Goal: Task Accomplishment & Management: Manage account settings

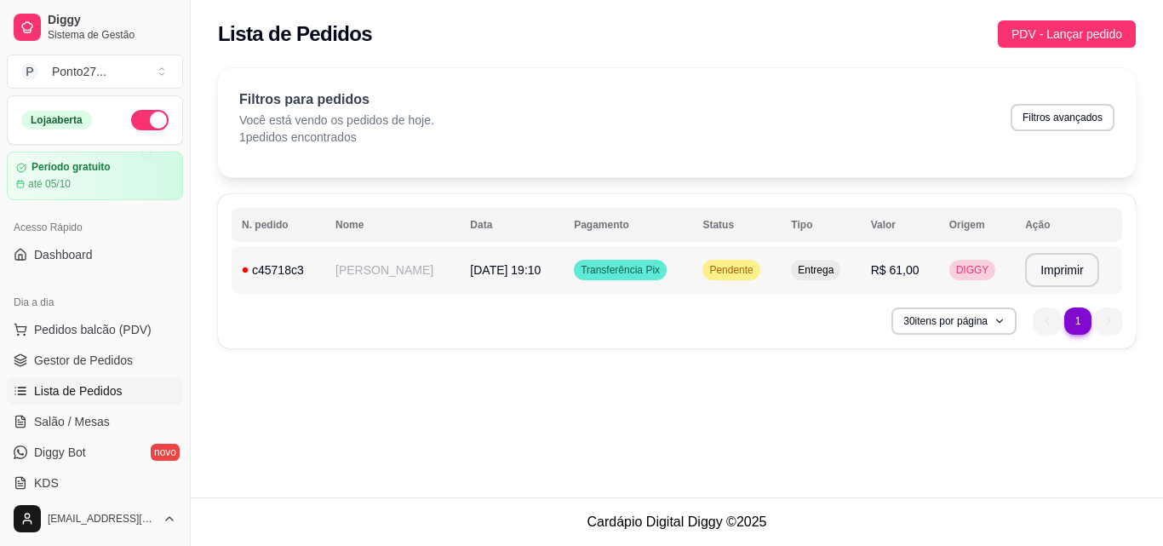
click at [392, 270] on td "[PERSON_NAME]" at bounding box center [392, 270] width 135 height 48
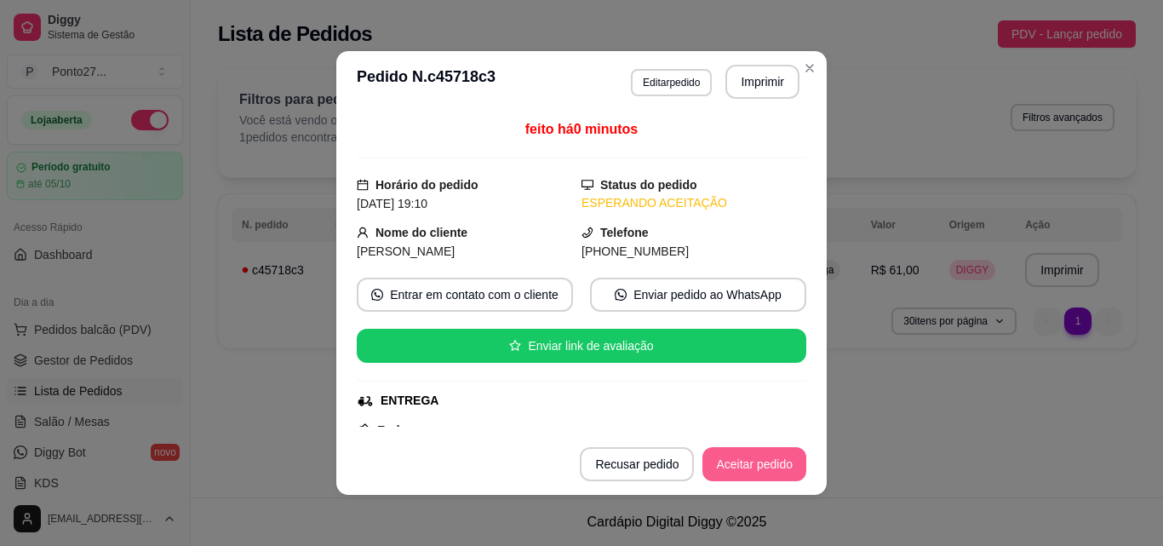
click at [726, 453] on button "Aceitar pedido" at bounding box center [754, 464] width 104 height 34
click at [736, 464] on button "Mover para preparo" at bounding box center [740, 464] width 132 height 34
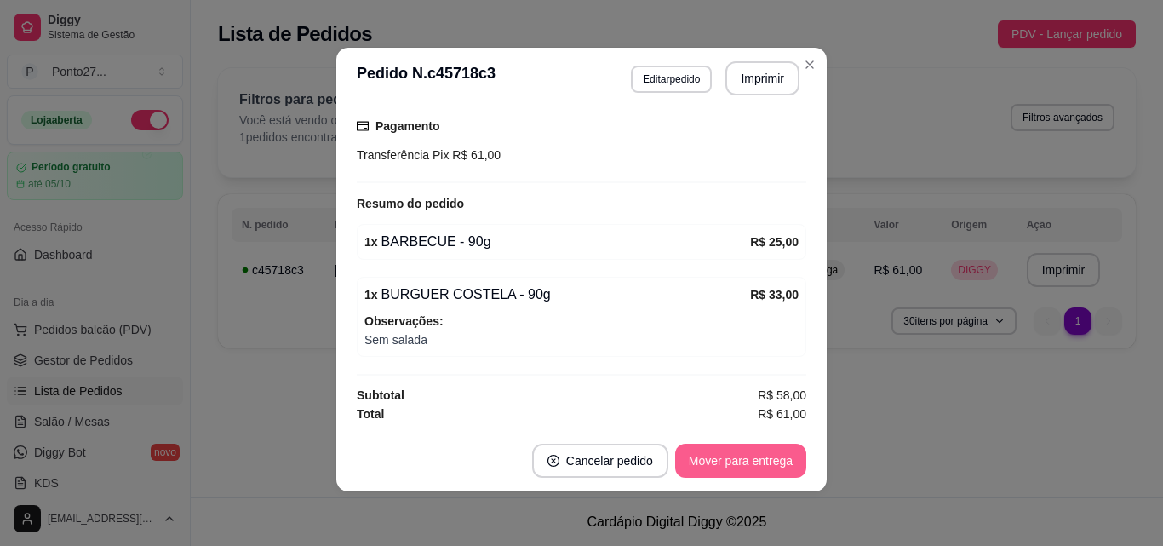
scroll to position [337, 0]
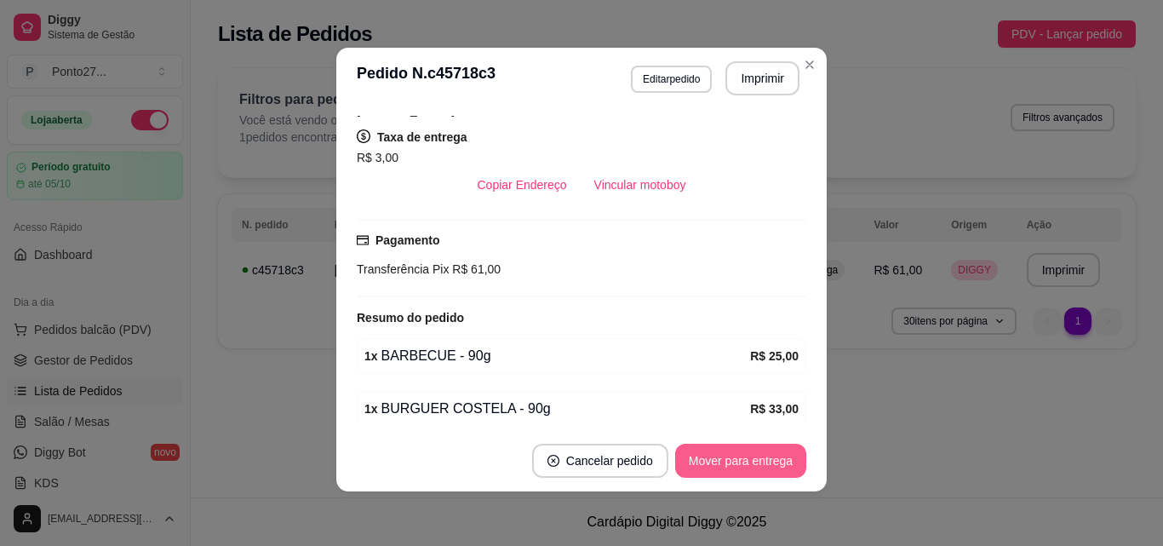
click at [424, 393] on div "1 x BURGUER COSTELA - 90g R$ 33,00 Observações: Sem salada" at bounding box center [581, 431] width 449 height 80
click at [424, 409] on div "1 x BURGUER COSTELA - 90g" at bounding box center [557, 408] width 386 height 20
click at [422, 427] on div "feito há 0 minutos Horário do pedido [DATE] 19:10 Status do pedido PREPARANDO N…" at bounding box center [581, 269] width 490 height 321
click at [422, 443] on footer "Cancelar pedido Mover para entrega" at bounding box center [581, 460] width 490 height 61
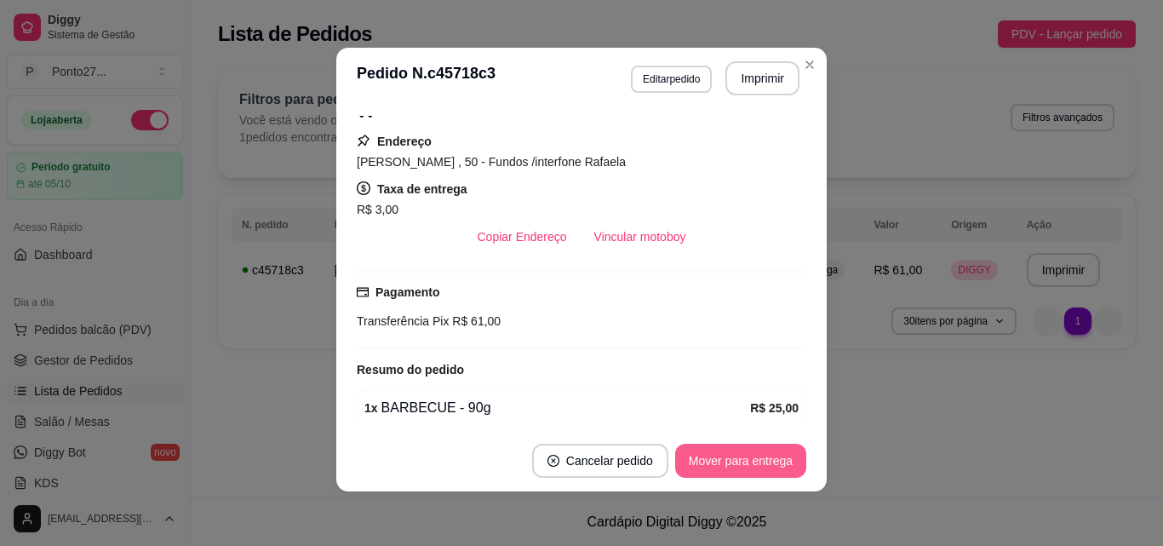
scroll to position [0, 0]
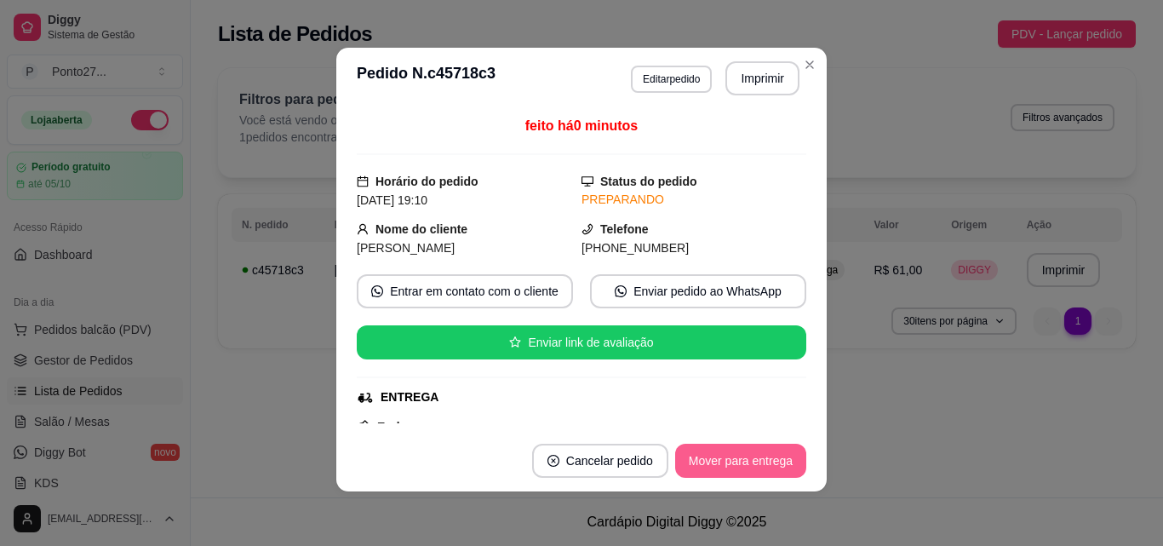
click at [810, 66] on div "**********" at bounding box center [677, 213] width 972 height 311
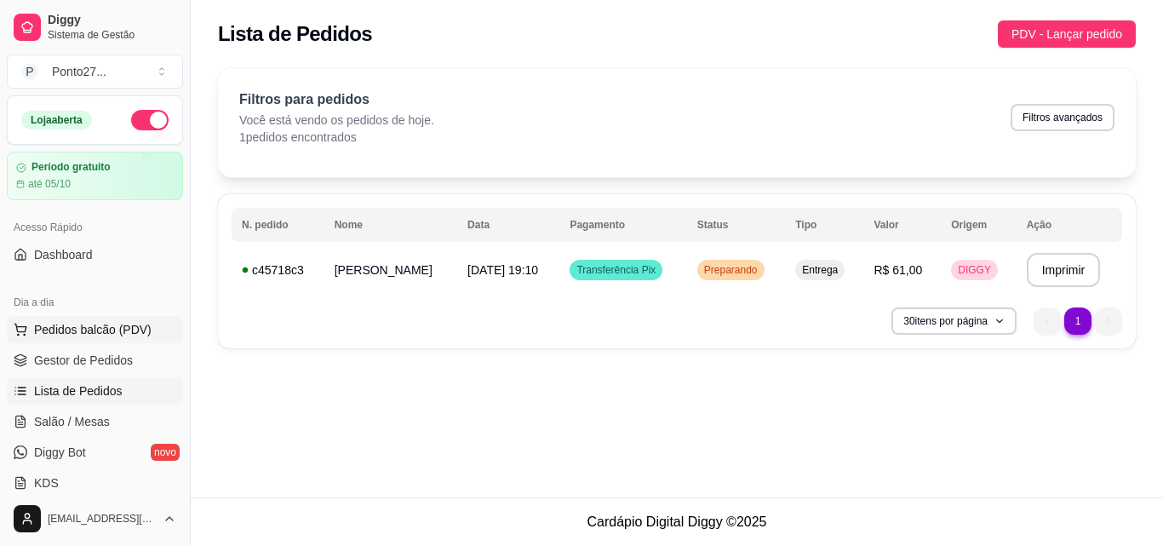
click at [140, 340] on button "Pedidos balcão (PDV)" at bounding box center [95, 329] width 176 height 27
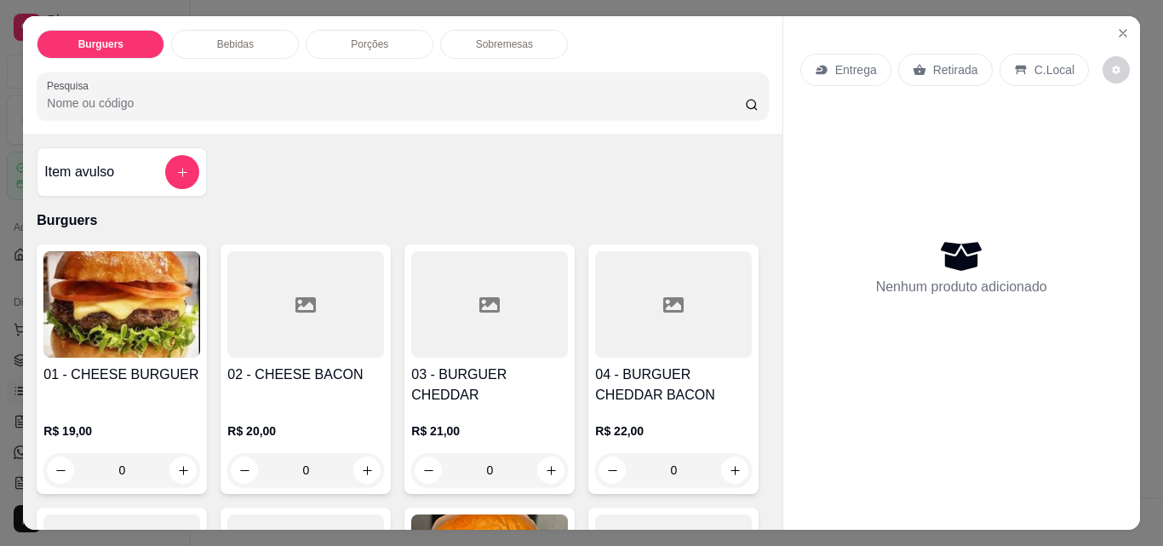
click at [836, 54] on div "Entrega" at bounding box center [845, 70] width 91 height 32
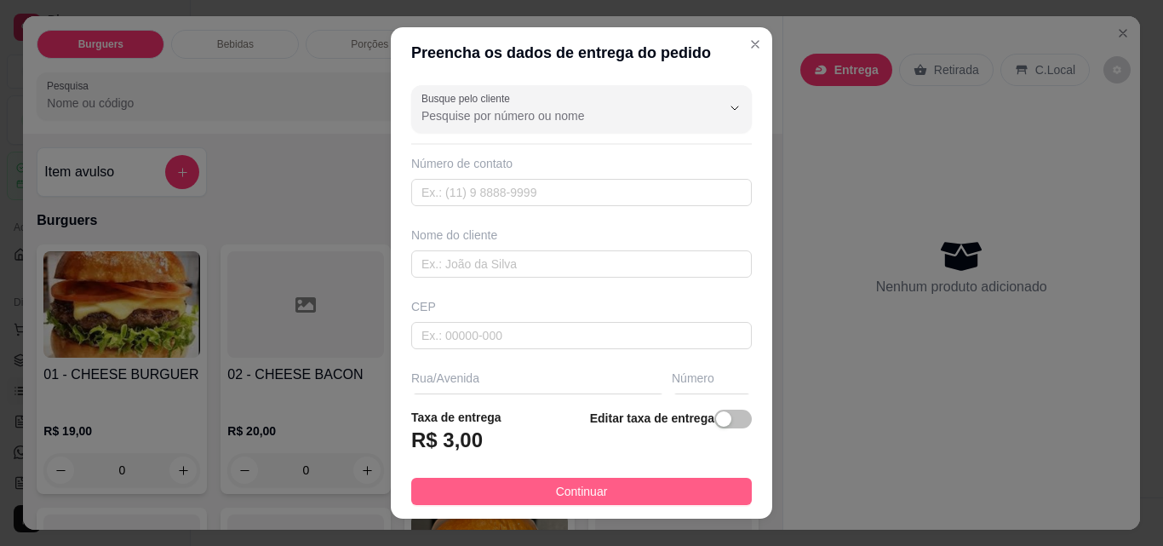
click at [673, 495] on button "Continuar" at bounding box center [581, 491] width 341 height 27
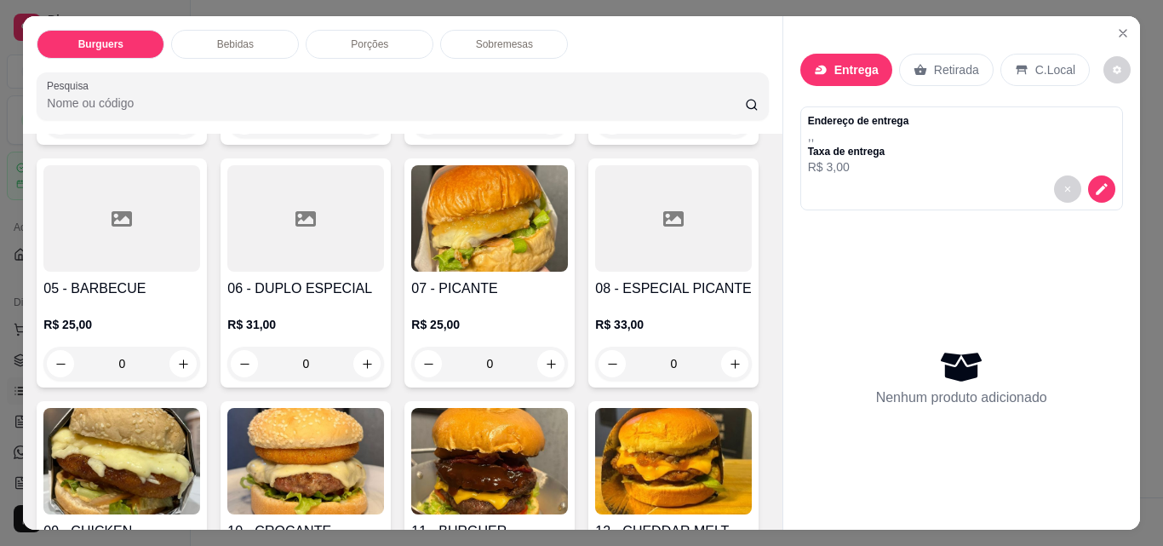
scroll to position [352, 0]
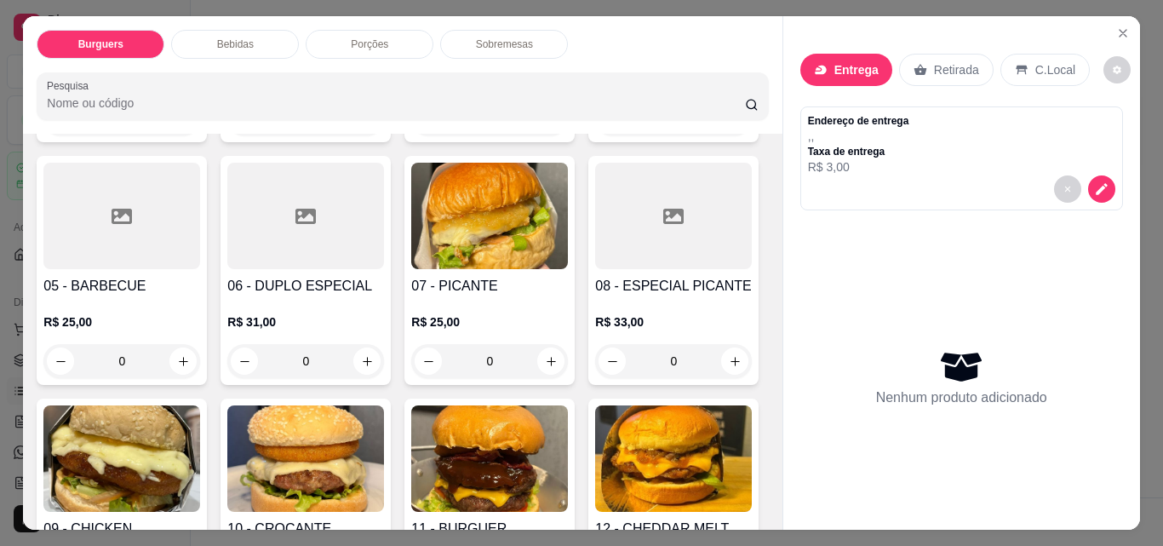
click at [595, 135] on div "0" at bounding box center [673, 118] width 157 height 34
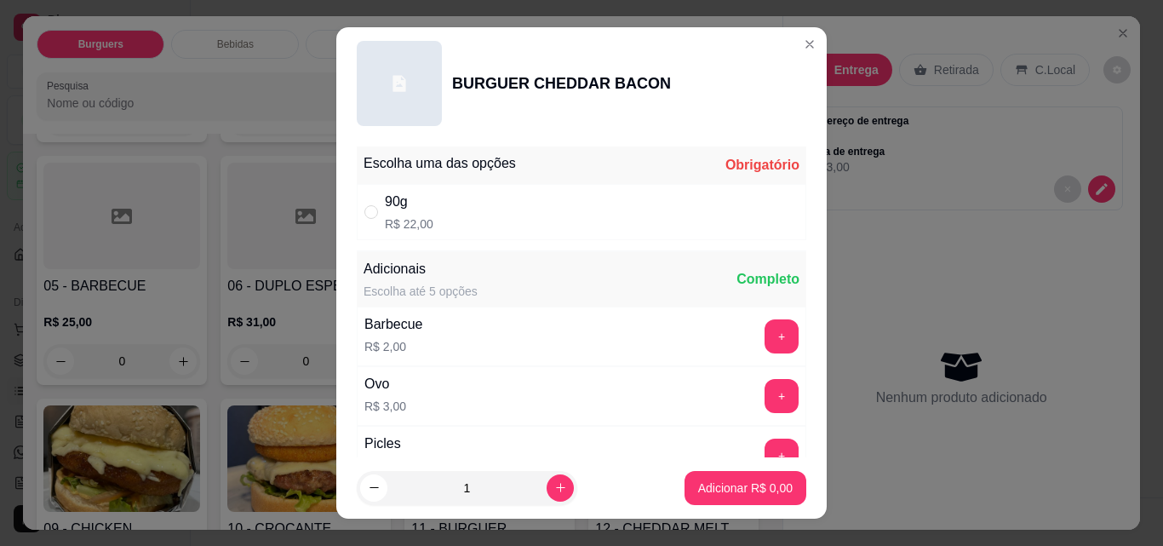
click at [393, 215] on p "R$ 22,00" at bounding box center [409, 223] width 49 height 17
radio input "true"
click at [752, 479] on p "Adicionar R$ 22,00" at bounding box center [741, 487] width 101 height 17
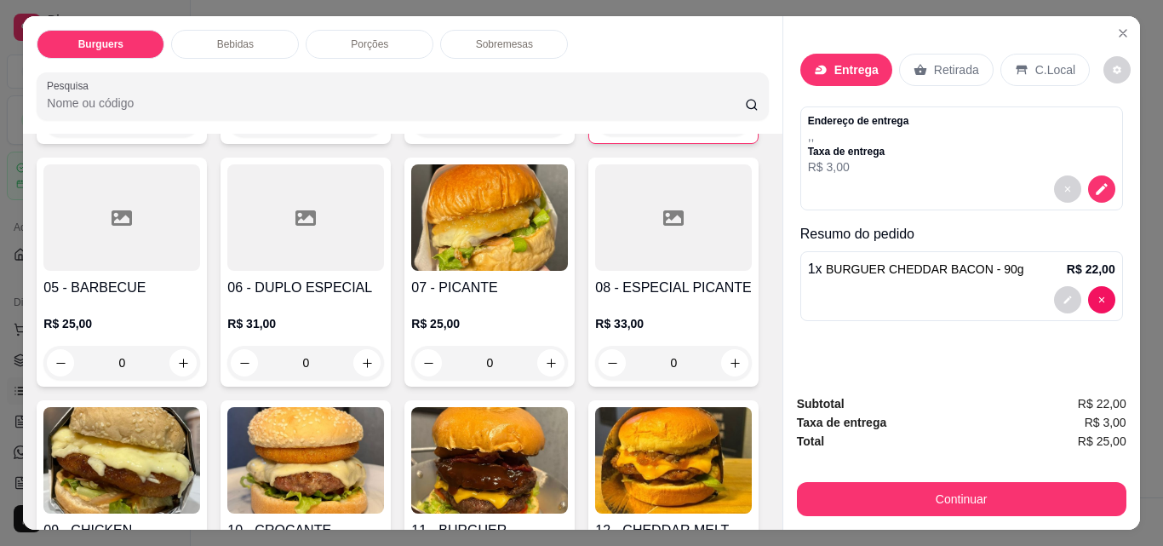
type input "1"
click at [596, 136] on div "1" at bounding box center [673, 119] width 155 height 34
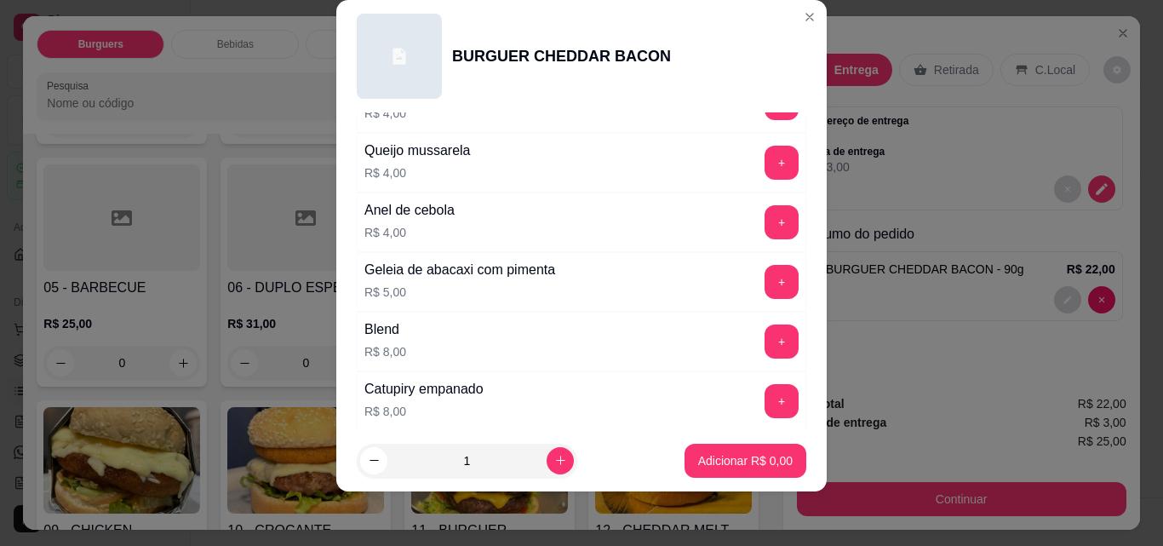
scroll to position [529, 0]
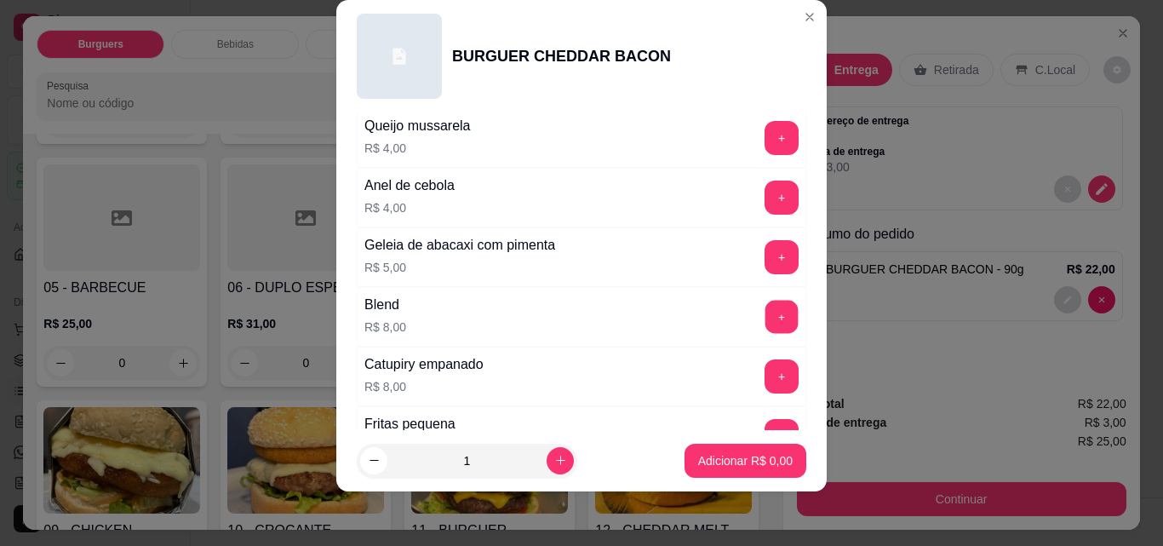
click at [765, 317] on button "+" at bounding box center [781, 317] width 33 height 33
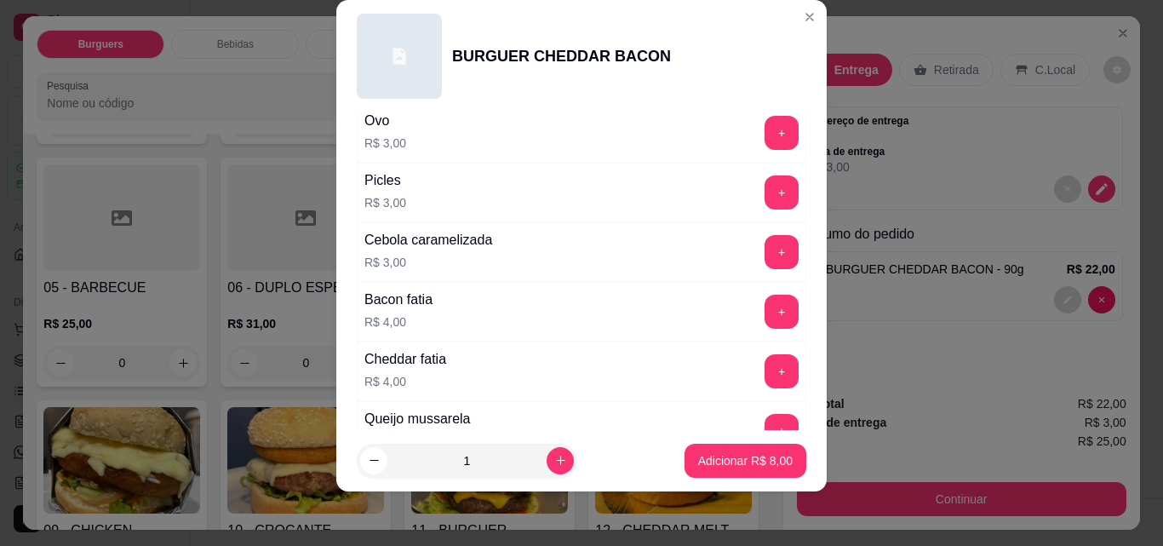
scroll to position [0, 0]
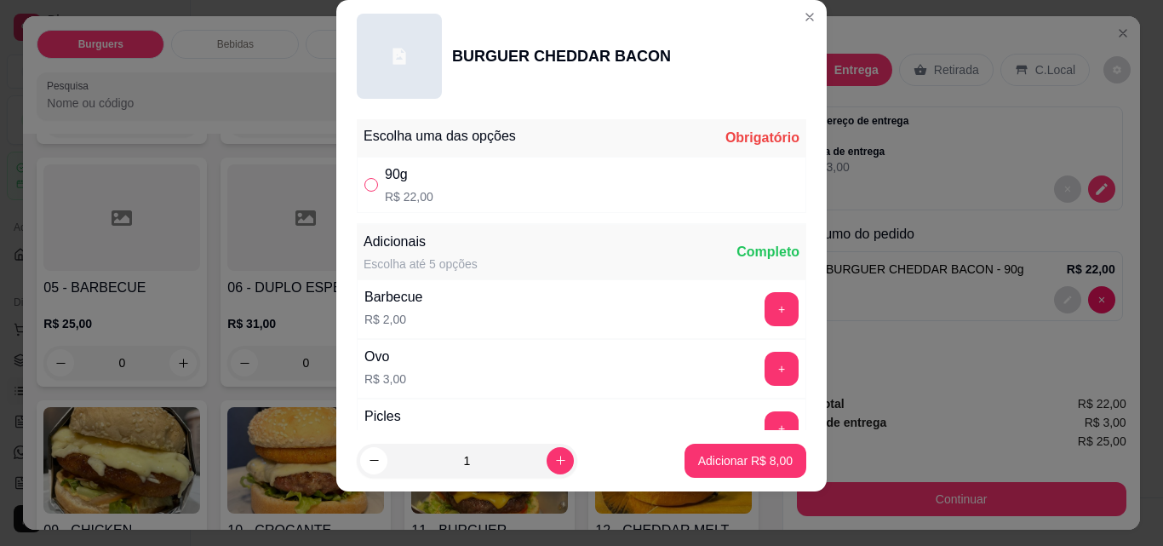
click at [369, 186] on input "" at bounding box center [371, 185] width 14 height 14
radio input "true"
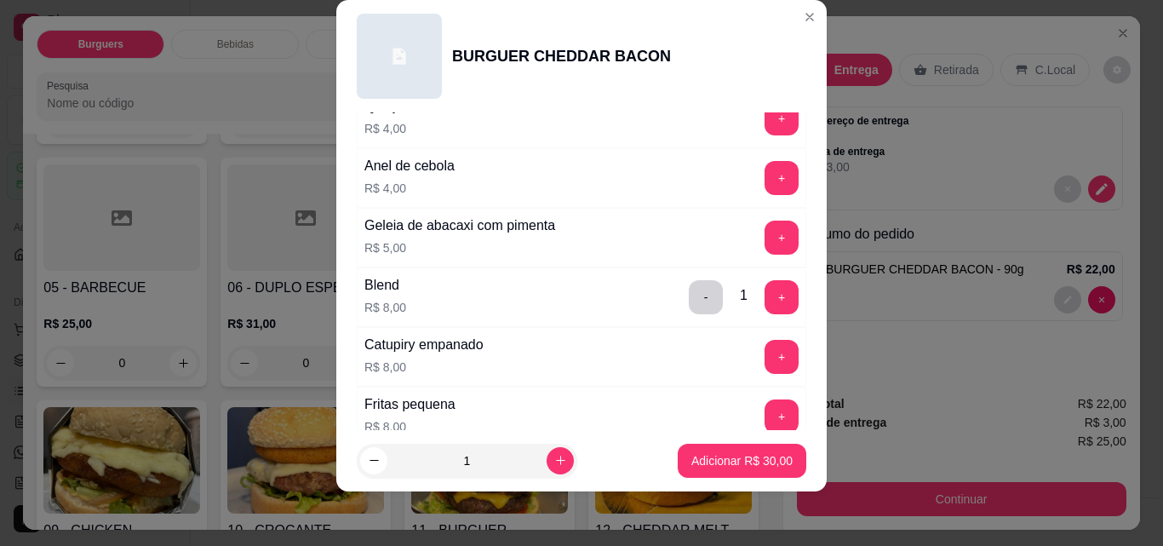
scroll to position [811, 0]
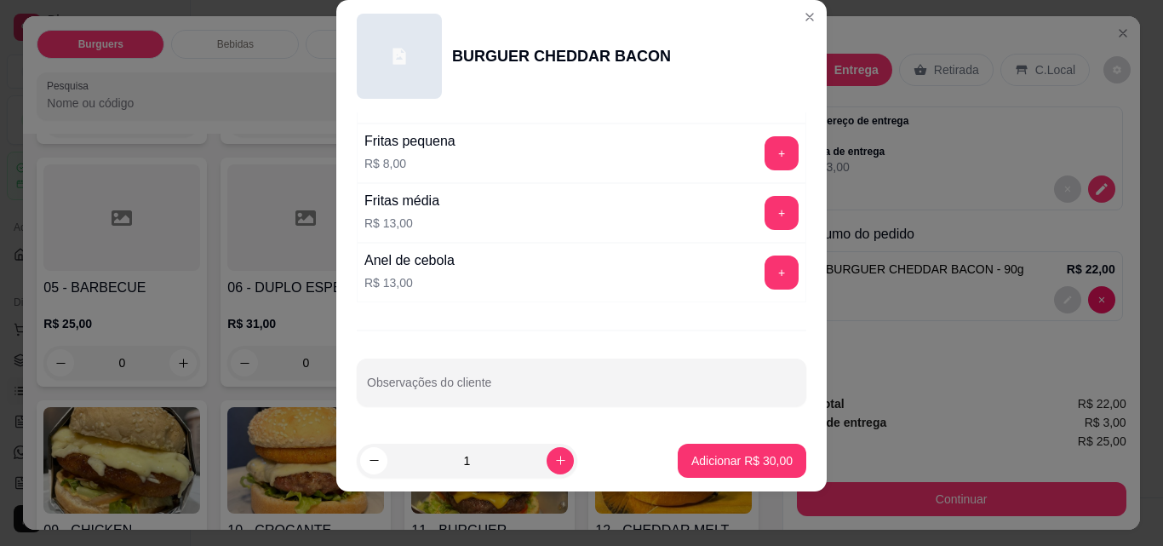
click at [751, 469] on button "Adicionar R$ 30,00" at bounding box center [742, 461] width 129 height 34
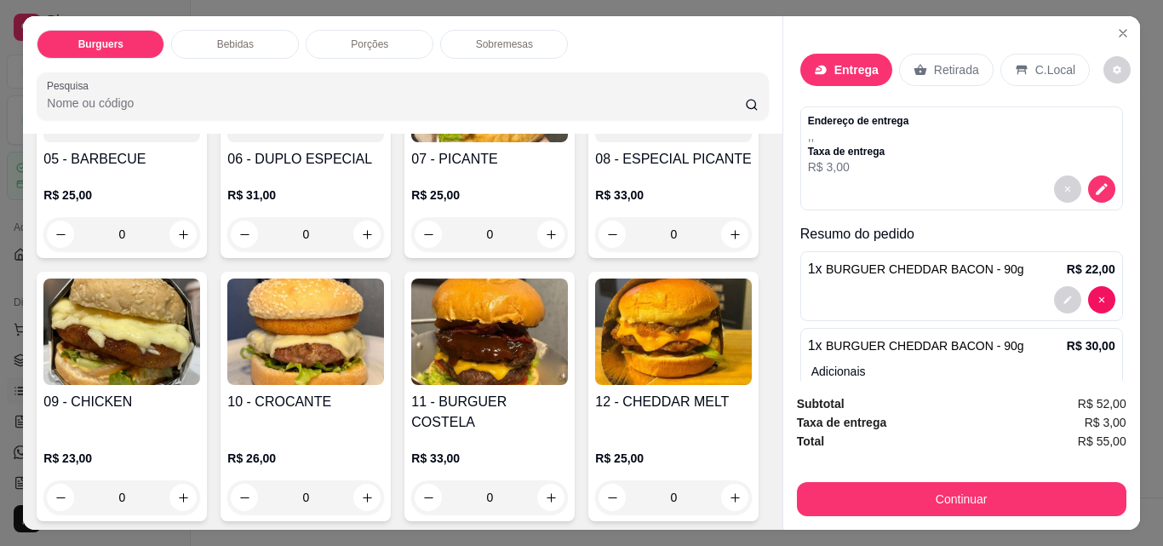
scroll to position [458, 0]
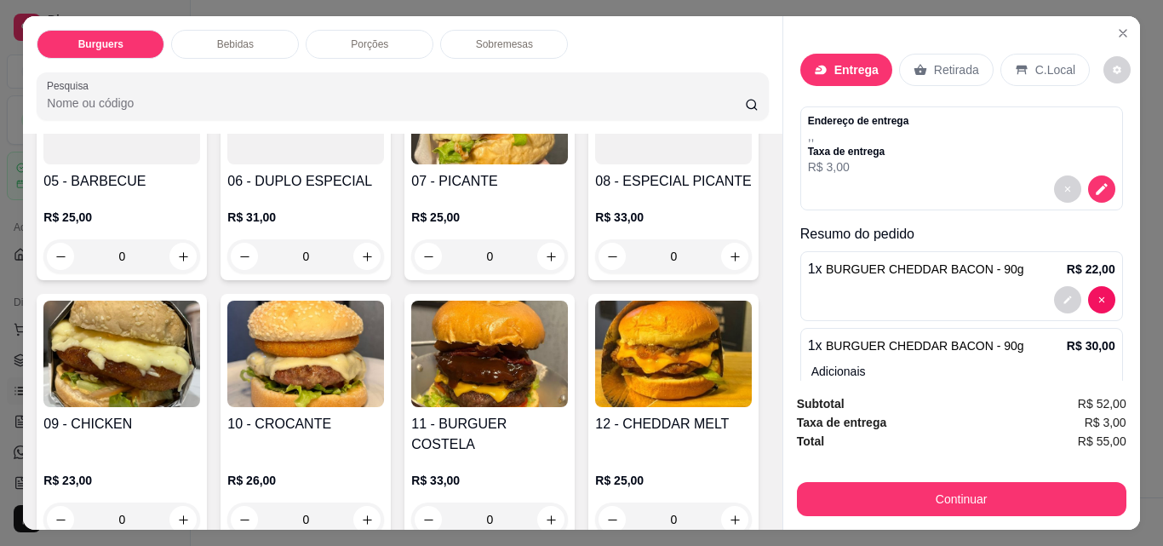
click at [384, 248] on div "0" at bounding box center [305, 256] width 157 height 34
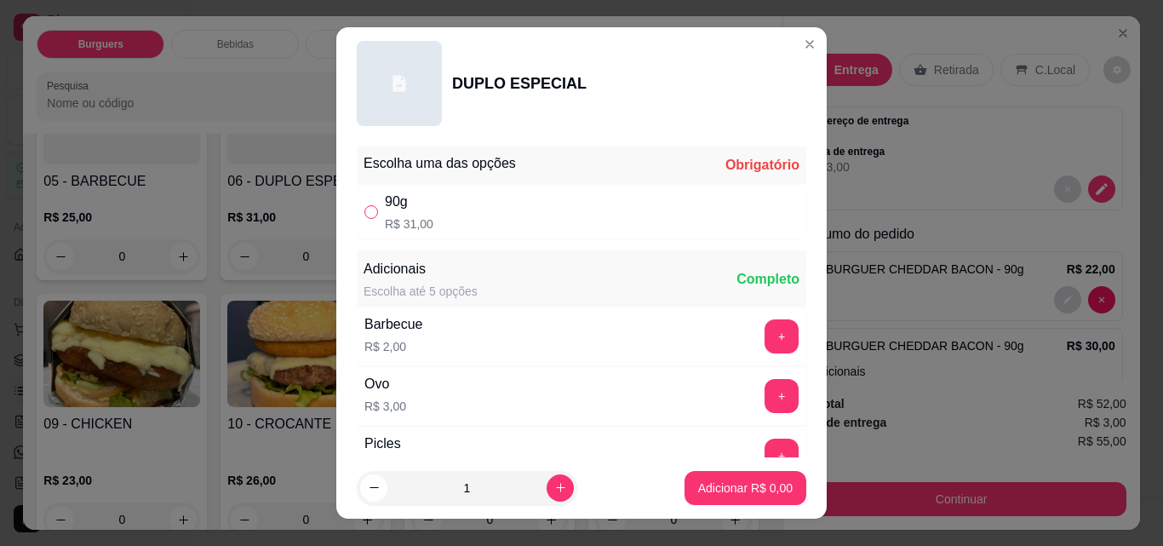
click at [368, 209] on input "" at bounding box center [371, 212] width 14 height 14
radio input "true"
click at [724, 488] on p "Adicionar R$ 31,00" at bounding box center [741, 487] width 101 height 17
type input "1"
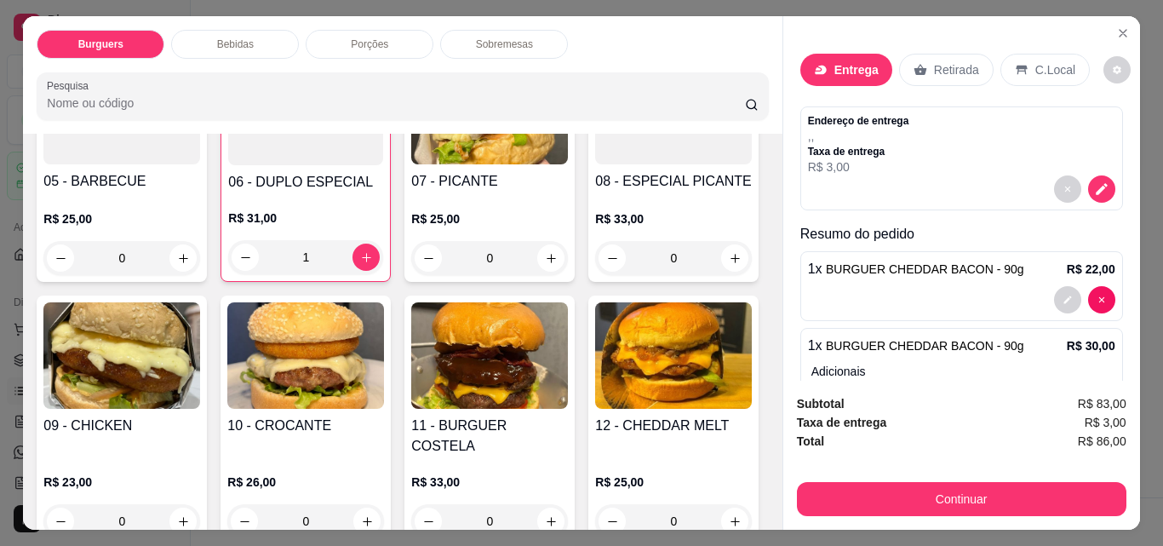
click at [253, 40] on div "Bebidas" at bounding box center [235, 44] width 128 height 29
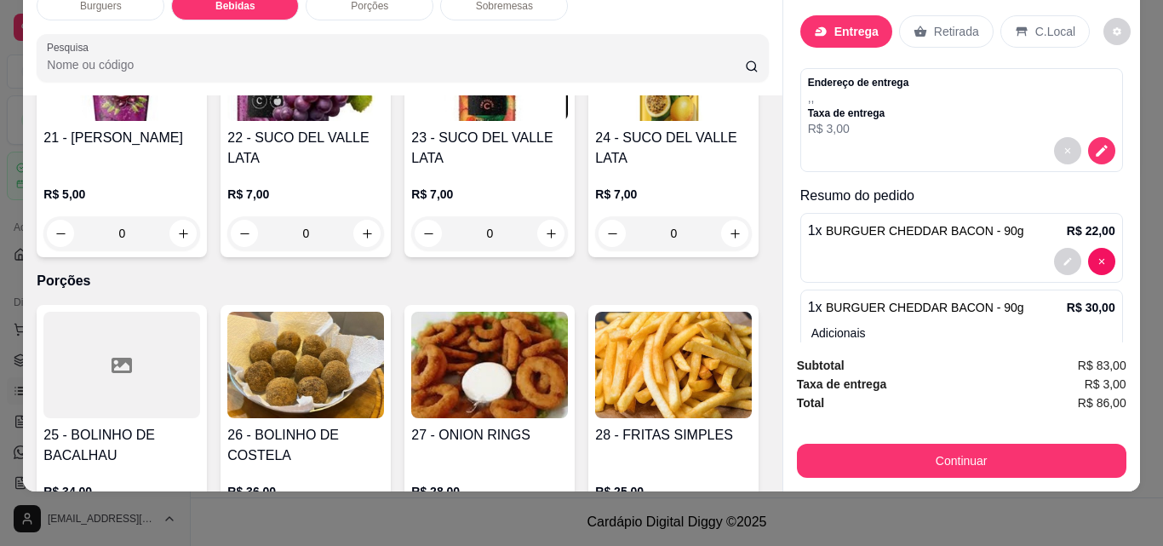
scroll to position [1511, 0]
type input "1"
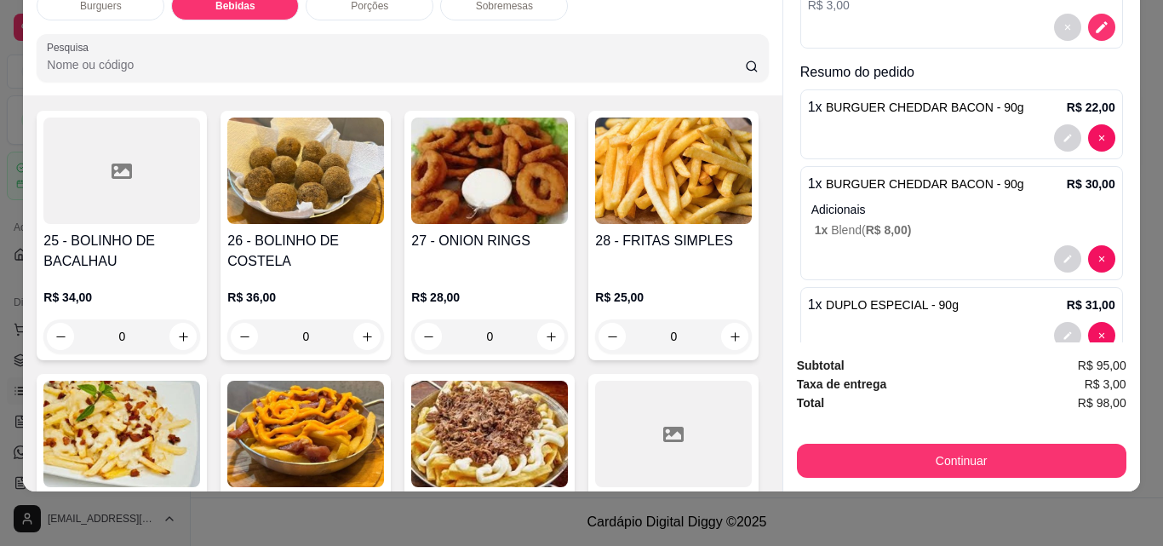
scroll to position [122, 0]
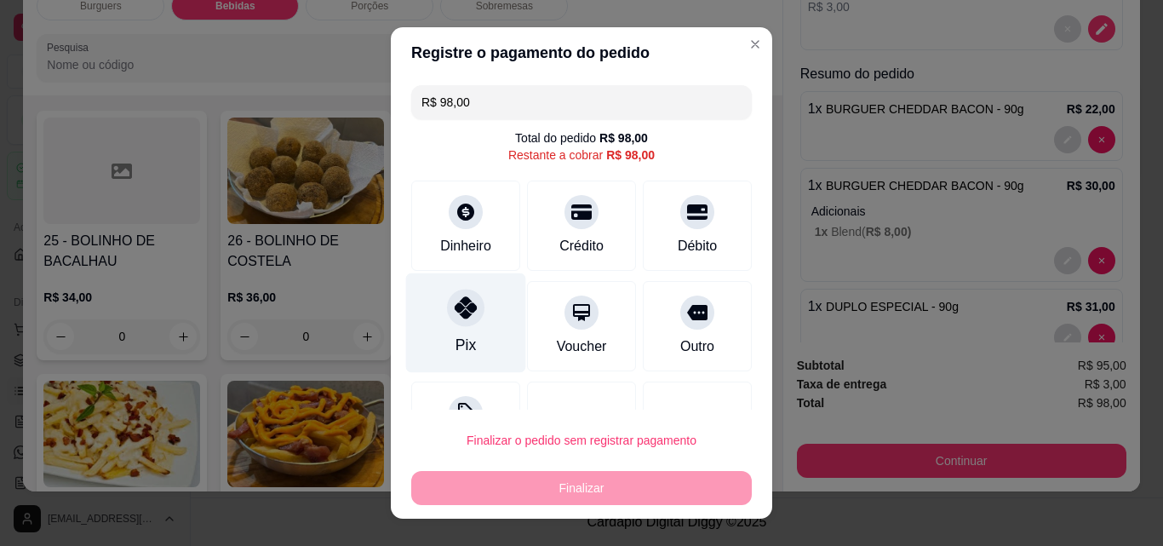
click at [461, 334] on div "Pix" at bounding box center [466, 323] width 120 height 100
type input "R$ 0,00"
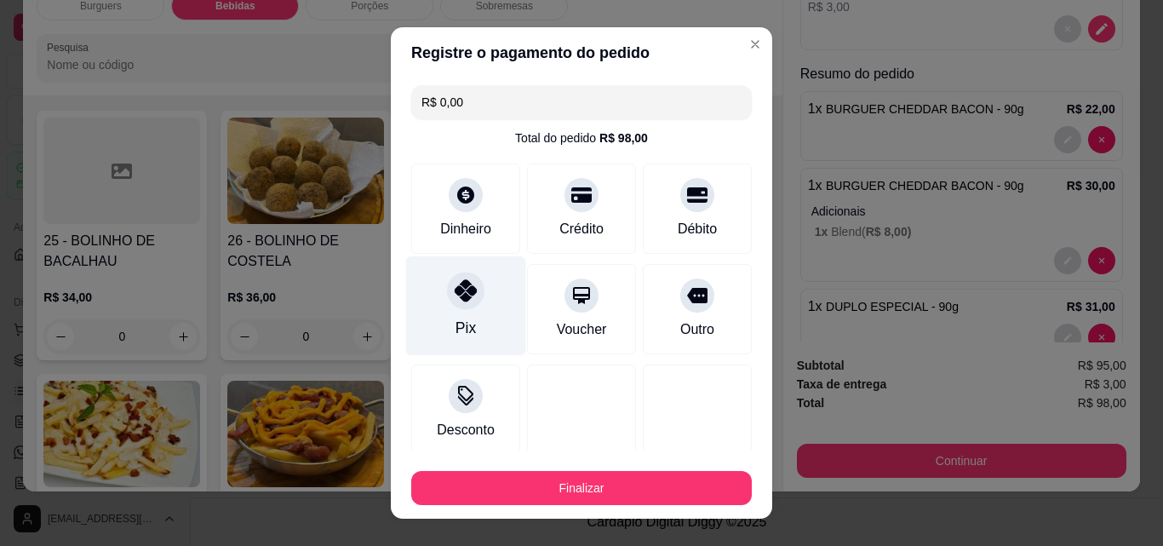
click at [606, 496] on button "Finalizar" at bounding box center [581, 488] width 341 height 34
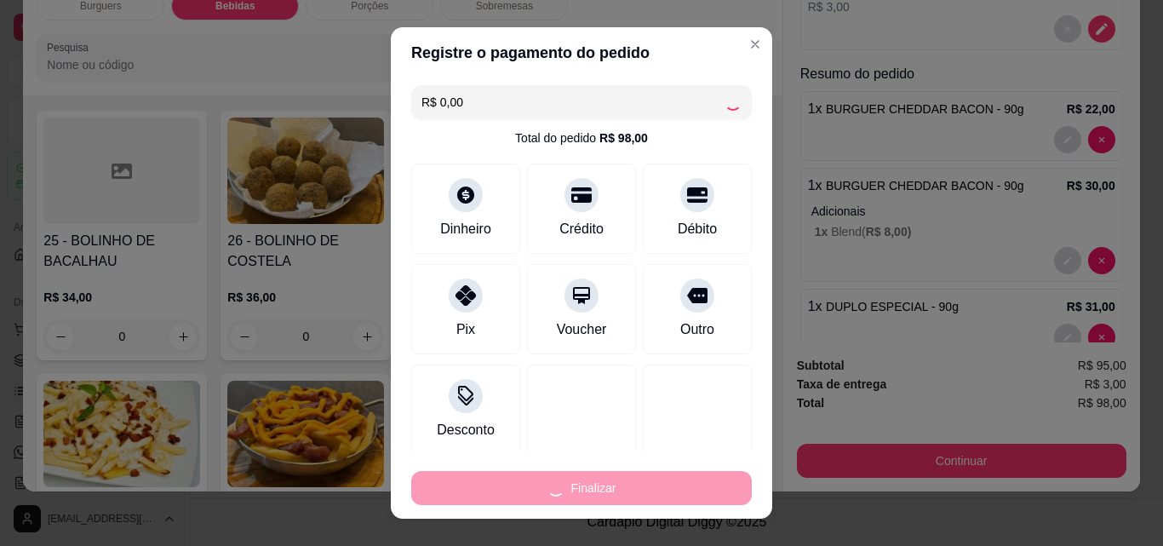
click at [588, 477] on div "Finalizar" at bounding box center [581, 488] width 341 height 34
type input "0"
type input "-R$ 98,00"
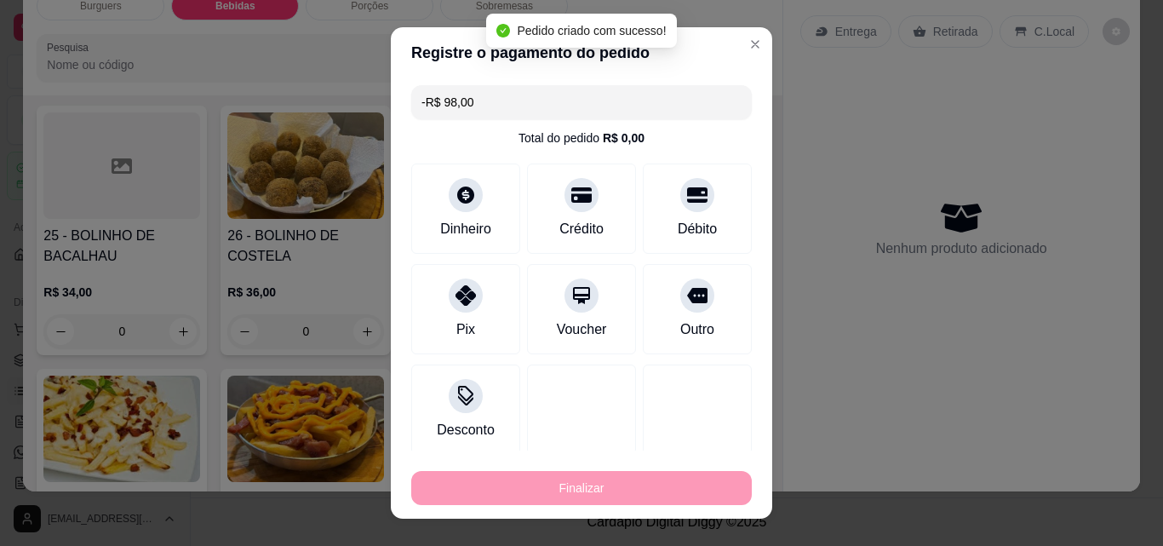
scroll to position [1703, 0]
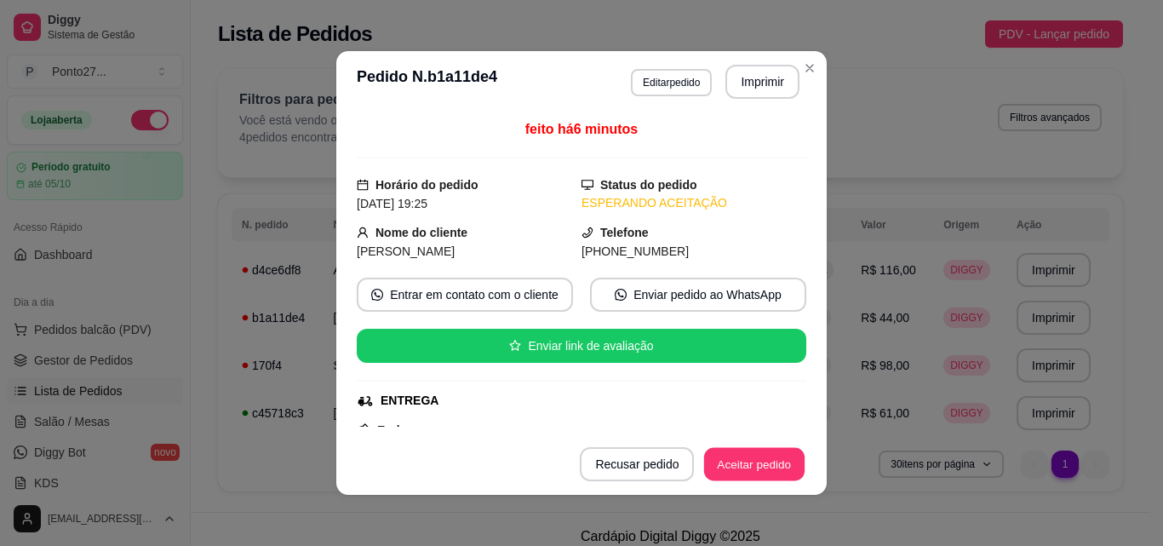
click at [774, 455] on button "Aceitar pedido" at bounding box center [754, 464] width 100 height 33
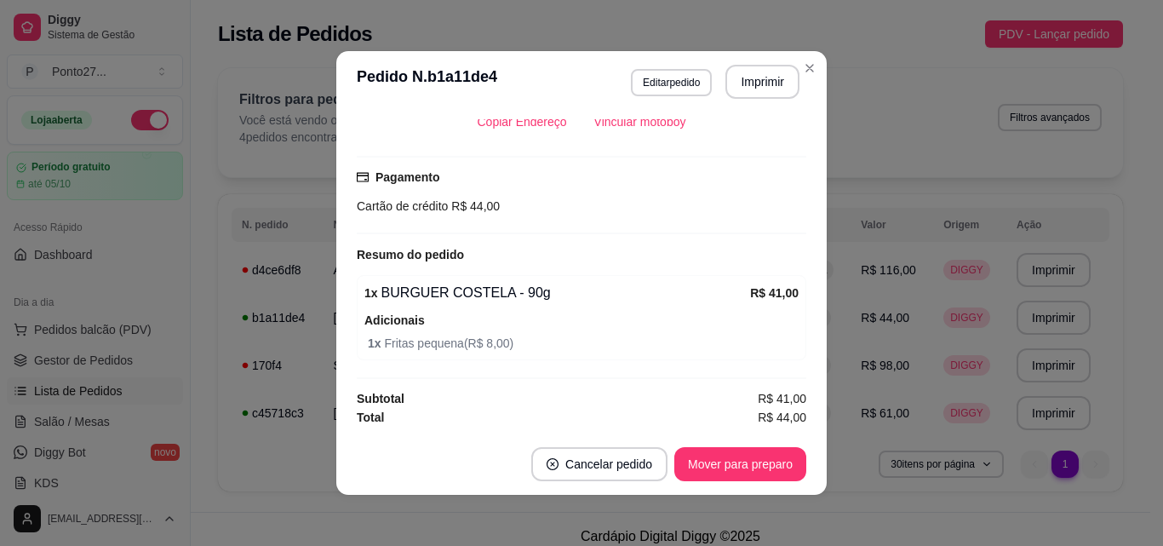
scroll to position [403, 0]
click at [701, 305] on div "1 x BURGUER COSTELA - 90g R$ 41,00 Adicionais 1 x Fritas pequena ( R$ 8,00 )" at bounding box center [581, 318] width 449 height 85
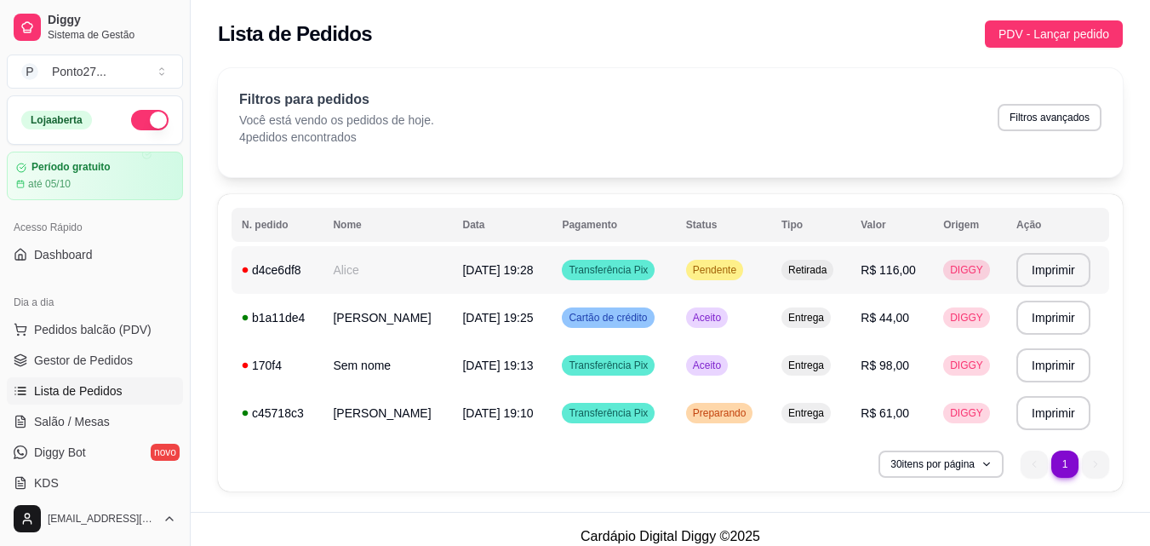
click at [715, 273] on span "Pendente" at bounding box center [715, 270] width 50 height 14
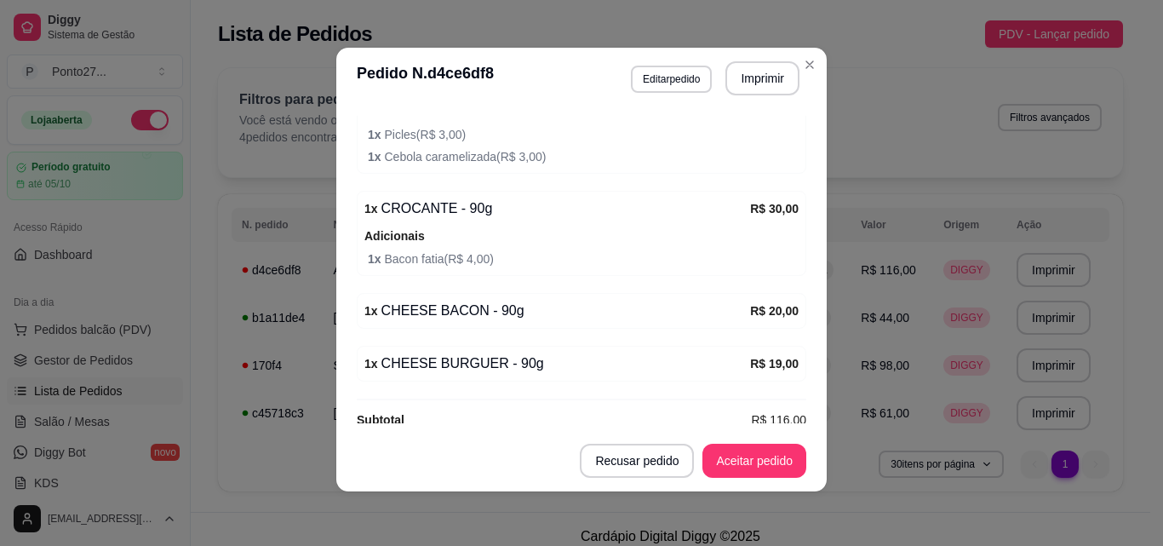
scroll to position [553, 0]
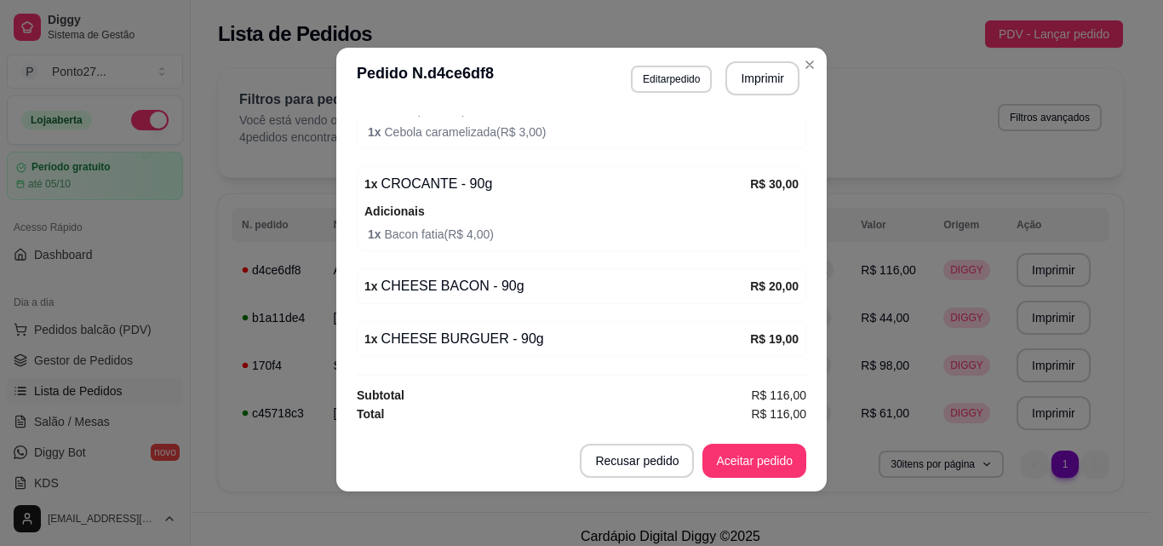
click at [768, 467] on button "Aceitar pedido" at bounding box center [754, 461] width 104 height 34
click at [804, 65] on div "**********" at bounding box center [670, 285] width 959 height 454
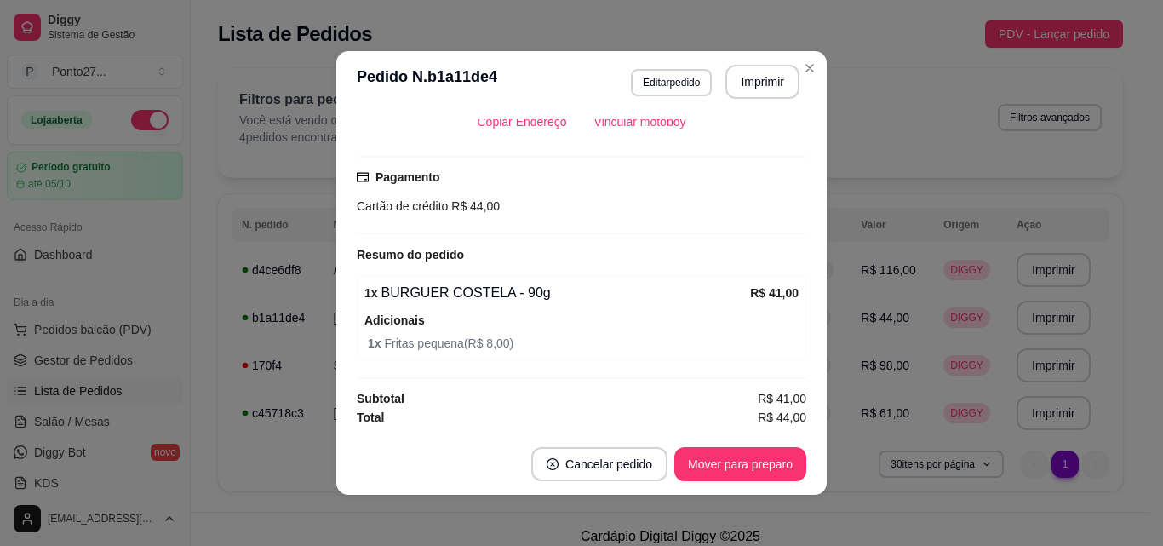
scroll to position [3, 0]
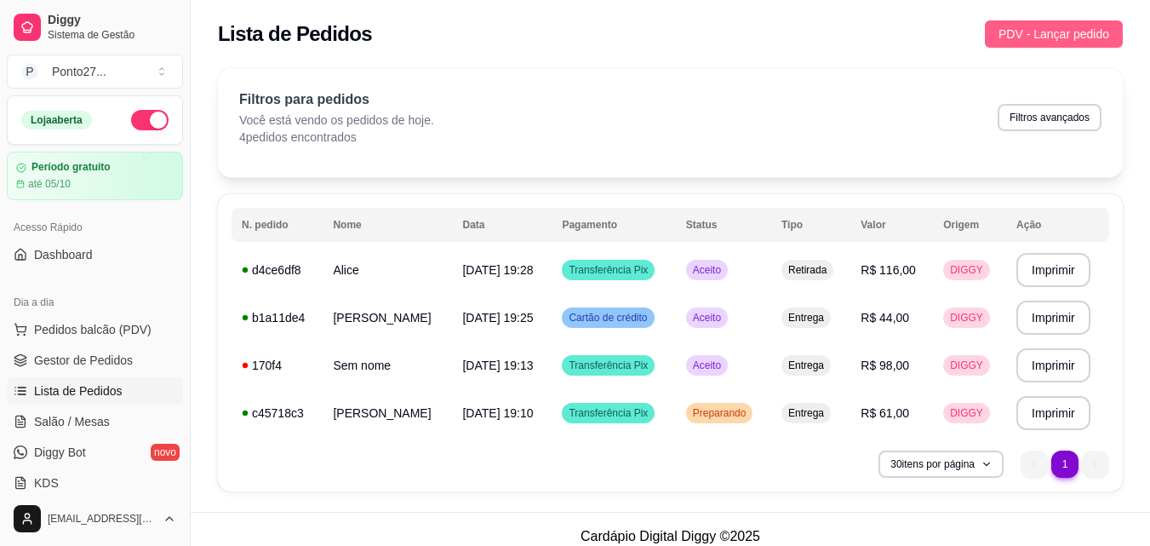
drag, startPoint x: 1039, startPoint y: 52, endPoint x: 1049, endPoint y: 36, distance: 18.7
click at [1049, 36] on div "Lista de Pedidos PDV - Lançar pedido" at bounding box center [670, 29] width 959 height 58
click at [1049, 36] on span "PDV - Lançar pedido" at bounding box center [1054, 34] width 111 height 19
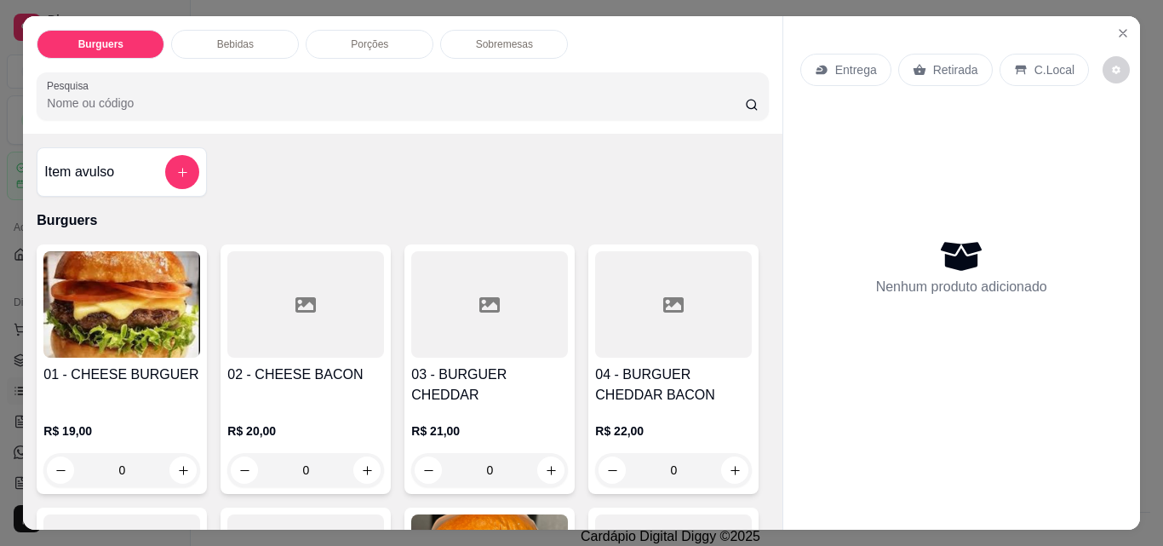
click at [863, 66] on p "Entrega" at bounding box center [856, 69] width 42 height 17
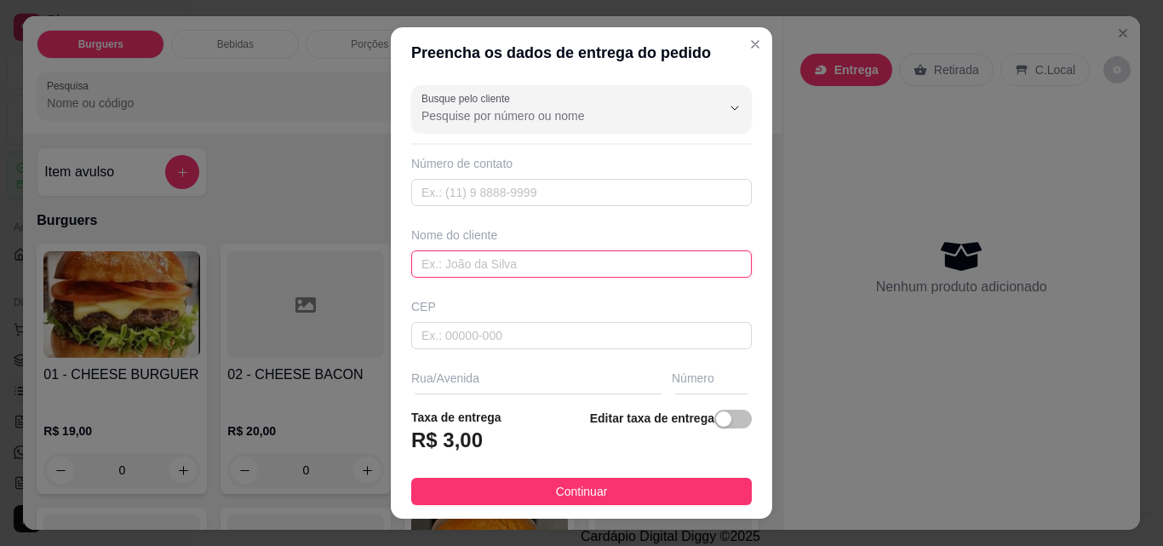
click at [570, 254] on input "text" at bounding box center [581, 263] width 341 height 27
type input "giovane"
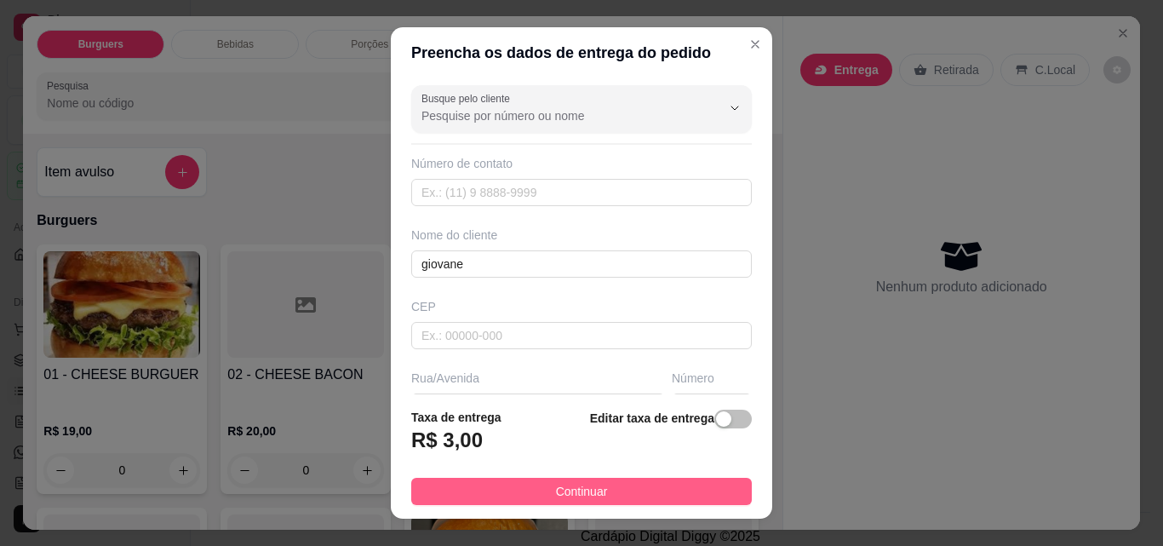
click at [600, 488] on button "Continuar" at bounding box center [581, 491] width 341 height 27
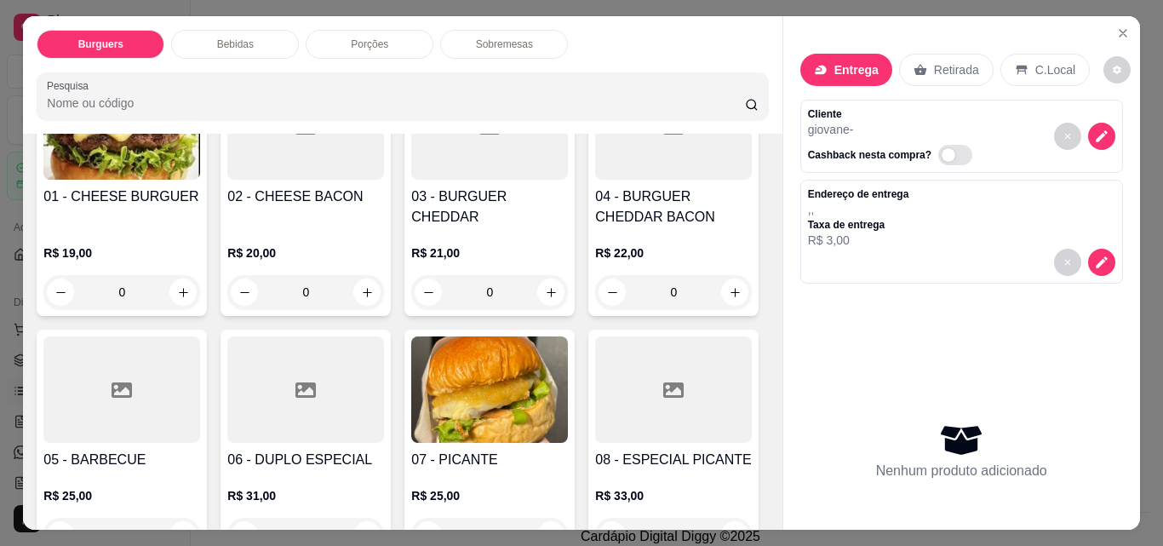
scroll to position [201, 0]
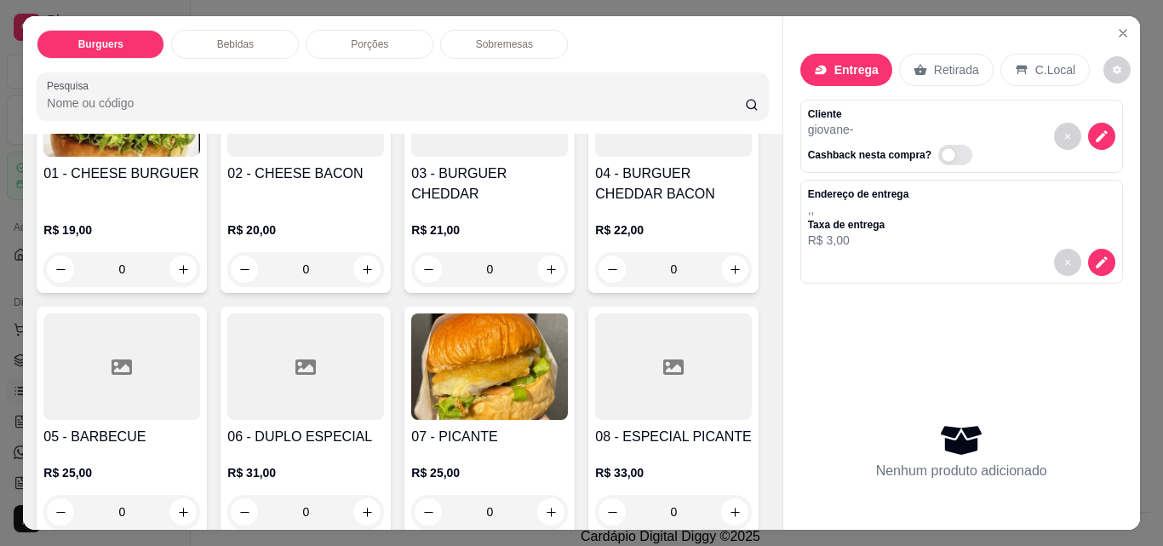
click at [595, 286] on div "0" at bounding box center [673, 269] width 157 height 34
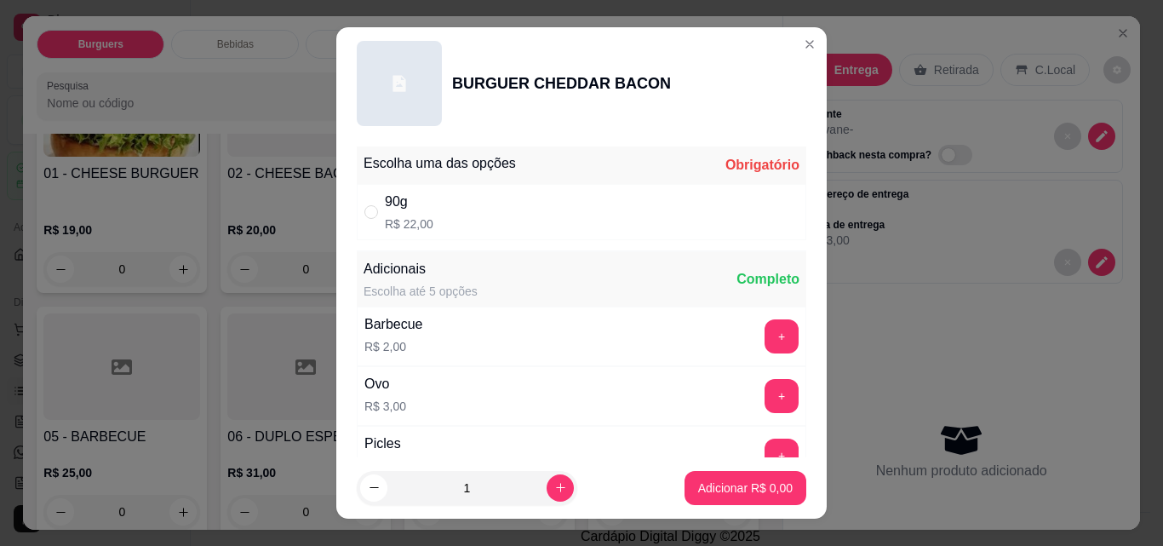
click at [550, 232] on div "90g R$ 22,00" at bounding box center [581, 212] width 449 height 56
radio input "true"
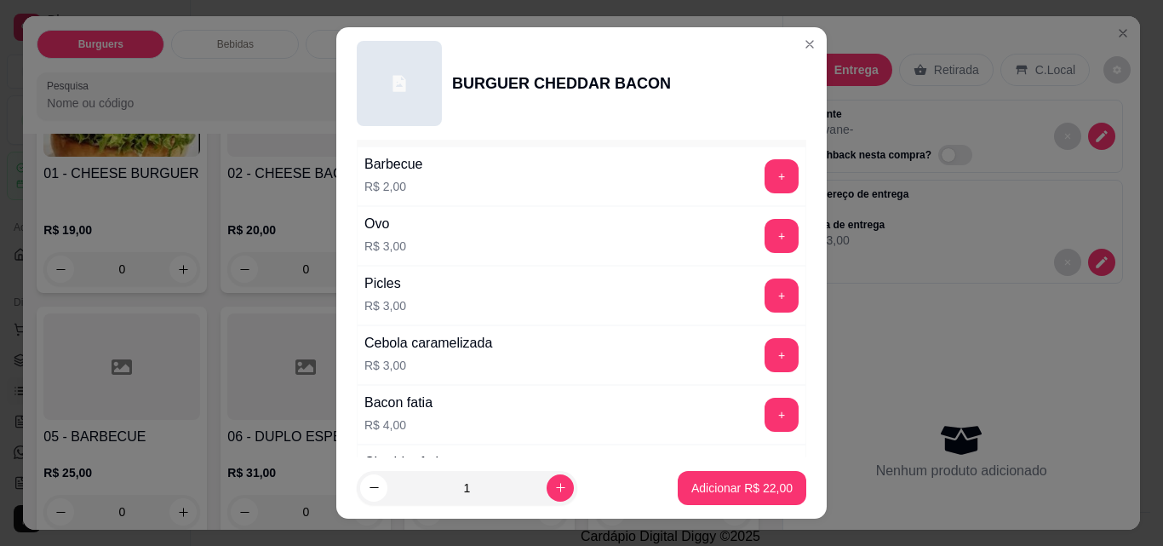
scroll to position [157, 0]
click at [610, 362] on div "Cebola caramelizada R$ 3,00 +" at bounding box center [581, 358] width 449 height 60
click at [764, 366] on button "+" at bounding box center [781, 358] width 34 height 34
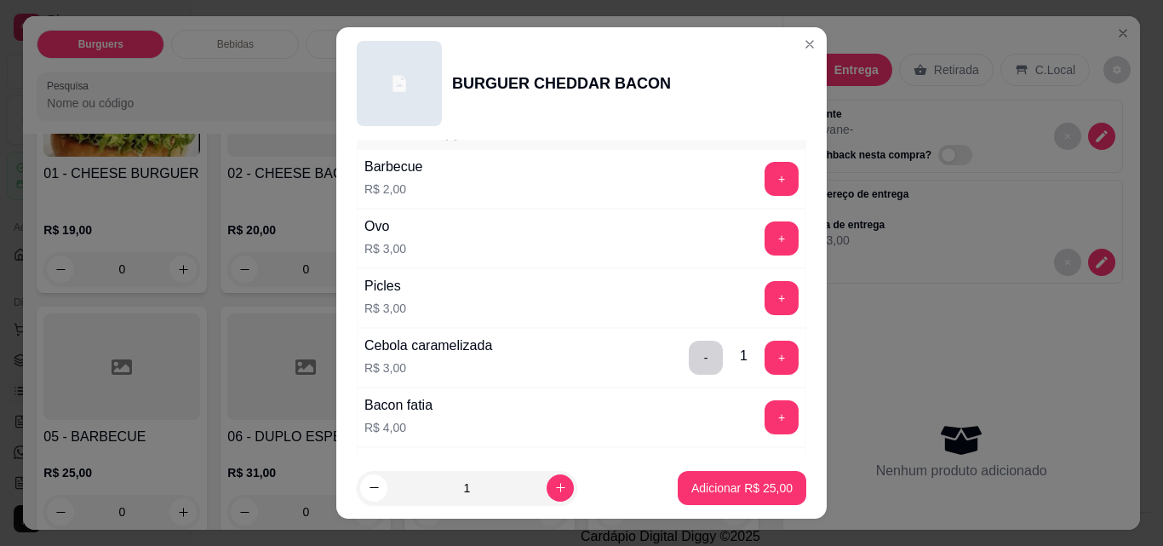
click at [516, 494] on input "1" at bounding box center [466, 488] width 159 height 34
click at [554, 494] on icon "increase-product-quantity" at bounding box center [560, 487] width 13 height 13
type input "2"
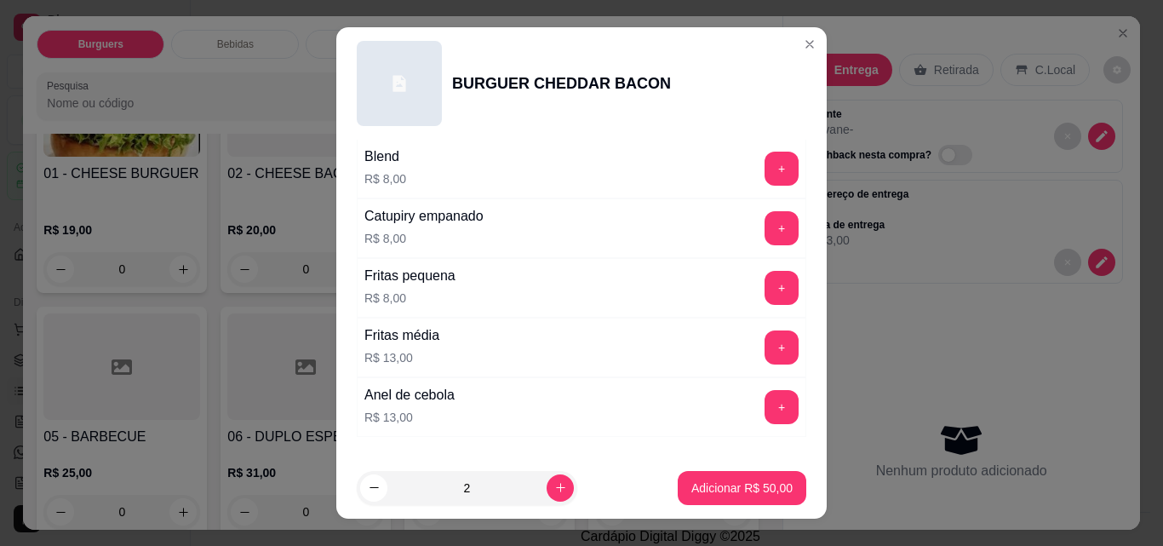
scroll to position [711, 0]
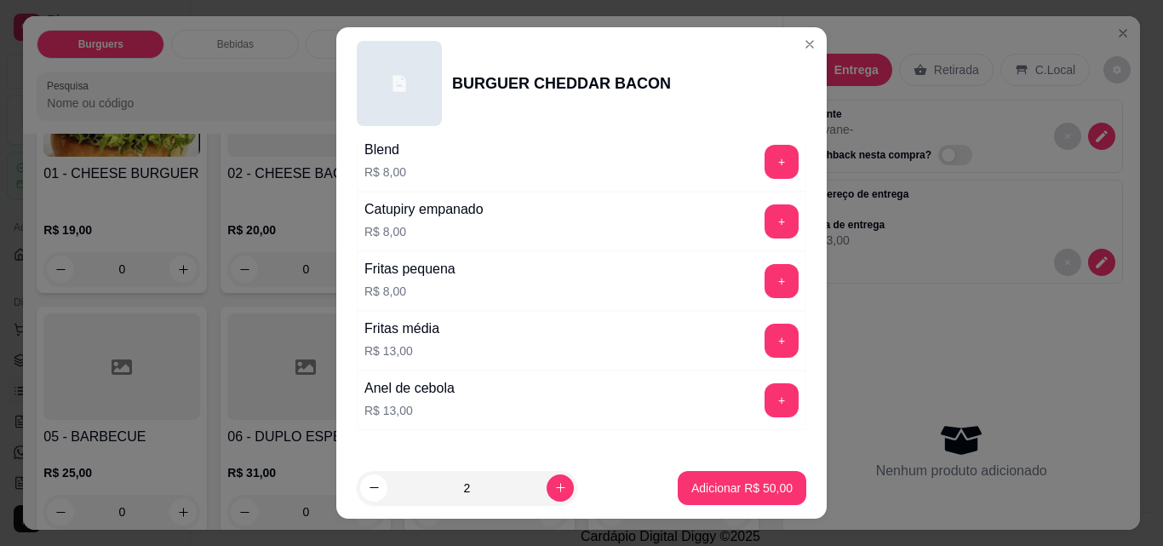
click at [764, 295] on button "+" at bounding box center [781, 281] width 34 height 34
click at [738, 501] on button "Adicionar R$ 66,00" at bounding box center [742, 488] width 129 height 34
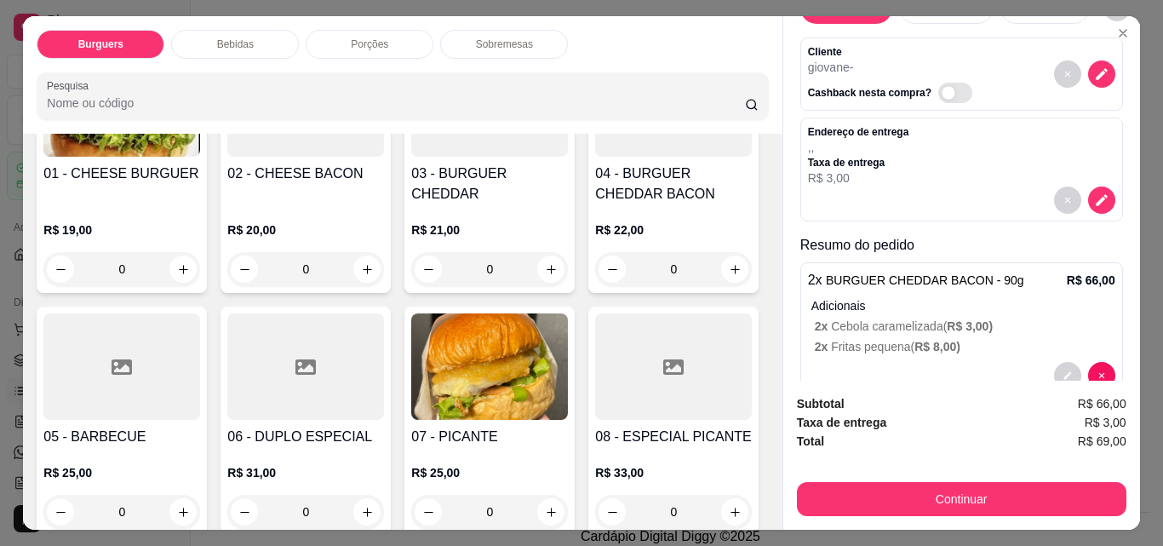
scroll to position [102, 0]
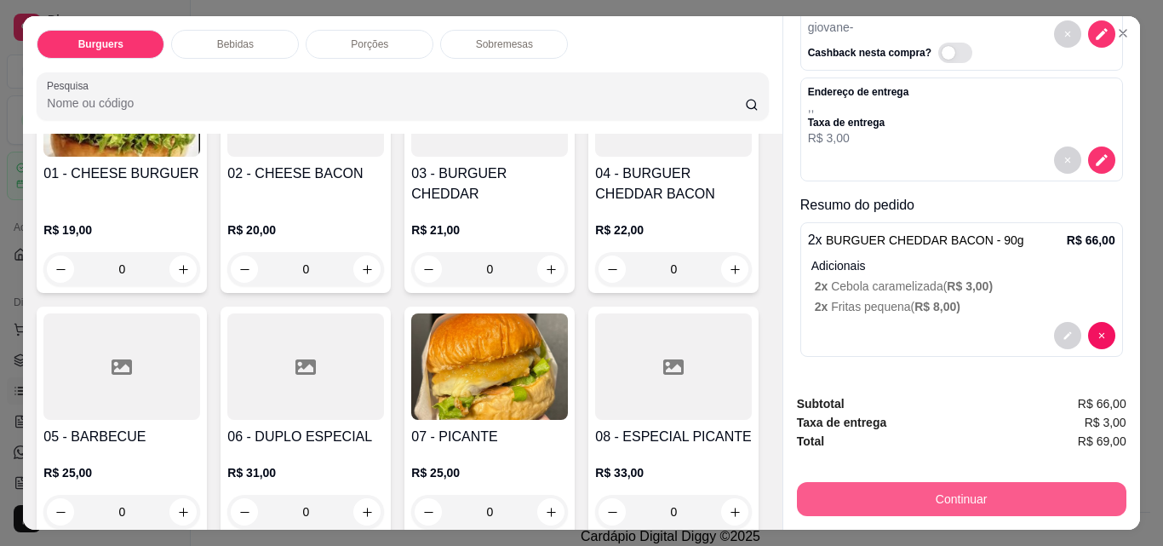
click at [895, 484] on button "Continuar" at bounding box center [961, 499] width 329 height 34
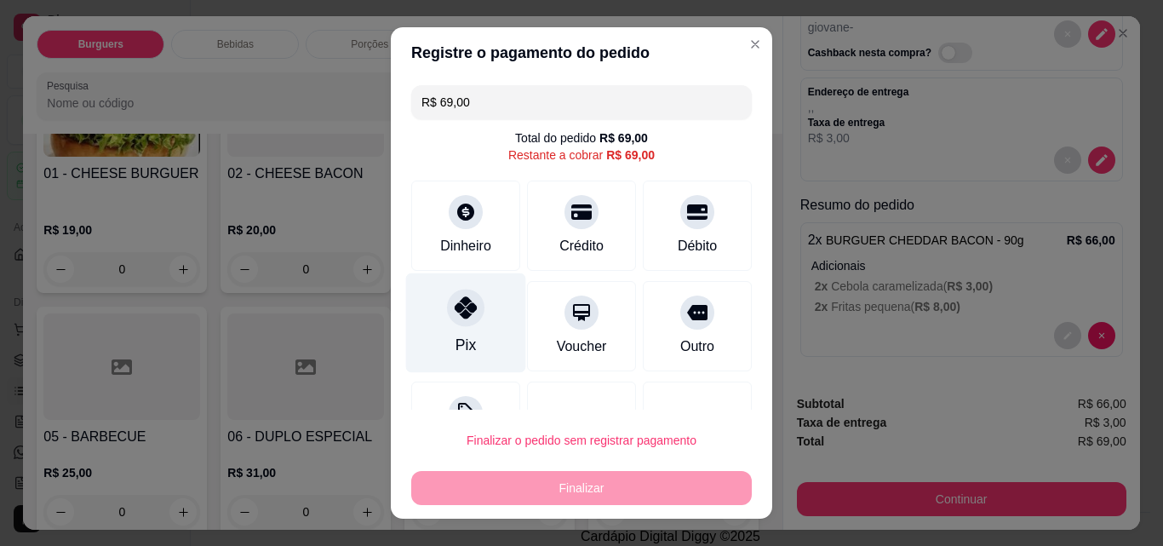
click at [455, 334] on div "Pix" at bounding box center [465, 345] width 20 height 22
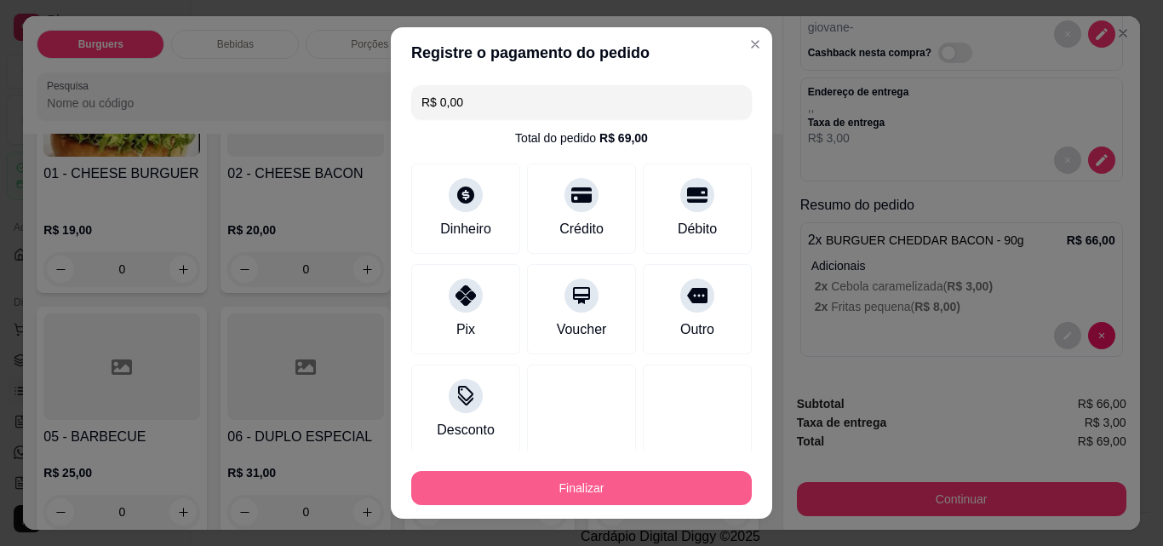
click at [552, 499] on button "Finalizar" at bounding box center [581, 488] width 341 height 34
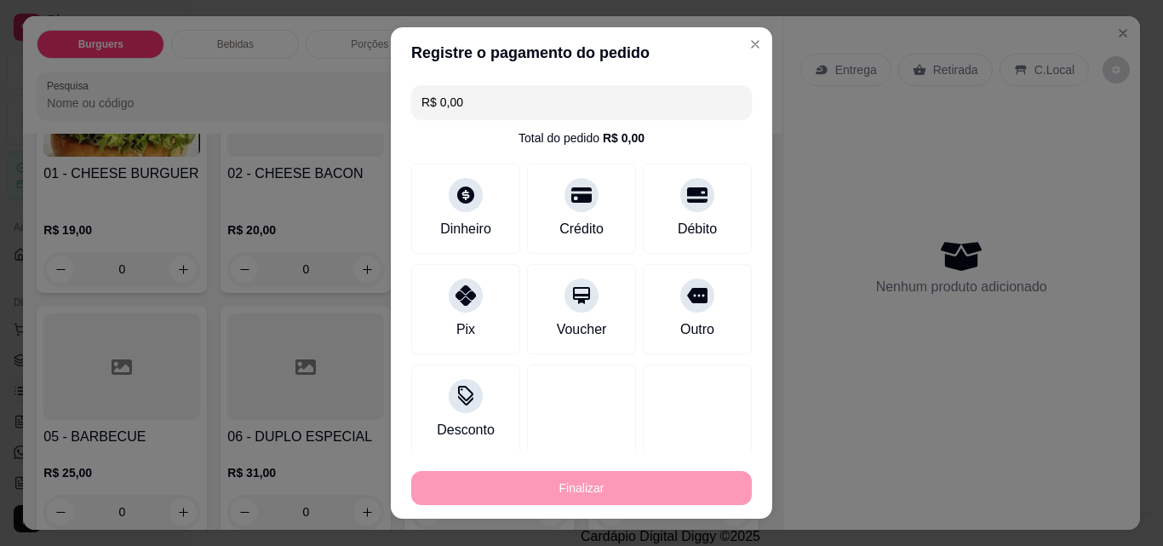
type input "-R$ 69,00"
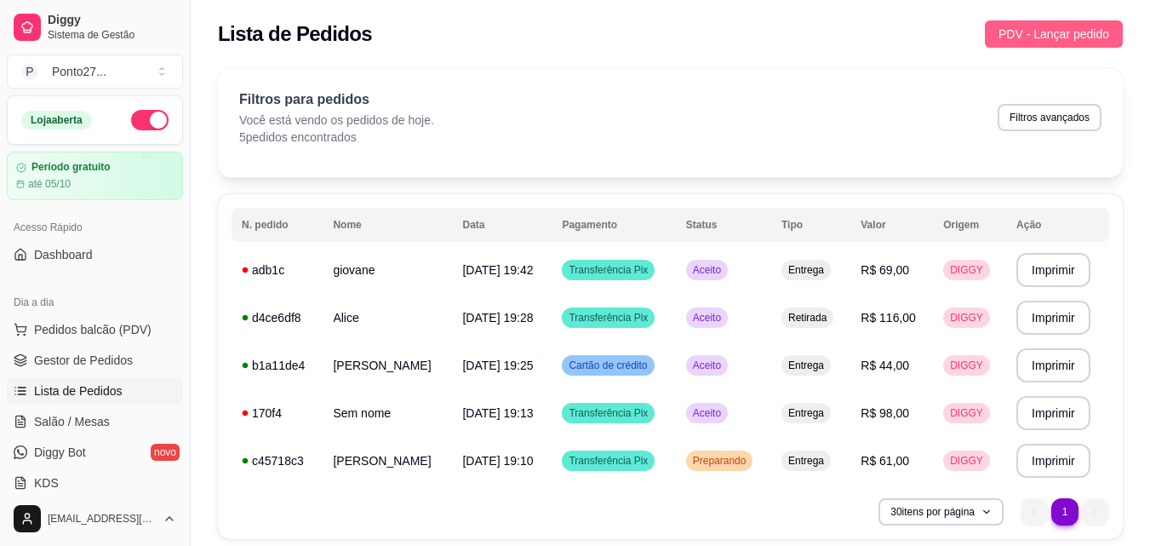
click at [1051, 26] on span "PDV - Lançar pedido" at bounding box center [1054, 34] width 111 height 19
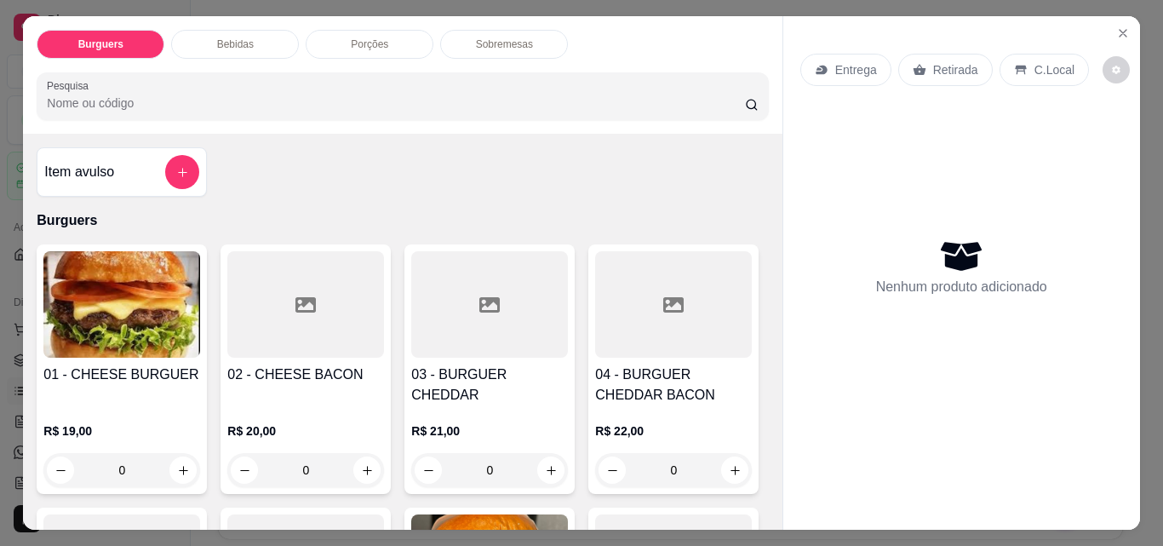
click at [845, 54] on div "Entrega" at bounding box center [845, 70] width 91 height 32
click at [929, 76] on div "Retirada" at bounding box center [945, 70] width 94 height 32
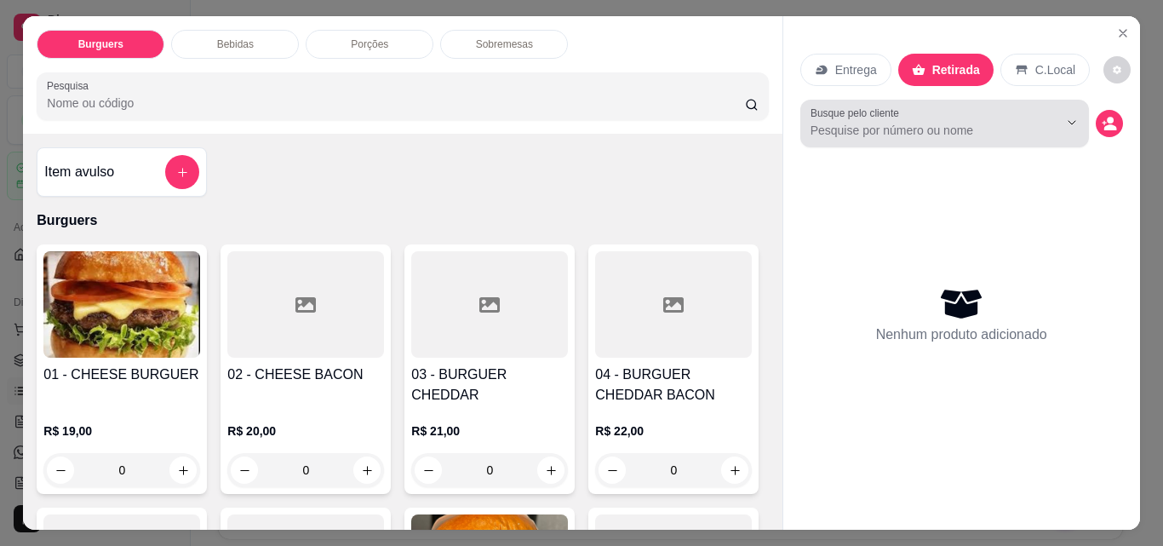
click at [887, 122] on input "Busque pelo cliente" at bounding box center [920, 130] width 220 height 17
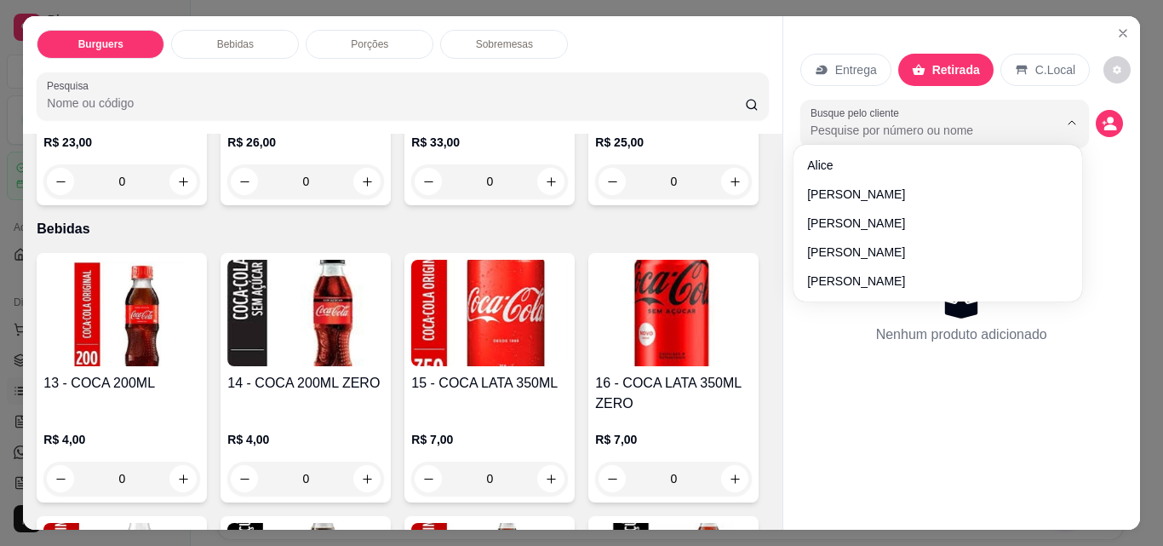
scroll to position [919, 0]
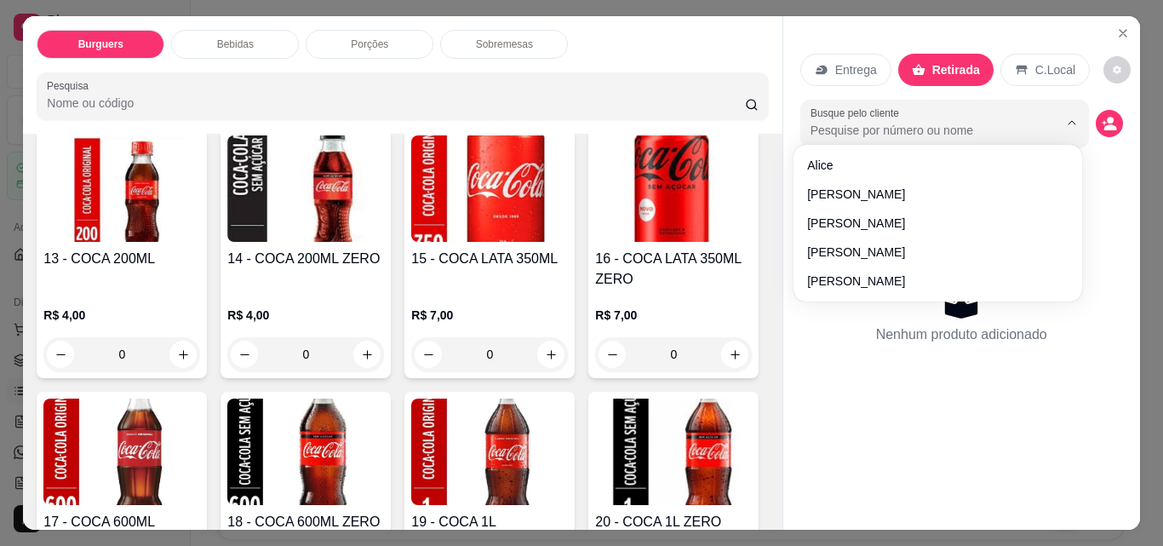
click at [411, 74] on div "0" at bounding box center [489, 57] width 157 height 34
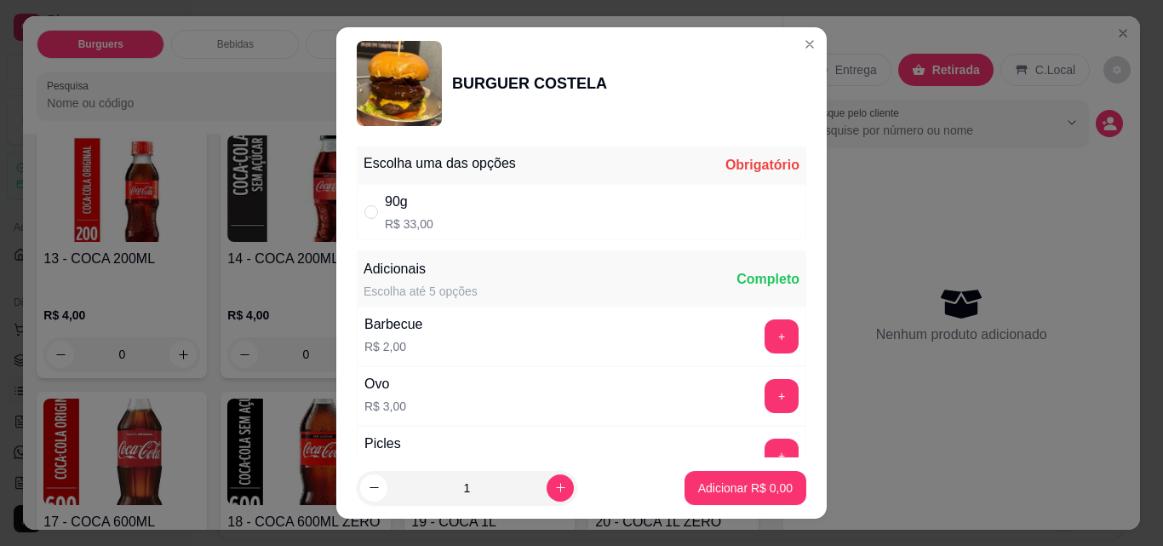
click at [387, 218] on p "R$ 33,00" at bounding box center [409, 223] width 49 height 17
radio input "true"
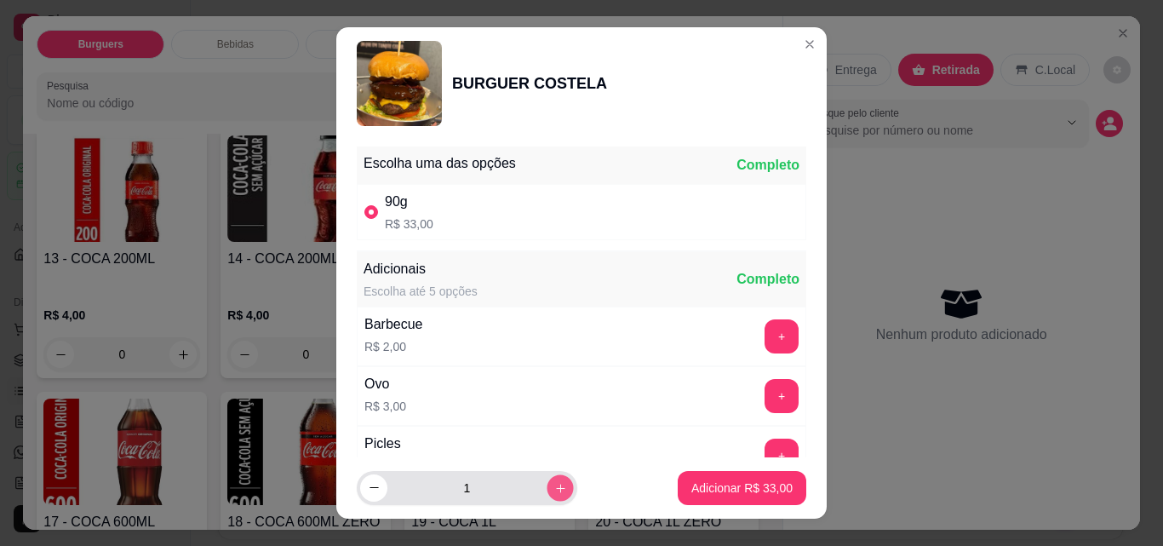
click at [547, 476] on button "increase-product-quantity" at bounding box center [560, 487] width 26 height 26
type input "2"
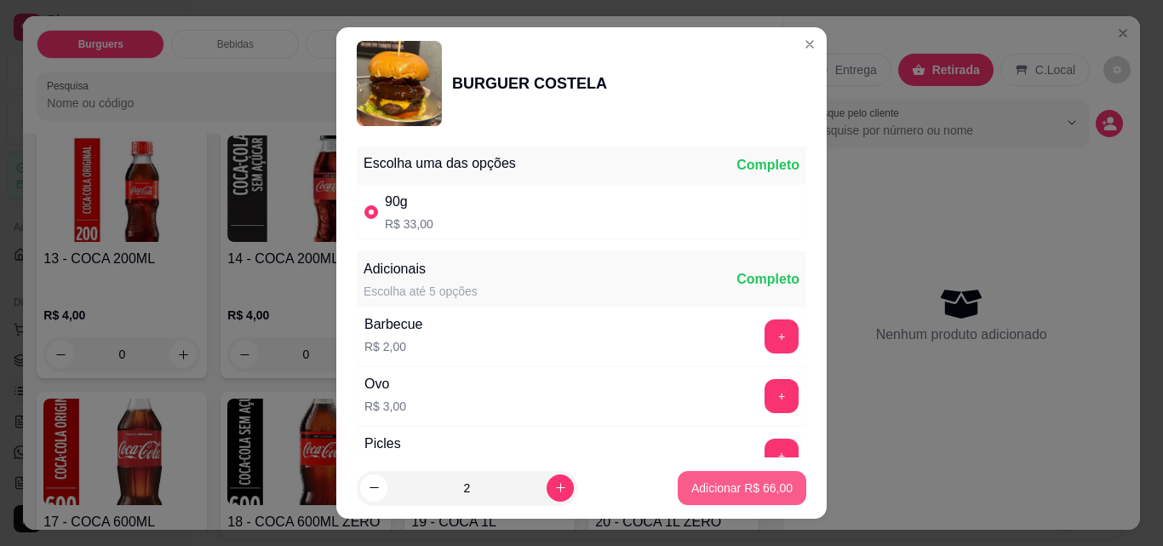
click at [691, 480] on p "Adicionar R$ 66,00" at bounding box center [741, 487] width 101 height 17
type input "2"
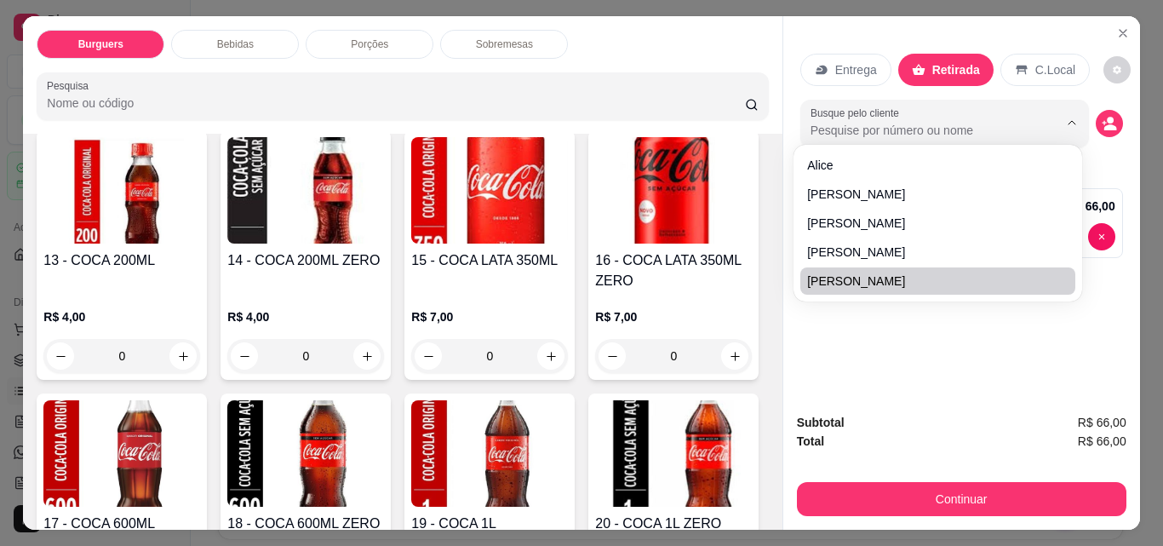
click at [1011, 340] on div "Entrega Retirada C.Local Busque pelo cliente Resumo do pedido 2 x BURGUER COSTE…" at bounding box center [961, 207] width 357 height 383
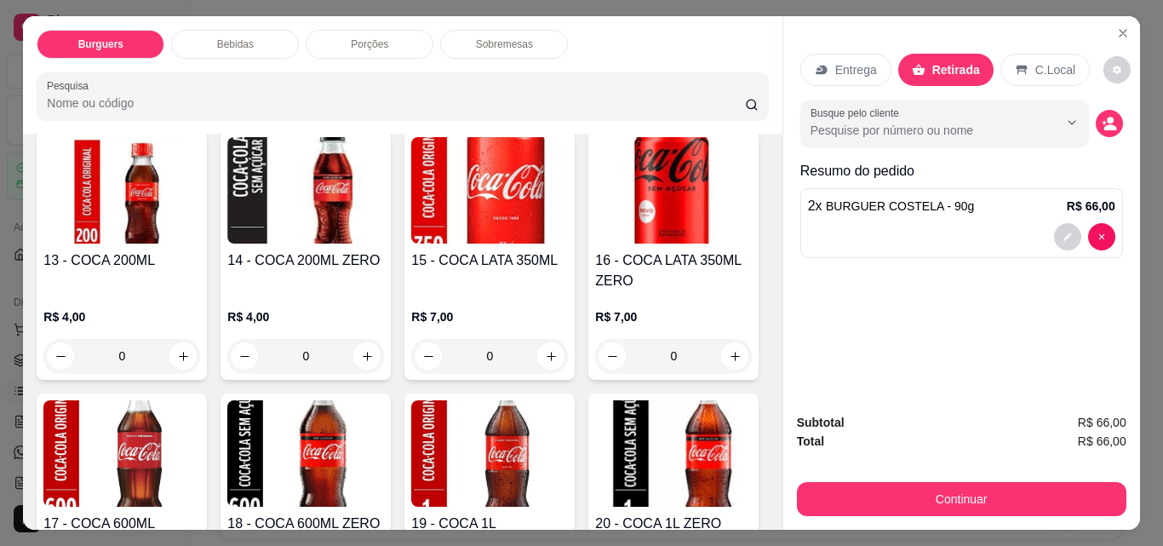
click at [217, 37] on p "Bebidas" at bounding box center [235, 44] width 37 height 14
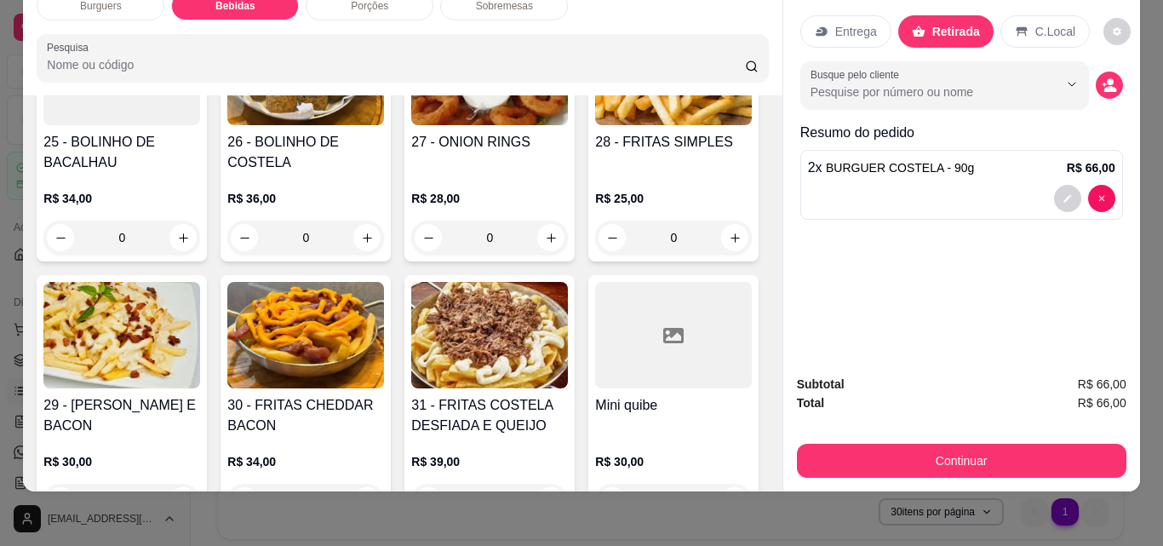
scroll to position [1802, 0]
type input "1"
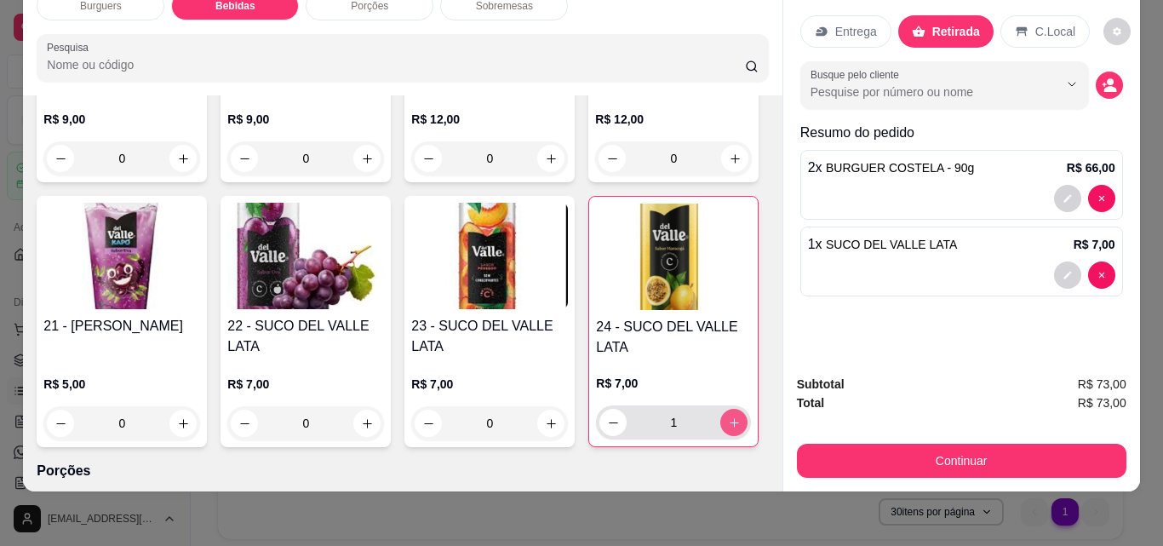
scroll to position [1316, 0]
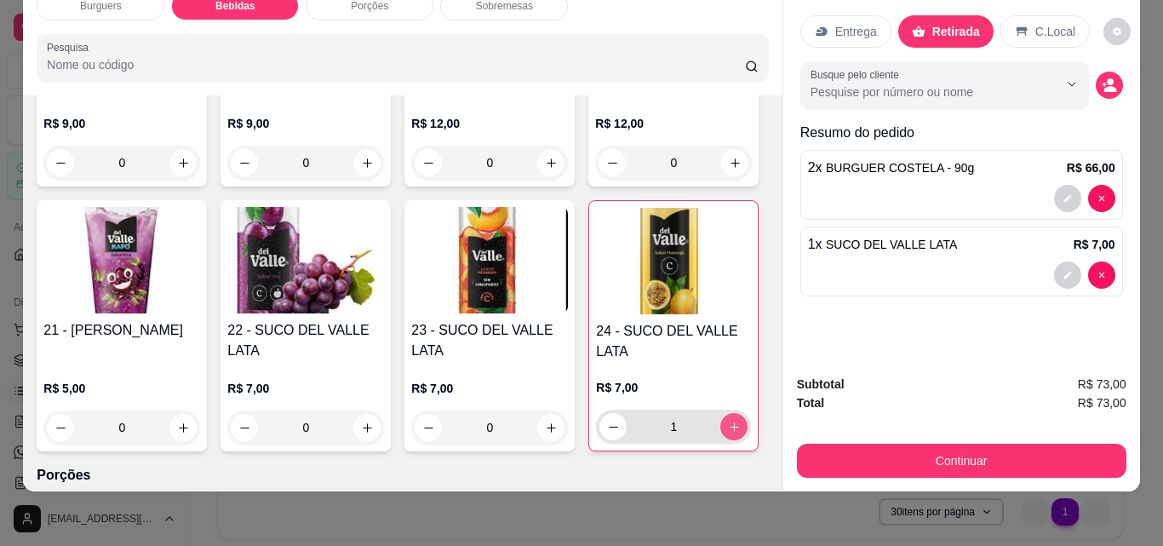
click at [190, 169] on icon "increase-product-quantity" at bounding box center [183, 163] width 13 height 13
type input "1"
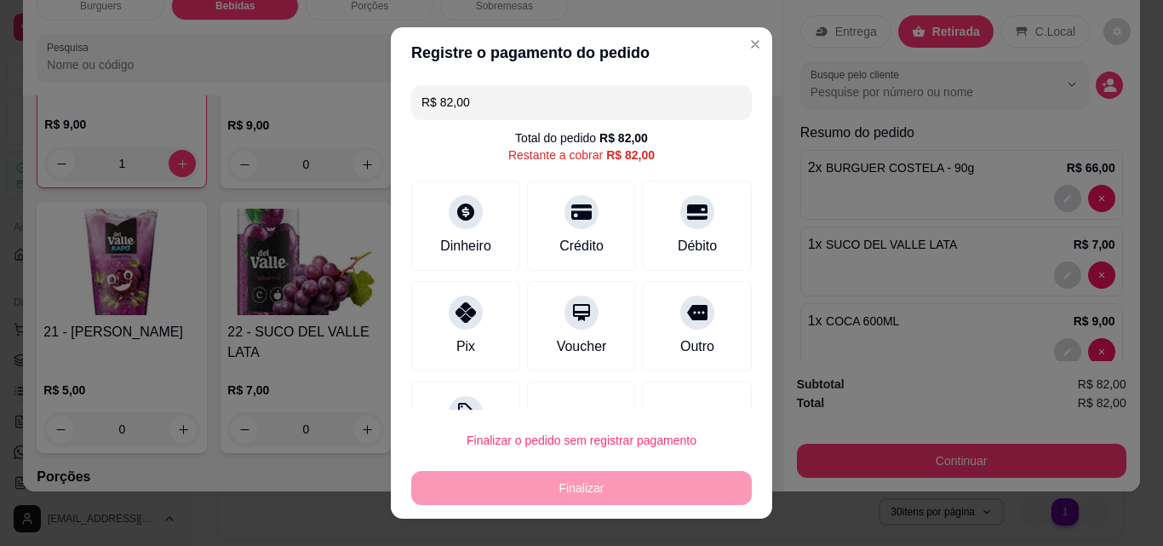
click at [451, 333] on div "Pix" at bounding box center [465, 326] width 109 height 90
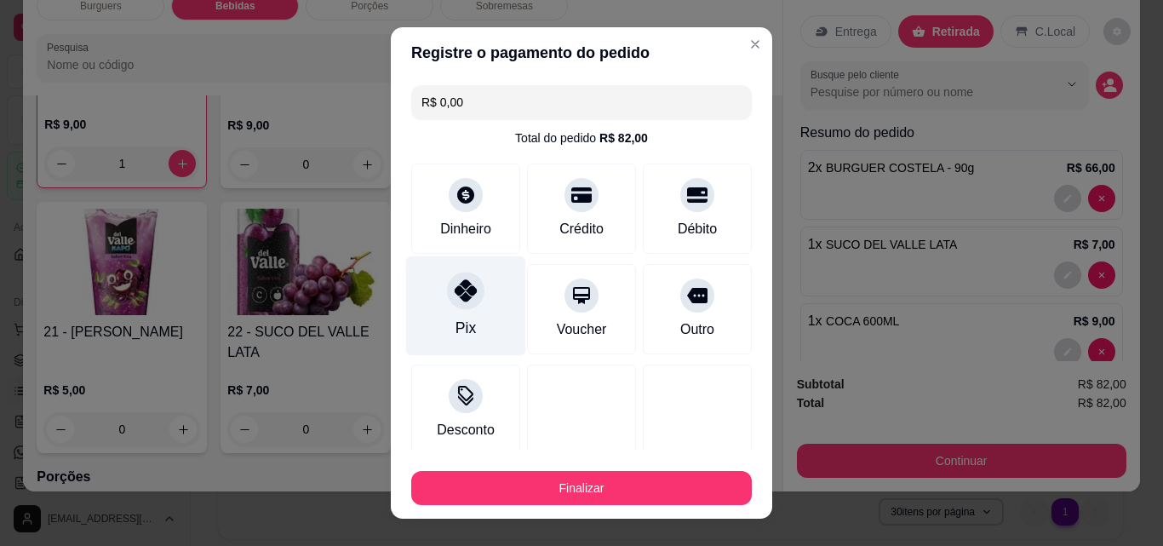
type input "R$ 0,00"
click at [593, 481] on button "Finalizar" at bounding box center [581, 488] width 341 height 34
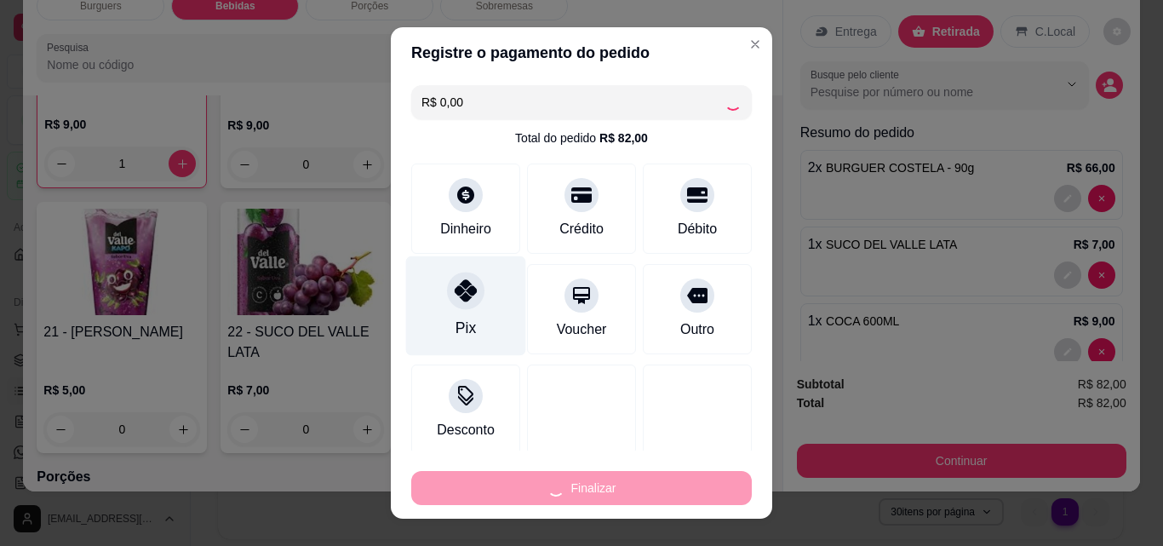
type input "0"
type input "-R$ 82,00"
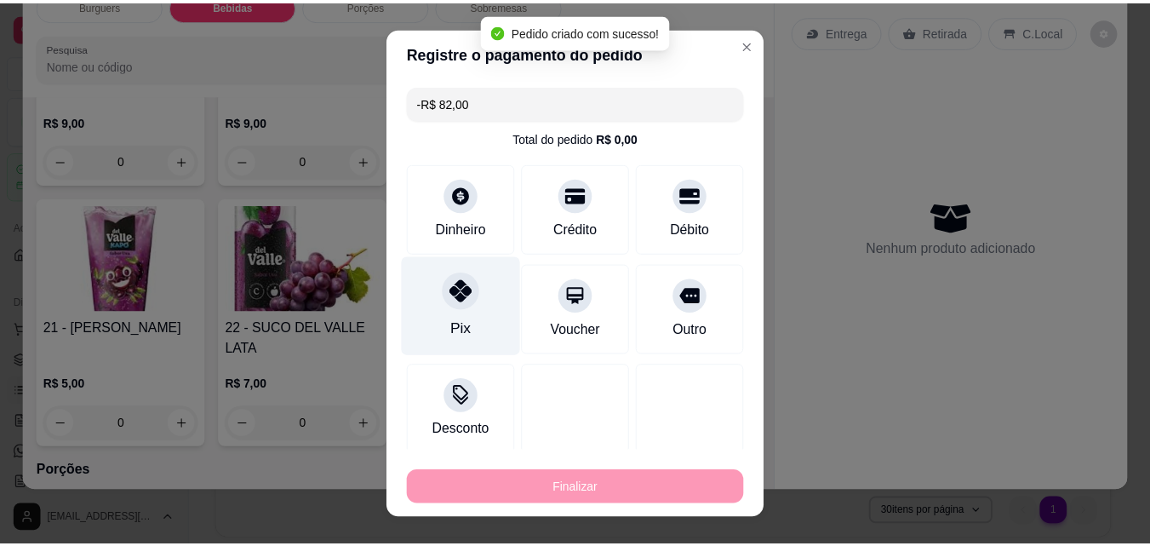
scroll to position [1314, 0]
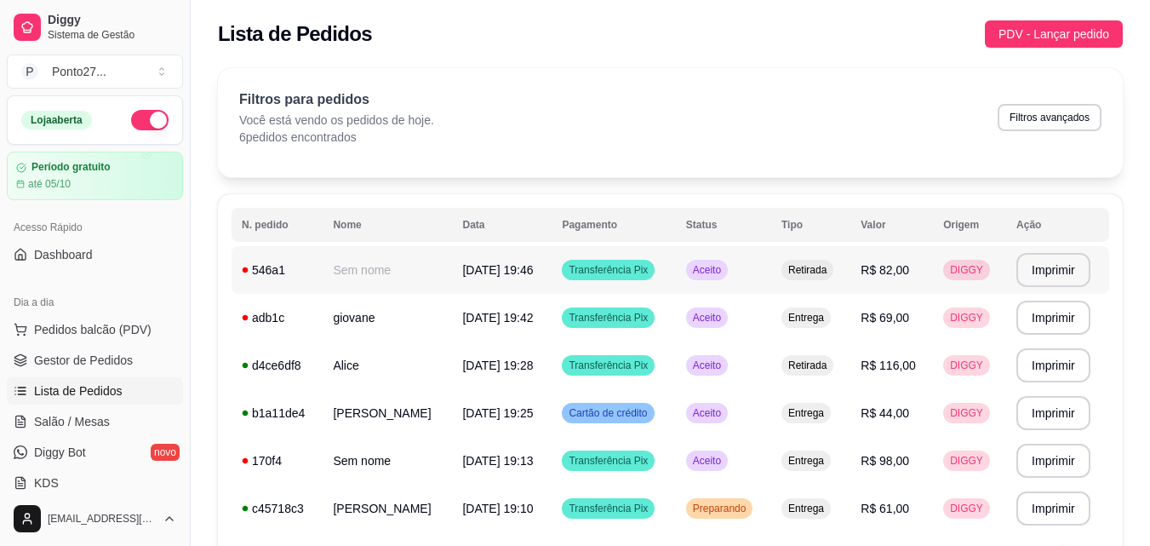
click at [712, 266] on span "Aceito" at bounding box center [707, 270] width 35 height 14
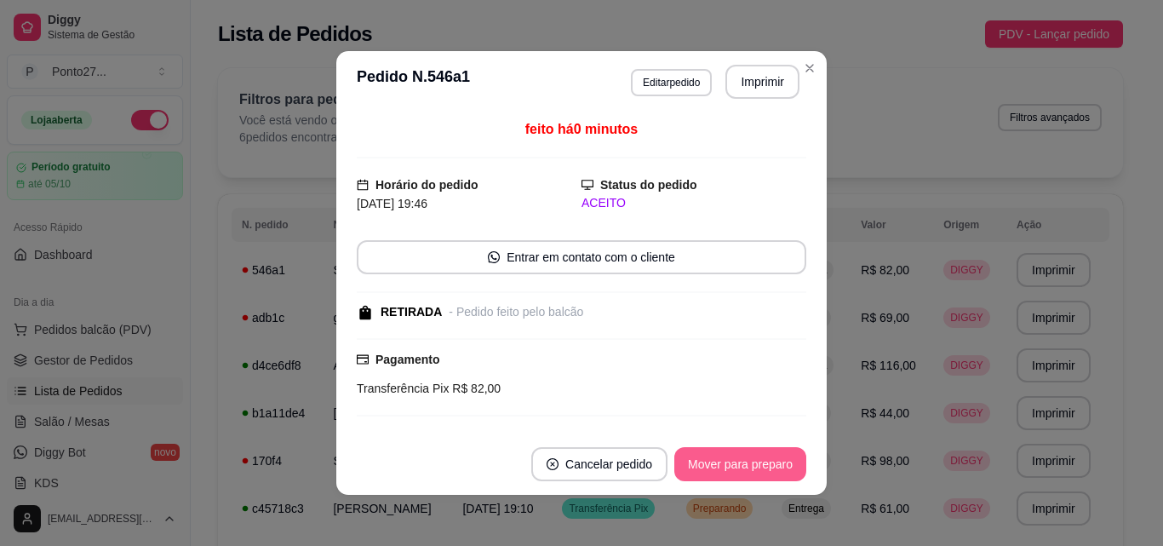
click at [748, 469] on button "Mover para preparo" at bounding box center [740, 464] width 132 height 34
click at [764, 454] on button "Mover para retirada disponível" at bounding box center [712, 464] width 188 height 34
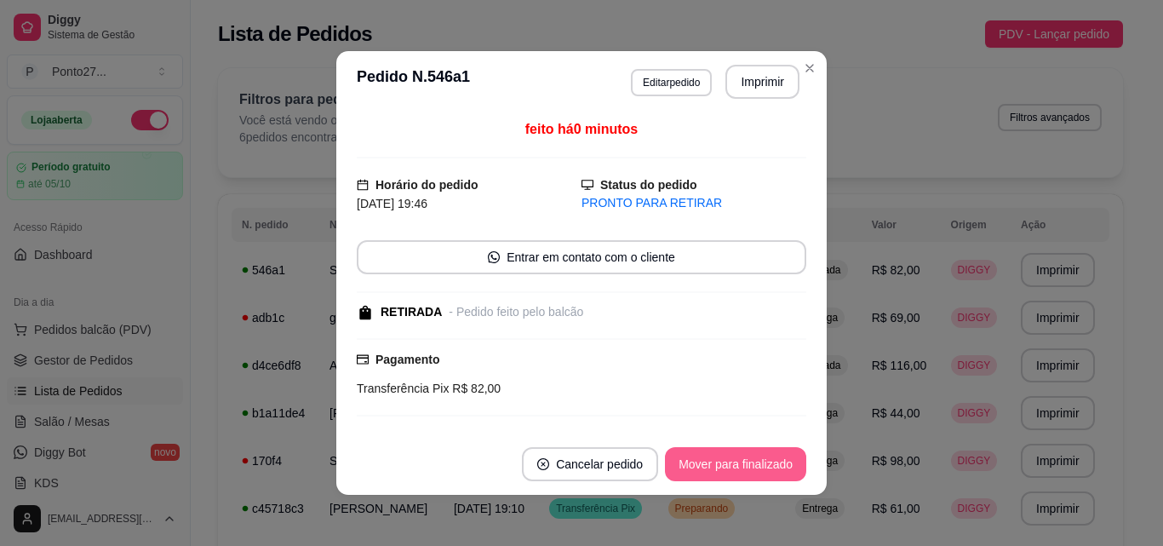
click at [756, 460] on button "Mover para finalizado" at bounding box center [735, 464] width 141 height 34
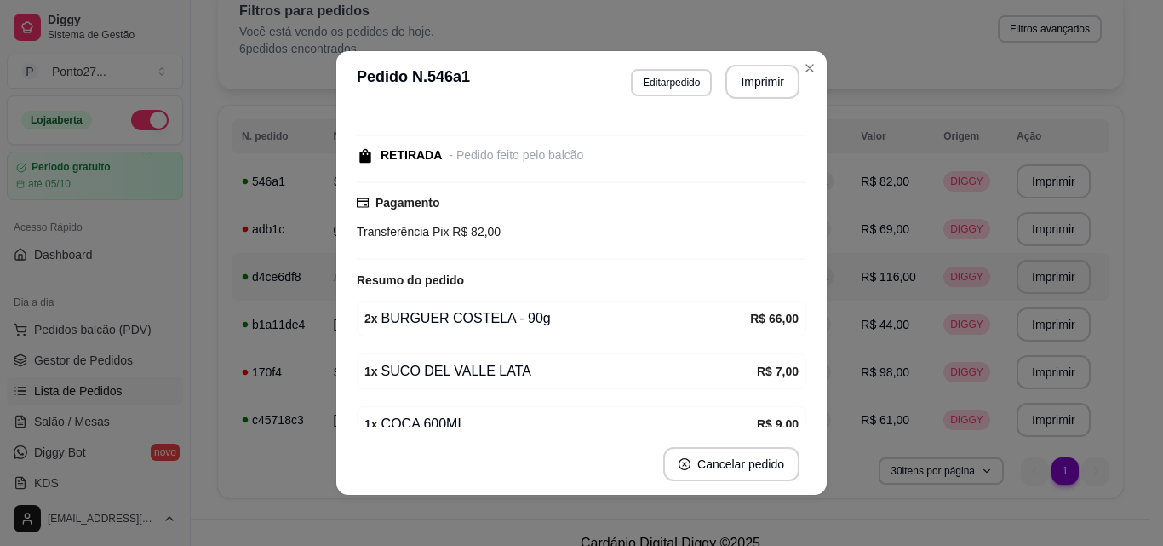
scroll to position [165, 0]
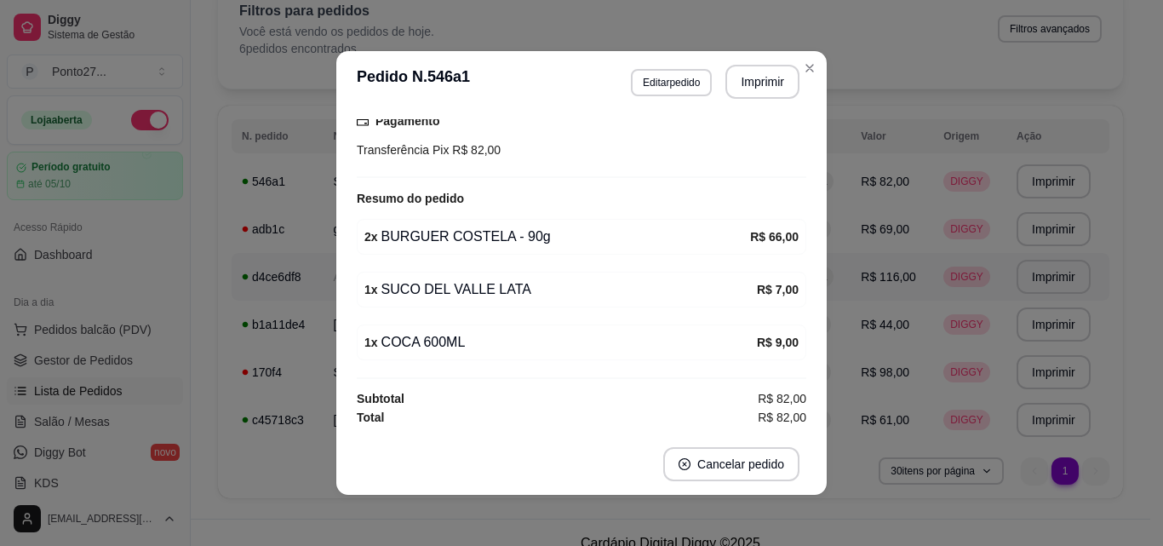
click at [800, 70] on div "Filtros para pedidos Você está vendo os pedidos de hoje. 6 pedidos encontrados …" at bounding box center [670, 34] width 905 height 109
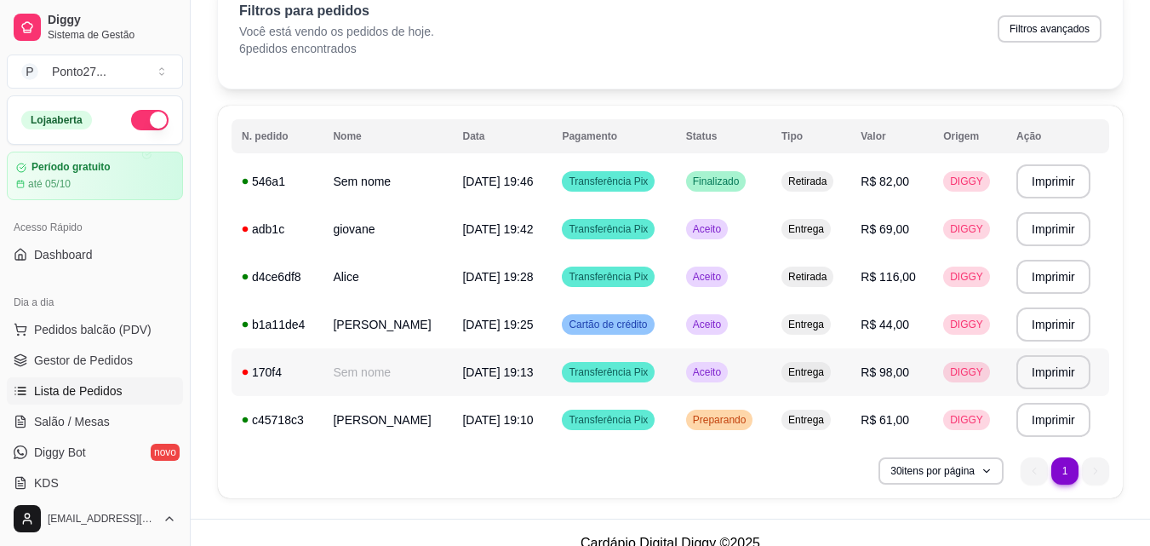
click at [676, 368] on td "Aceito" at bounding box center [723, 372] width 95 height 48
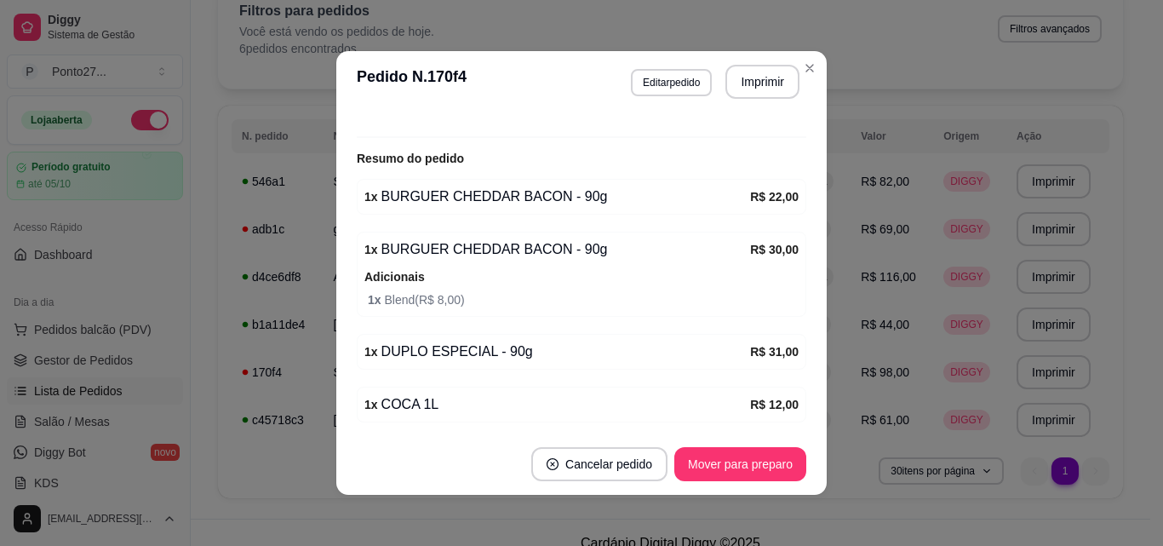
scroll to position [432, 0]
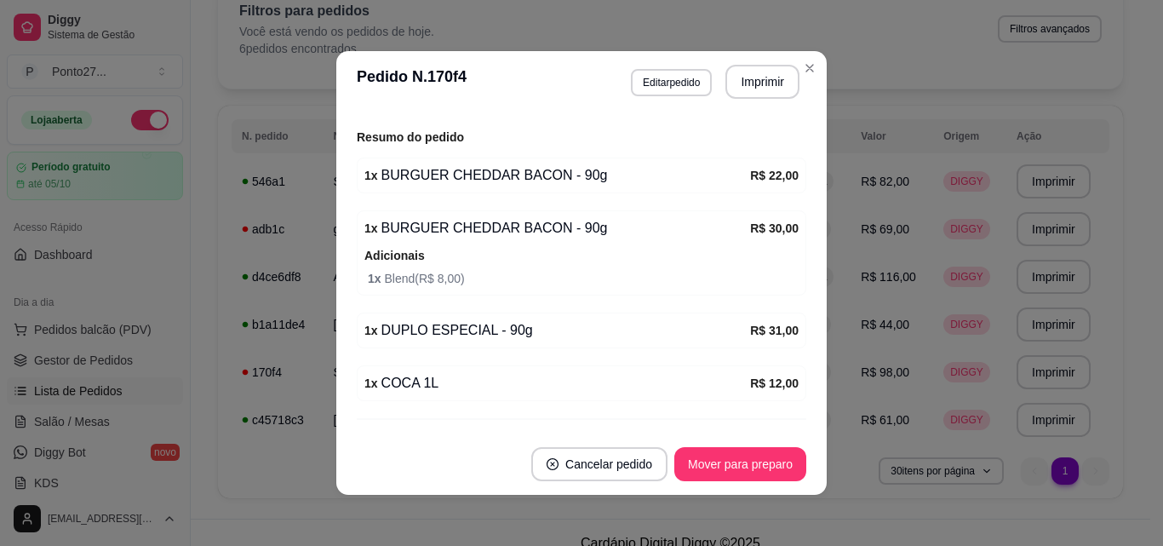
click at [804, 69] on div "Filtros para pedidos Você está vendo os pedidos de hoje. 6 pedidos encontrados …" at bounding box center [670, 34] width 905 height 109
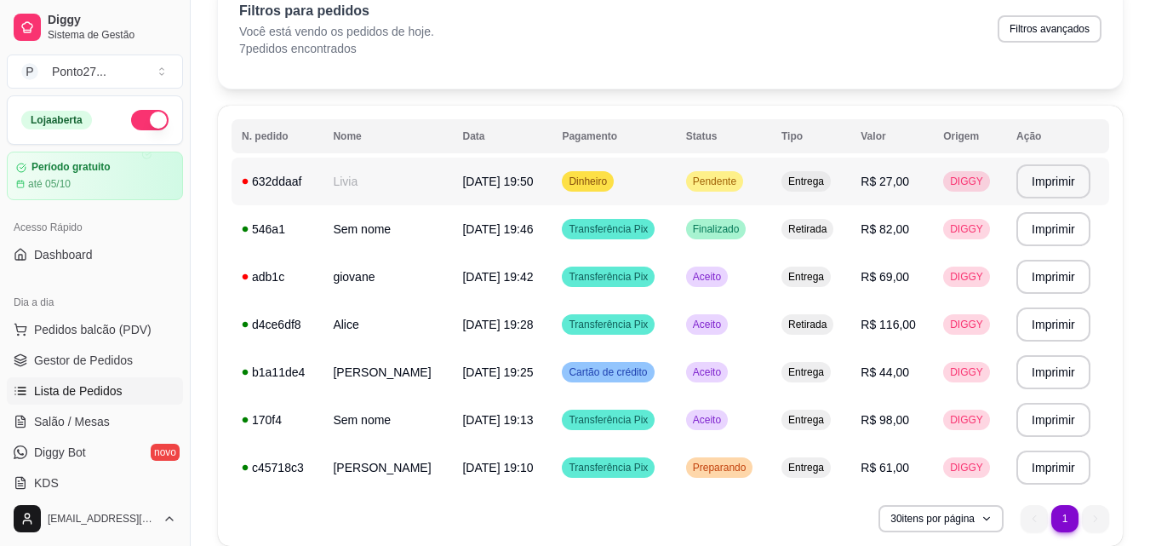
click at [701, 186] on span "Pendente" at bounding box center [715, 182] width 50 height 14
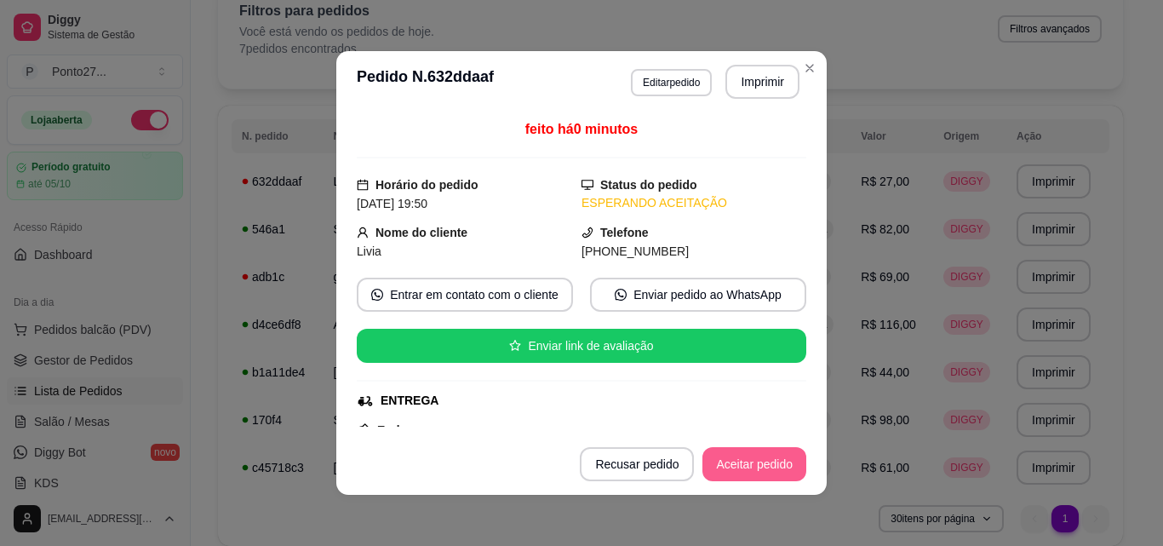
click at [724, 477] on button "Aceitar pedido" at bounding box center [754, 464] width 104 height 34
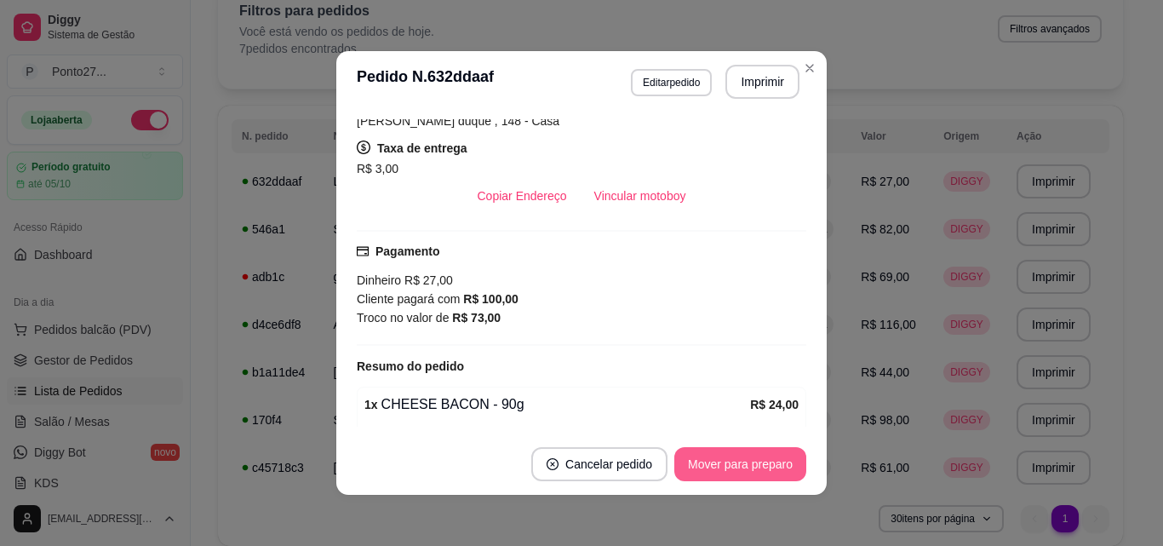
scroll to position [441, 0]
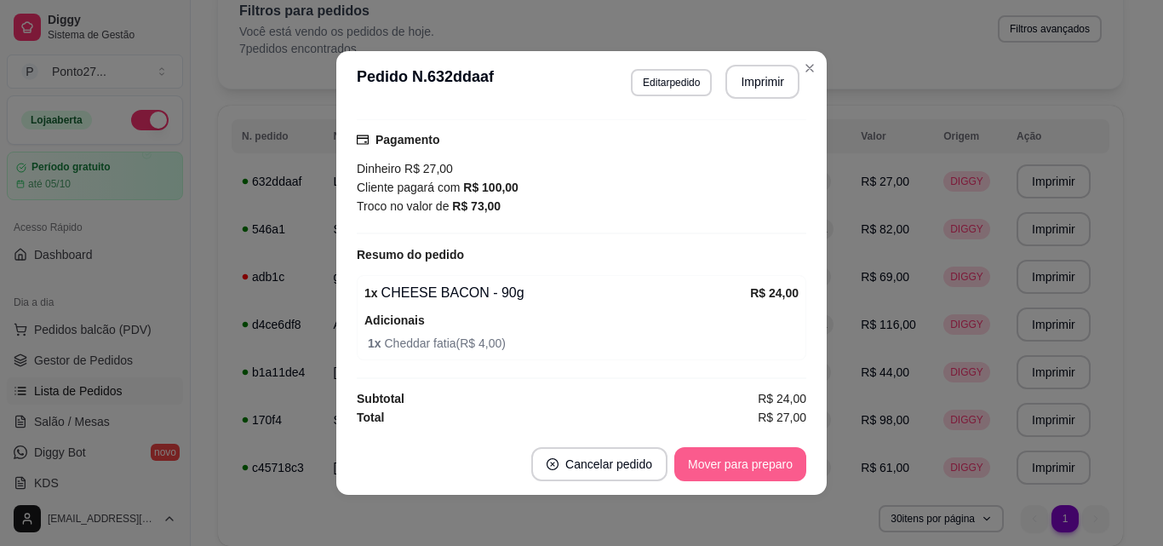
click at [803, 70] on div "Filtros para pedidos Você está vendo os pedidos de hoje. 7 pedidos encontrados …" at bounding box center [670, 34] width 905 height 109
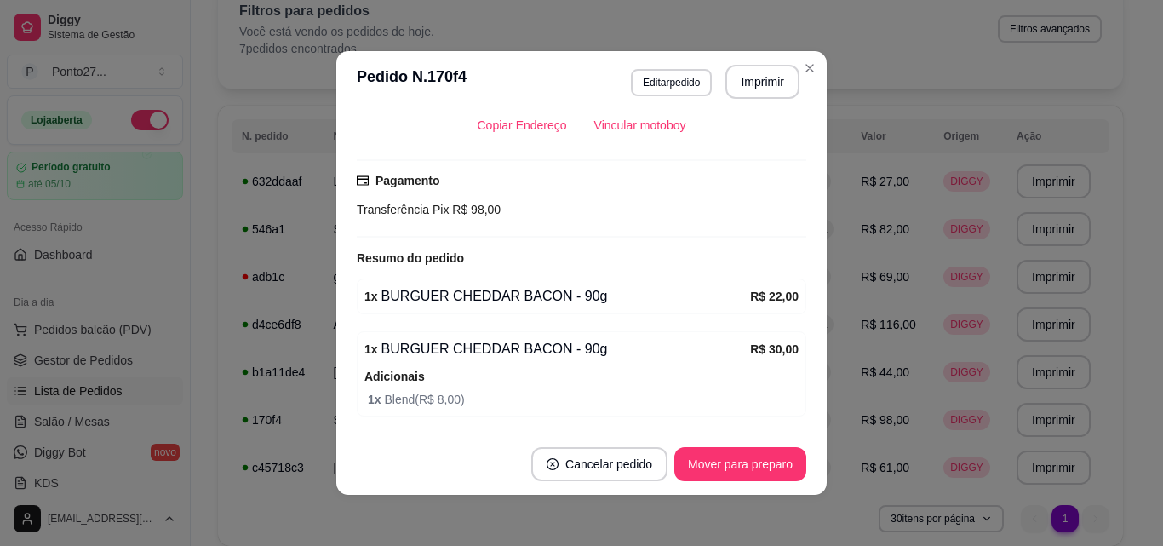
scroll to position [473, 0]
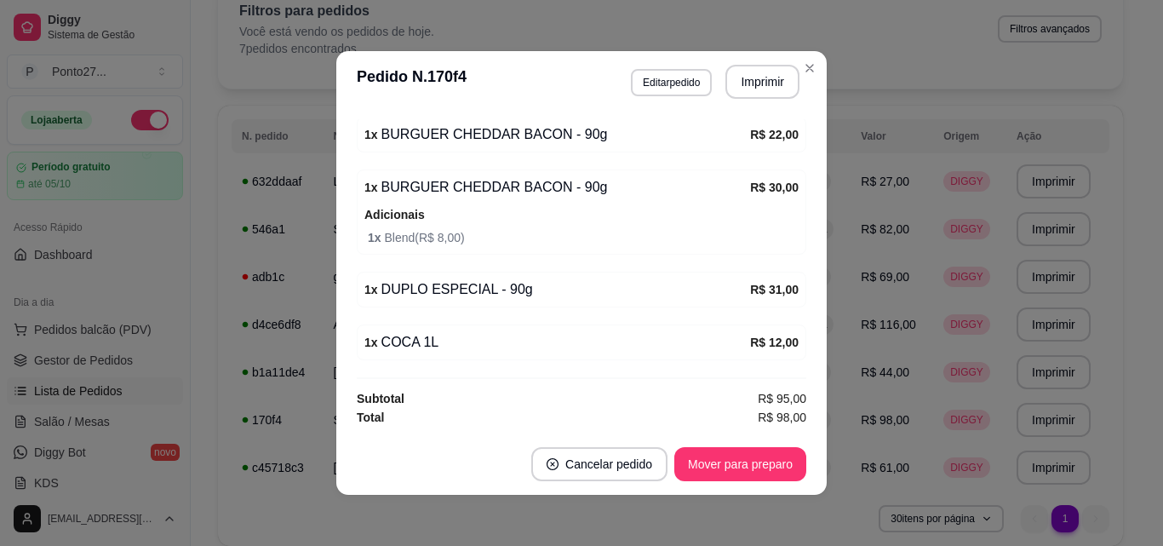
click at [810, 71] on div "Filtros para pedidos Você está vendo os pedidos de hoje. 7 pedidos encontrados …" at bounding box center [670, 34] width 905 height 109
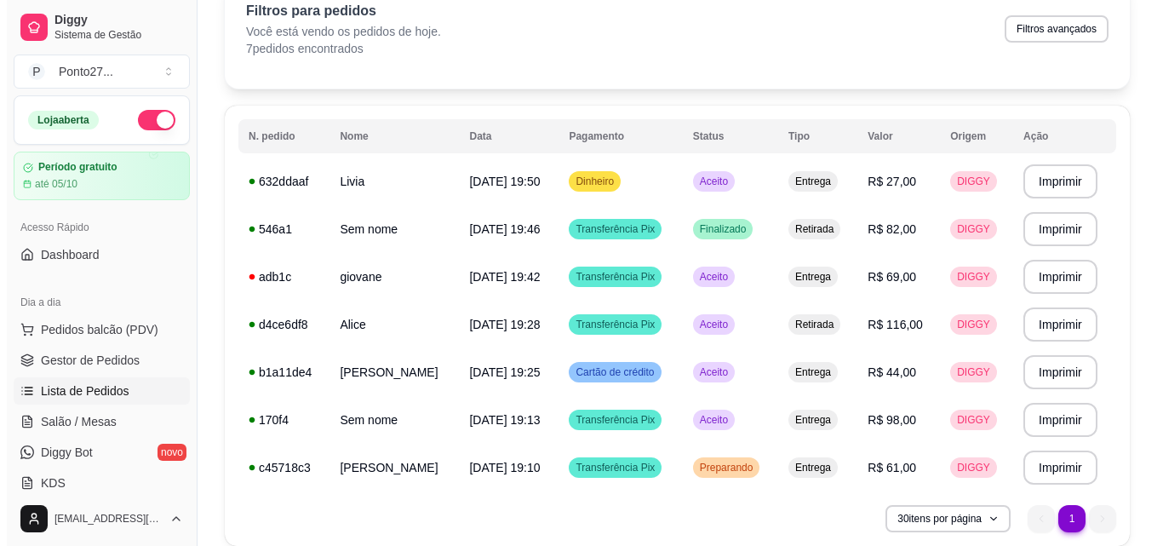
scroll to position [0, 0]
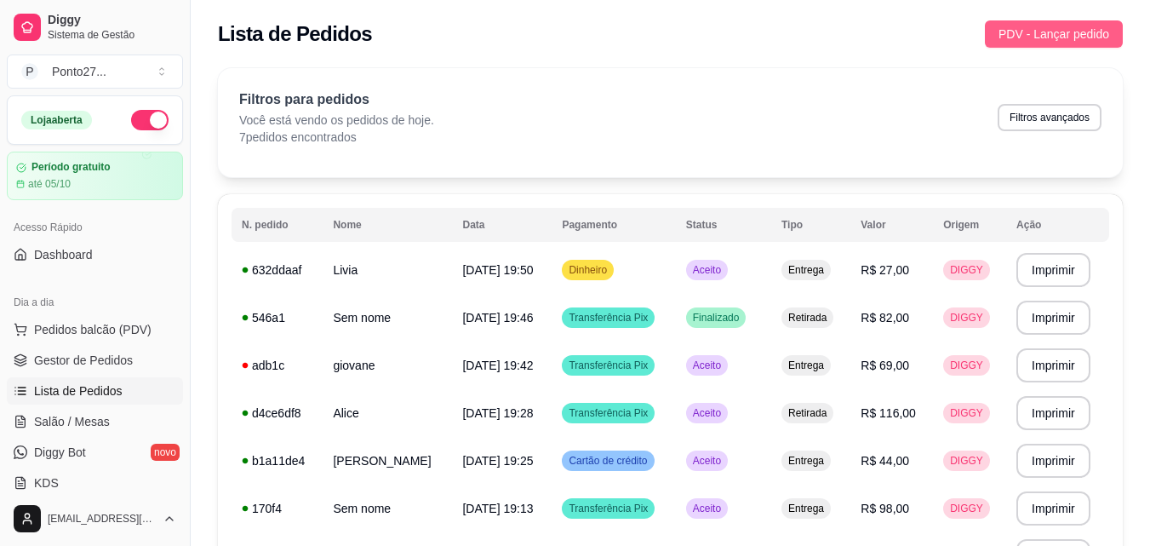
click at [1073, 43] on span "PDV - Lançar pedido" at bounding box center [1054, 34] width 111 height 19
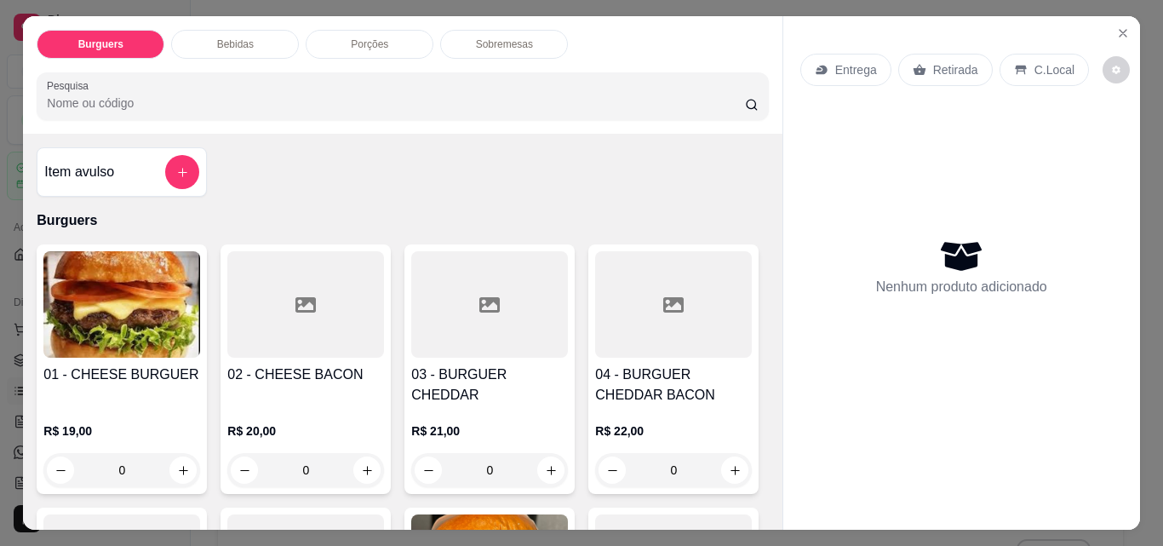
click at [816, 63] on icon at bounding box center [822, 70] width 14 height 14
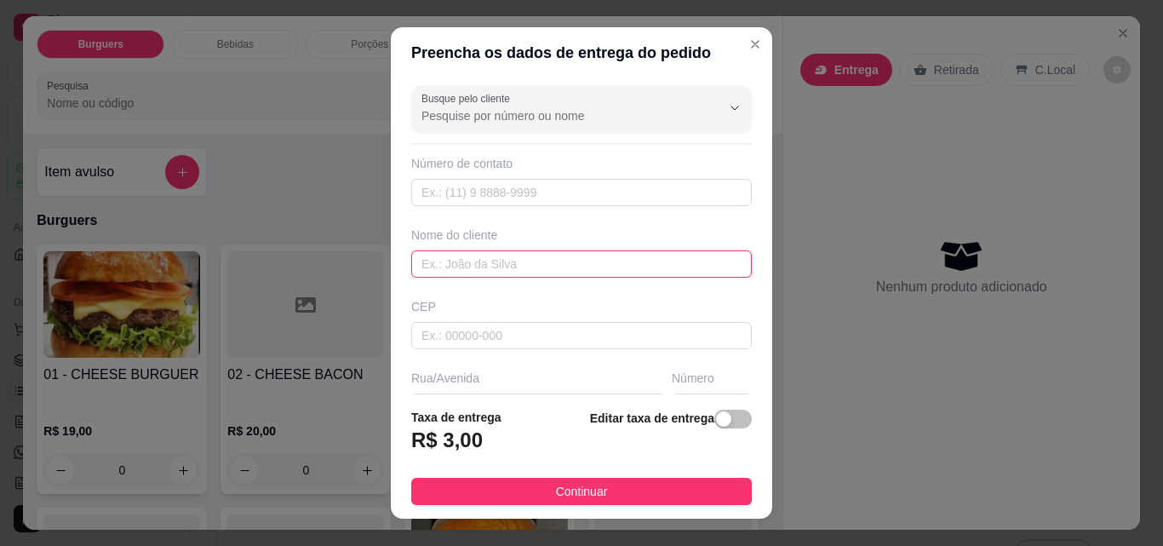
click at [553, 253] on input "text" at bounding box center [581, 263] width 341 height 27
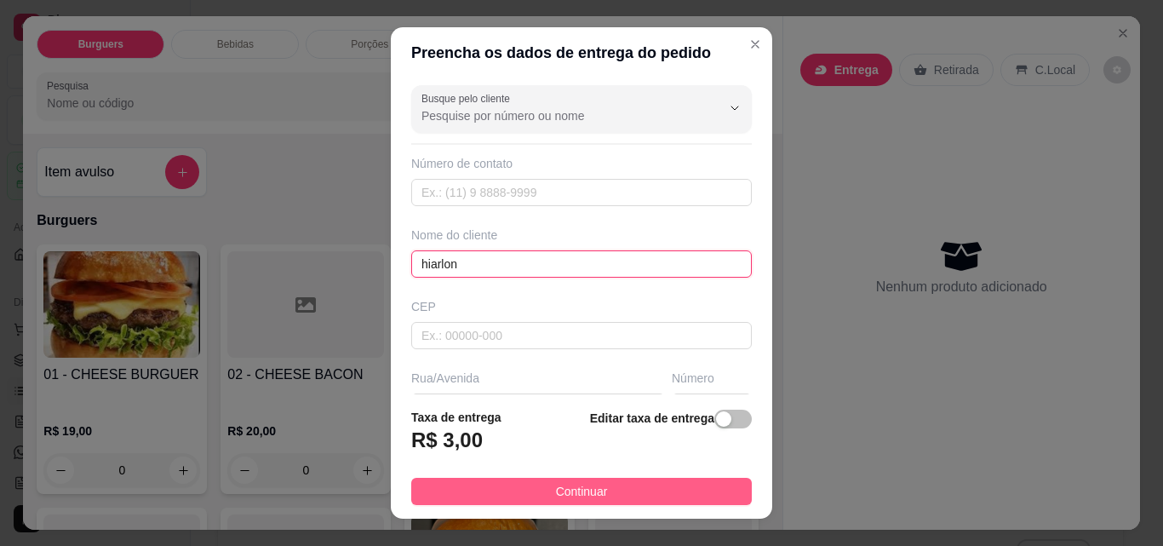
type input "hiarlon"
click at [556, 482] on span "Continuar" at bounding box center [582, 491] width 52 height 19
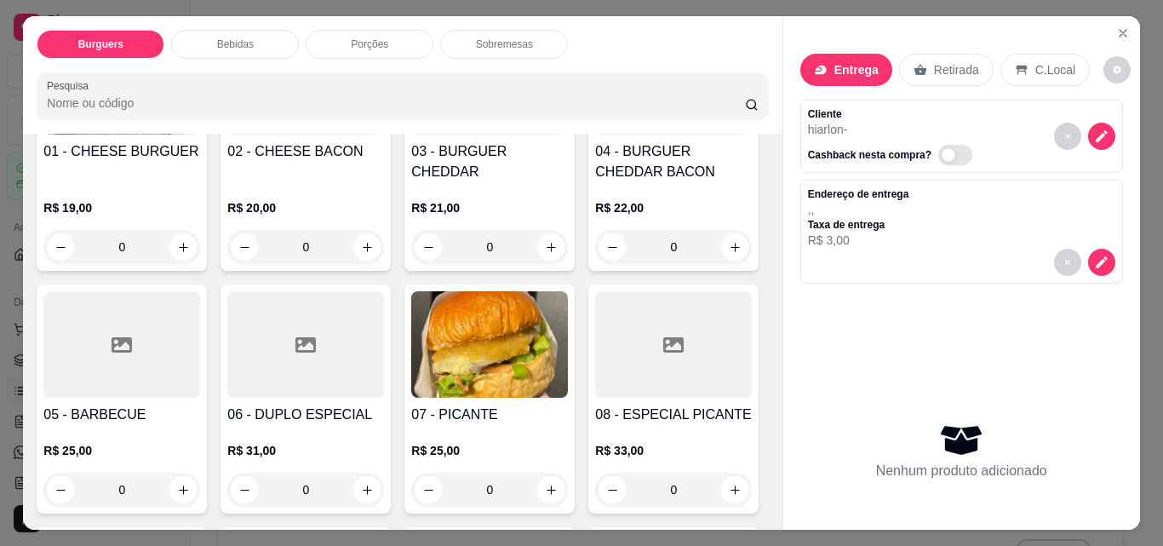
scroll to position [290, 0]
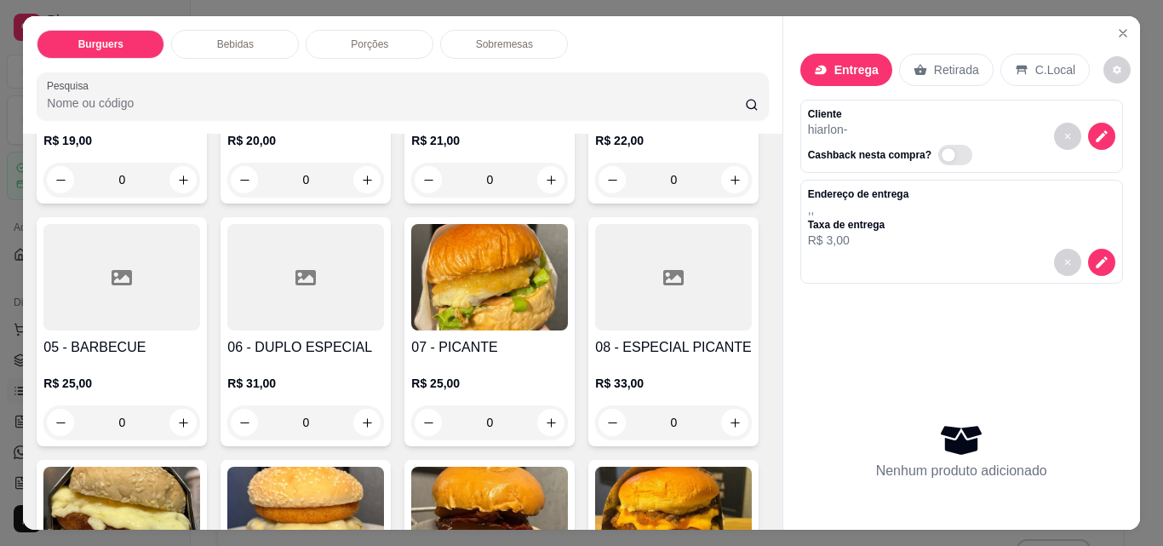
click at [384, 419] on div "0" at bounding box center [305, 422] width 157 height 34
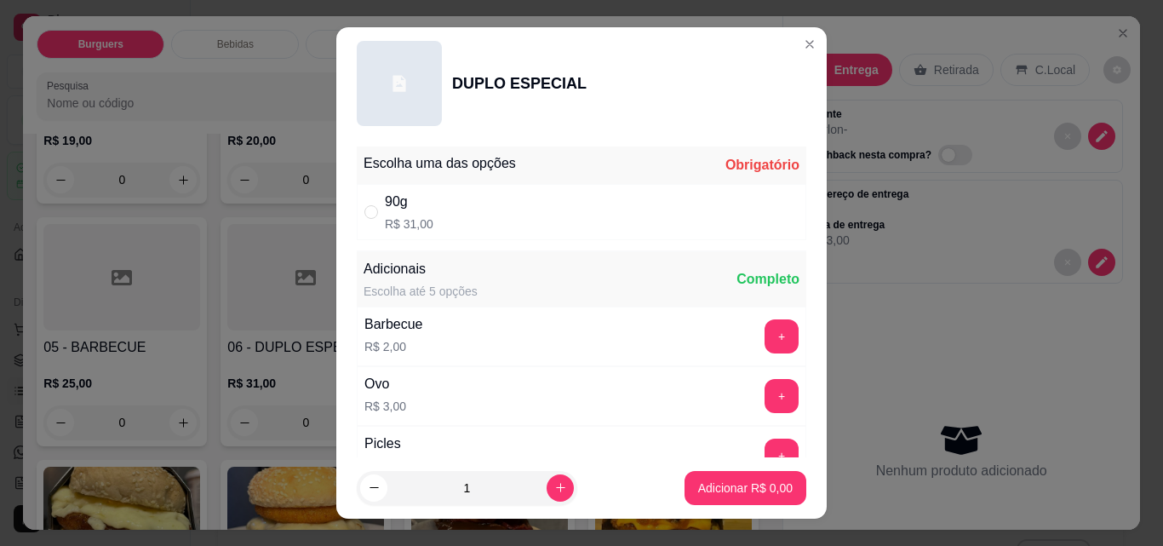
click at [711, 222] on div "90g R$ 31,00" at bounding box center [581, 212] width 449 height 56
radio input "true"
click at [719, 500] on button "Adicionar R$ 31,00" at bounding box center [741, 488] width 125 height 33
type input "1"
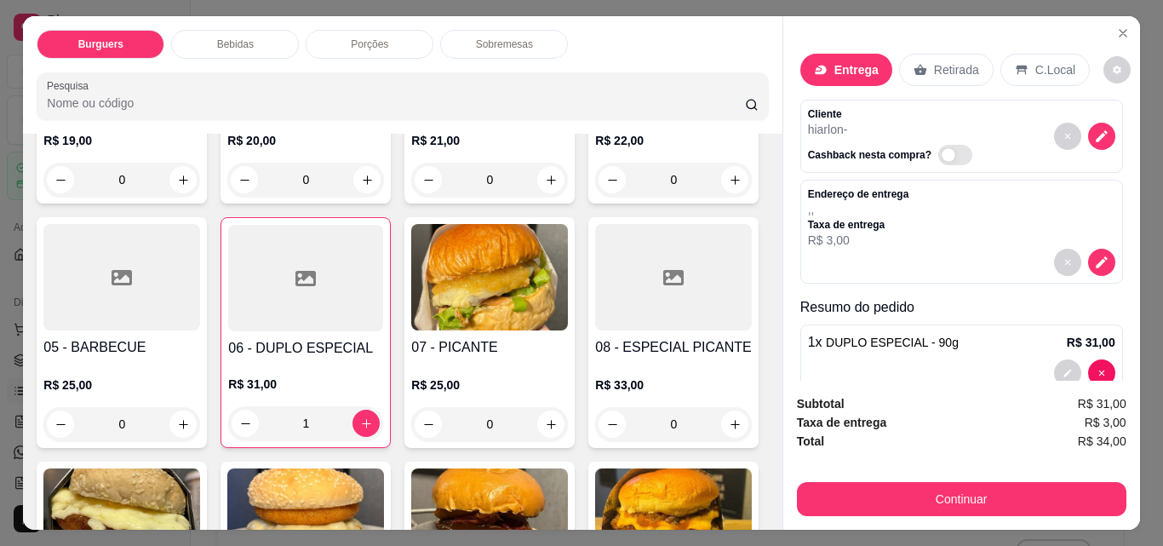
click at [519, 44] on p "Sobremesas" at bounding box center [504, 44] width 57 height 14
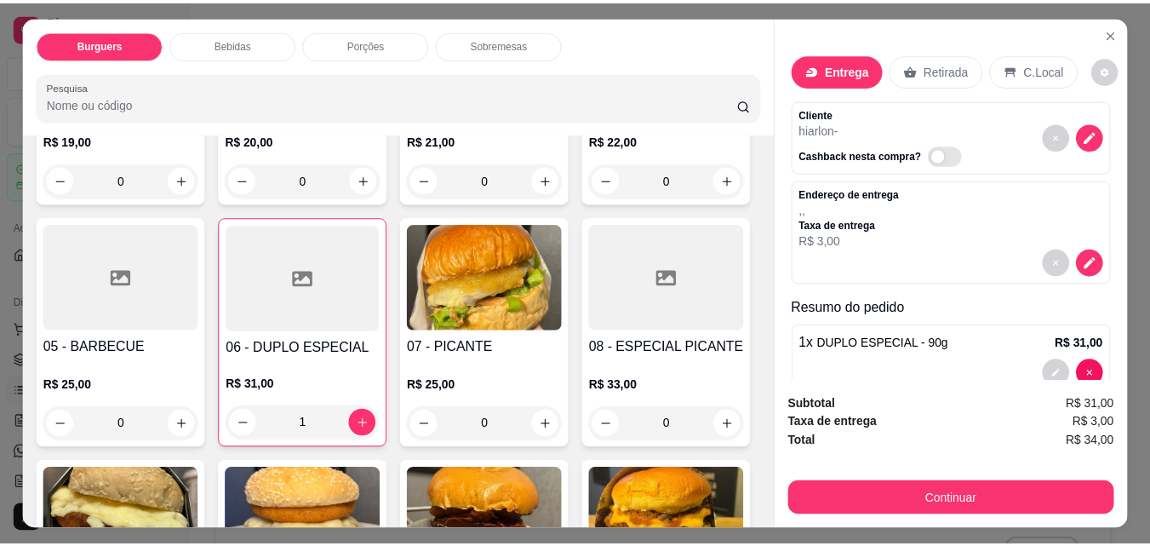
scroll to position [44, 0]
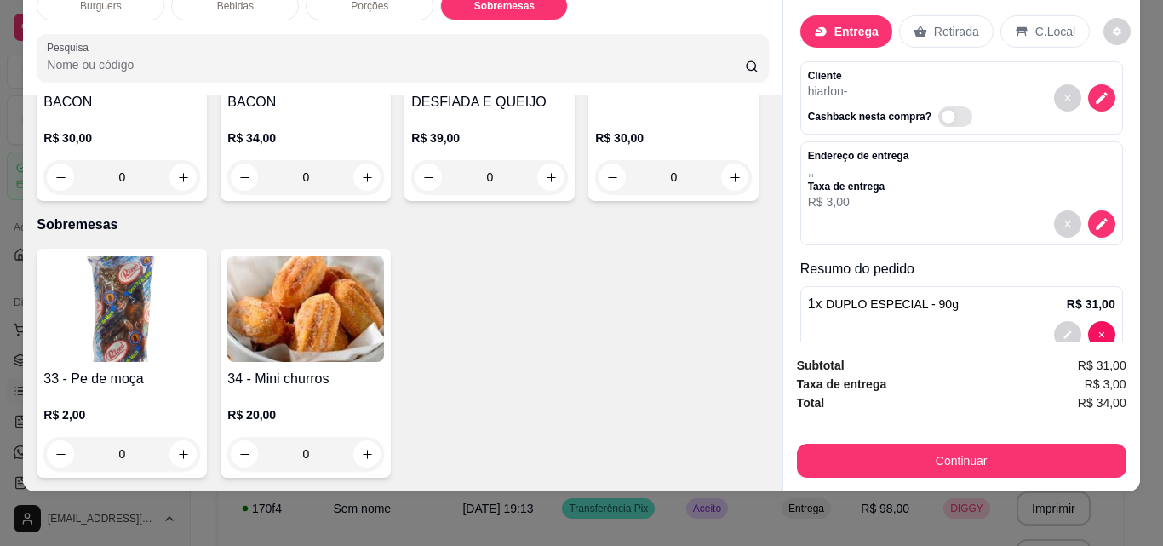
click at [180, 449] on icon "increase-product-quantity" at bounding box center [183, 454] width 13 height 13
type input "1"
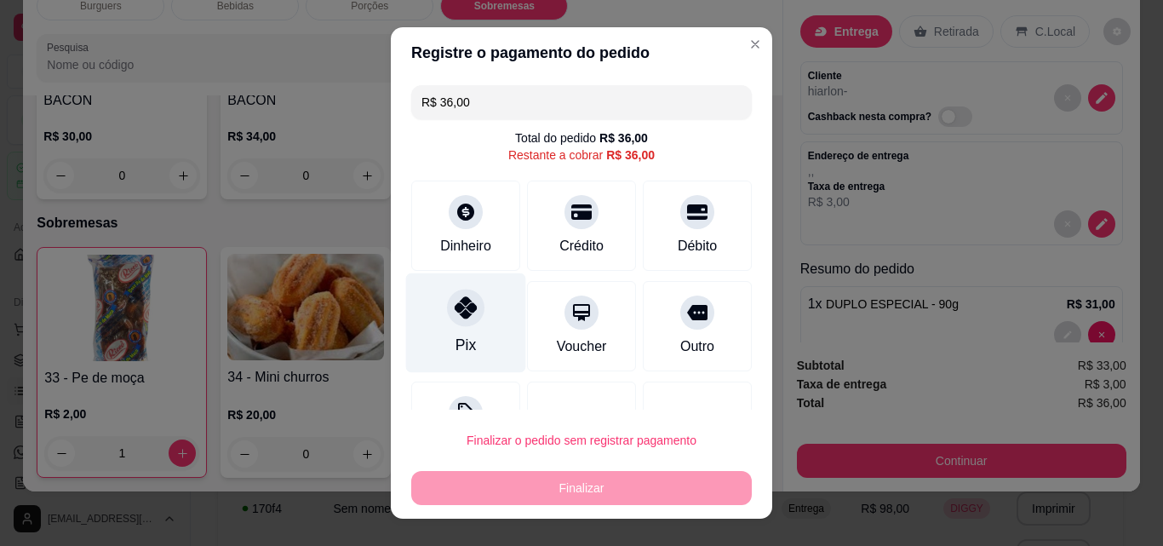
click at [481, 306] on div "Pix" at bounding box center [466, 323] width 120 height 100
type input "R$ 0,00"
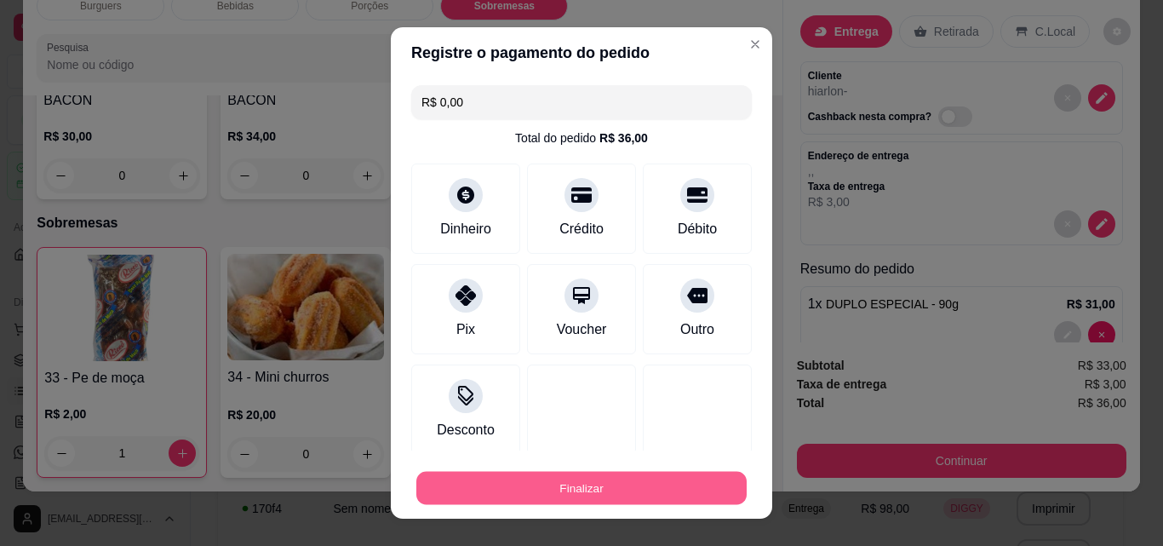
click at [493, 485] on button "Finalizar" at bounding box center [581, 488] width 330 height 33
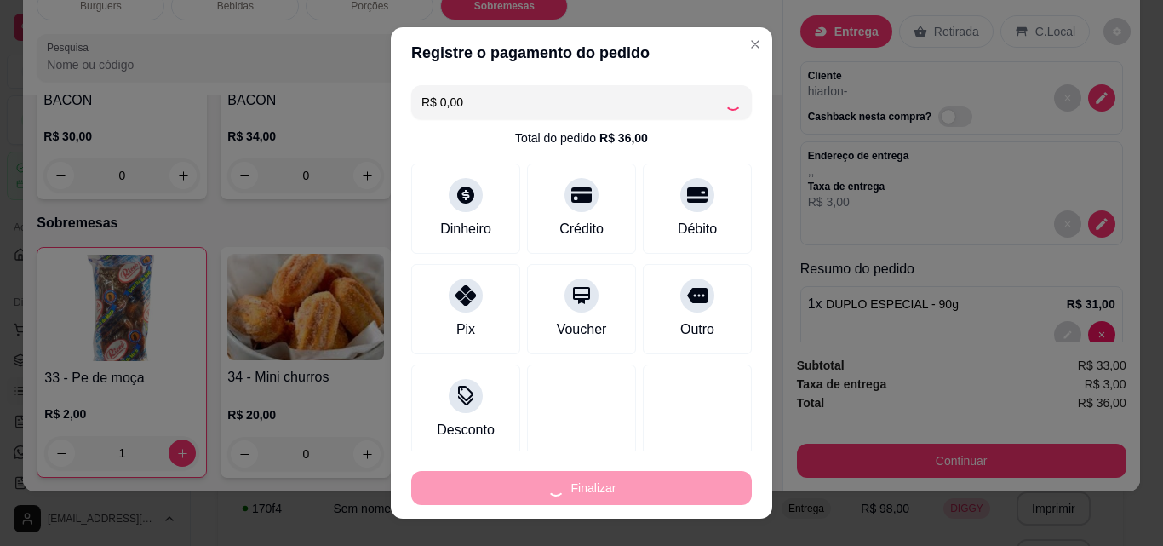
type input "0"
type input "-R$ 36,00"
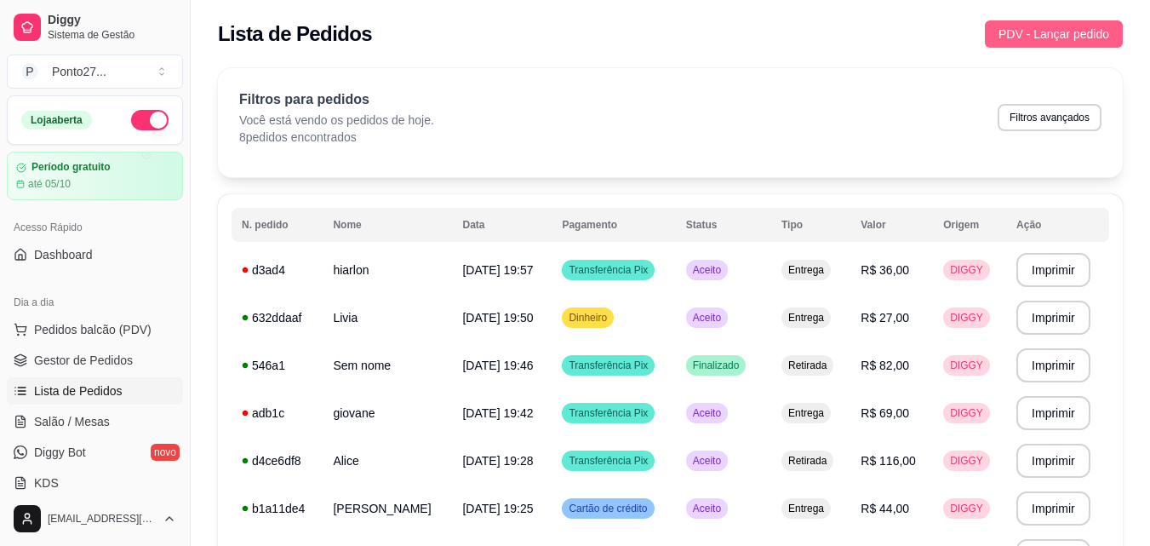
click at [1019, 22] on button "PDV - Lançar pedido" at bounding box center [1054, 33] width 138 height 27
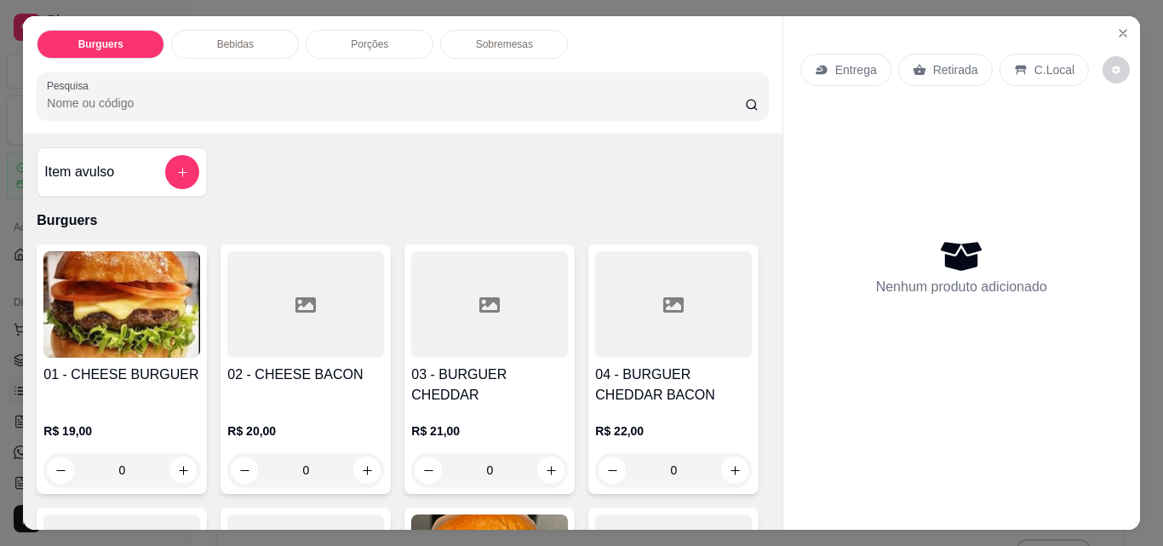
click at [827, 56] on div "Entrega" at bounding box center [845, 70] width 91 height 32
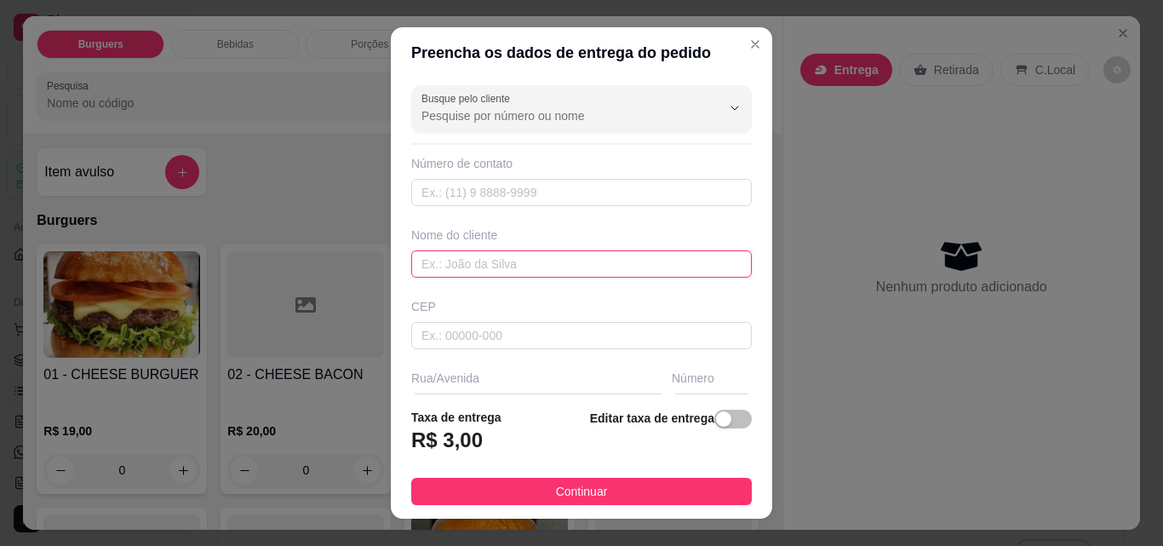
click at [530, 261] on input "text" at bounding box center [581, 263] width 341 height 27
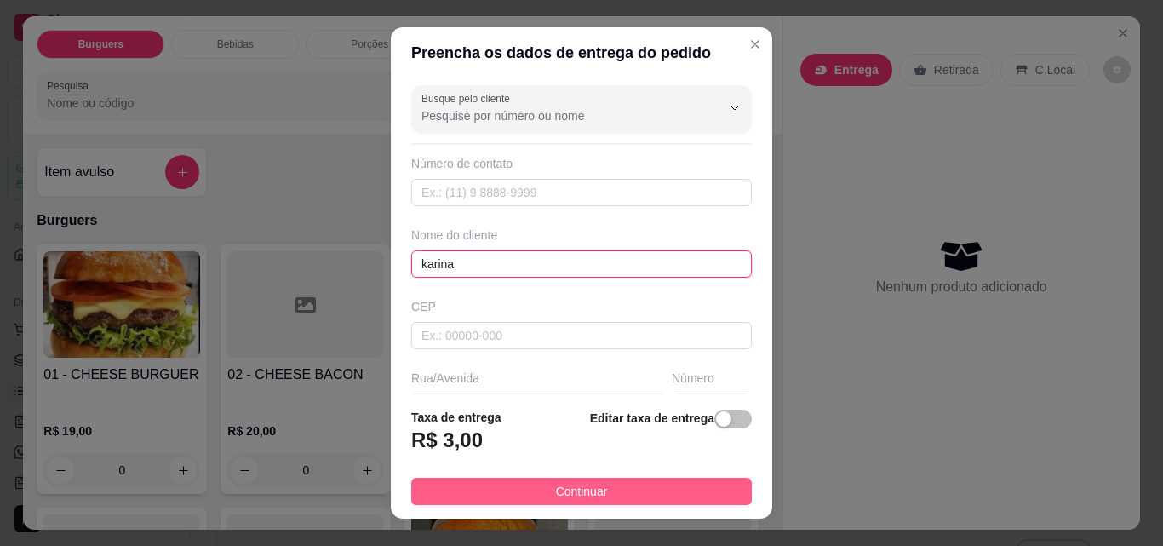
type input "karina"
click at [556, 492] on span "Continuar" at bounding box center [582, 491] width 52 height 19
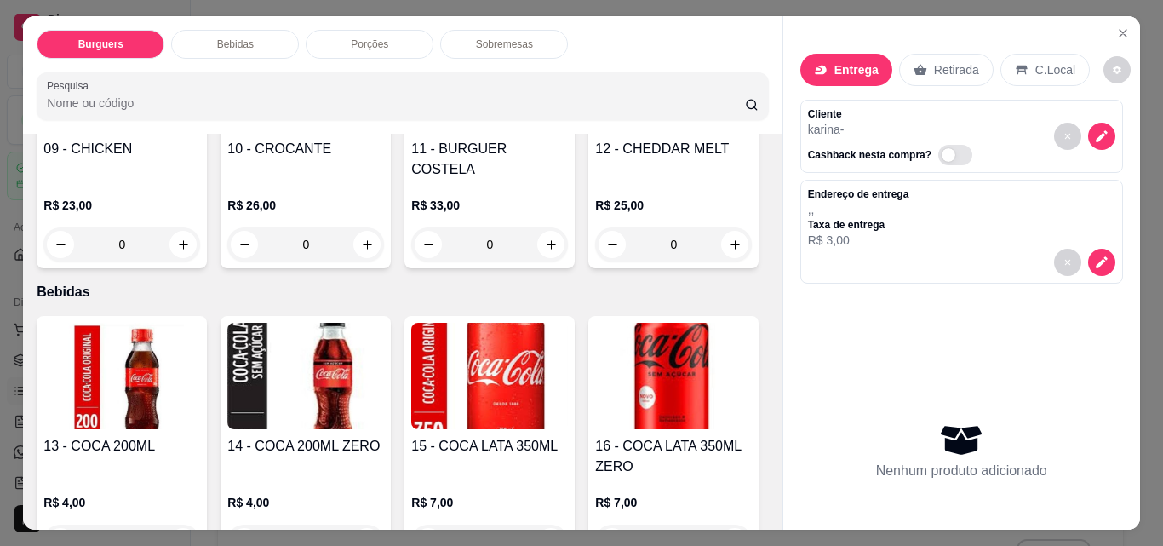
scroll to position [737, 0]
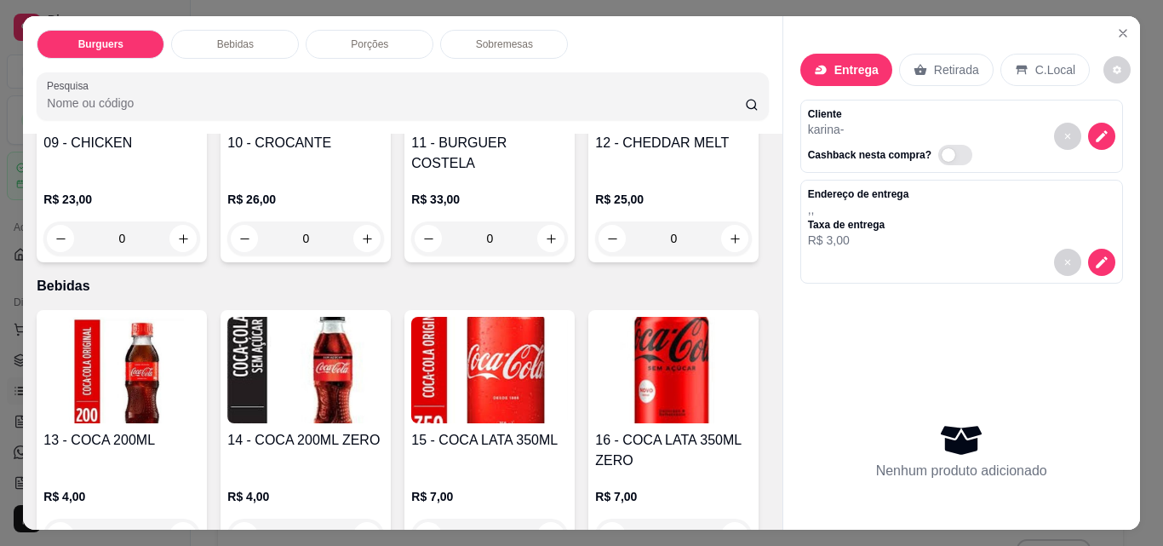
click at [411, 255] on div "0" at bounding box center [489, 238] width 157 height 34
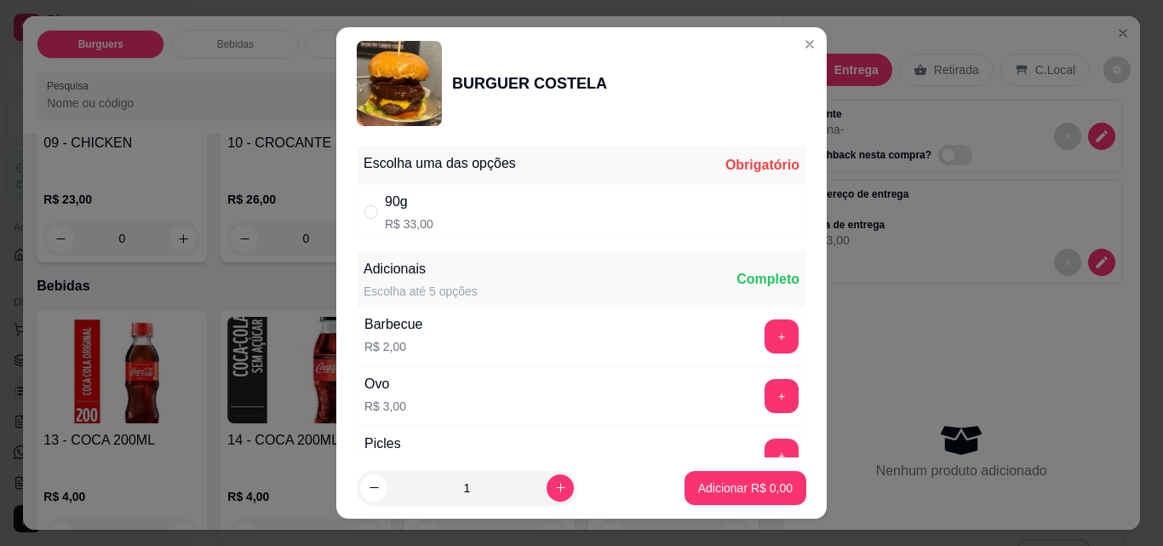
click at [545, 223] on div "90g R$ 33,00" at bounding box center [581, 212] width 449 height 56
radio input "true"
click at [550, 483] on button "increase-product-quantity" at bounding box center [560, 487] width 27 height 27
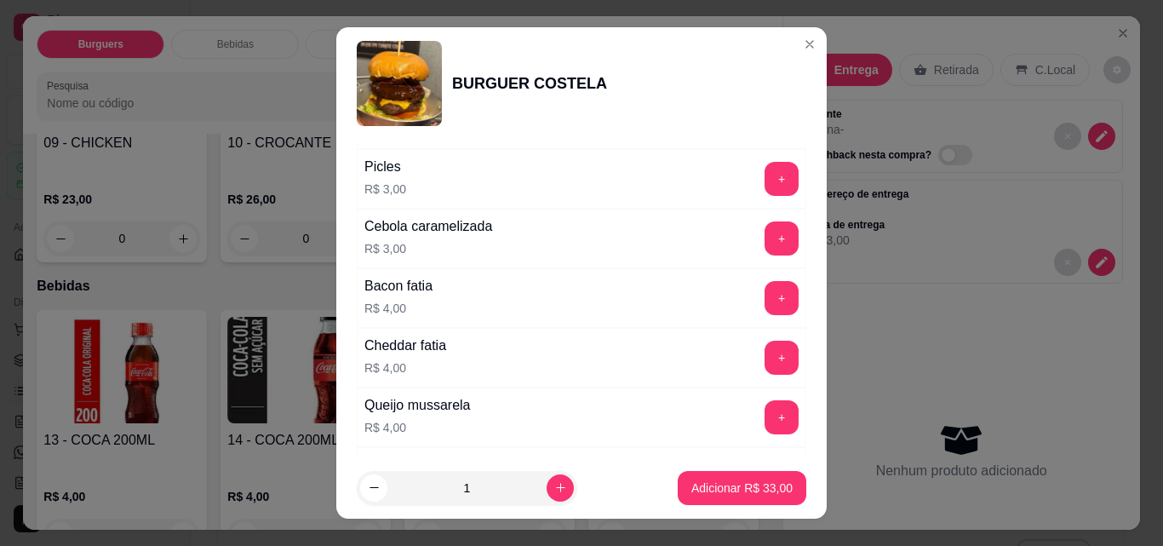
scroll to position [359, 0]
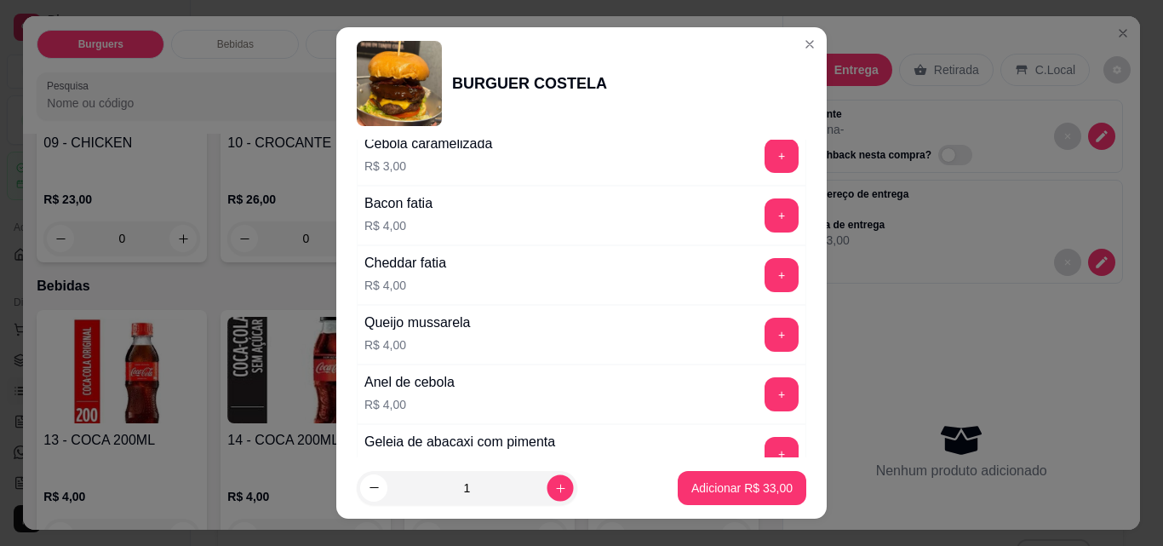
click at [547, 501] on button "increase-product-quantity" at bounding box center [560, 487] width 26 height 26
type input "2"
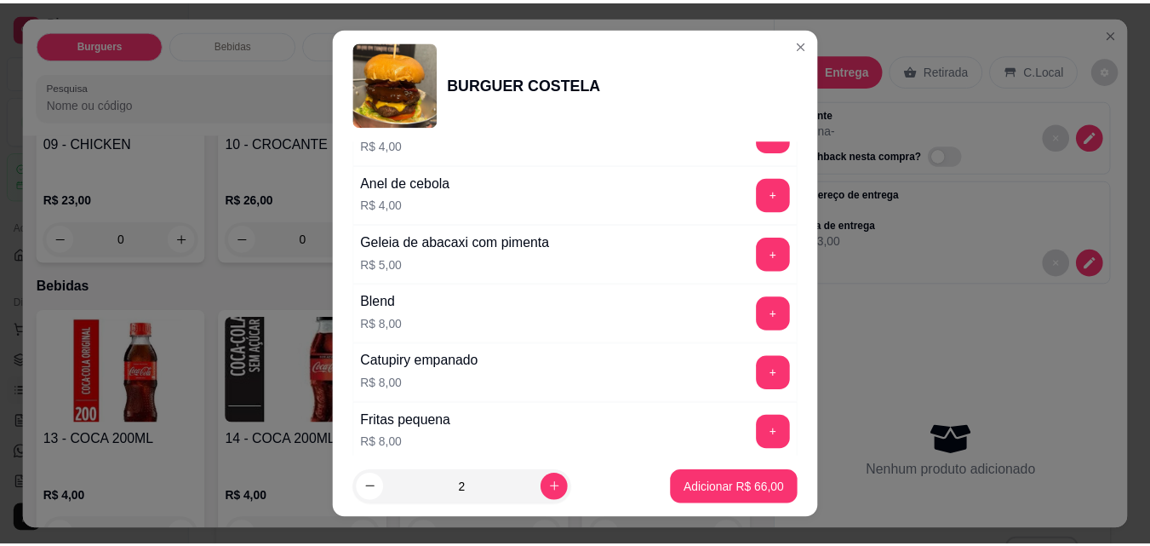
scroll to position [598, 0]
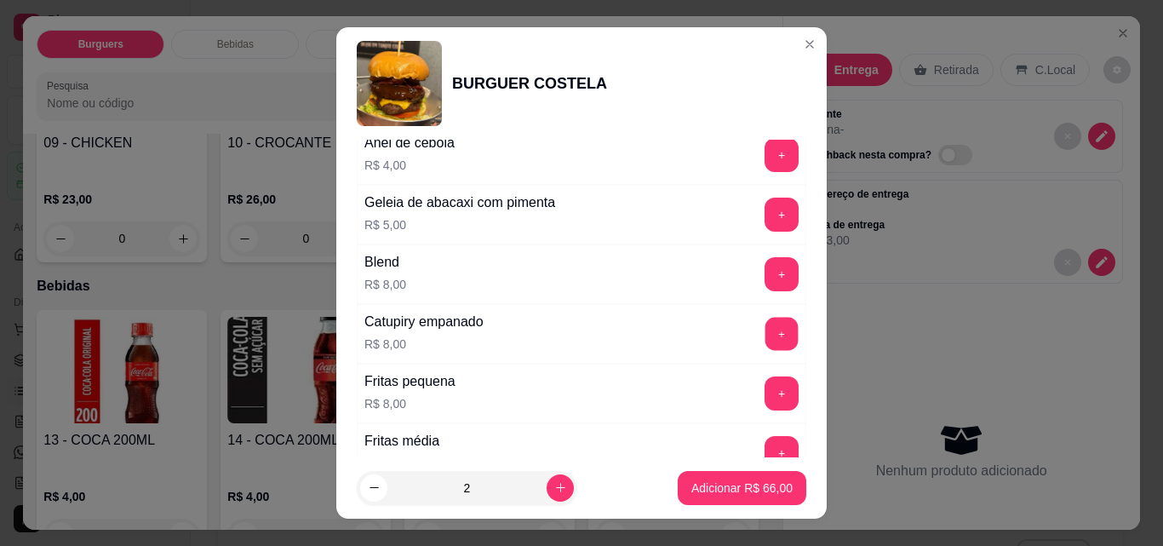
click at [765, 335] on button "+" at bounding box center [781, 334] width 33 height 33
click at [710, 502] on button "Adicionar R$ 82,00" at bounding box center [741, 488] width 125 height 33
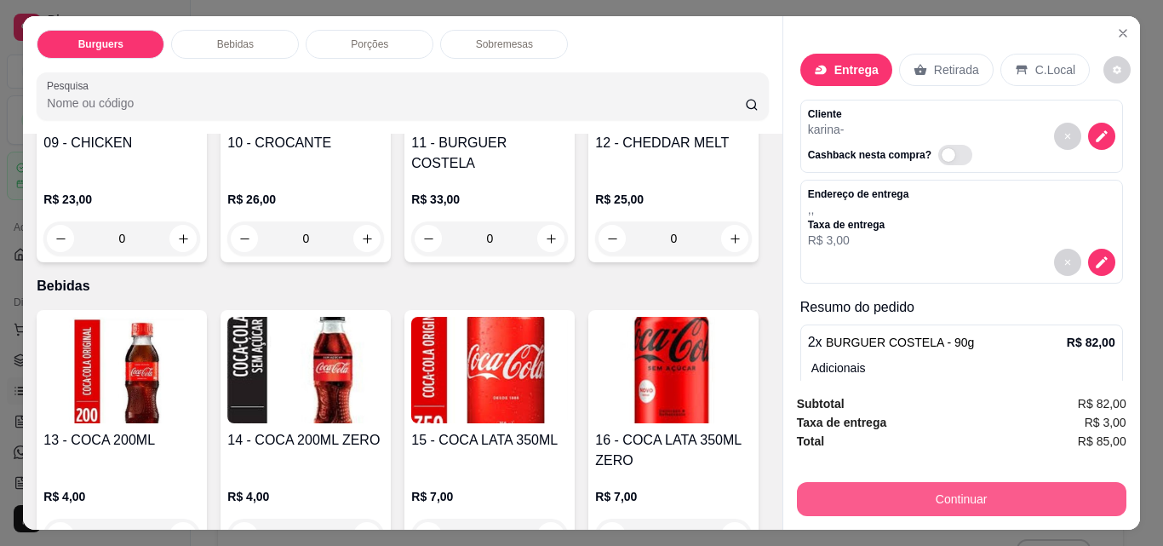
click at [844, 491] on button "Continuar" at bounding box center [961, 499] width 329 height 34
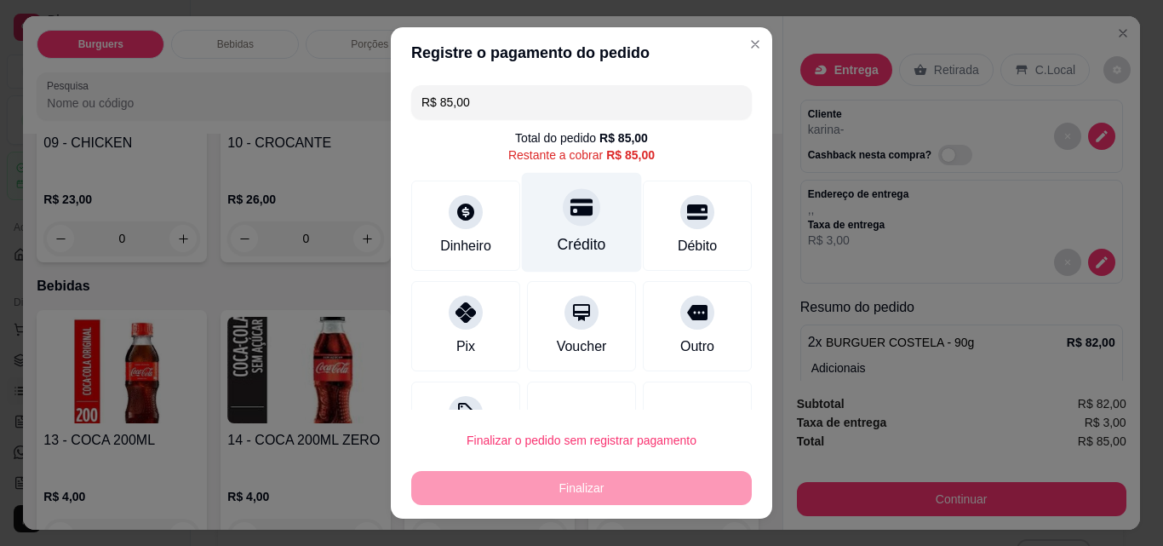
click at [558, 249] on div "Crédito" at bounding box center [582, 244] width 49 height 22
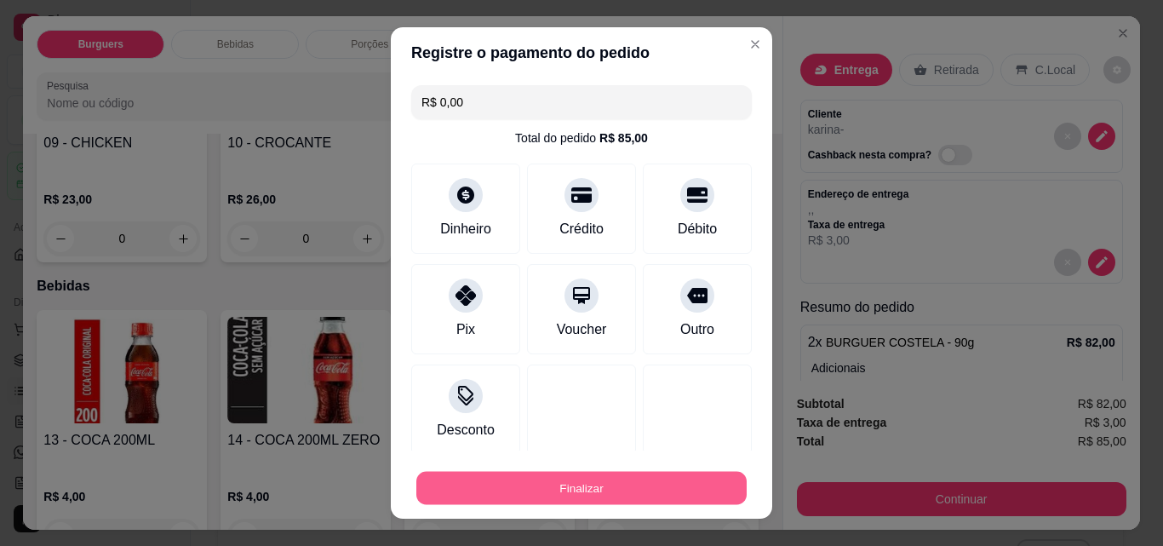
click at [568, 489] on button "Finalizar" at bounding box center [581, 488] width 330 height 33
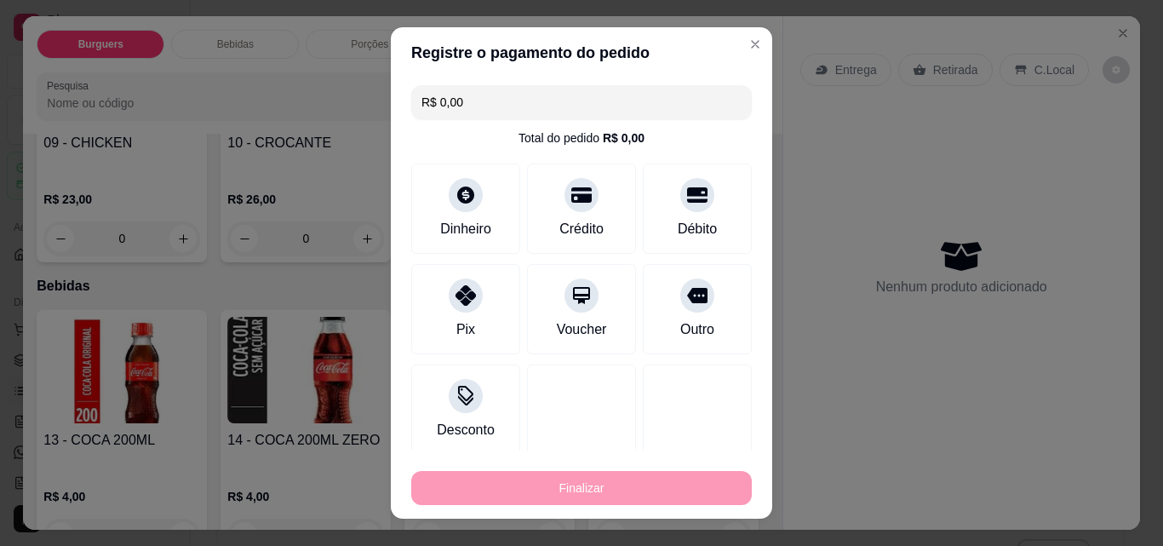
type input "-R$ 85,00"
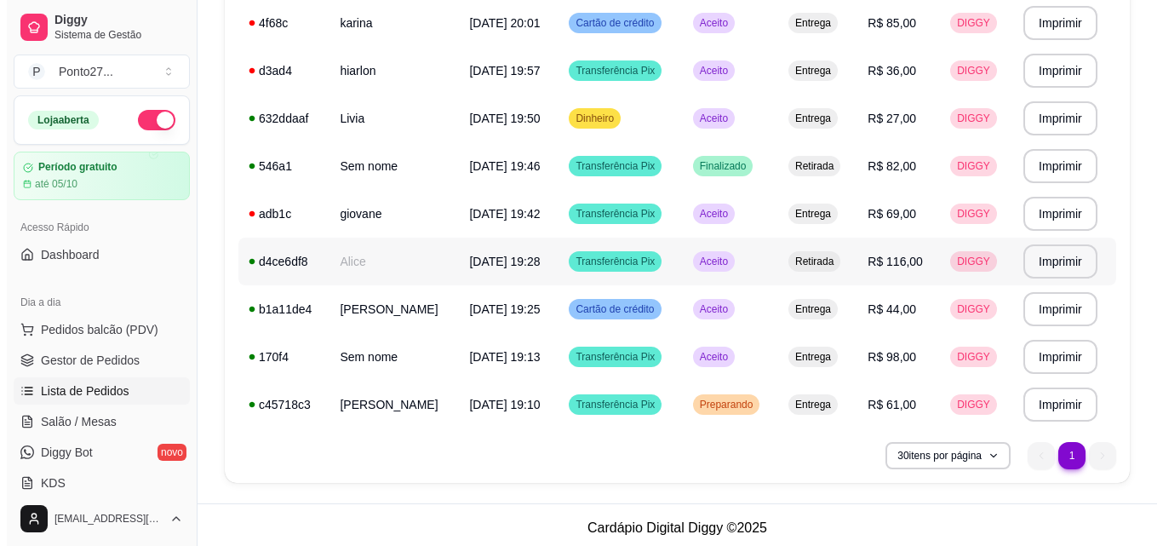
scroll to position [253, 0]
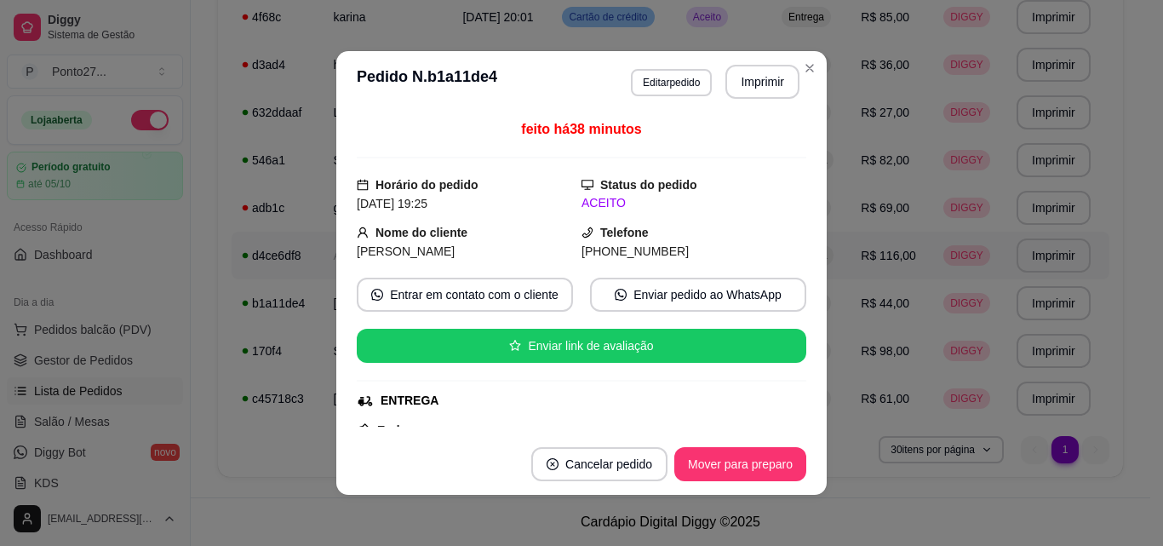
click at [701, 474] on button "Mover para preparo" at bounding box center [740, 464] width 132 height 34
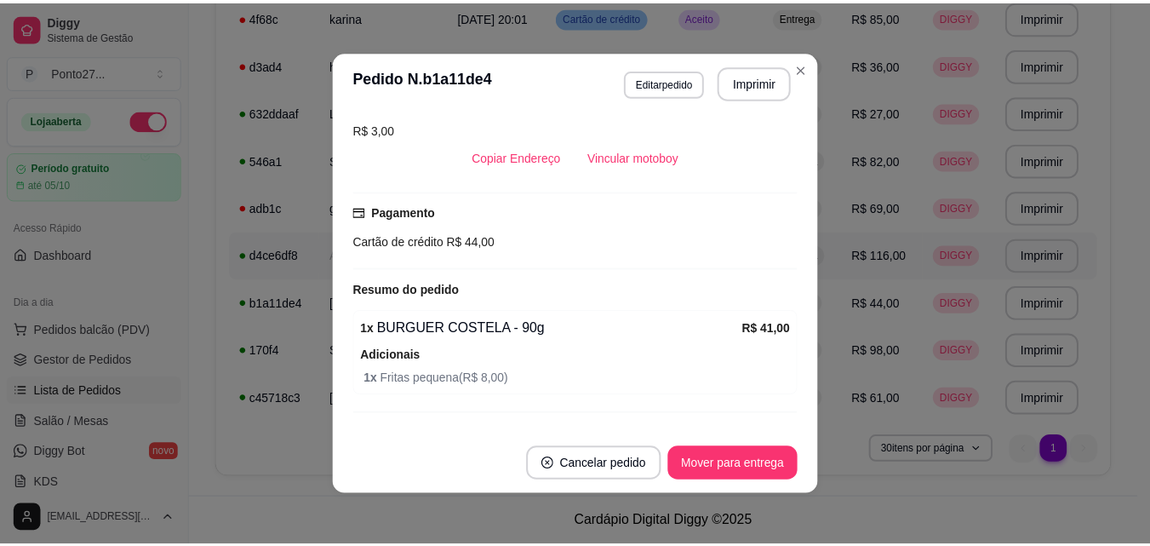
scroll to position [404, 0]
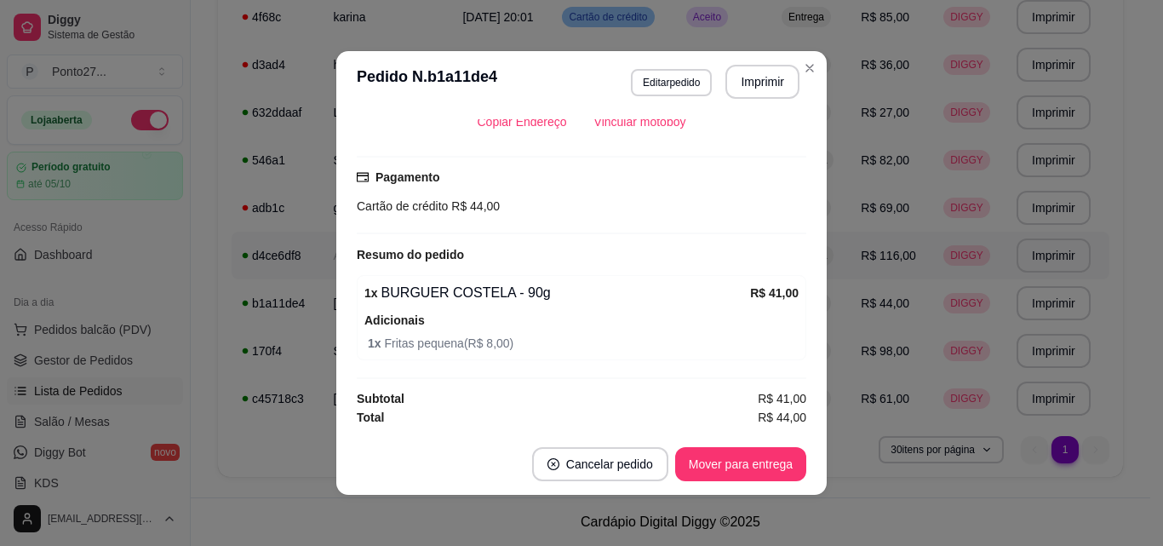
click at [804, 69] on span "Entrega" at bounding box center [806, 65] width 43 height 14
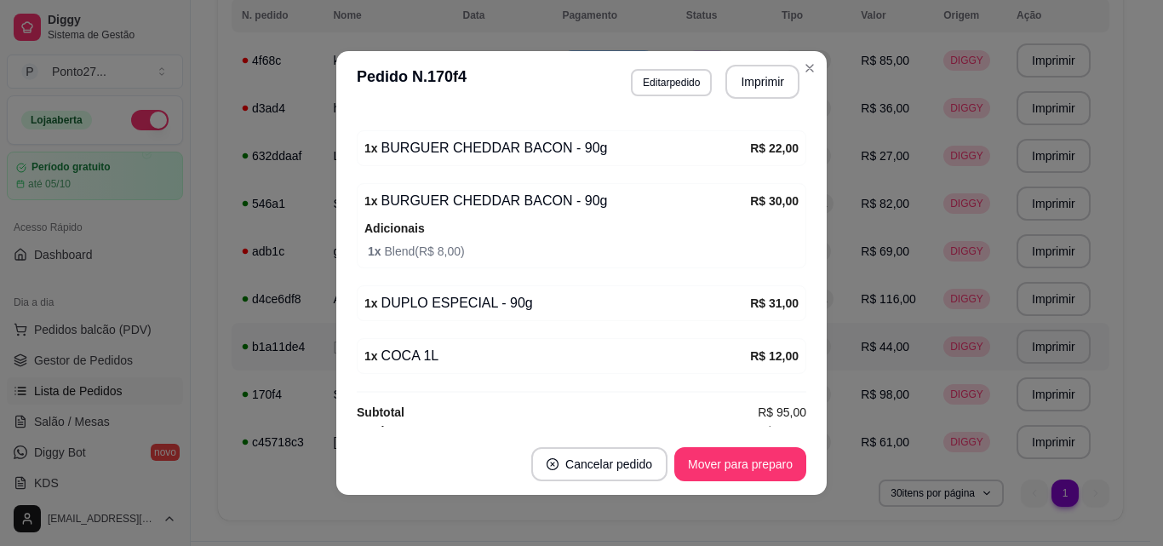
scroll to position [467, 0]
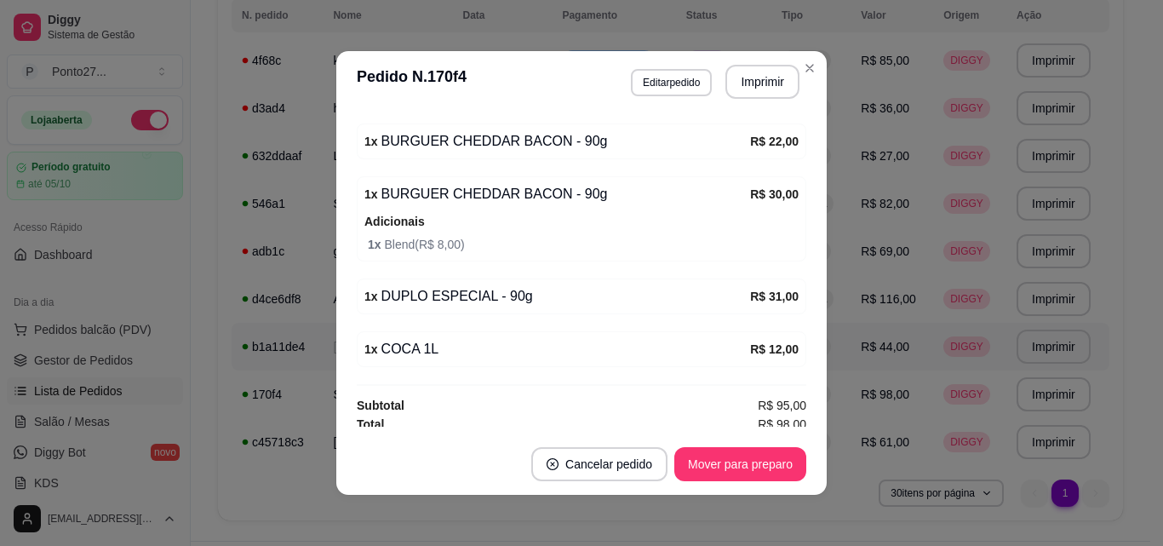
click at [730, 472] on button "Mover para preparo" at bounding box center [740, 464] width 132 height 34
click at [799, 72] on td "Entrega" at bounding box center [810, 61] width 79 height 48
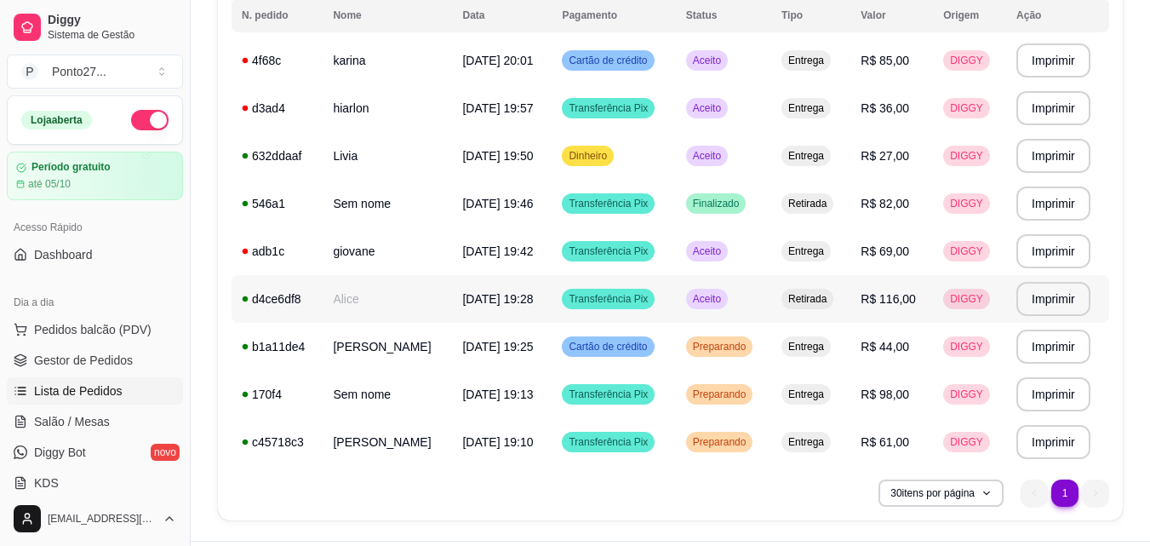
click at [694, 296] on span "Aceito" at bounding box center [707, 299] width 35 height 14
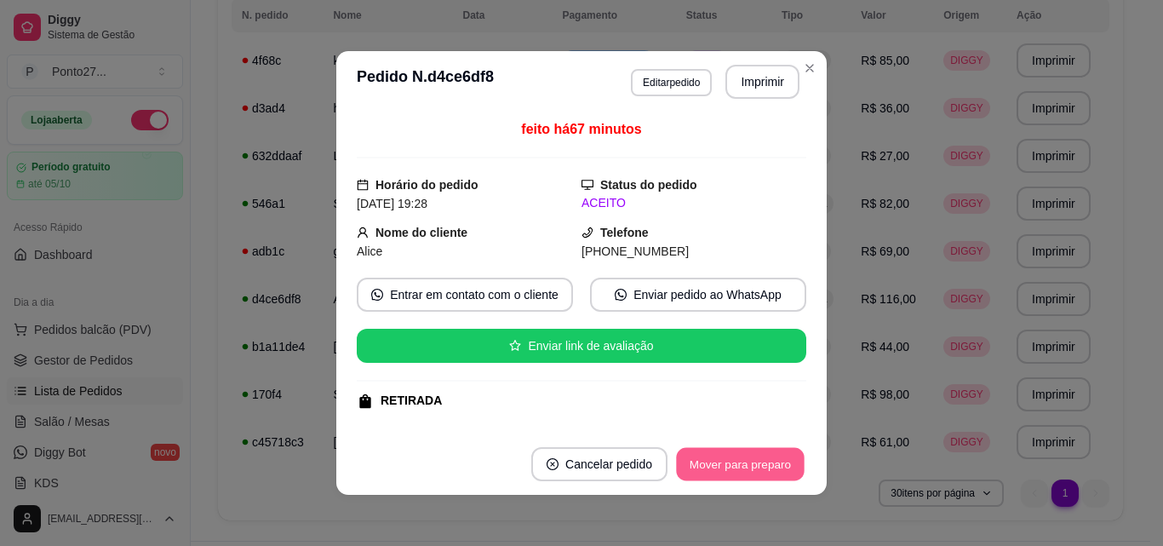
click at [698, 456] on button "Mover para preparo" at bounding box center [740, 464] width 128 height 33
click at [710, 461] on button "Mover para retirada disponível" at bounding box center [712, 464] width 182 height 33
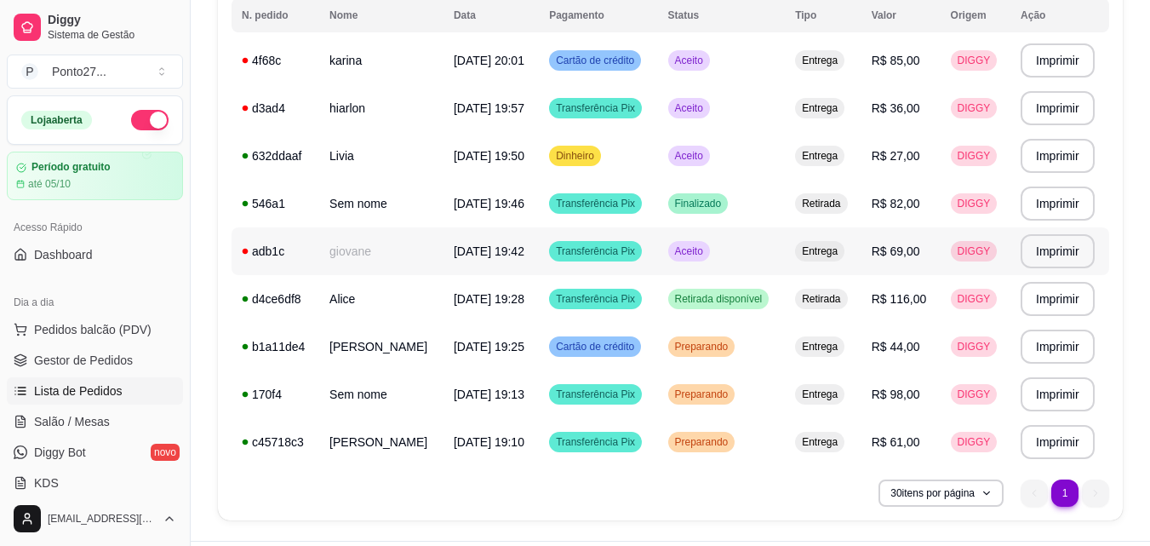
click at [690, 240] on td "Aceito" at bounding box center [722, 251] width 128 height 48
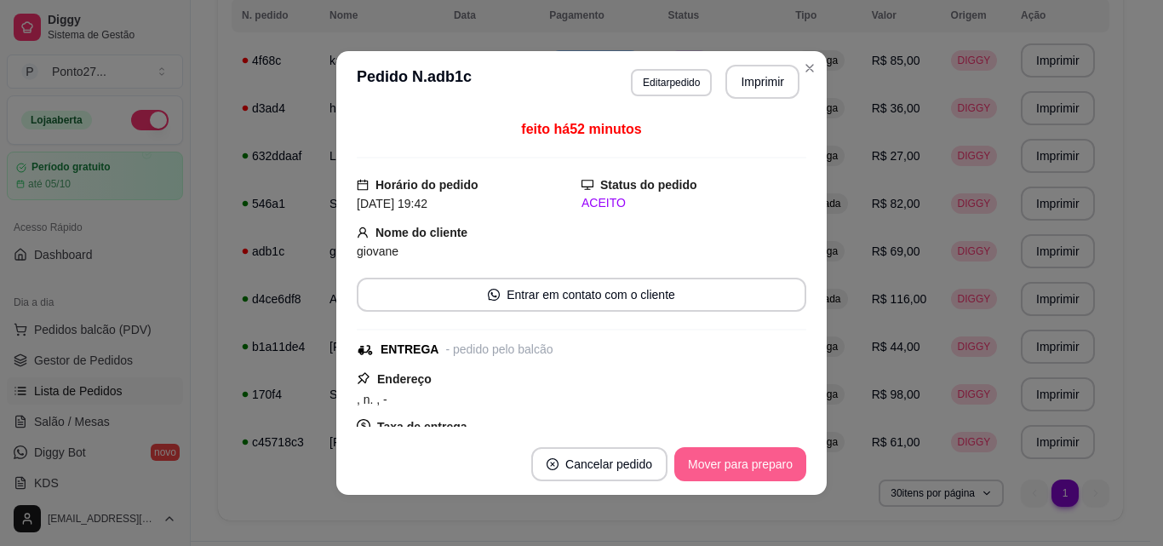
click at [730, 462] on button "Mover para preparo" at bounding box center [740, 464] width 132 height 34
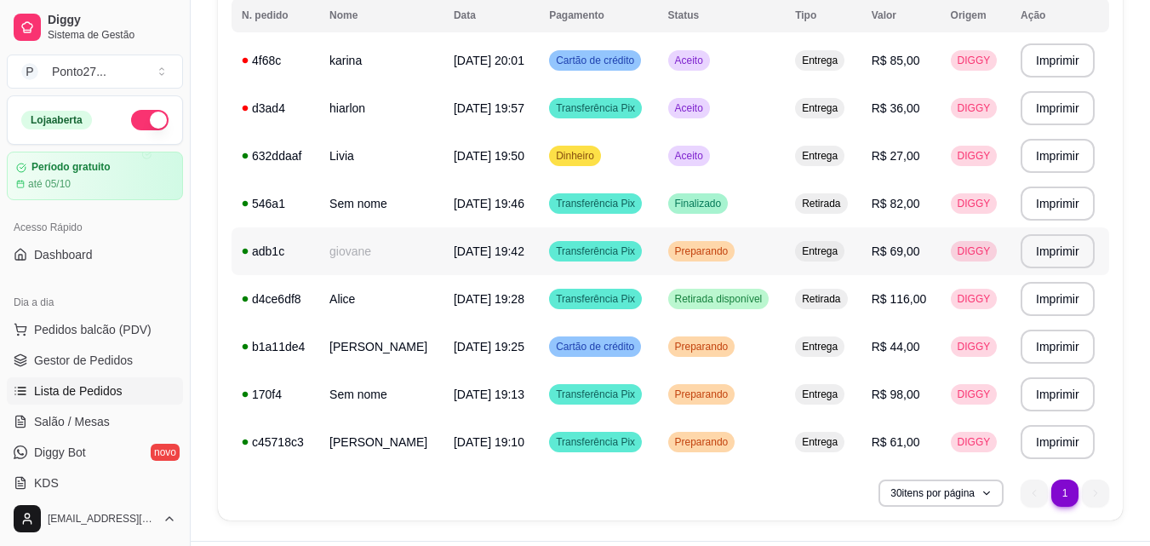
click at [725, 269] on td "Preparando" at bounding box center [722, 251] width 128 height 48
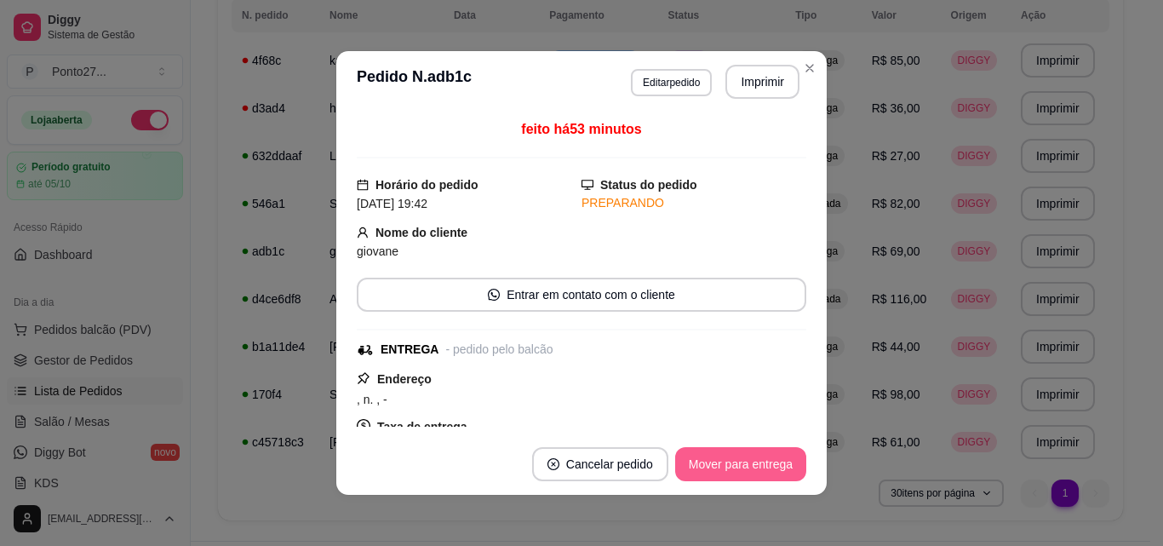
click at [719, 463] on button "Mover para entrega" at bounding box center [740, 464] width 131 height 34
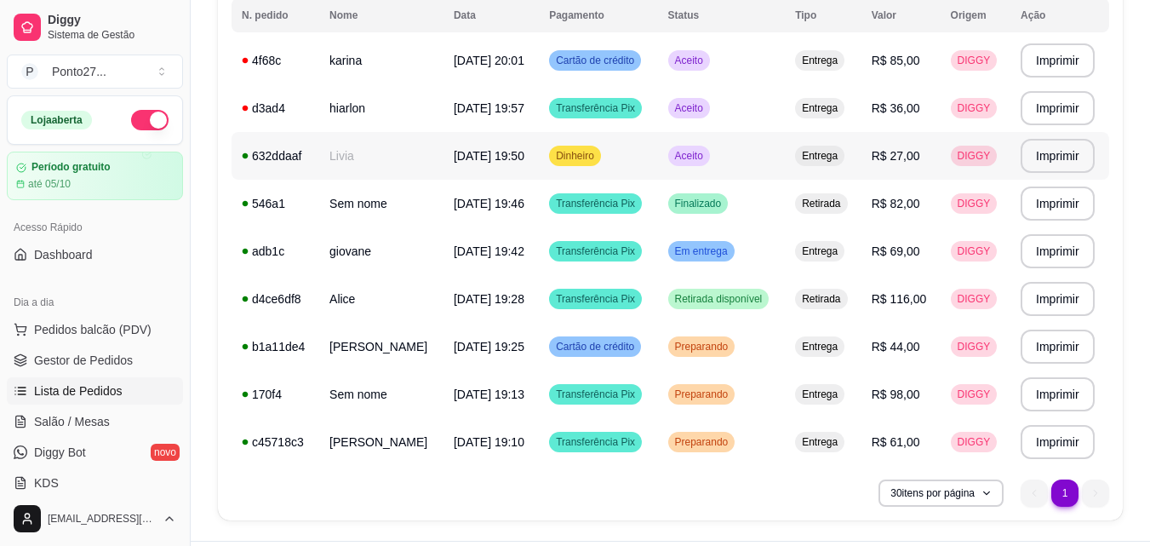
click at [704, 145] on td "Aceito" at bounding box center [722, 156] width 128 height 48
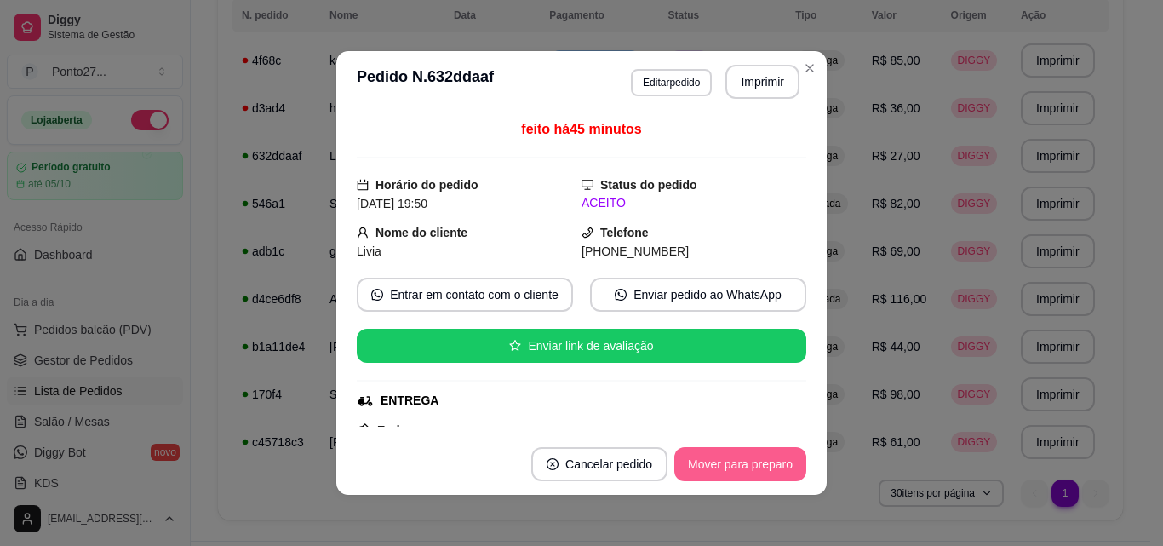
click at [768, 457] on button "Mover para preparo" at bounding box center [740, 464] width 132 height 34
click at [768, 456] on button "Mover para entrega" at bounding box center [741, 464] width 128 height 33
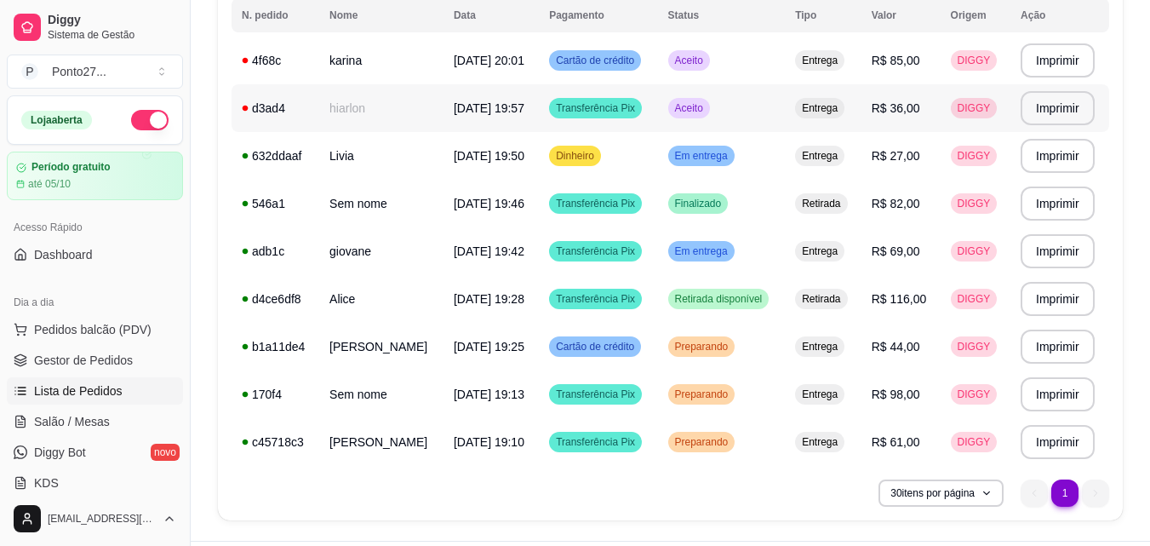
click at [709, 118] on td "Aceito" at bounding box center [722, 108] width 128 height 48
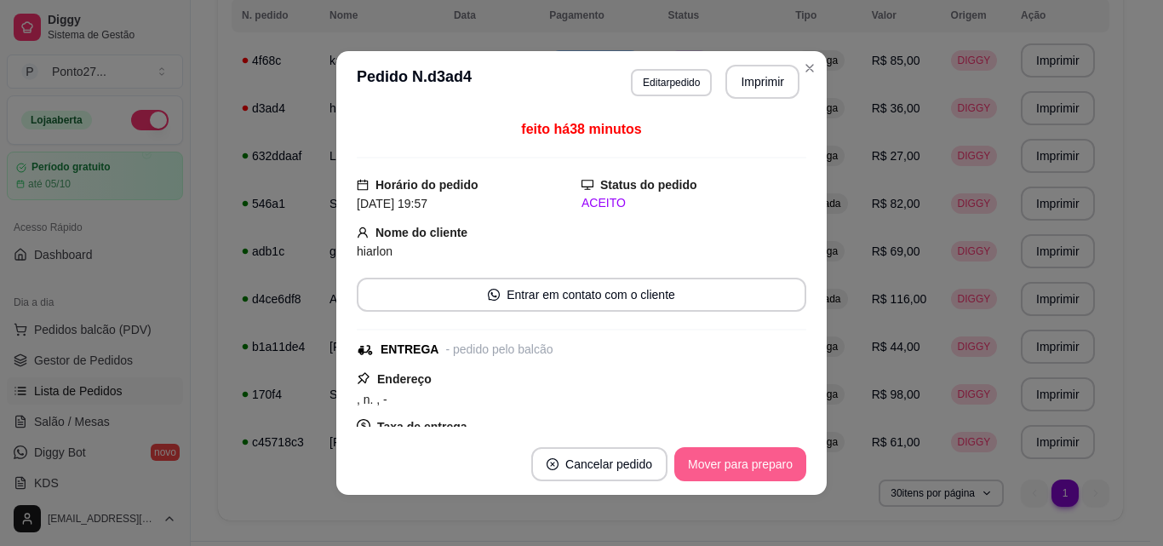
click at [761, 460] on button "Mover para preparo" at bounding box center [740, 464] width 132 height 34
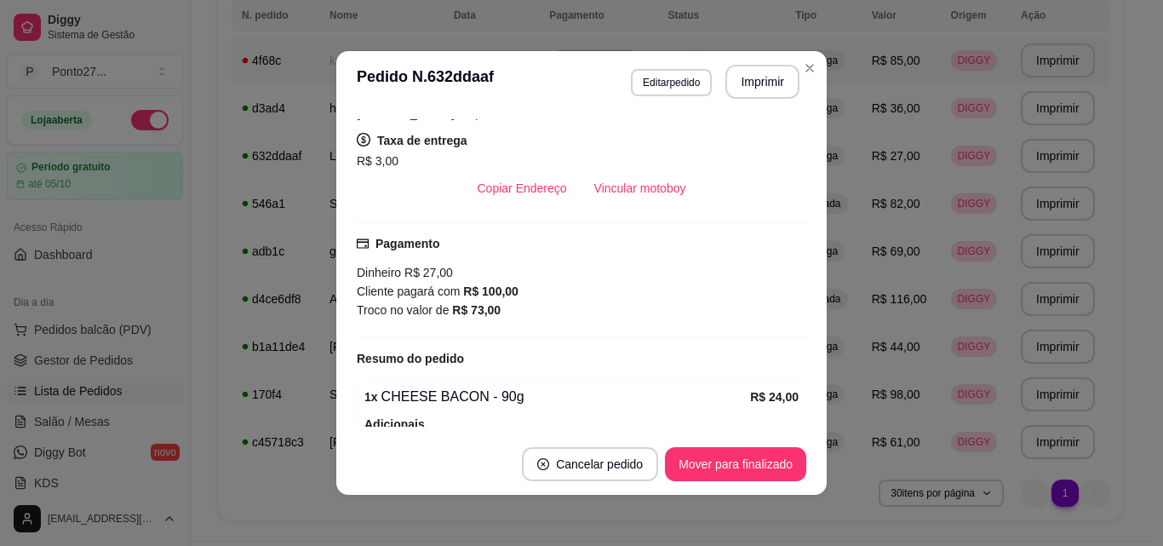
scroll to position [441, 0]
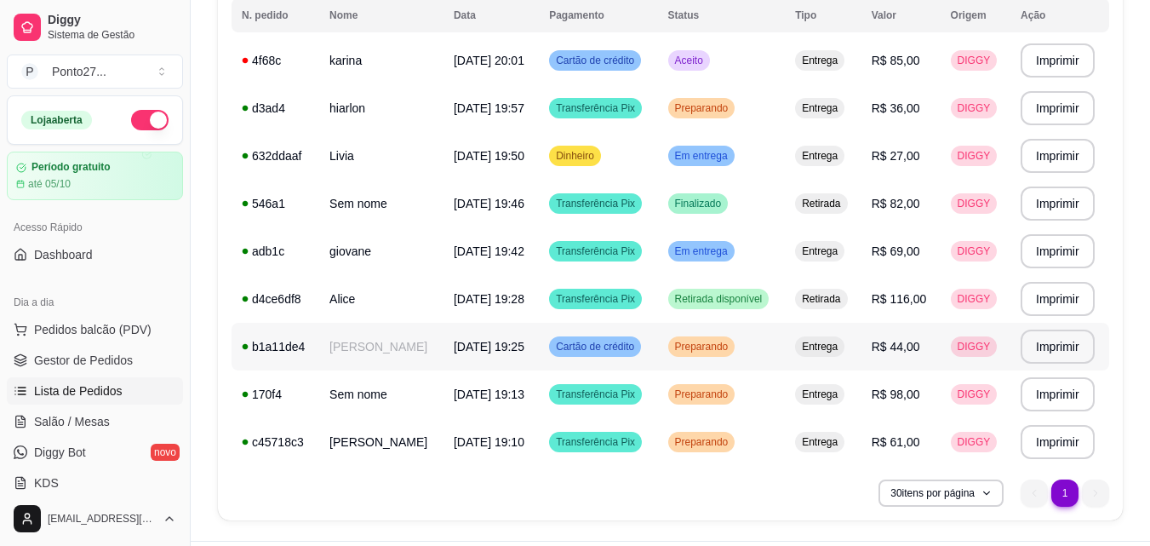
click at [689, 349] on span "Preparando" at bounding box center [702, 347] width 60 height 14
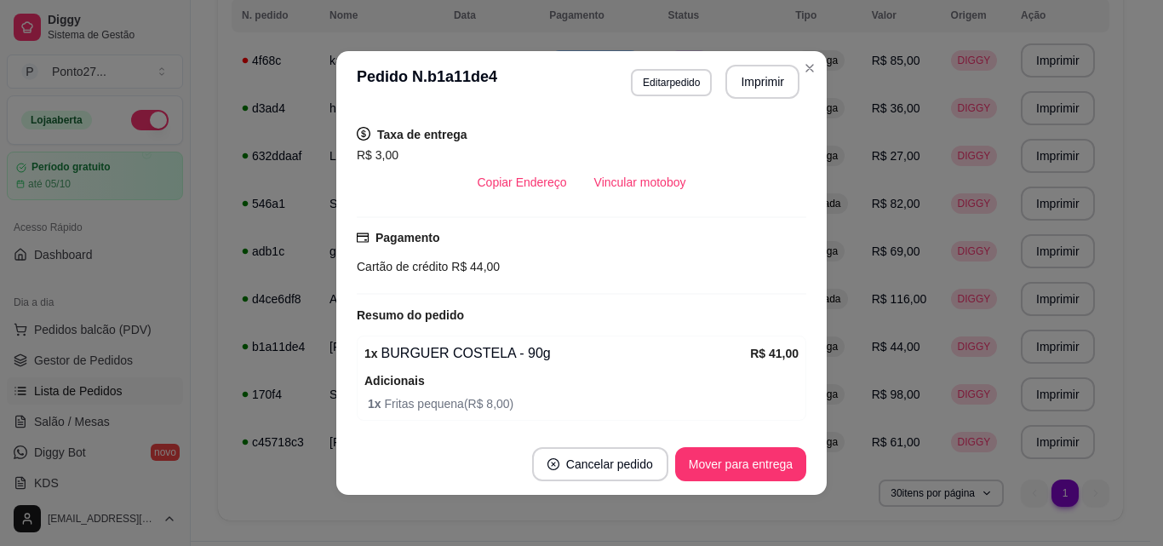
scroll to position [341, 0]
click at [693, 470] on button "Mover para entrega" at bounding box center [741, 464] width 128 height 33
click at [705, 469] on button "Mover para finalizado" at bounding box center [735, 464] width 137 height 33
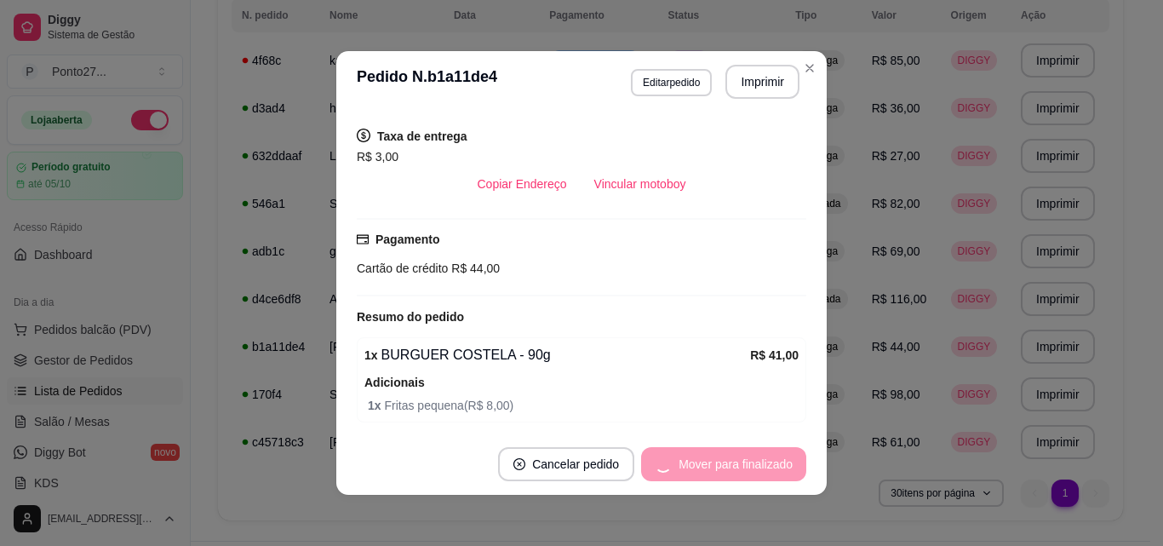
scroll to position [302, 0]
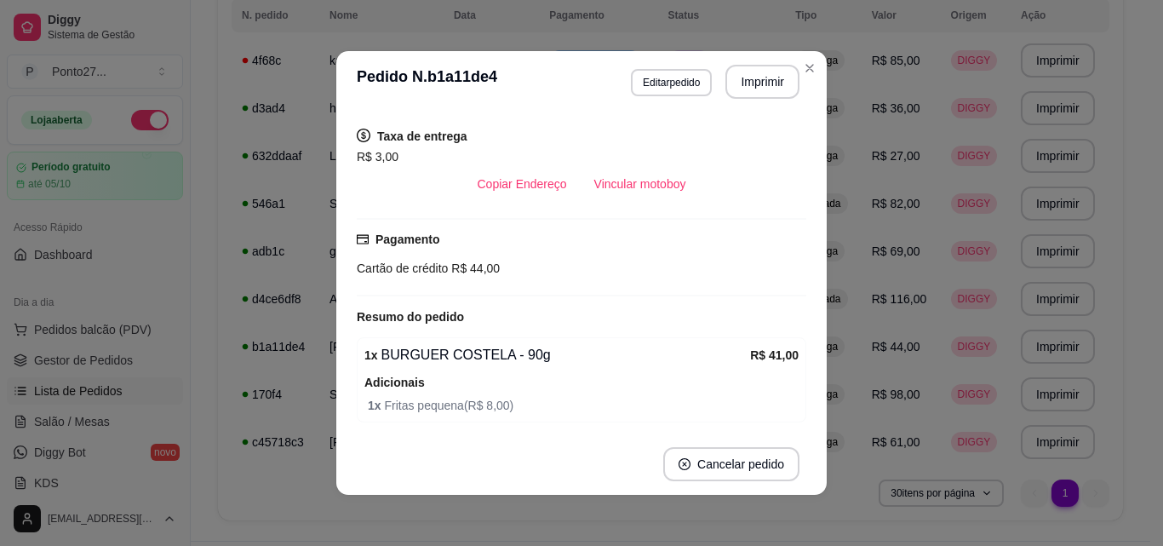
click at [810, 74] on td "Entrega" at bounding box center [823, 61] width 76 height 48
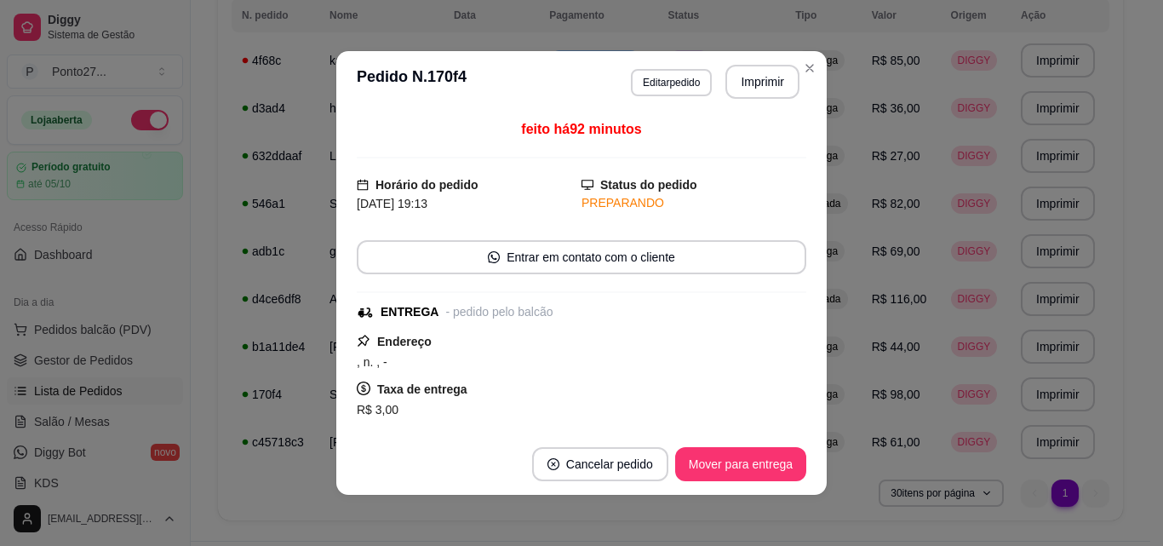
click at [810, 77] on td "Entrega" at bounding box center [823, 61] width 76 height 48
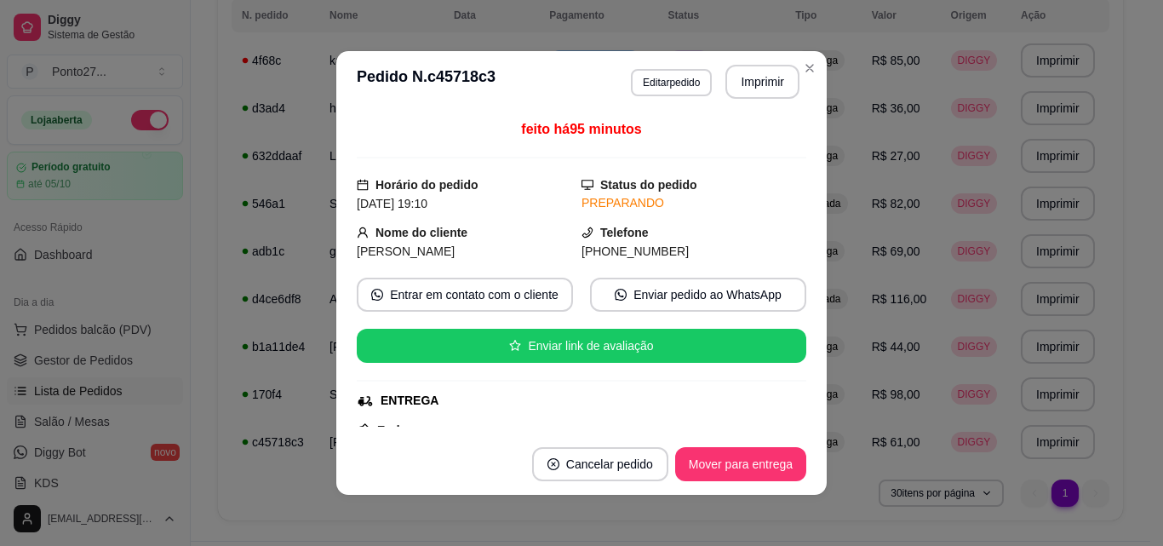
click at [723, 466] on button "Mover para entrega" at bounding box center [740, 464] width 131 height 34
click at [747, 470] on button "Mover para finalizado" at bounding box center [735, 464] width 141 height 34
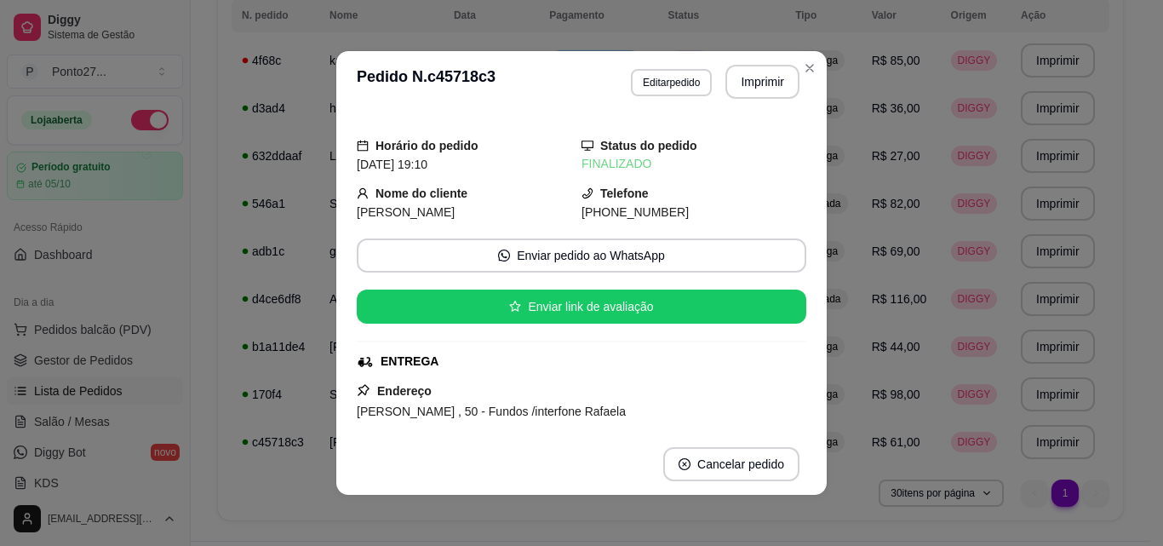
click at [806, 79] on td "Entrega" at bounding box center [823, 61] width 76 height 48
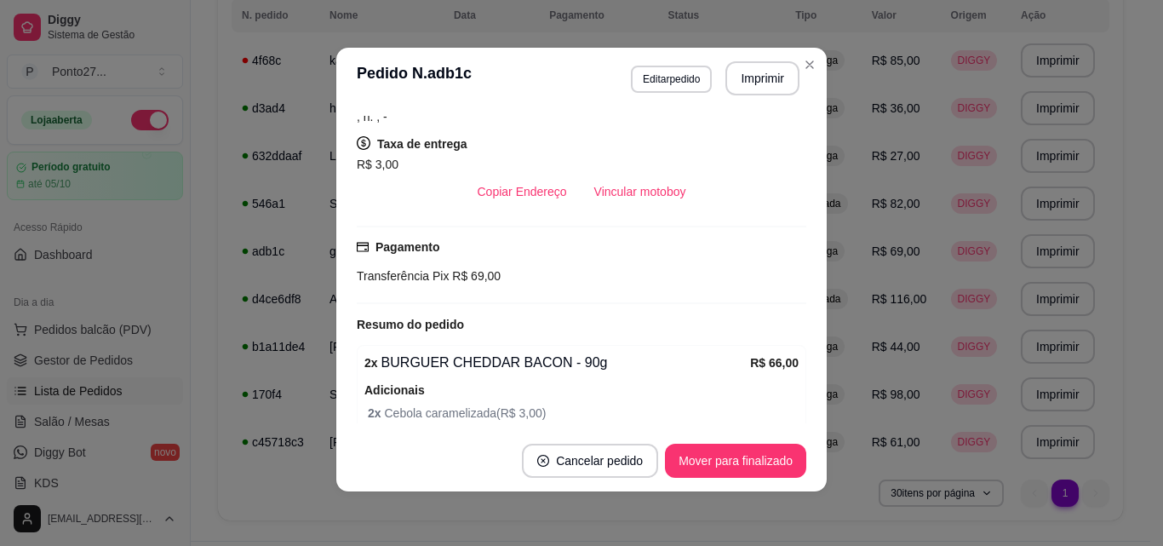
scroll to position [0, 0]
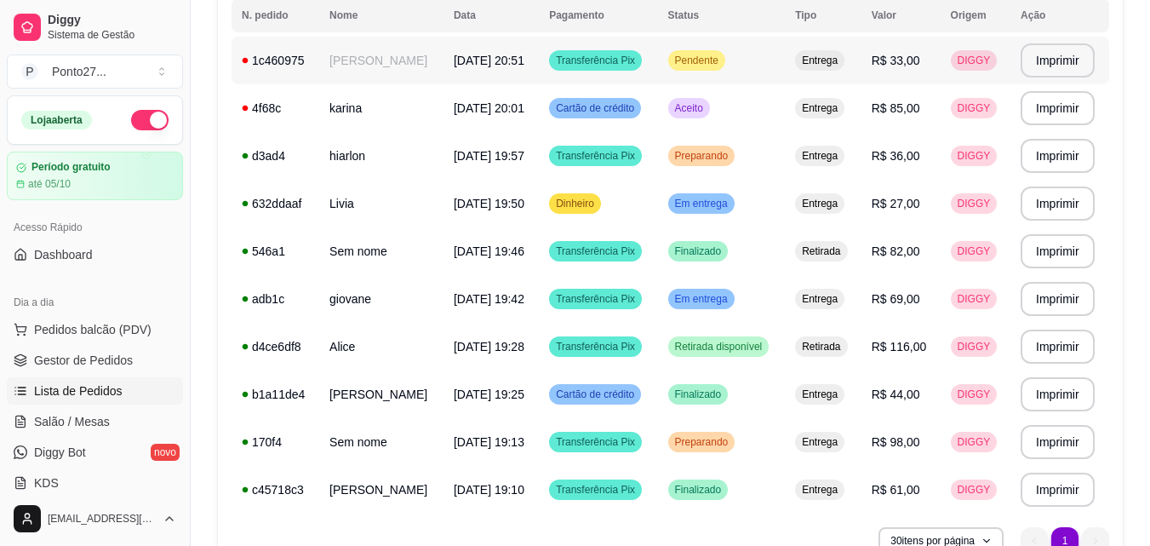
click at [704, 59] on span "Pendente" at bounding box center [697, 61] width 50 height 14
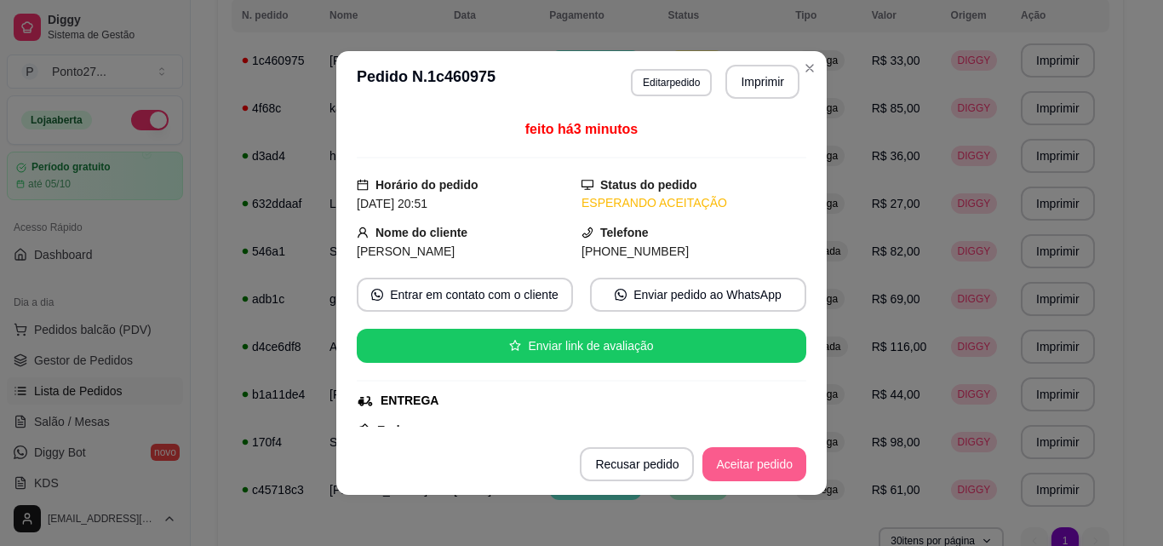
click at [761, 453] on button "Aceitar pedido" at bounding box center [754, 464] width 104 height 34
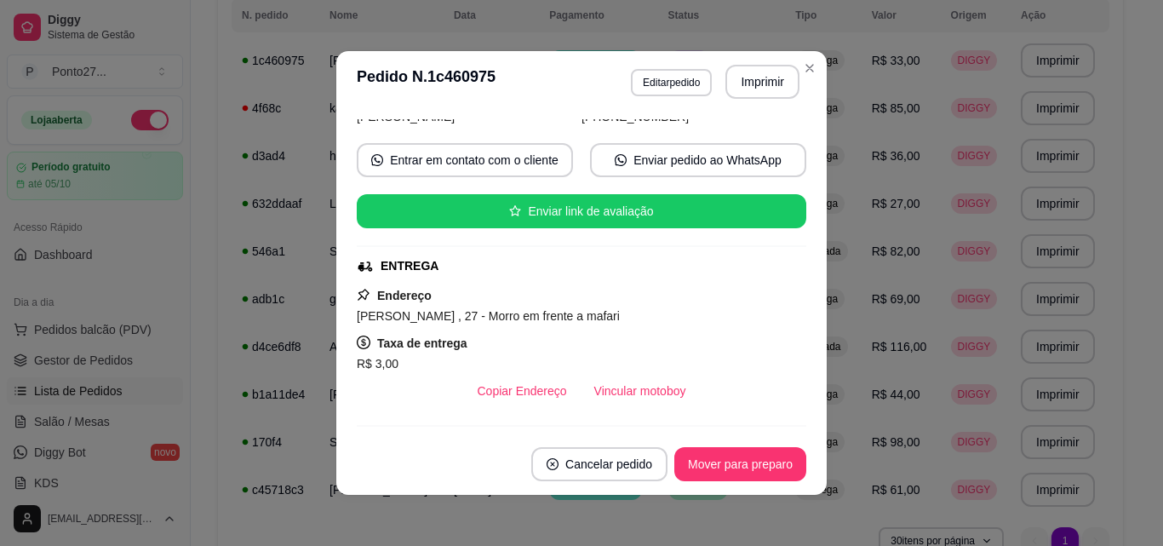
scroll to position [136, 0]
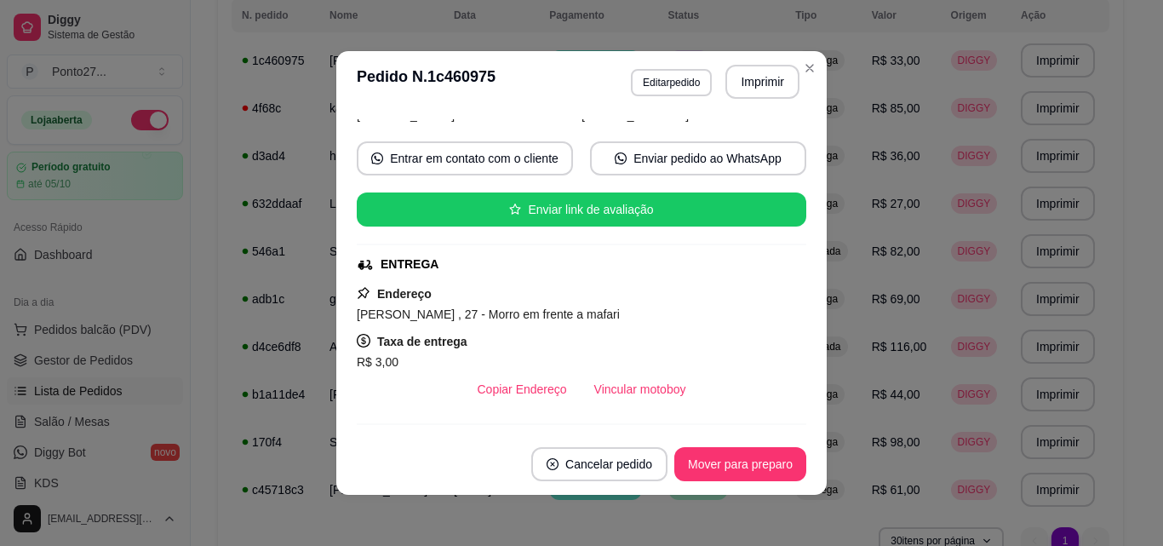
click at [801, 72] on td "Entrega" at bounding box center [823, 61] width 76 height 48
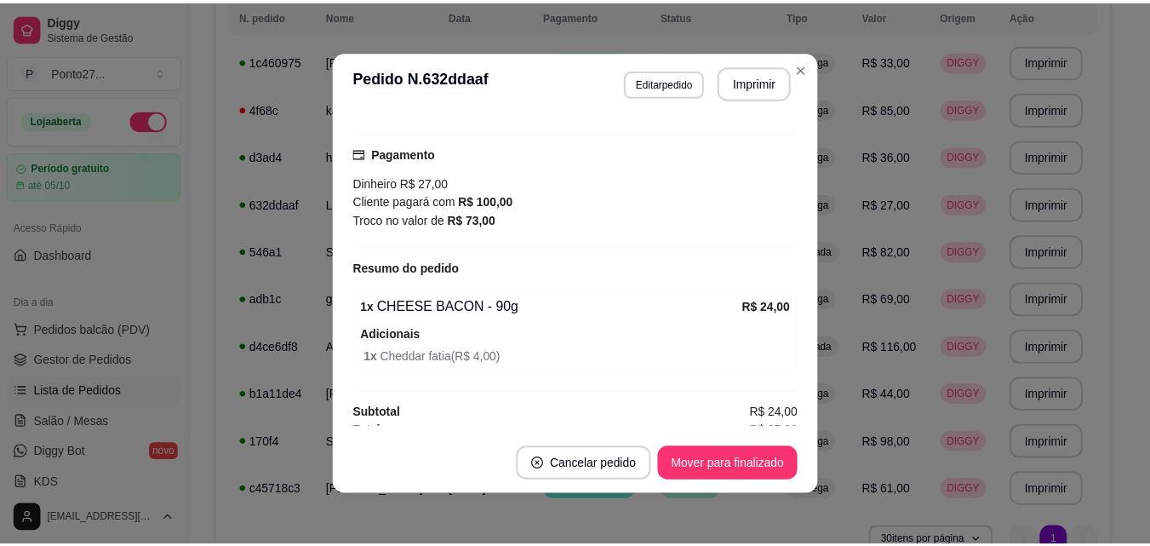
scroll to position [441, 0]
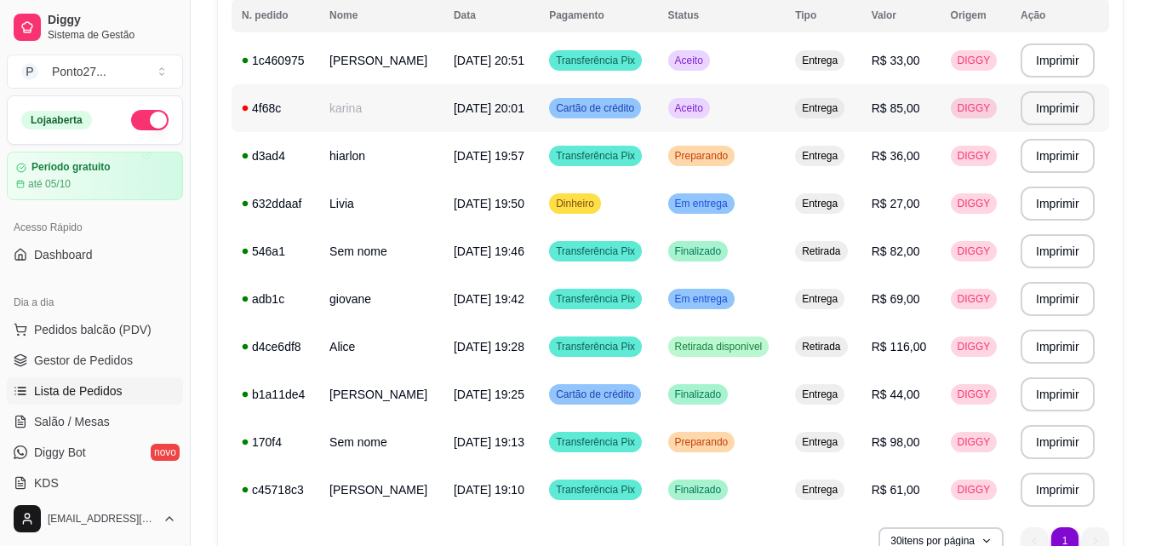
click at [688, 109] on span "Aceito" at bounding box center [689, 108] width 35 height 14
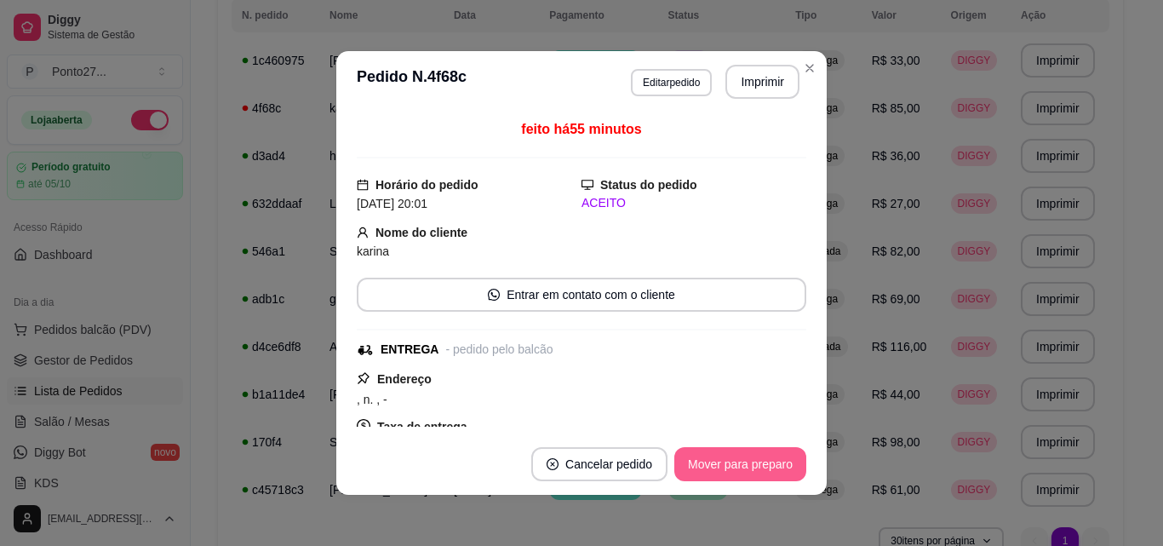
click at [725, 461] on button "Mover para preparo" at bounding box center [740, 464] width 132 height 34
click at [725, 461] on button "Mover para entrega" at bounding box center [740, 464] width 131 height 34
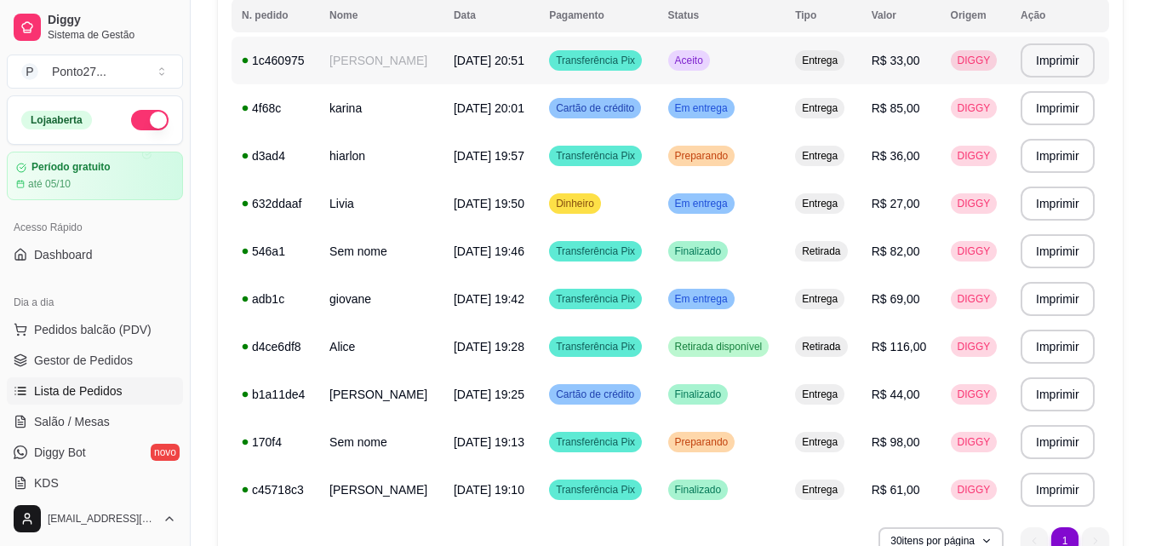
click at [690, 68] on div "Aceito" at bounding box center [689, 60] width 42 height 20
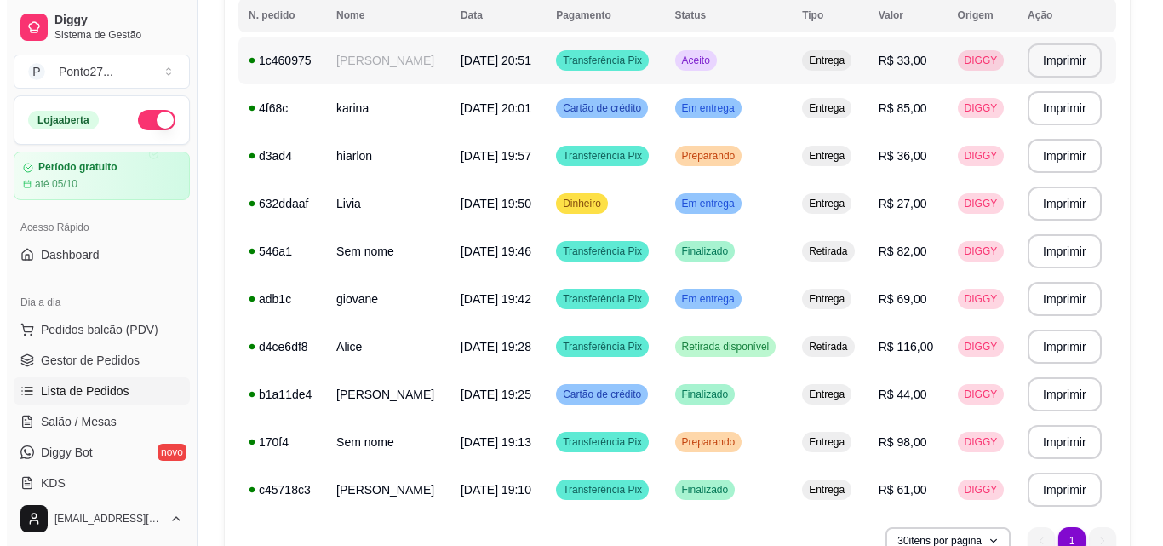
scroll to position [16, 0]
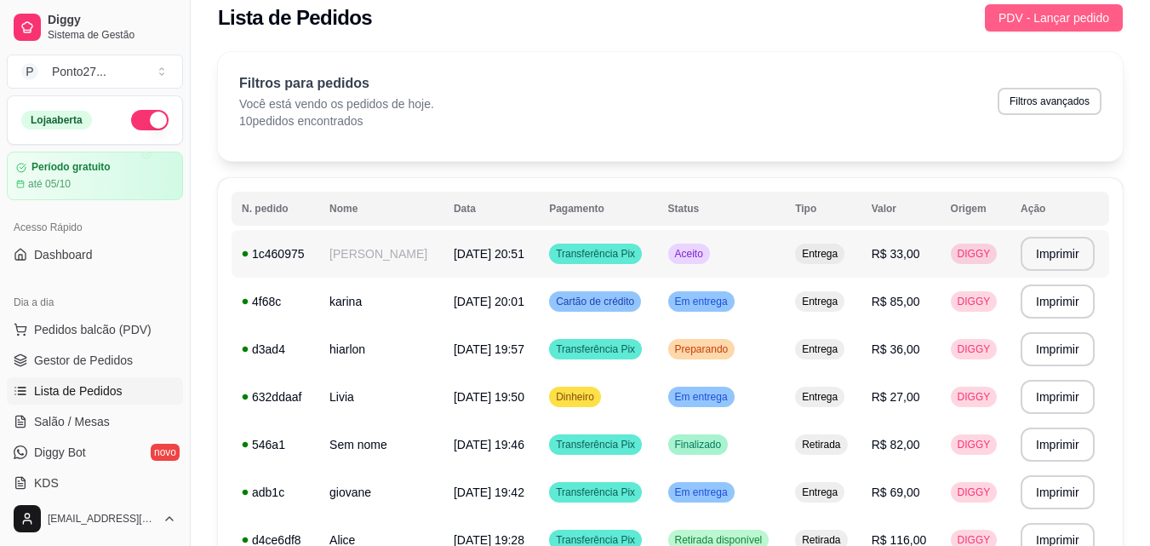
click at [1067, 28] on button "PDV - Lançar pedido" at bounding box center [1054, 17] width 138 height 27
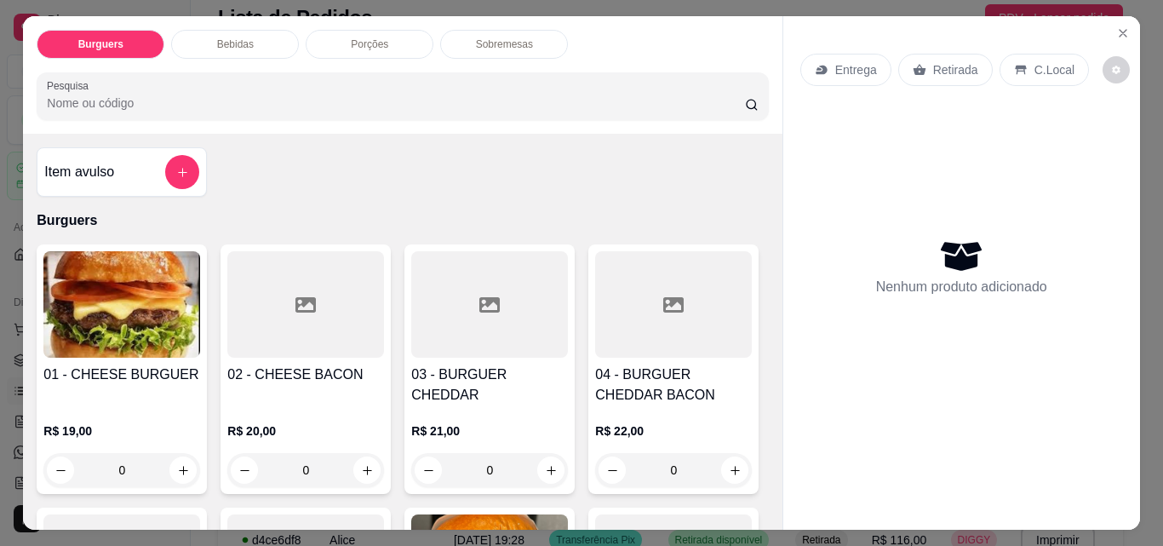
click at [818, 63] on icon at bounding box center [822, 70] width 14 height 14
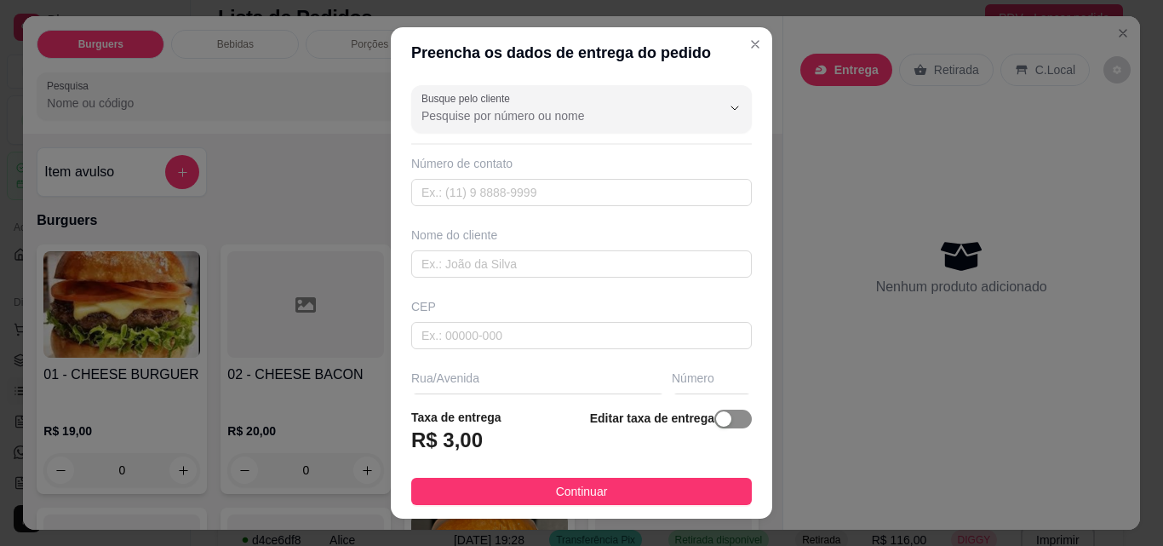
click at [724, 415] on span "button" at bounding box center [732, 418] width 37 height 19
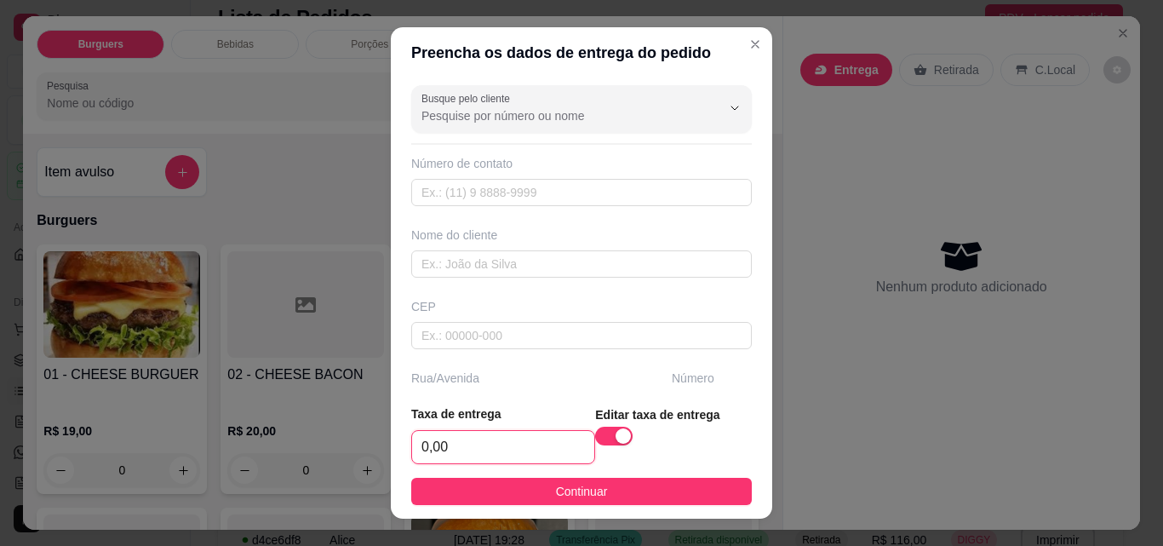
click at [501, 449] on input "0,00" at bounding box center [503, 447] width 182 height 32
type input "2,00"
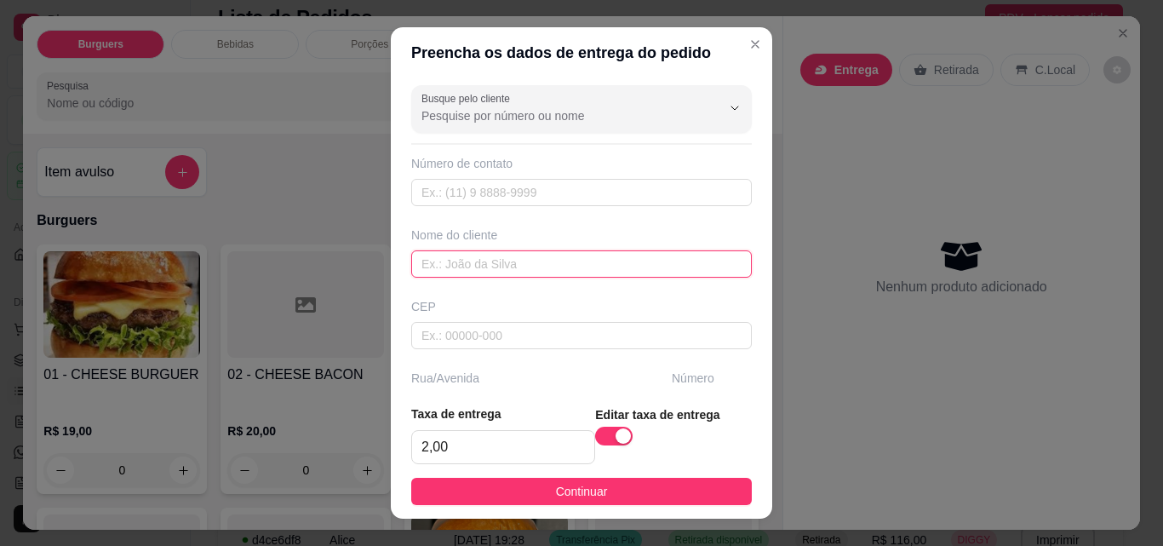
click at [591, 255] on input "text" at bounding box center [581, 263] width 341 height 27
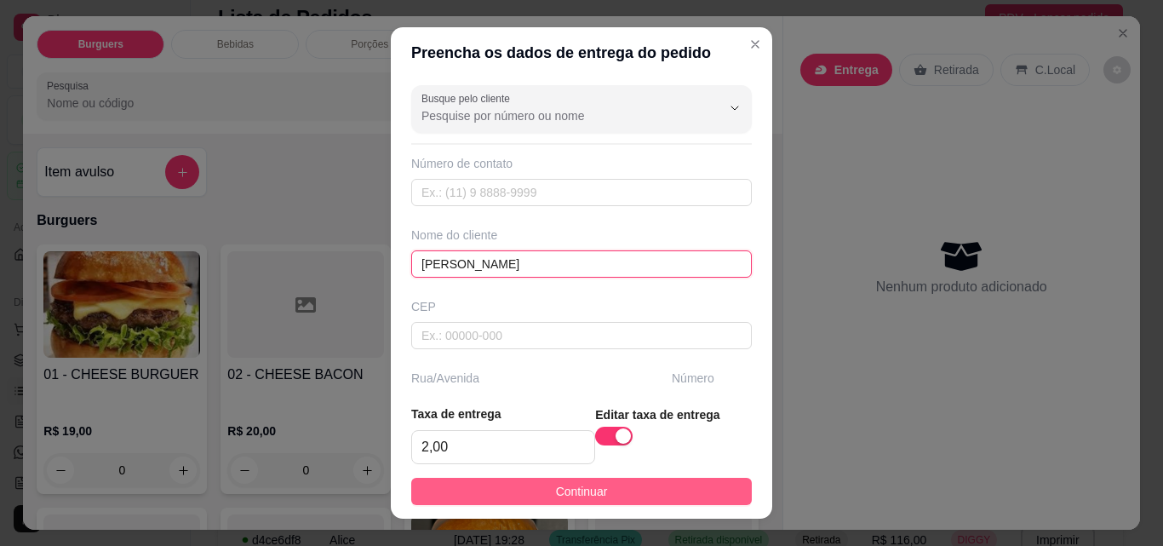
type input "[PERSON_NAME]"
click at [507, 485] on button "Continuar" at bounding box center [581, 491] width 341 height 27
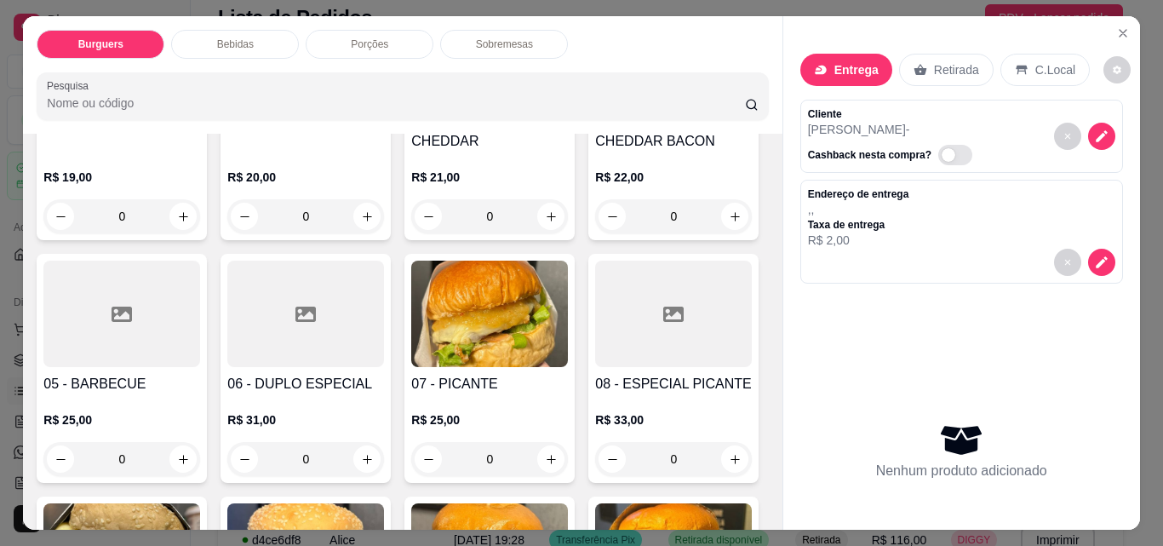
scroll to position [261, 0]
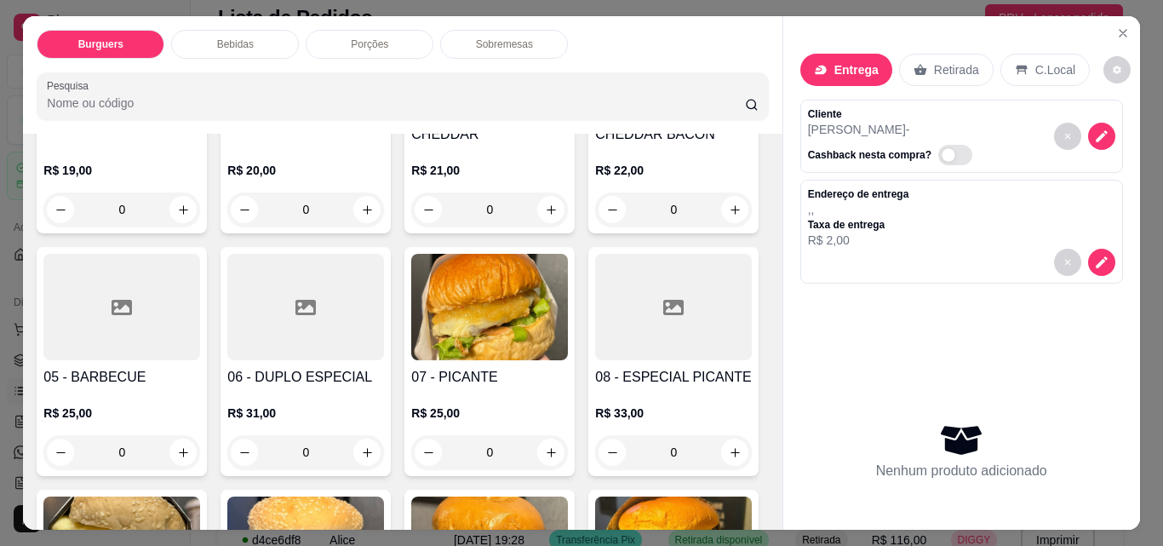
click at [595, 226] on div "0" at bounding box center [673, 209] width 157 height 34
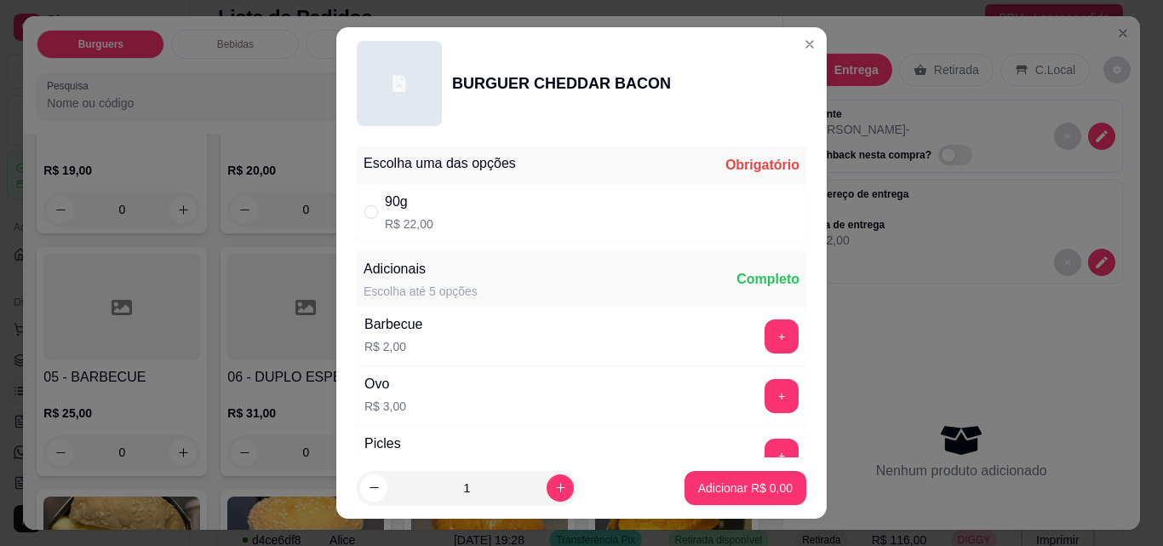
click at [664, 203] on div "90g R$ 22,00" at bounding box center [581, 212] width 449 height 56
radio input "true"
click at [727, 494] on p "Adicionar R$ 22,00" at bounding box center [741, 487] width 101 height 17
type input "1"
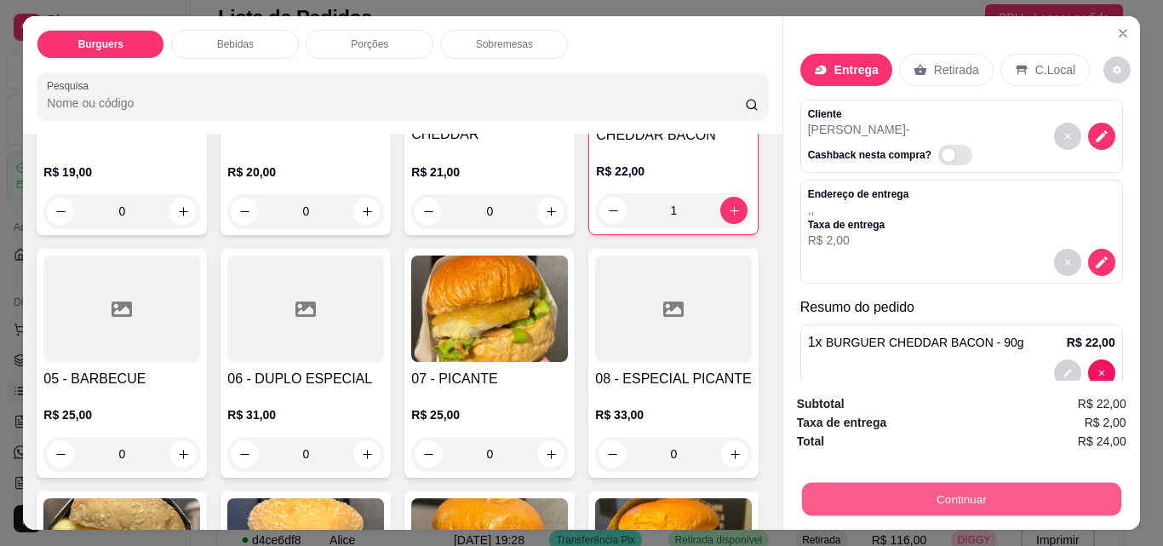
click at [822, 482] on button "Continuar" at bounding box center [960, 498] width 319 height 33
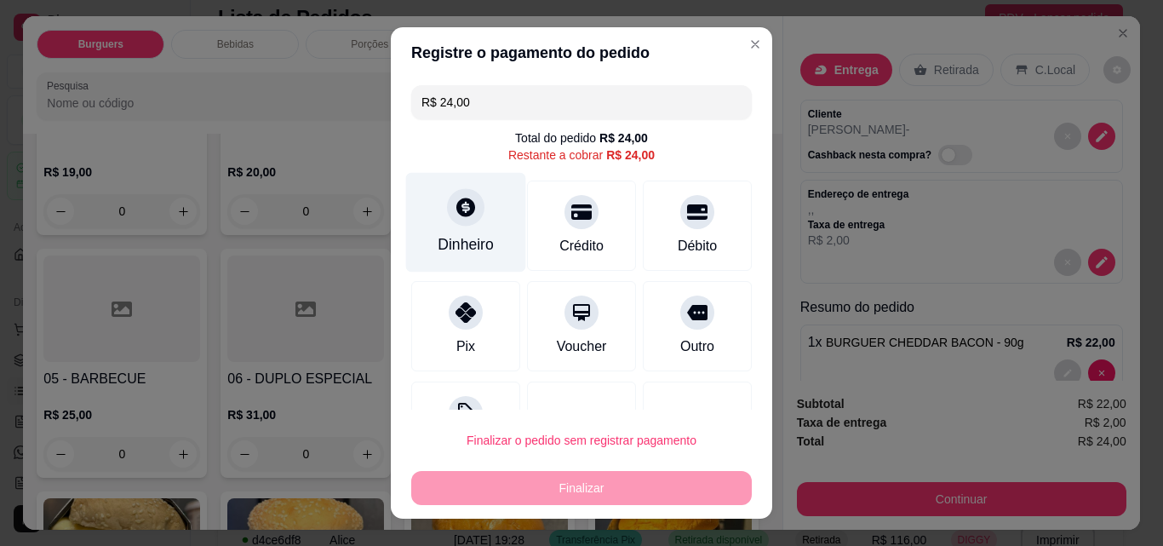
click at [449, 223] on div at bounding box center [465, 206] width 37 height 37
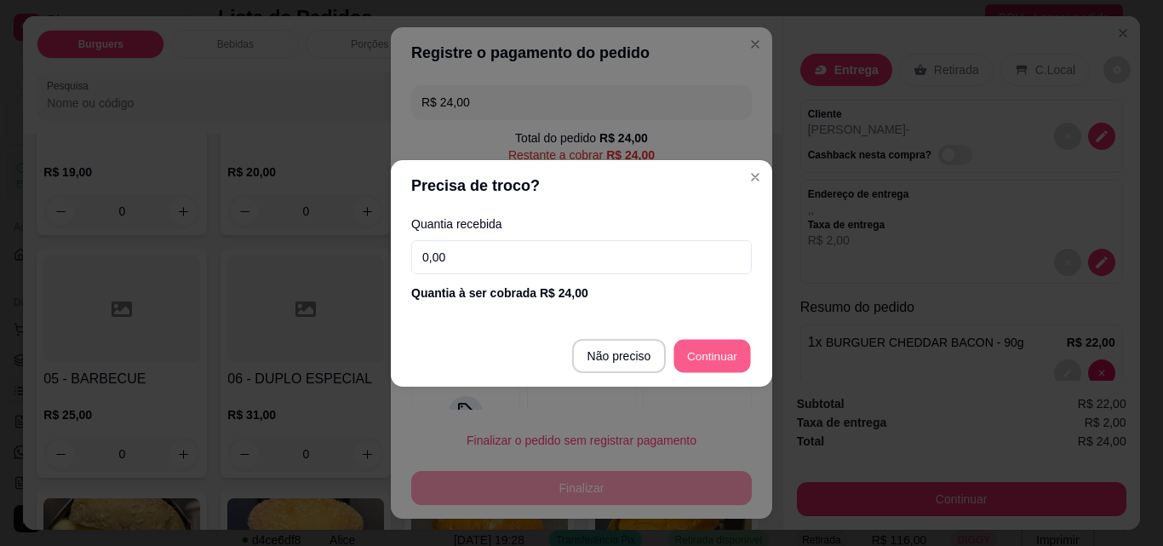
type input "R$ 0,00"
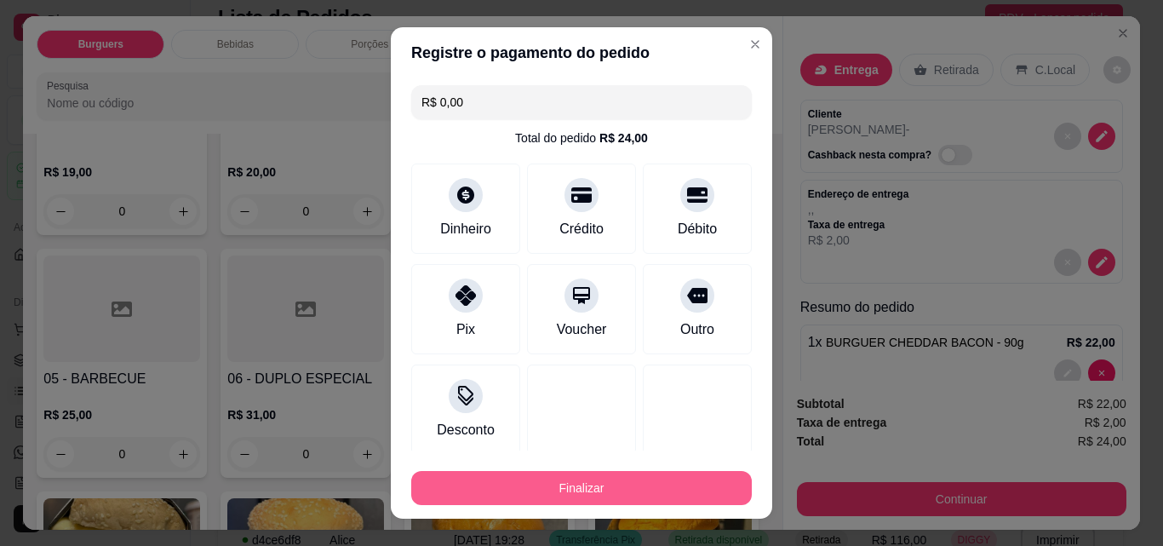
click at [612, 480] on button "Finalizar" at bounding box center [581, 488] width 341 height 34
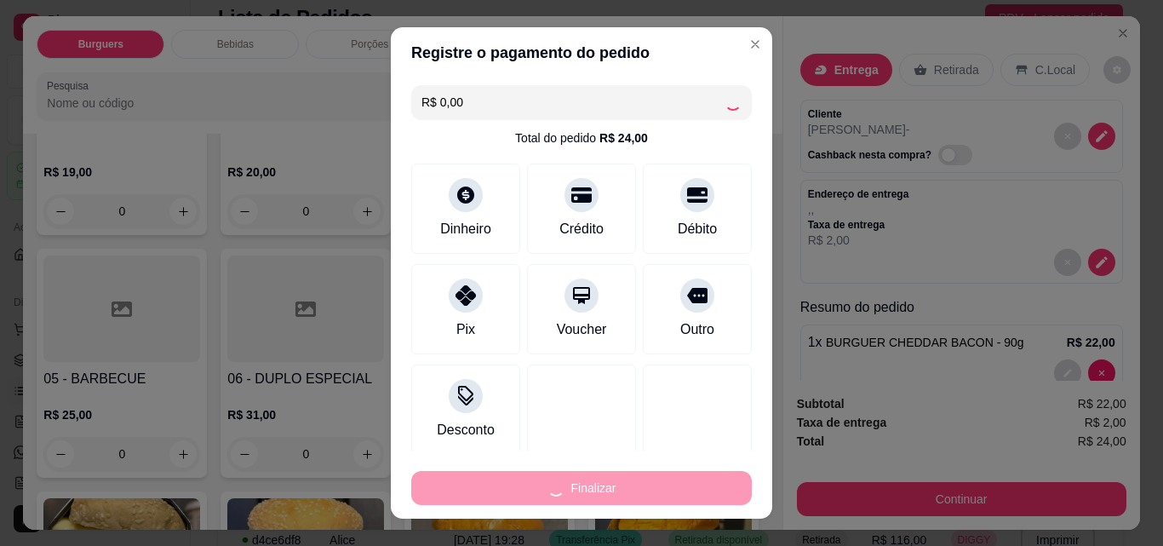
type input "0"
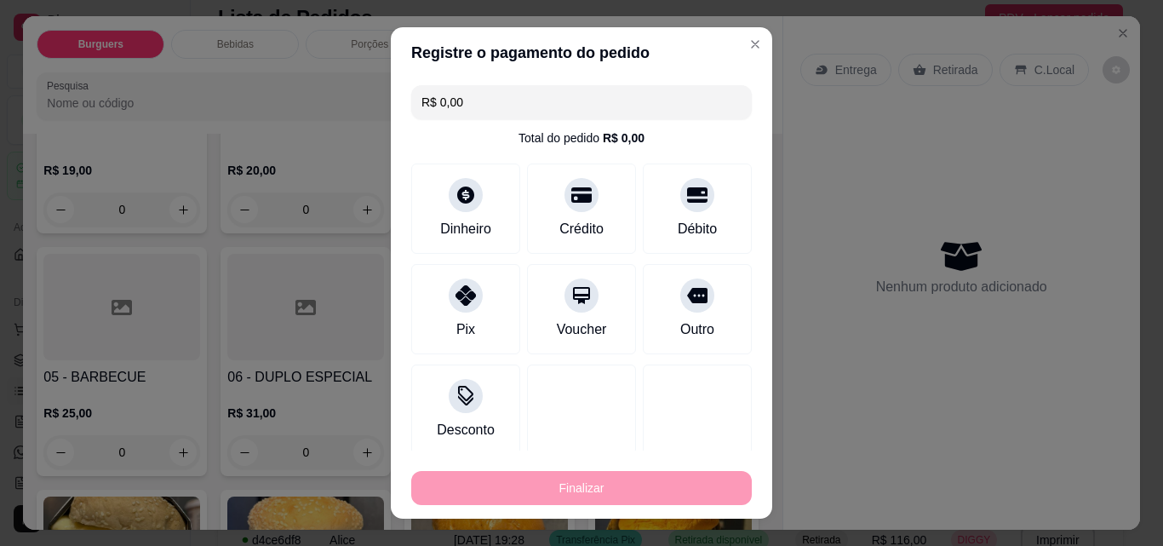
type input "-R$ 24,00"
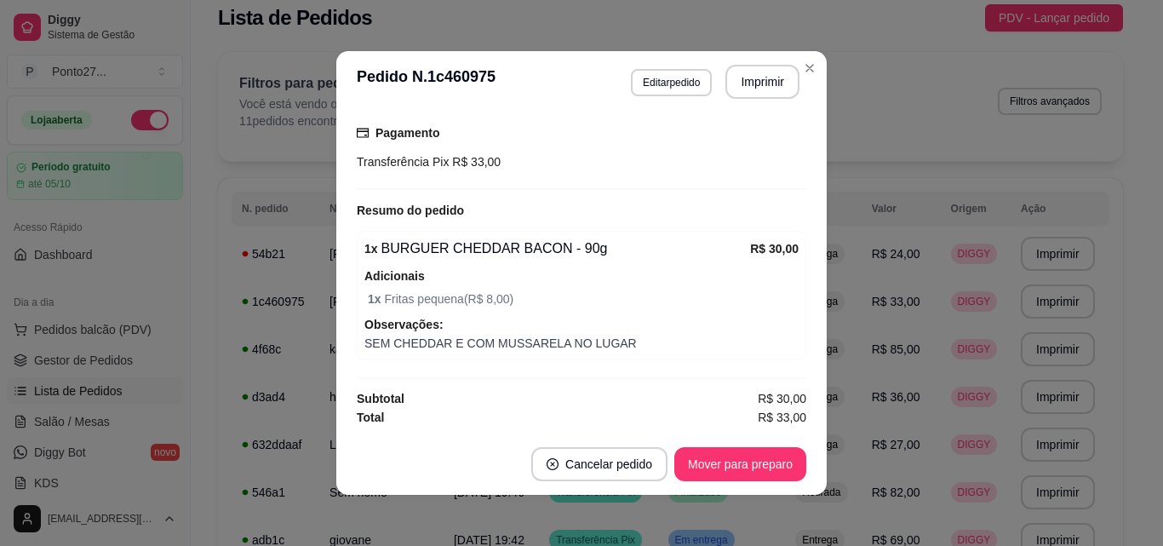
scroll to position [3, 0]
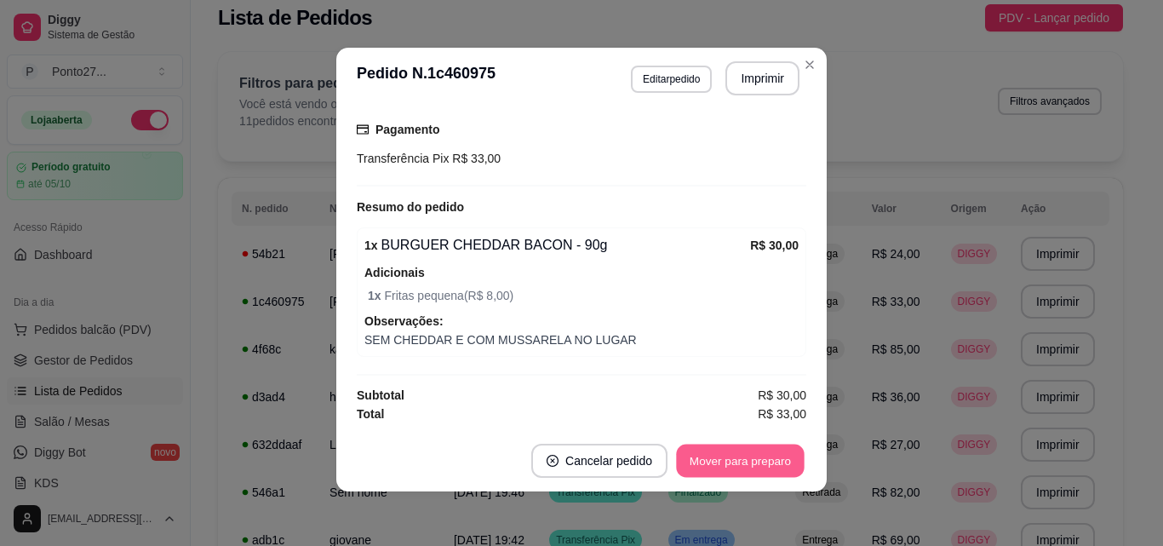
click at [708, 463] on button "Mover para preparo" at bounding box center [740, 460] width 128 height 33
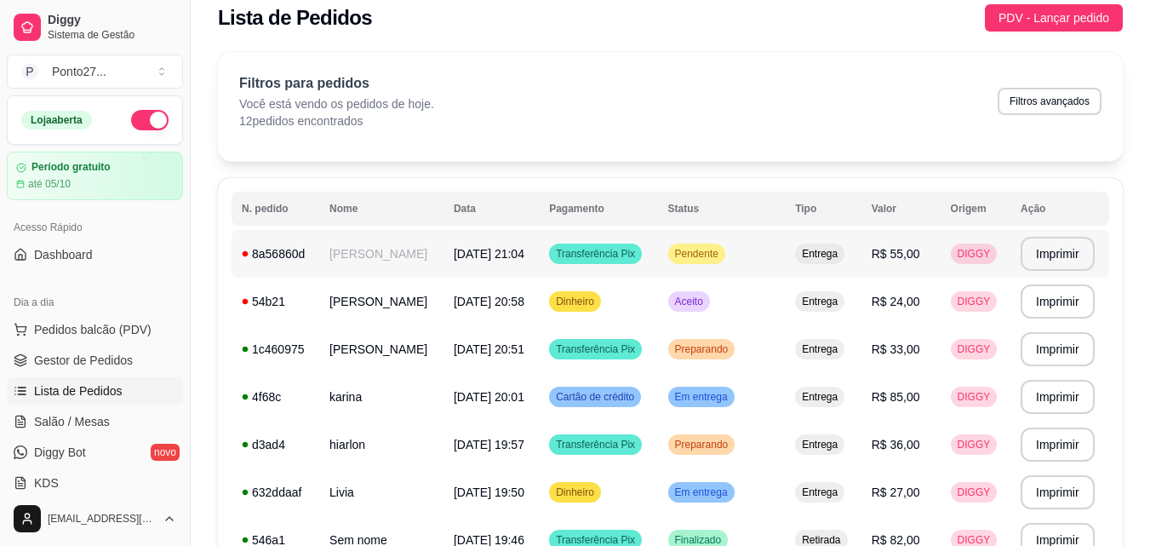
click at [625, 254] on span "Transferência Pix" at bounding box center [596, 254] width 86 height 14
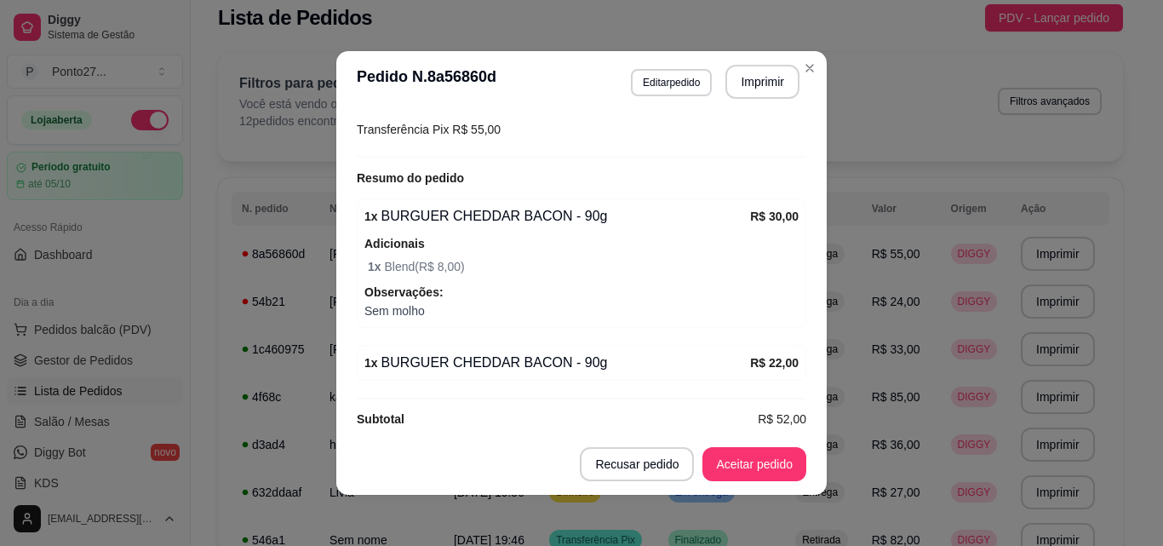
scroll to position [501, 0]
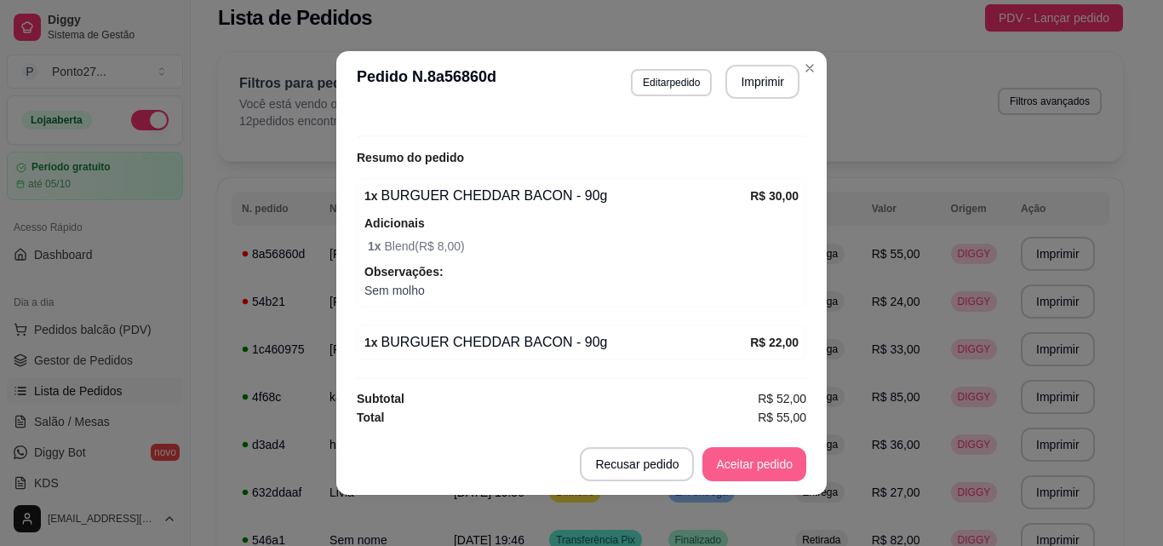
click at [773, 455] on button "Aceitar pedido" at bounding box center [754, 464] width 104 height 34
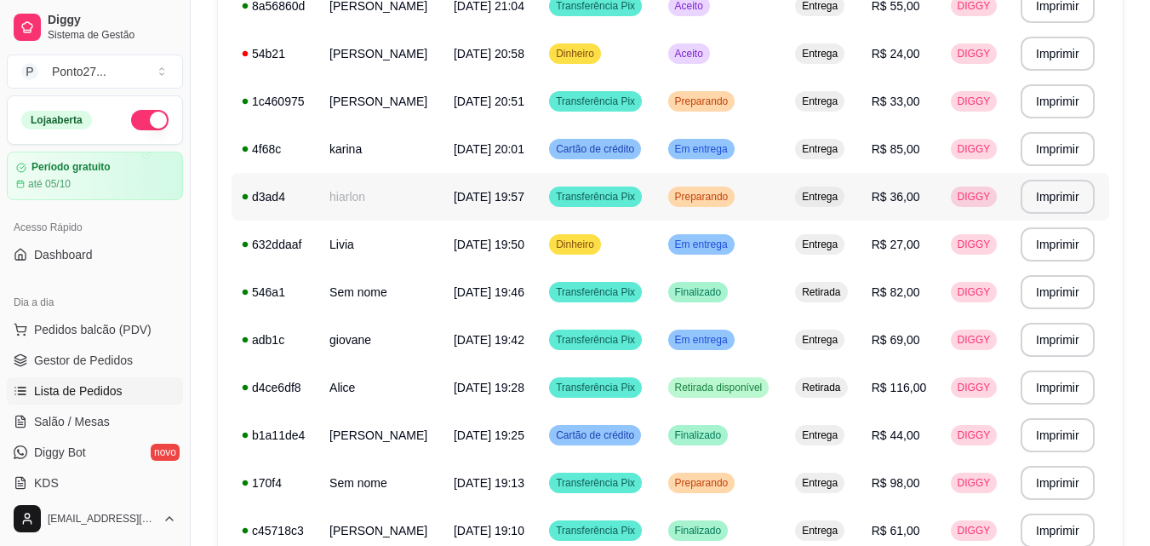
scroll to position [261, 0]
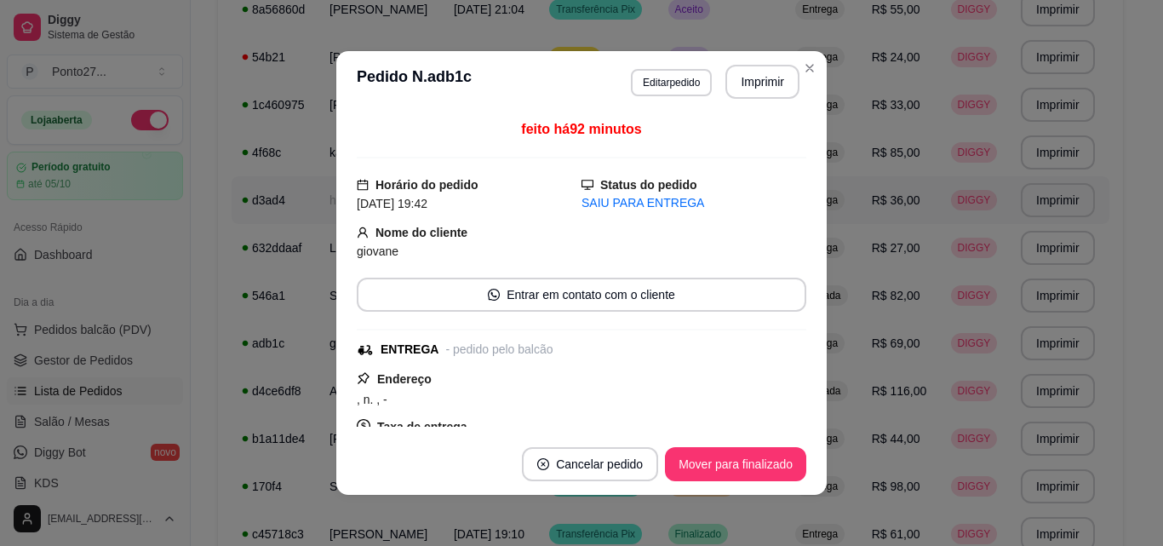
click at [800, 81] on td "Entrega" at bounding box center [823, 105] width 76 height 48
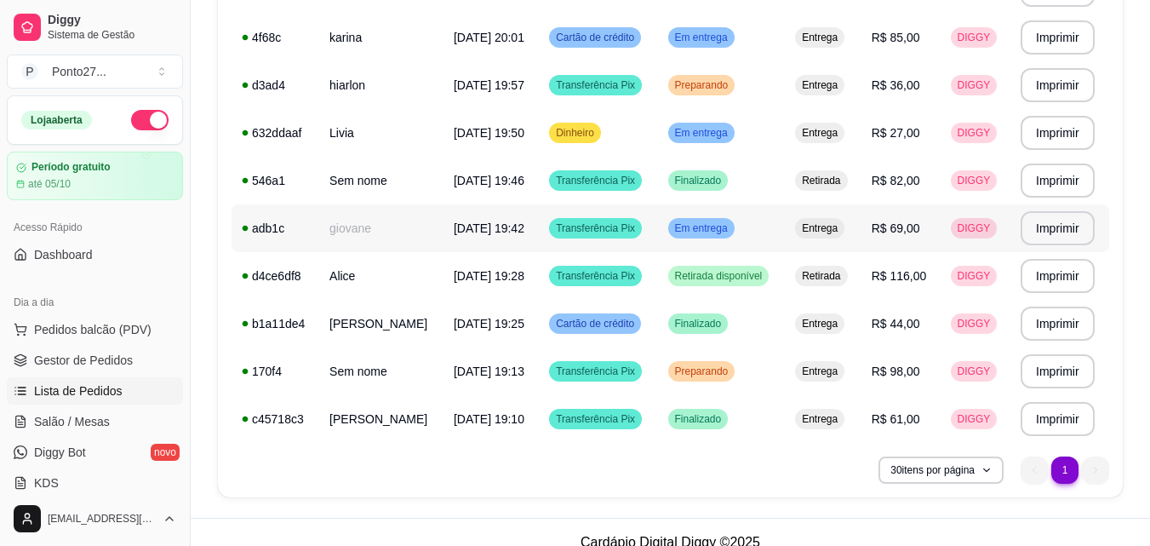
scroll to position [379, 0]
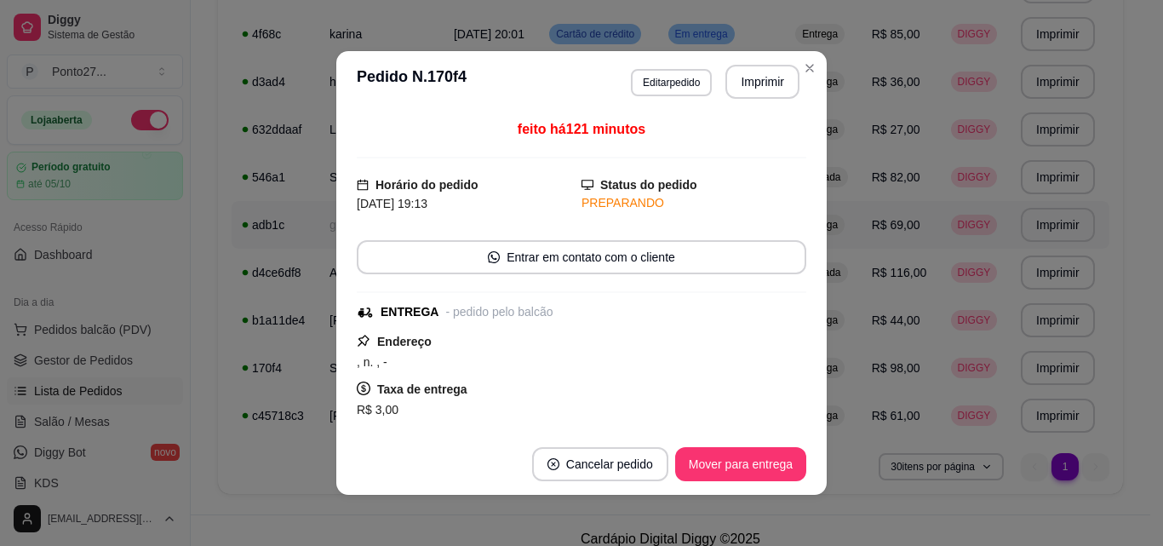
click at [734, 467] on button "Mover para entrega" at bounding box center [740, 464] width 131 height 34
click at [803, 68] on td "Entrega" at bounding box center [823, 82] width 76 height 48
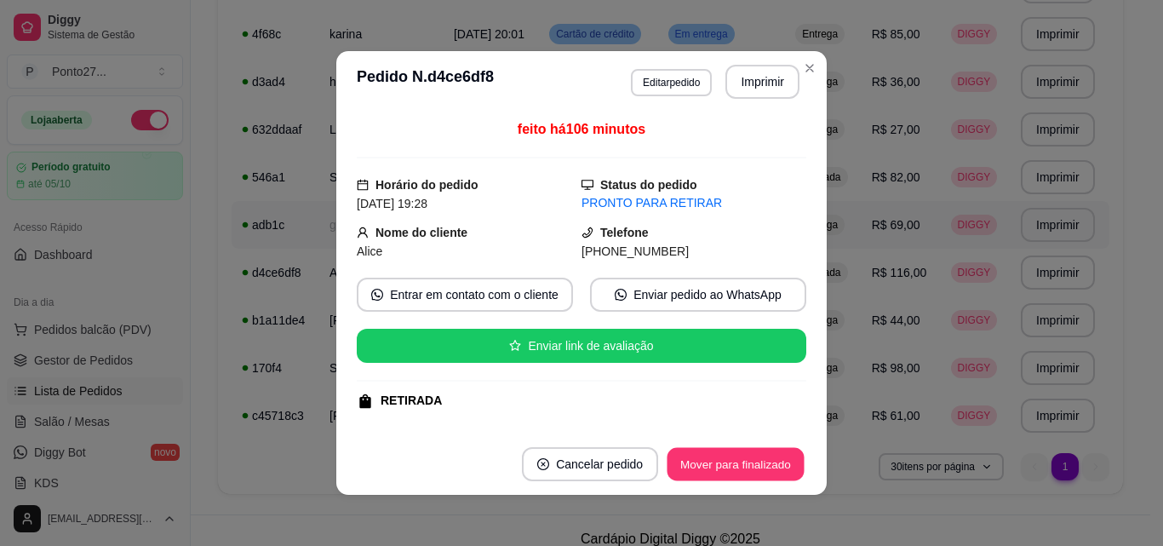
click at [687, 478] on button "Mover para finalizado" at bounding box center [735, 464] width 137 height 33
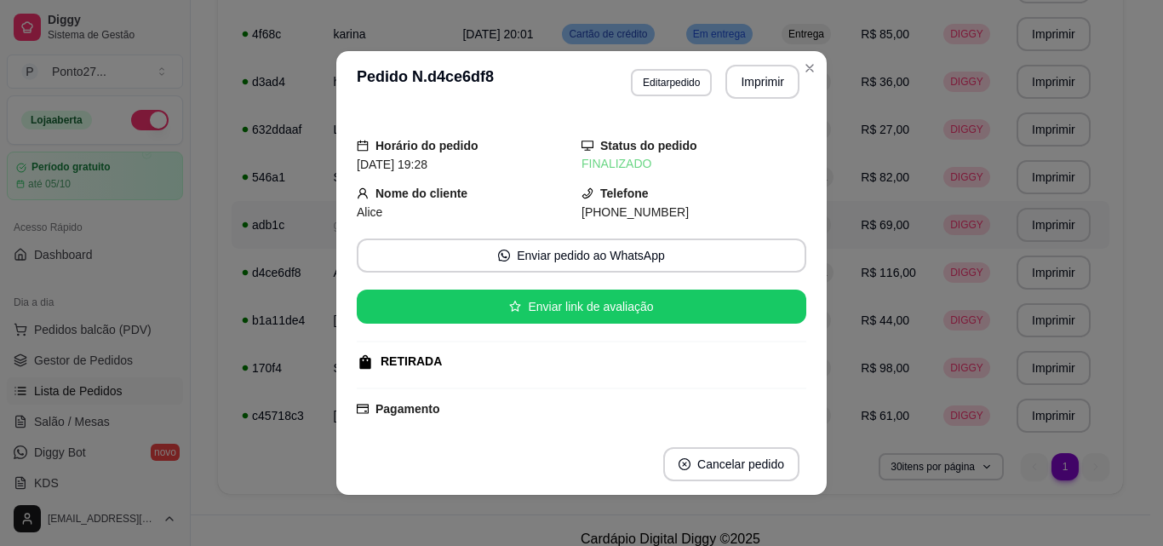
click at [801, 78] on span "Entrega" at bounding box center [806, 82] width 43 height 14
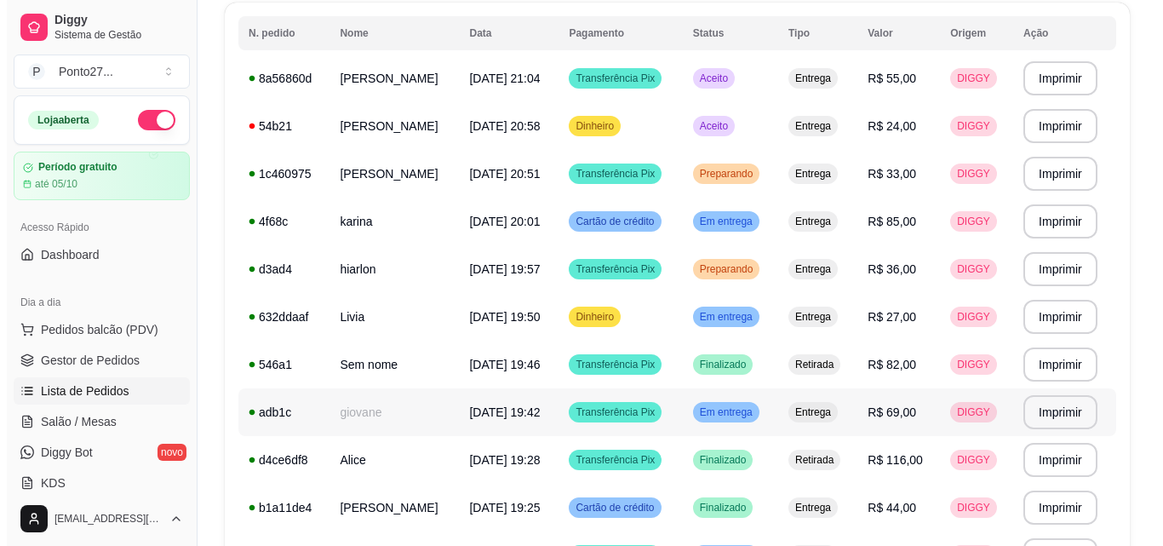
scroll to position [190, 0]
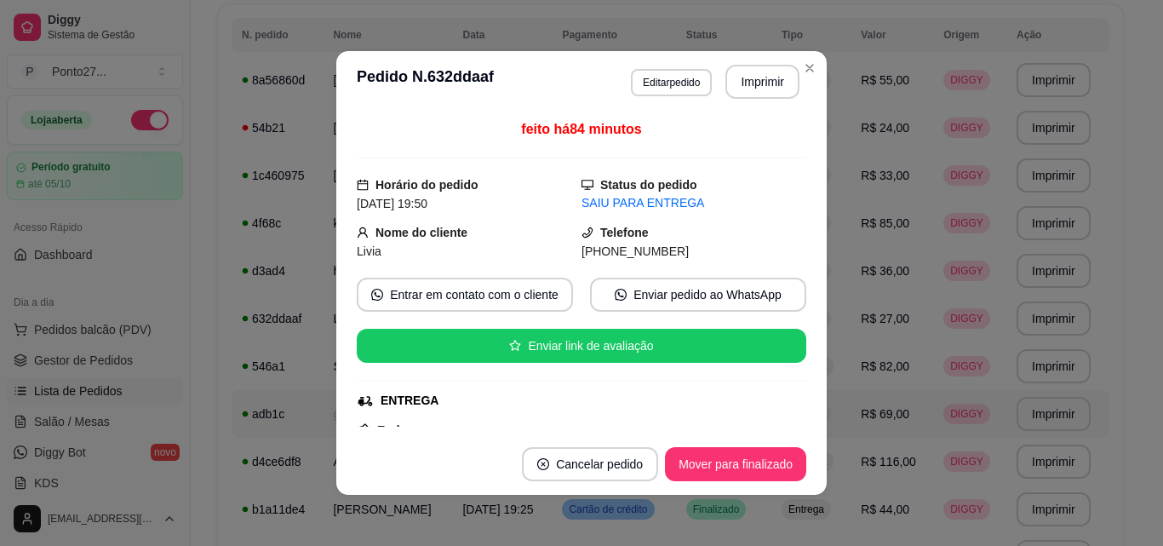
click at [735, 475] on button "Mover para finalizado" at bounding box center [735, 464] width 141 height 34
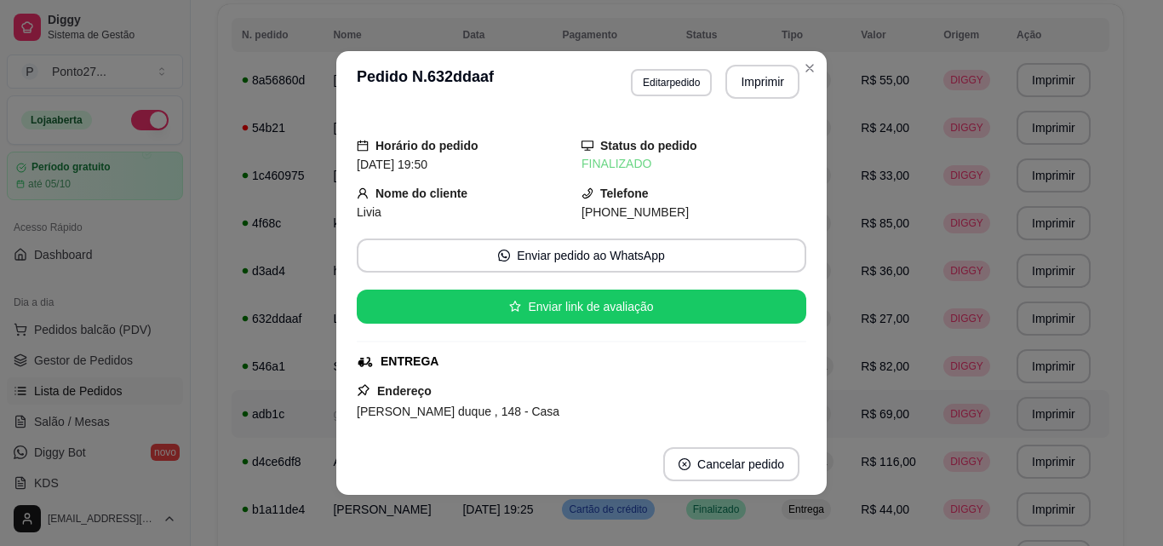
click at [813, 74] on span "Entrega" at bounding box center [806, 80] width 43 height 14
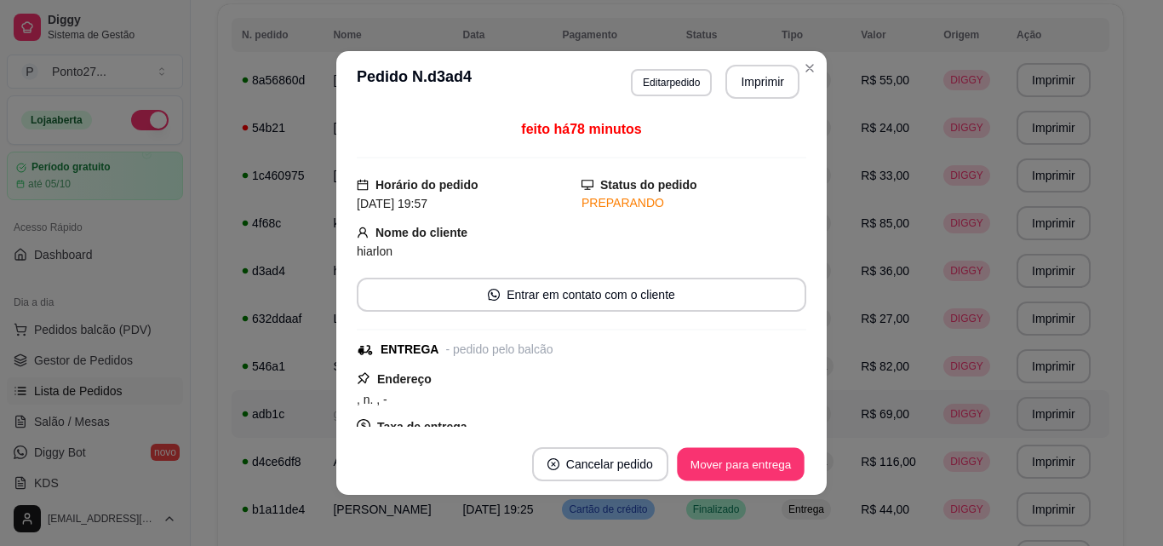
click at [710, 465] on button "Mover para entrega" at bounding box center [741, 464] width 128 height 33
click at [815, 73] on span "Entrega" at bounding box center [806, 80] width 43 height 14
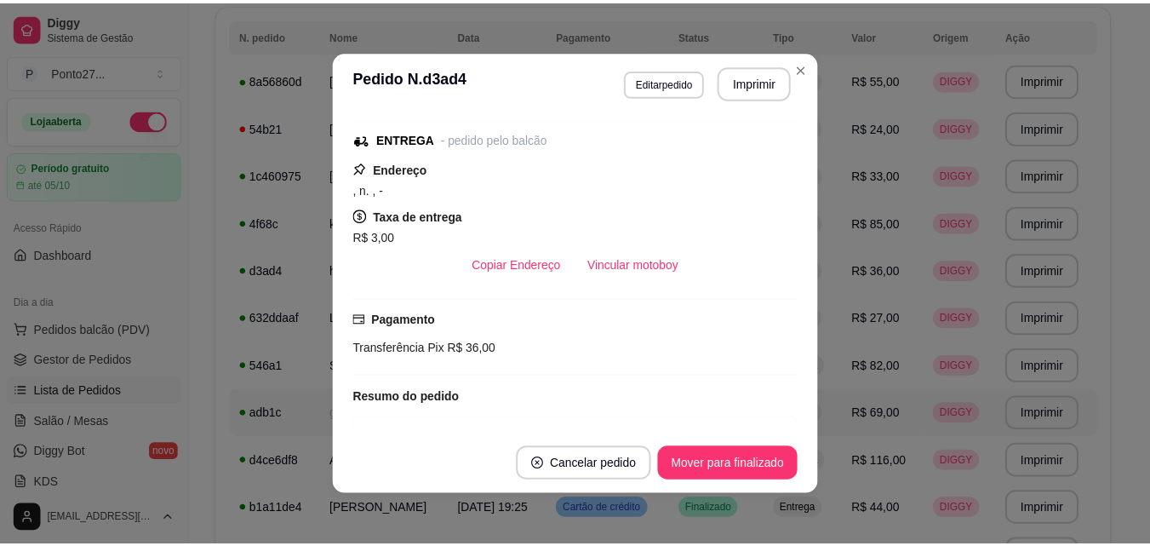
scroll to position [213, 0]
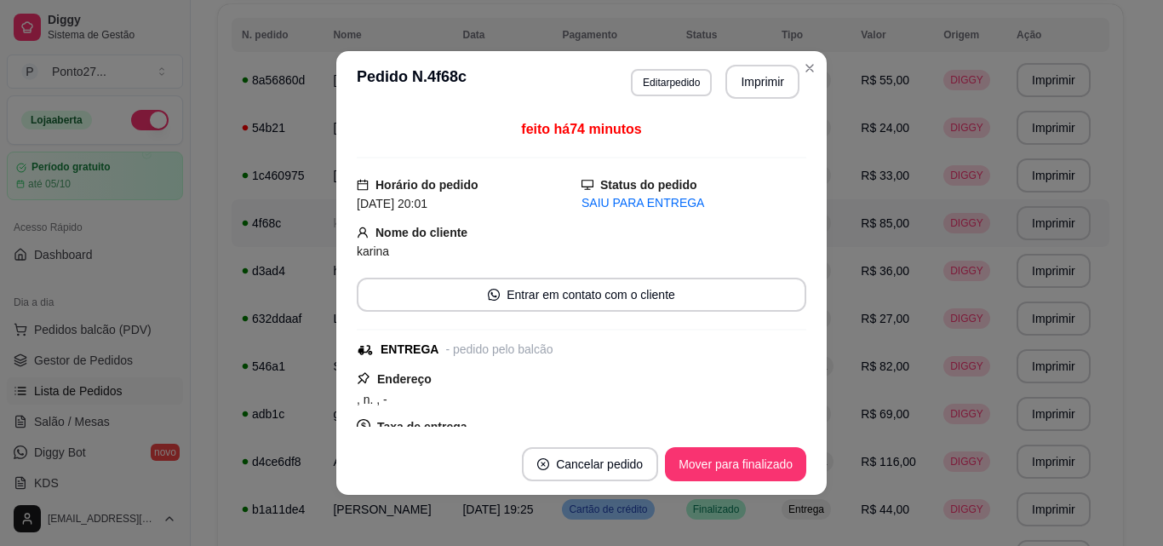
click at [734, 477] on button "Mover para finalizado" at bounding box center [735, 464] width 141 height 34
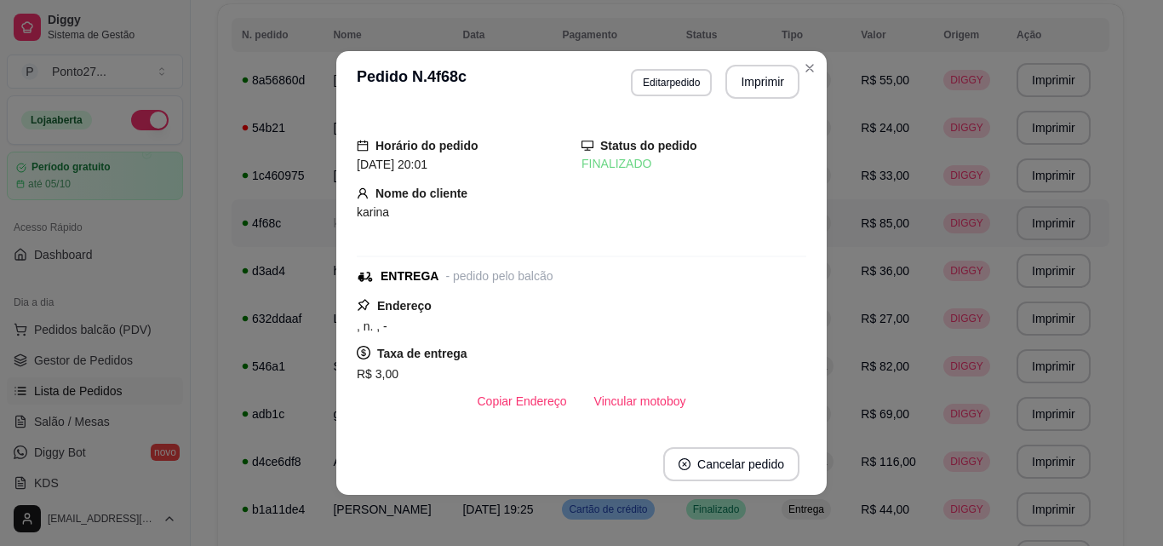
click at [799, 79] on span "Entrega" at bounding box center [806, 80] width 43 height 14
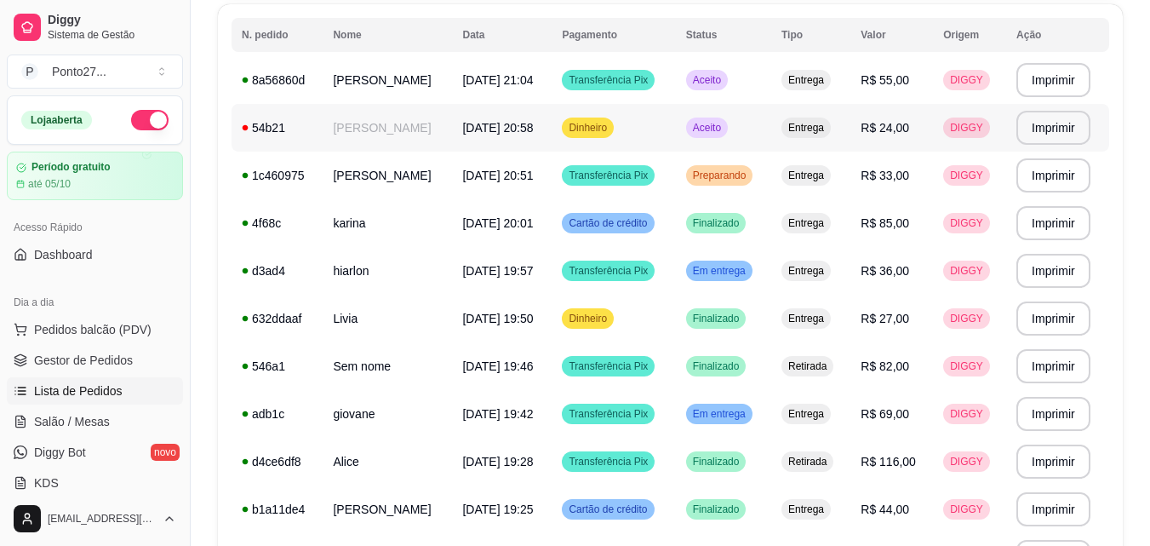
click at [711, 129] on span "Aceito" at bounding box center [707, 128] width 35 height 14
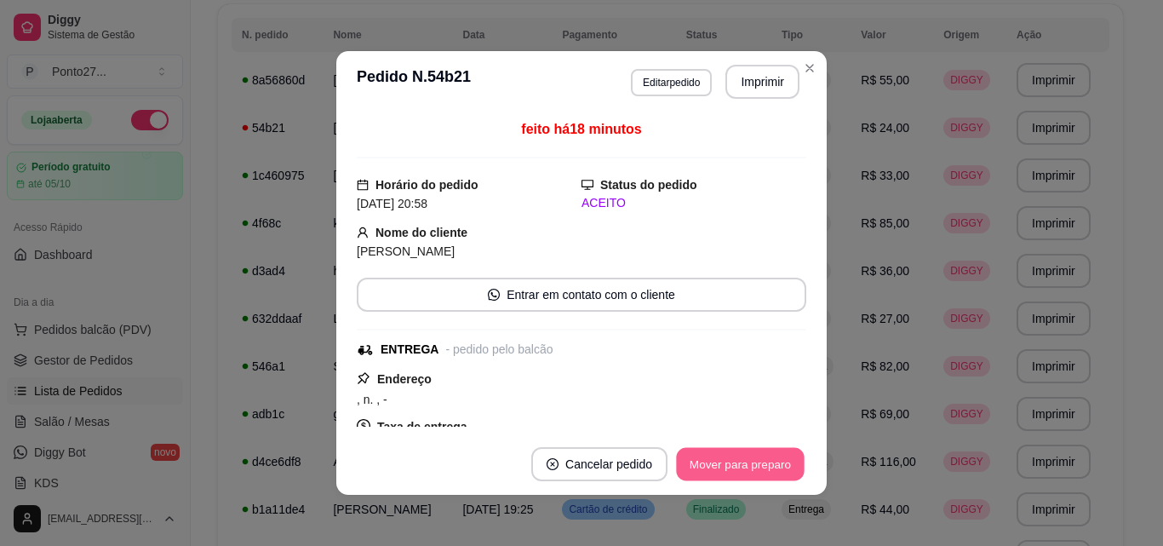
click at [720, 467] on button "Mover para preparo" at bounding box center [740, 464] width 128 height 33
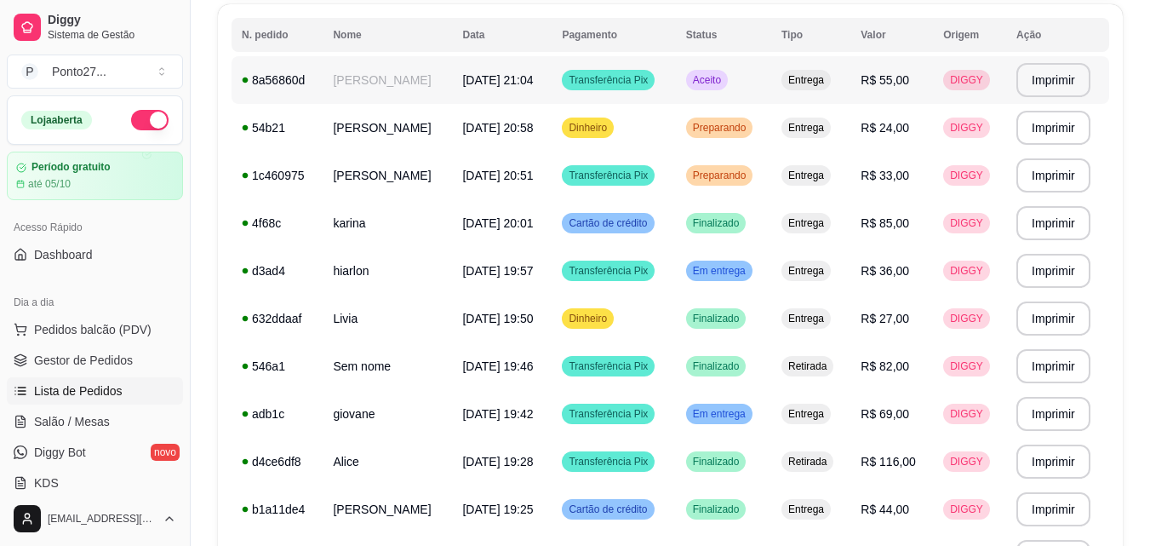
click at [705, 80] on span "Aceito" at bounding box center [707, 80] width 35 height 14
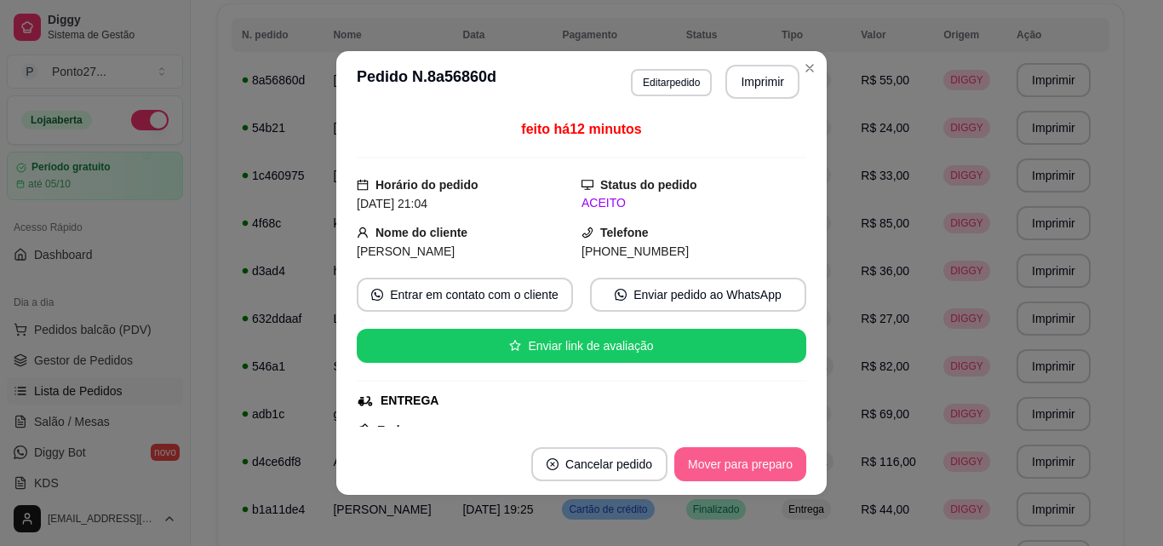
click at [711, 472] on button "Mover para preparo" at bounding box center [740, 464] width 132 height 34
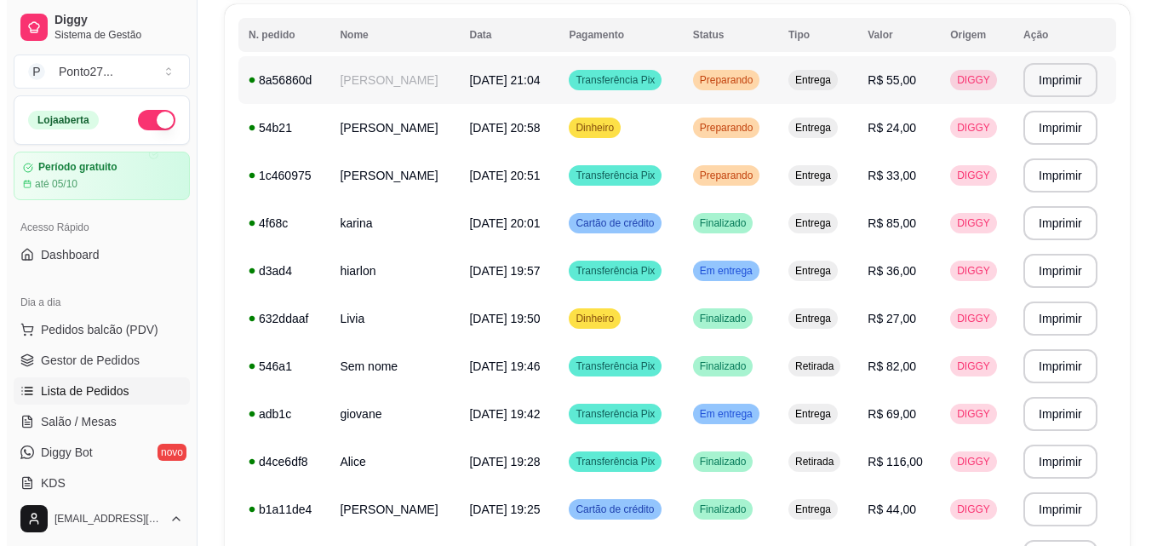
scroll to position [15, 0]
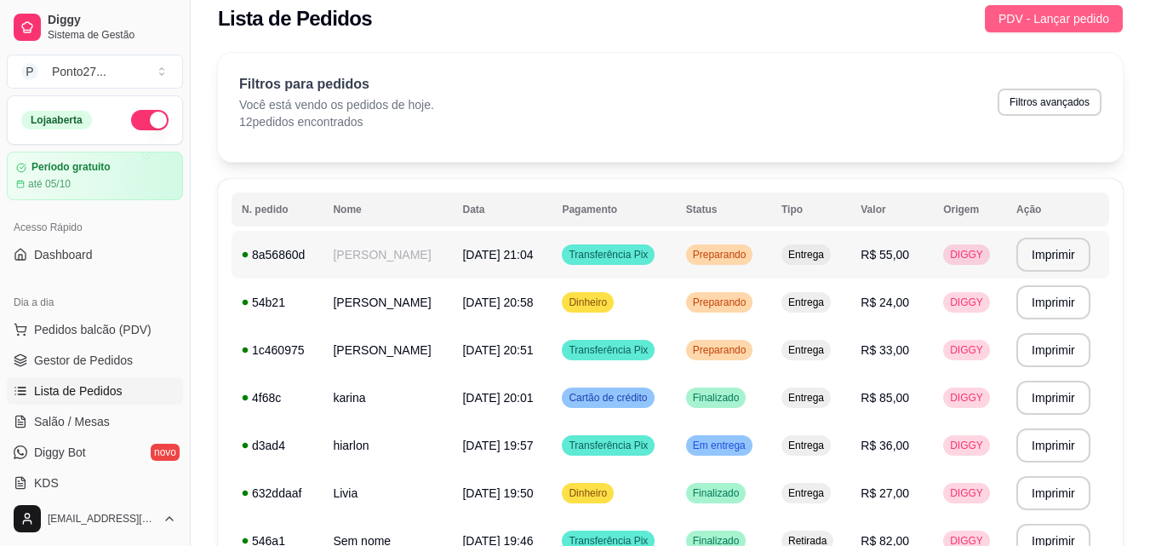
click at [1056, 29] on button "PDV - Lançar pedido" at bounding box center [1054, 18] width 138 height 27
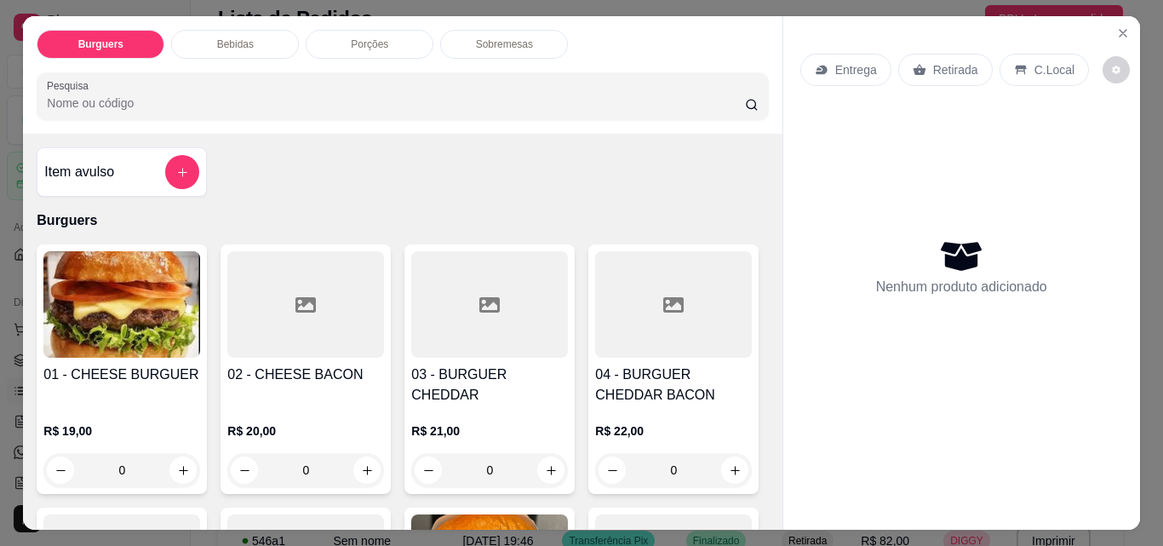
click at [839, 66] on p "Entrega" at bounding box center [856, 69] width 42 height 17
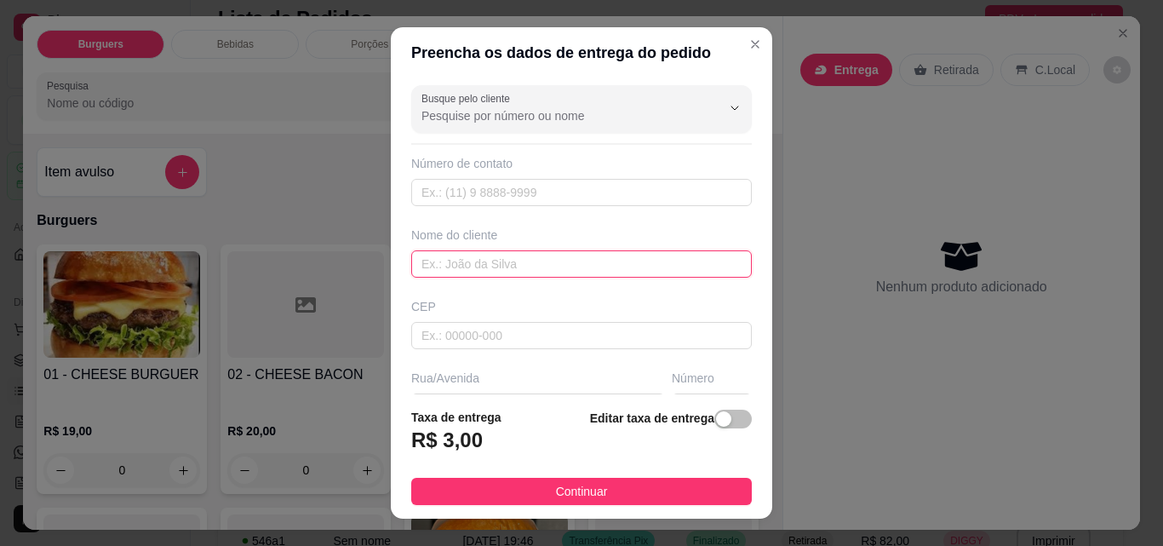
click at [558, 262] on input "text" at bounding box center [581, 263] width 341 height 27
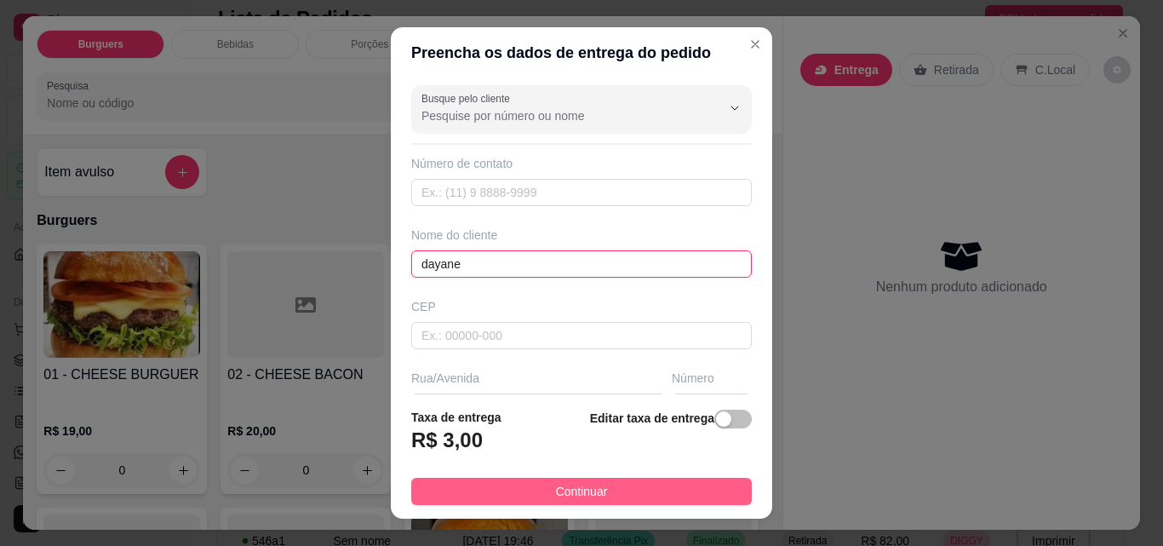
type input "dayane"
click at [532, 495] on button "Continuar" at bounding box center [581, 491] width 341 height 27
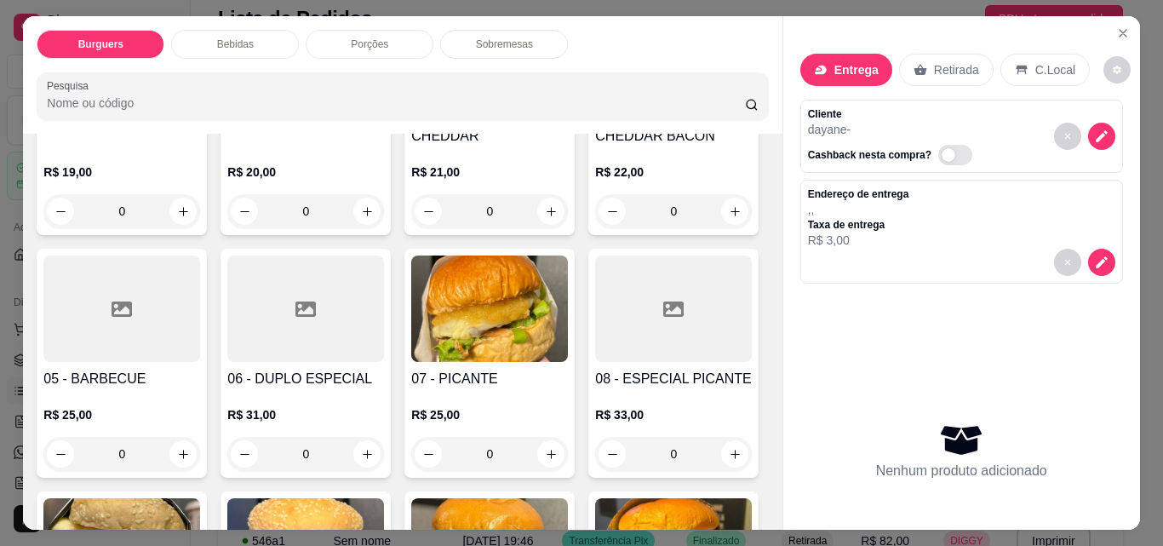
scroll to position [260, 0]
click at [595, 227] on div "0" at bounding box center [673, 210] width 157 height 34
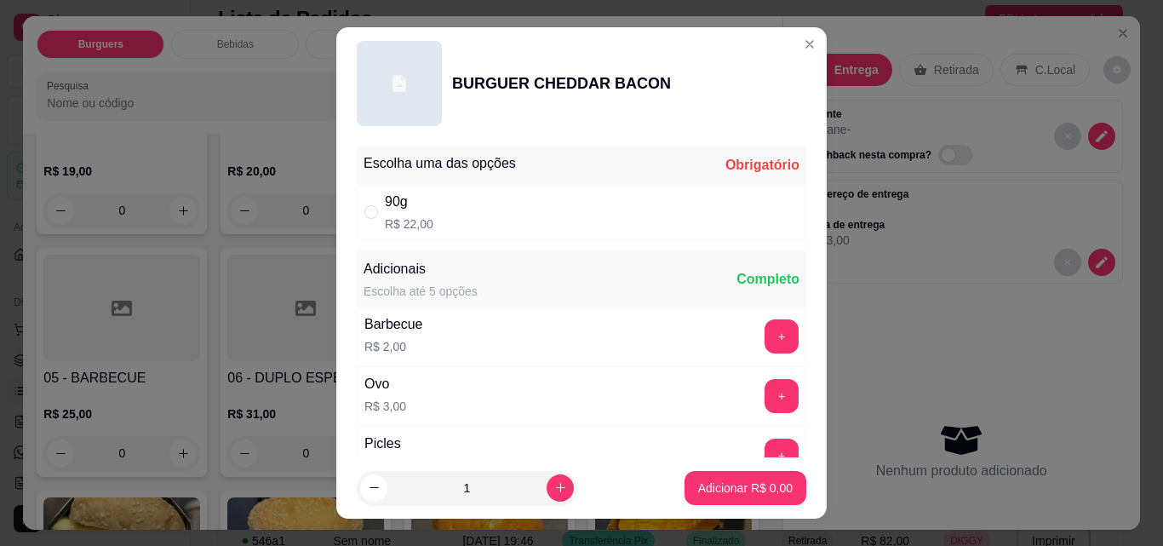
click at [691, 207] on div "90g R$ 22,00" at bounding box center [581, 212] width 449 height 56
radio input "true"
click at [701, 487] on p "Adicionar R$ 22,00" at bounding box center [741, 487] width 101 height 17
type input "1"
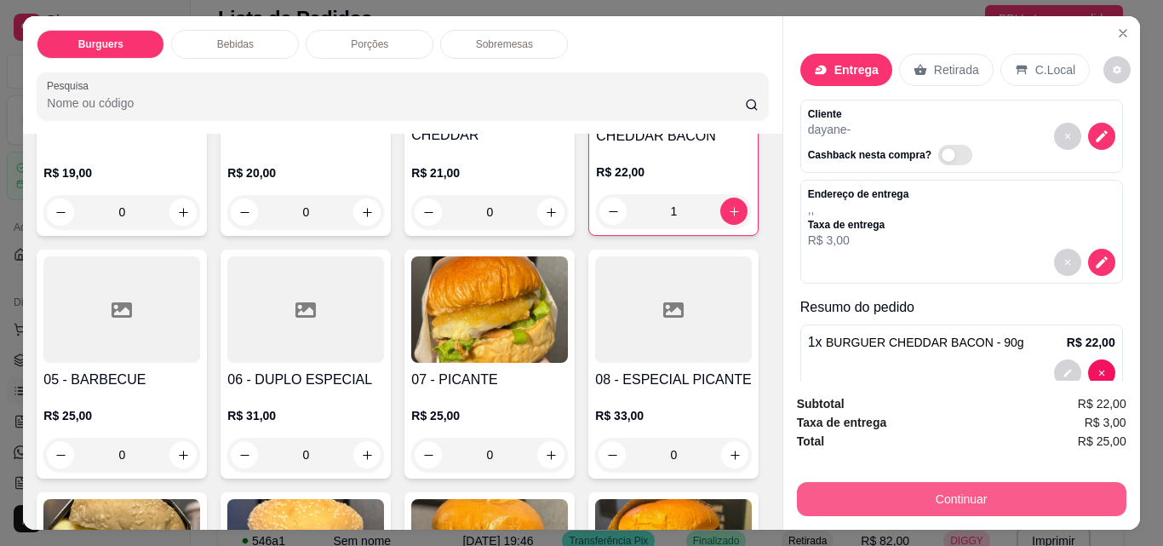
click at [250, 42] on div "Bebidas" at bounding box center [235, 44] width 128 height 29
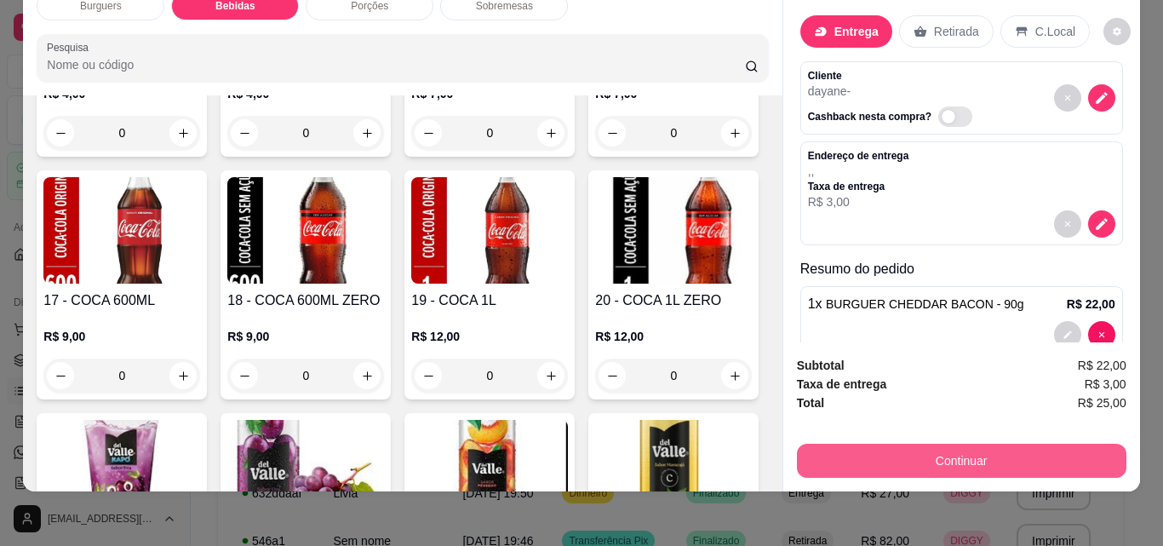
click at [537, 146] on button "increase-product-quantity" at bounding box center [550, 132] width 27 height 27
type input "1"
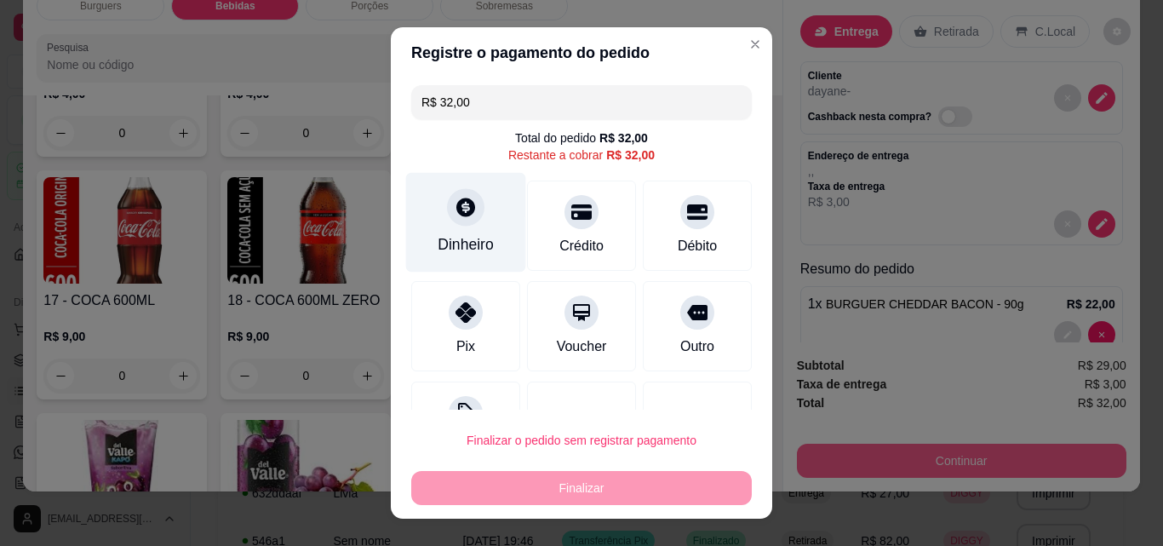
click at [477, 232] on div "Dinheiro" at bounding box center [466, 223] width 120 height 100
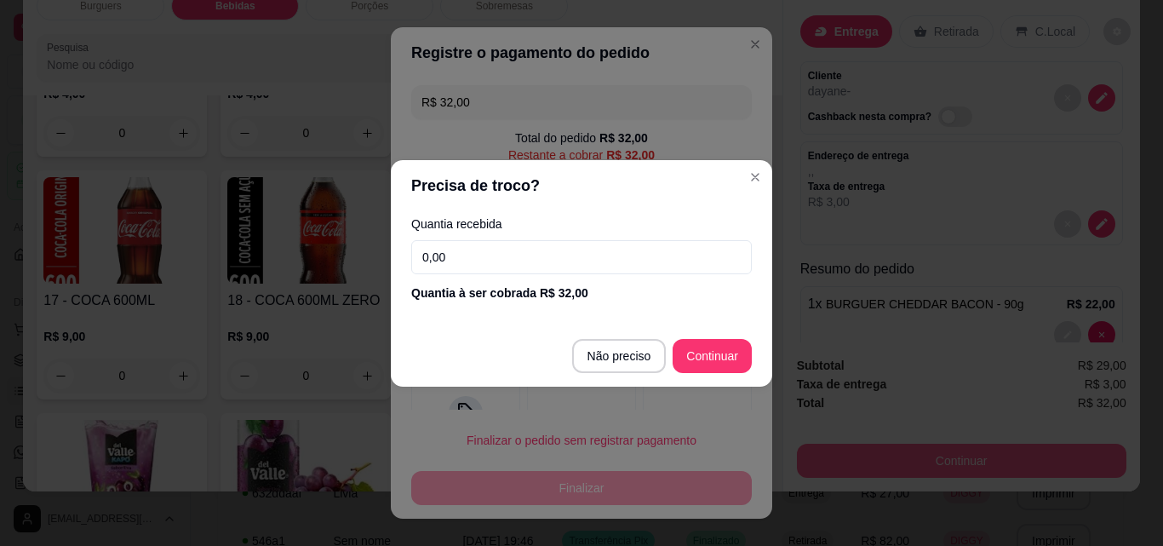
click at [520, 261] on input "0,00" at bounding box center [581, 257] width 341 height 34
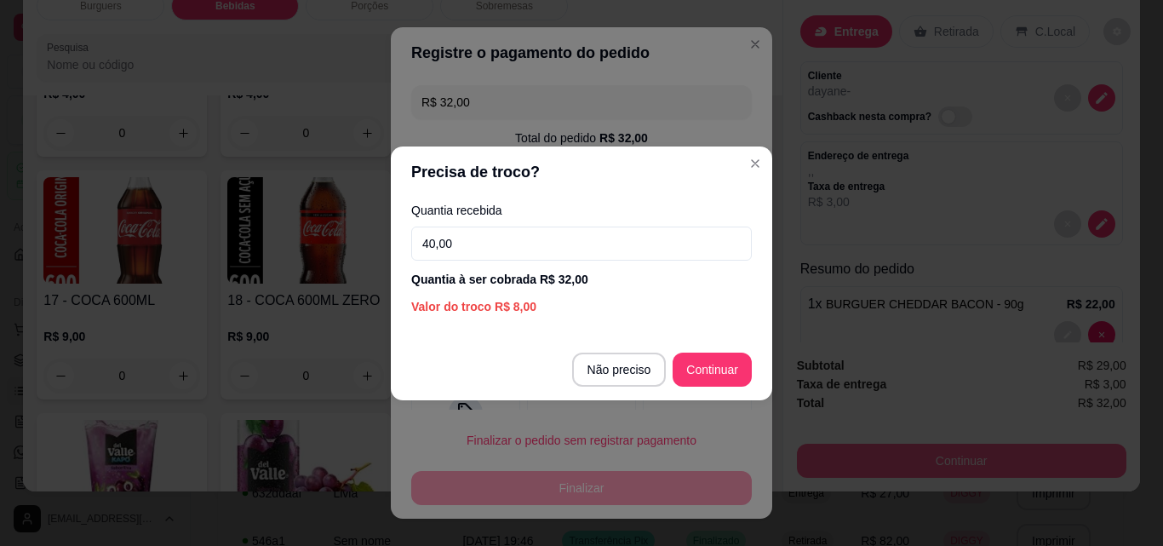
type input "40,00"
click at [726, 369] on div "R$ 32,00 Total do pedido R$ 32,00 Restante a cobrar R$ 32,00 Dinheiro Crédito D…" at bounding box center [581, 243] width 381 height 331
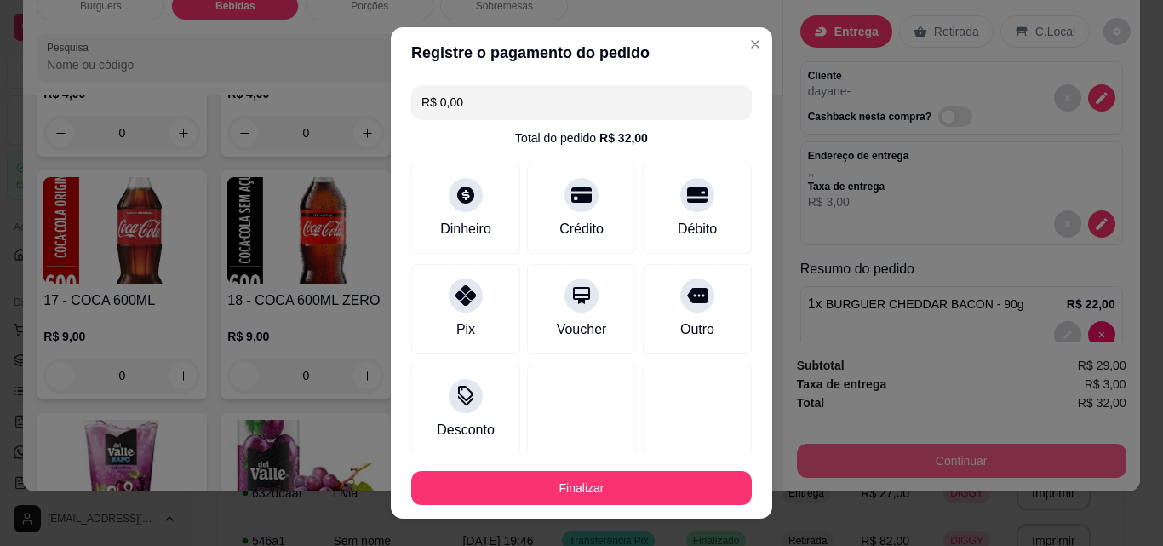
type input "R$ 0,00"
click at [670, 488] on button "Finalizar" at bounding box center [581, 488] width 341 height 34
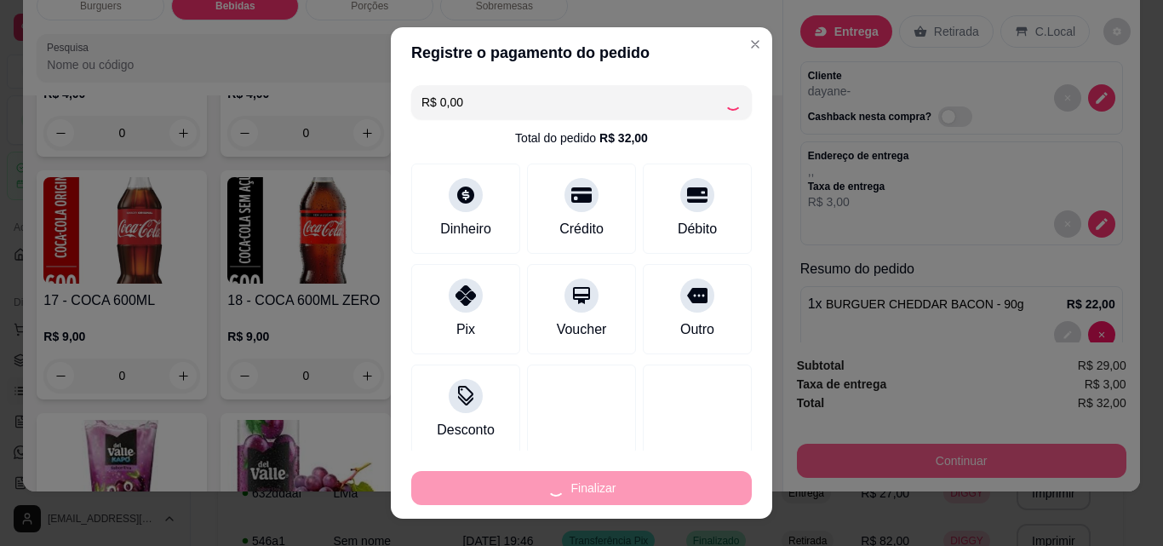
type input "0"
type input "-R$ 32,00"
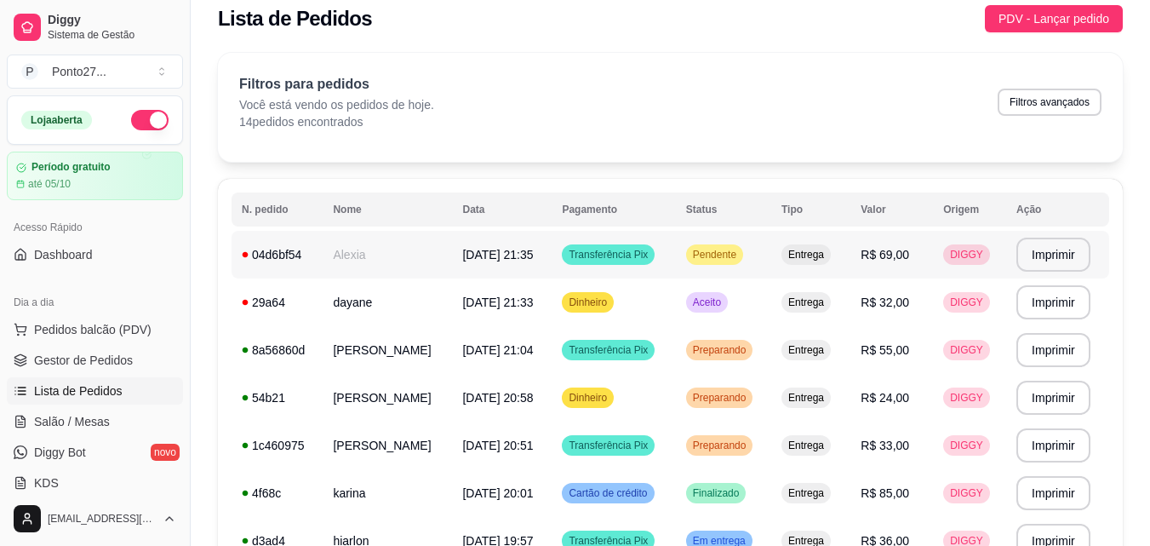
click at [718, 251] on span "Pendente" at bounding box center [715, 255] width 50 height 14
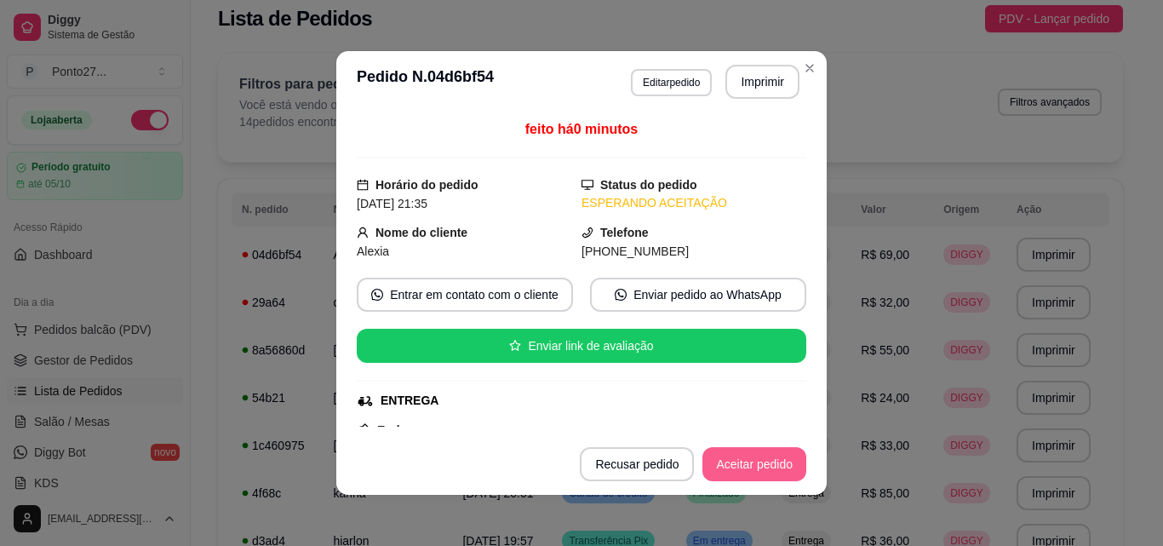
click at [739, 472] on button "Aceitar pedido" at bounding box center [754, 464] width 104 height 34
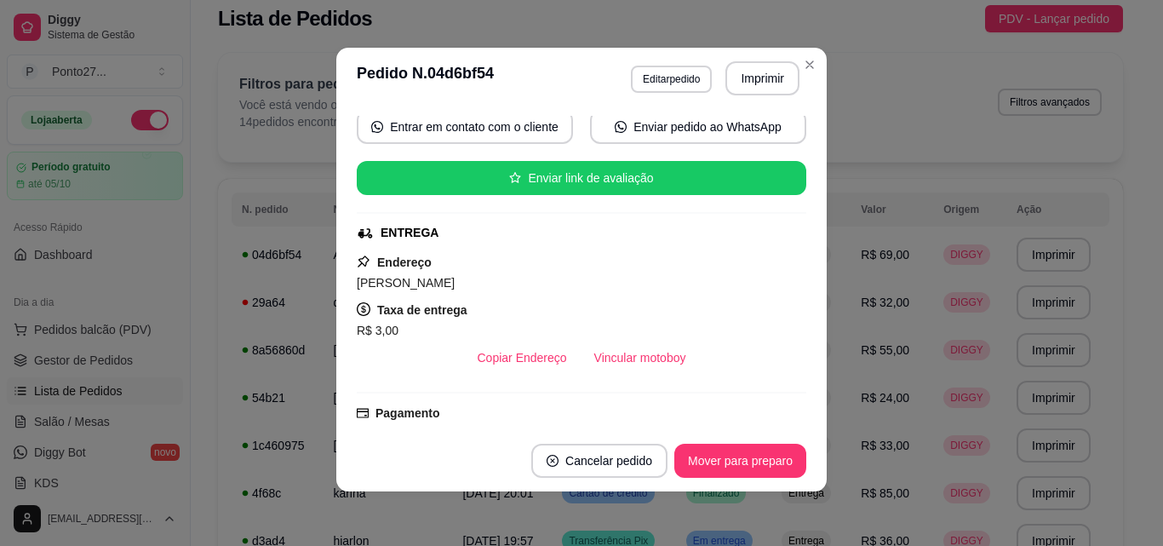
scroll to position [160, 0]
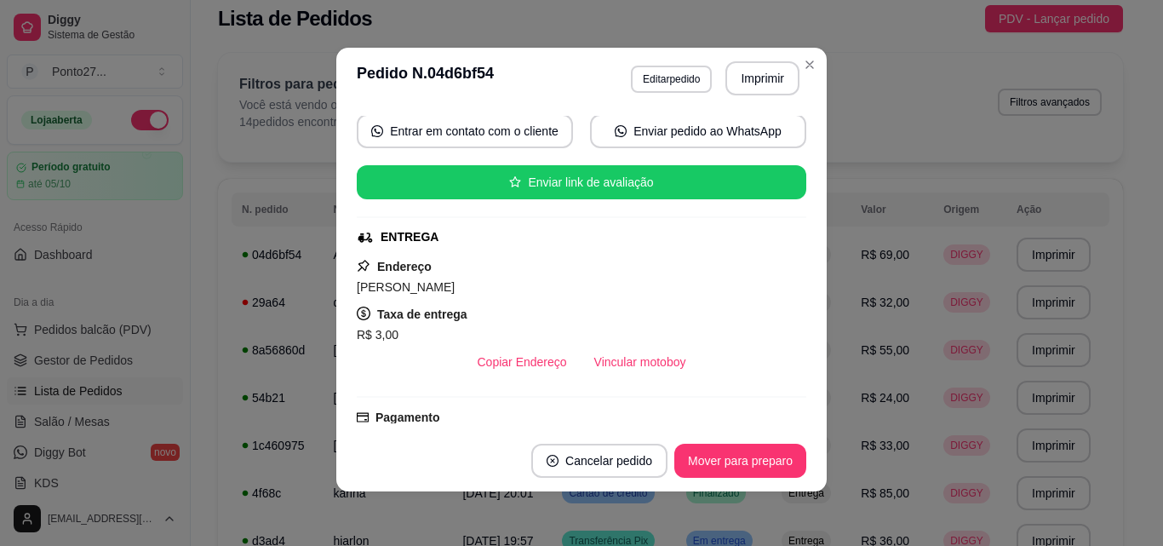
click at [801, 426] on div "feito há 0 minutos Horário do pedido [DATE] 21:35 Status do pedido ACEITO Nome …" at bounding box center [581, 269] width 490 height 321
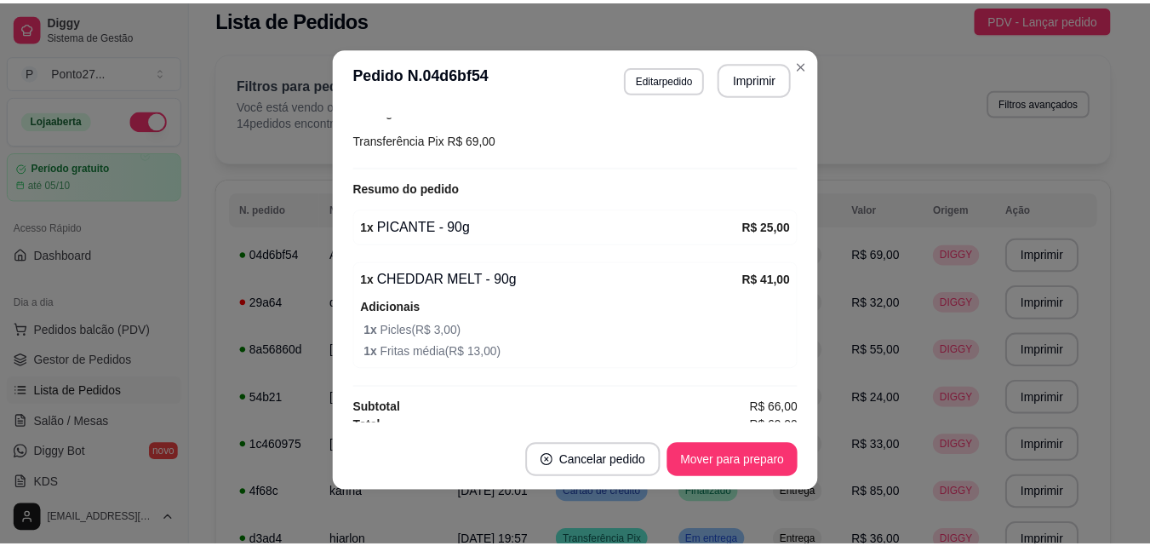
scroll to position [478, 0]
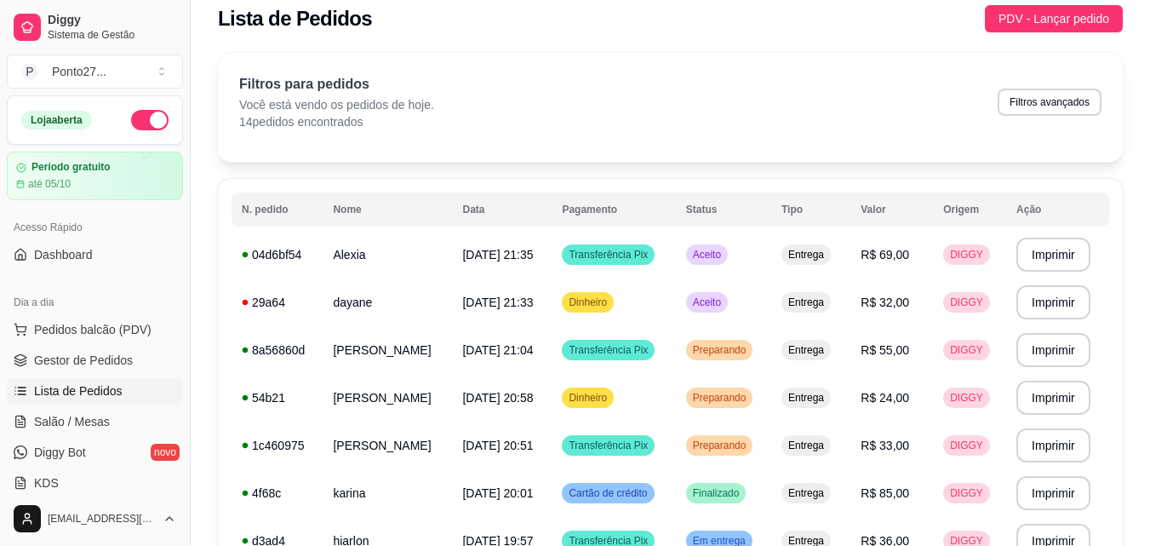
click at [147, 121] on button "button" at bounding box center [149, 120] width 37 height 20
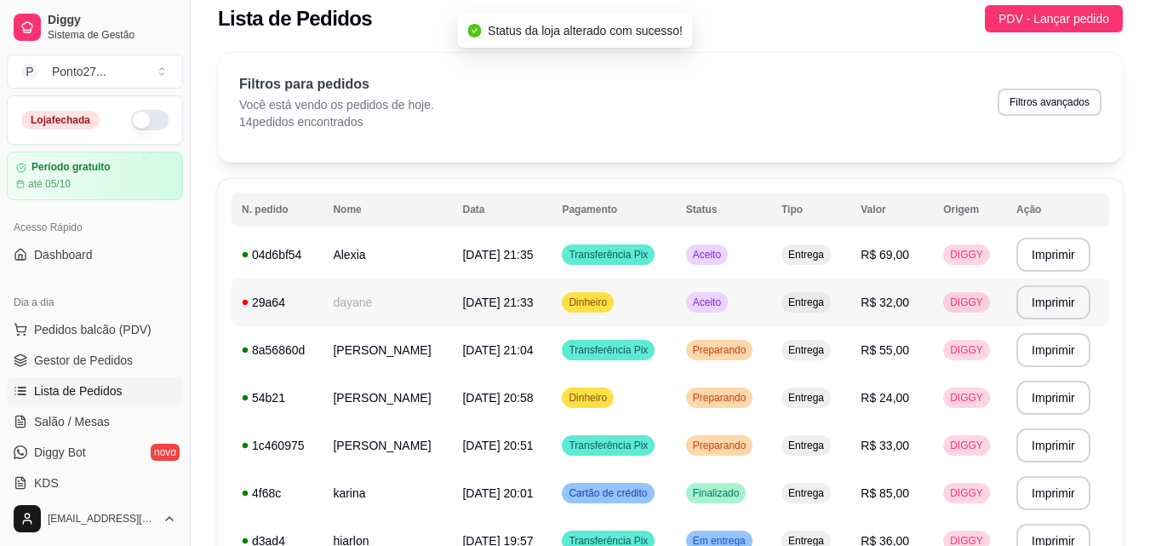
click at [718, 301] on span "Aceito" at bounding box center [707, 302] width 35 height 14
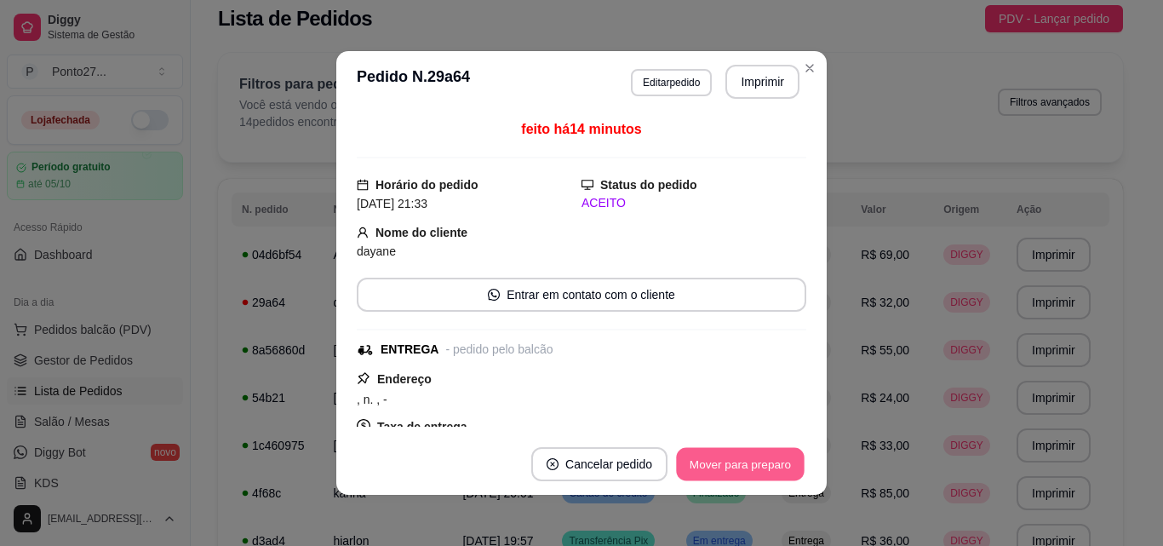
click at [719, 461] on button "Mover para preparo" at bounding box center [740, 464] width 128 height 33
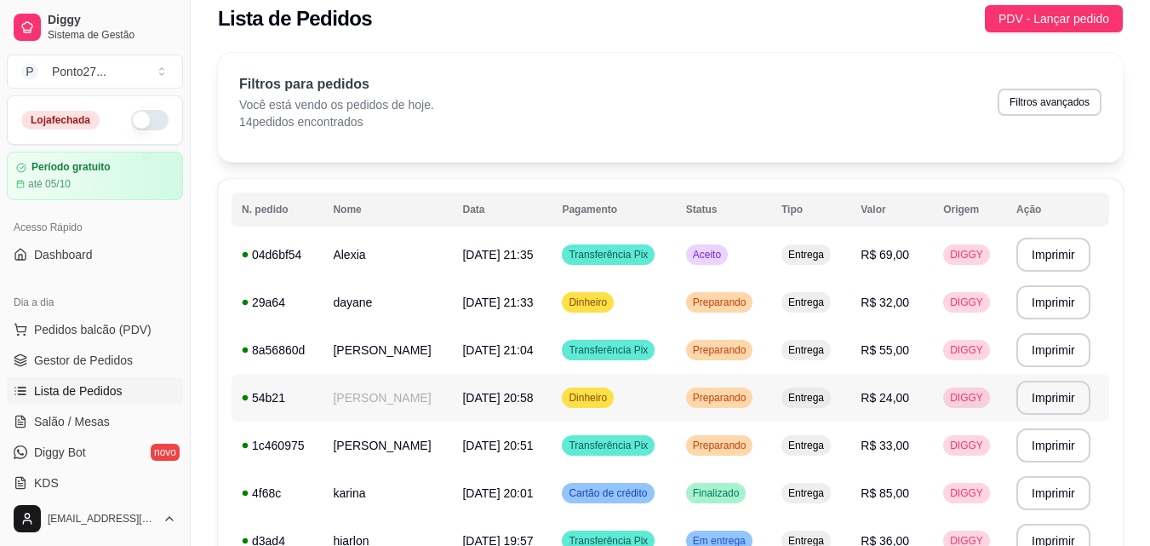
click at [735, 403] on span "Preparando" at bounding box center [720, 398] width 60 height 14
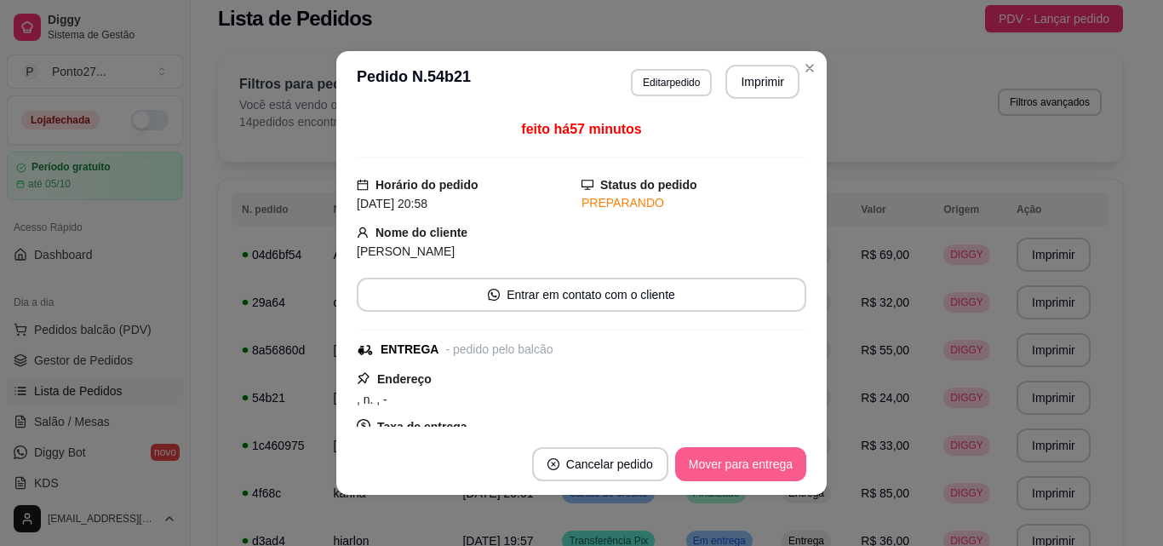
click at [741, 463] on button "Mover para entrega" at bounding box center [740, 464] width 131 height 34
click at [741, 467] on button "Mover para finalizado" at bounding box center [735, 464] width 141 height 34
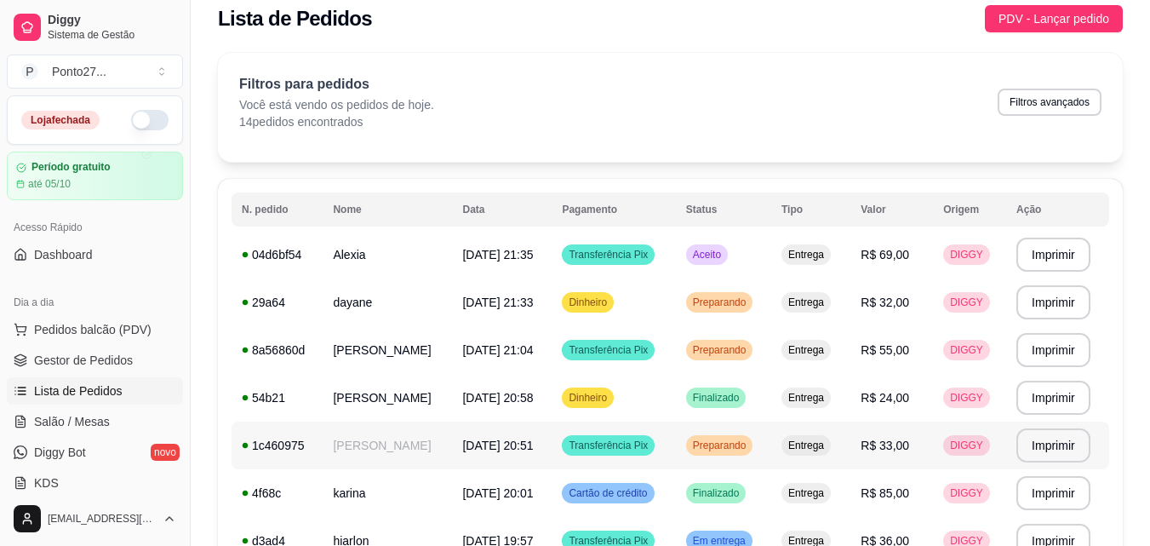
click at [723, 437] on div "Preparando" at bounding box center [719, 445] width 67 height 20
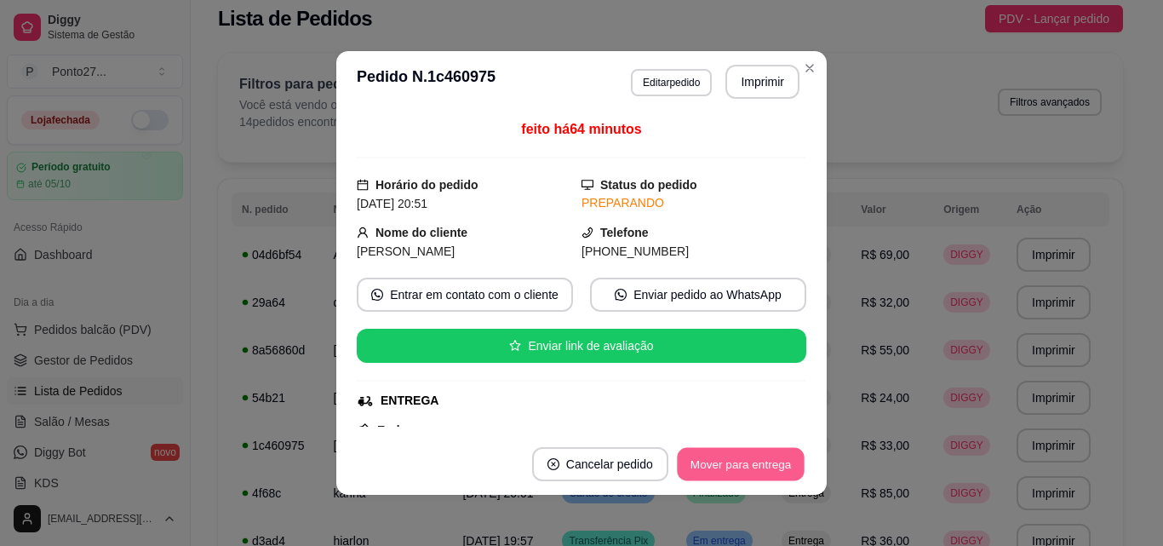
click at [724, 461] on button "Mover para entrega" at bounding box center [741, 464] width 128 height 33
click at [716, 471] on button "Mover para finalizado" at bounding box center [735, 464] width 137 height 33
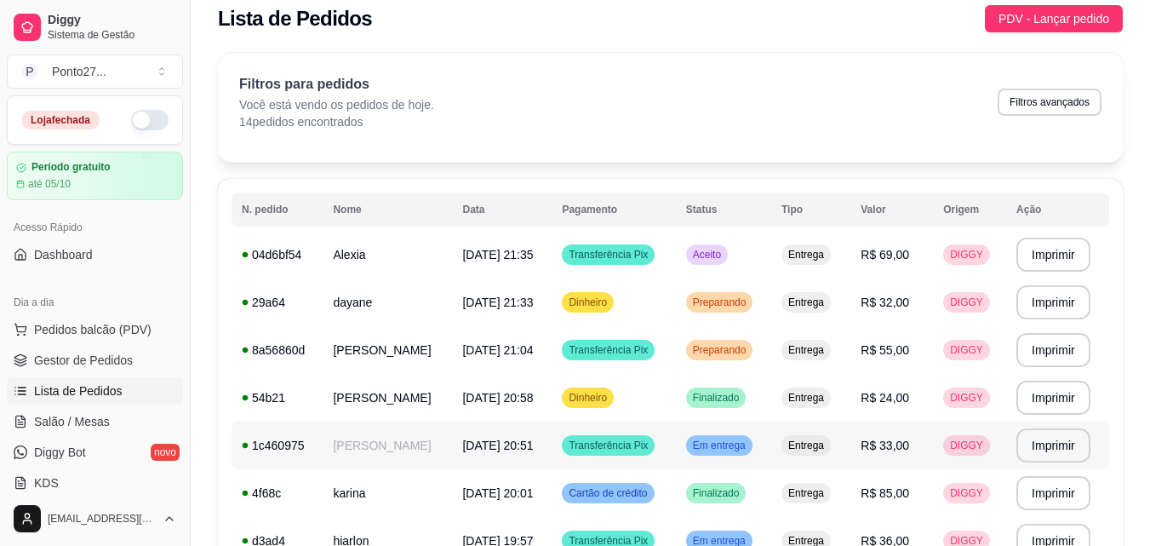
click at [734, 449] on span "Em entrega" at bounding box center [720, 445] width 60 height 14
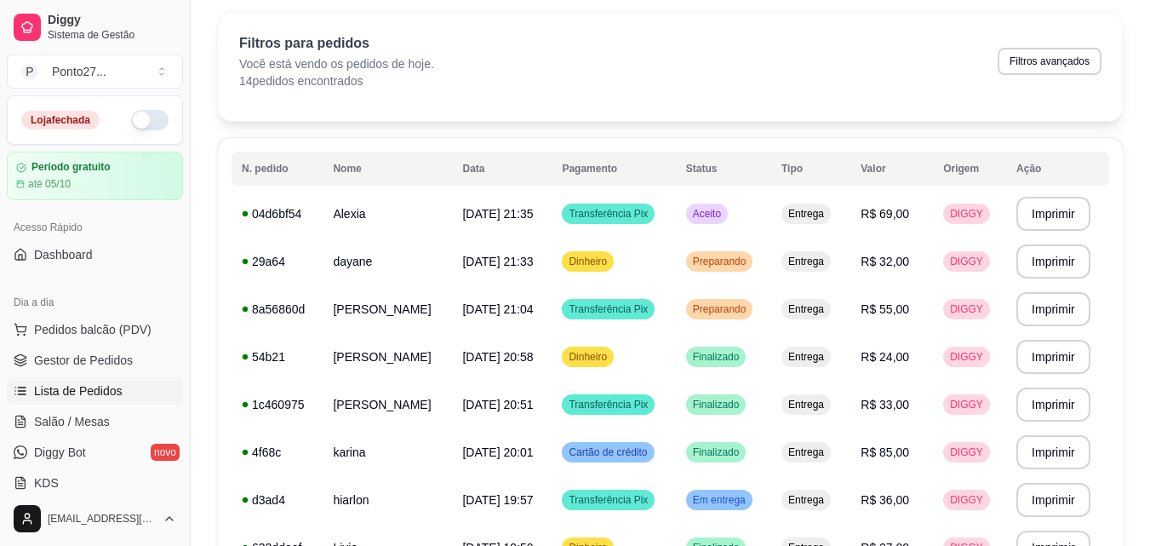
scroll to position [45, 0]
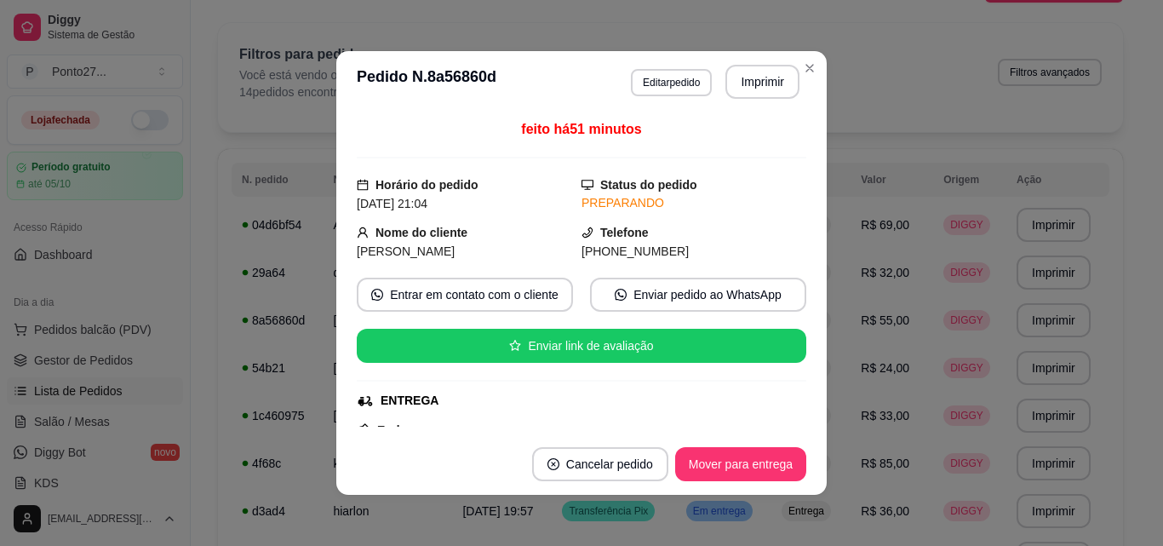
click at [734, 467] on button "Mover para entrega" at bounding box center [740, 464] width 131 height 34
click at [804, 68] on div "Filtros para pedidos Você está vendo os pedidos de hoje. 14 pedidos encontrados…" at bounding box center [670, 72] width 862 height 56
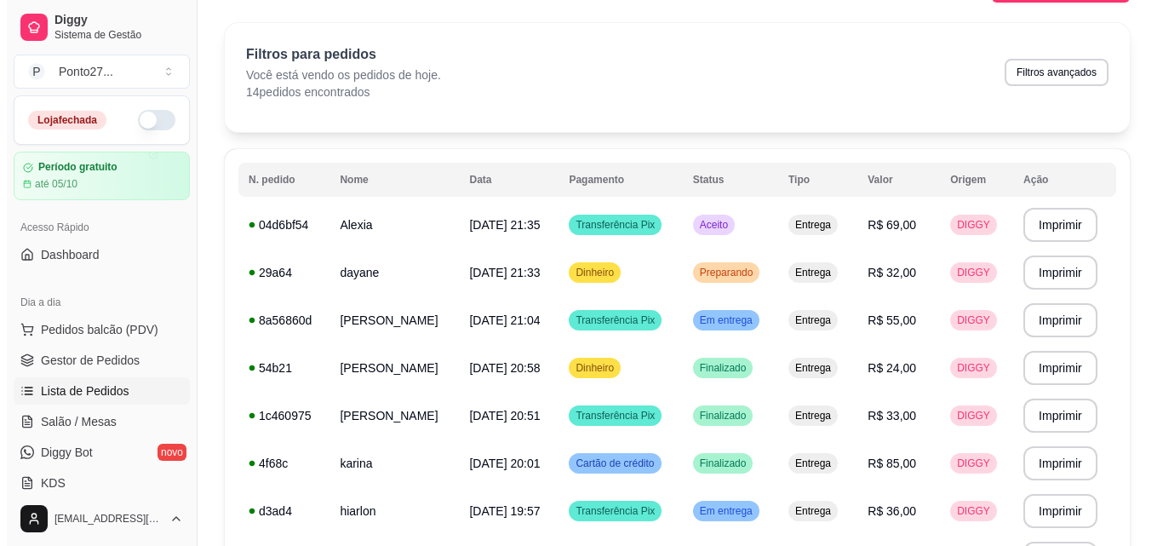
scroll to position [0, 0]
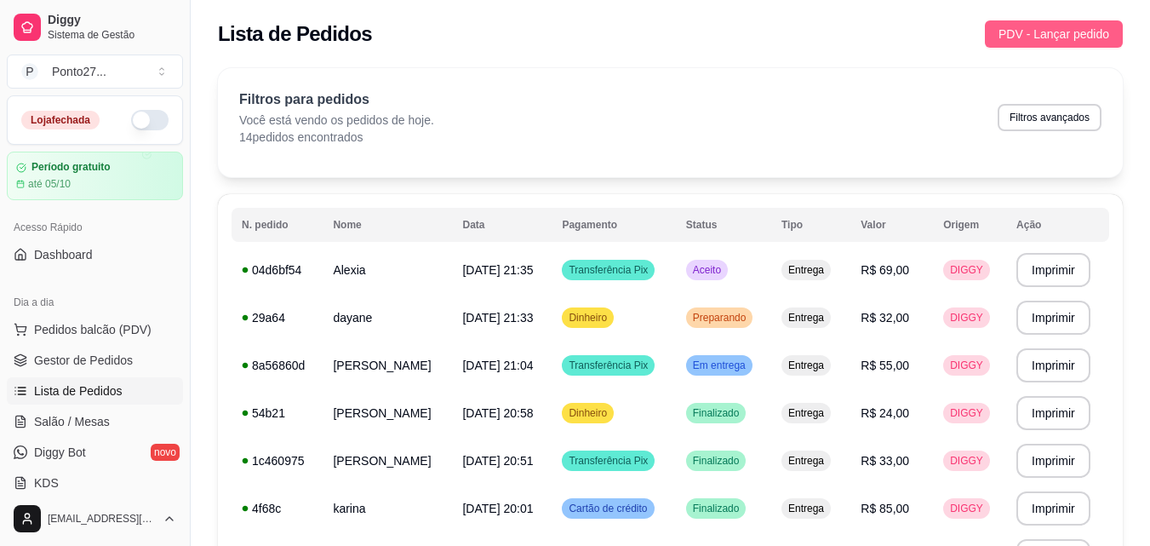
click at [1073, 44] on button "PDV - Lançar pedido" at bounding box center [1054, 33] width 138 height 27
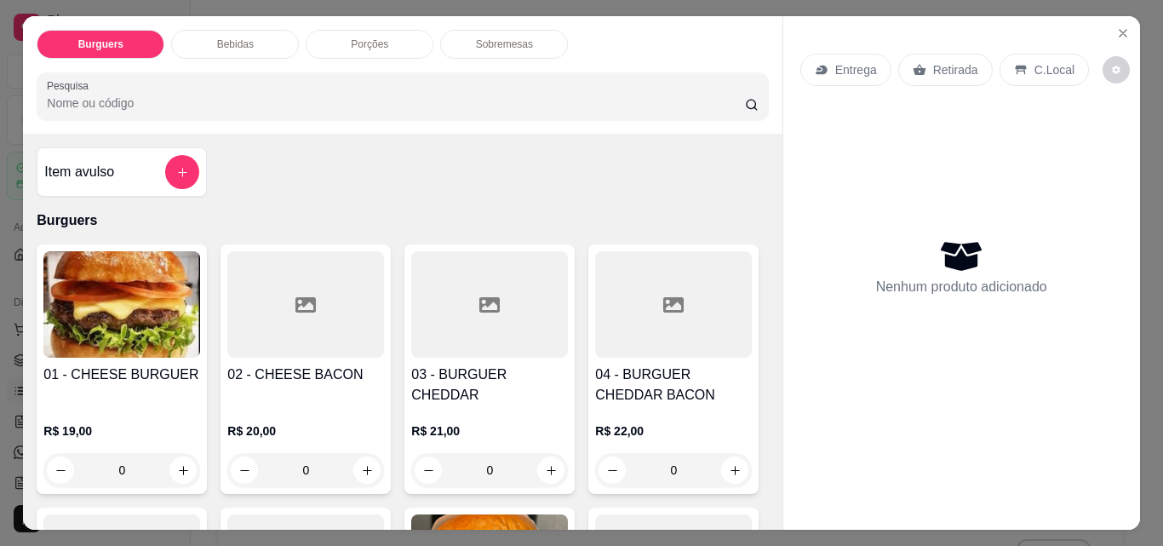
click at [835, 64] on p "Entrega" at bounding box center [856, 69] width 42 height 17
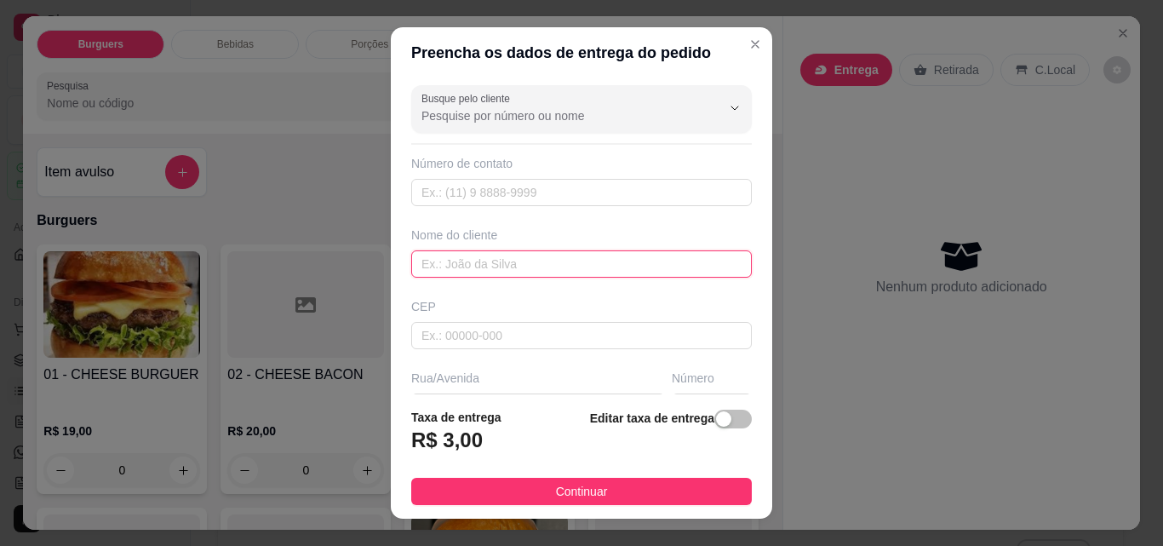
click at [611, 264] on input "text" at bounding box center [581, 263] width 341 height 27
type input "julieta"
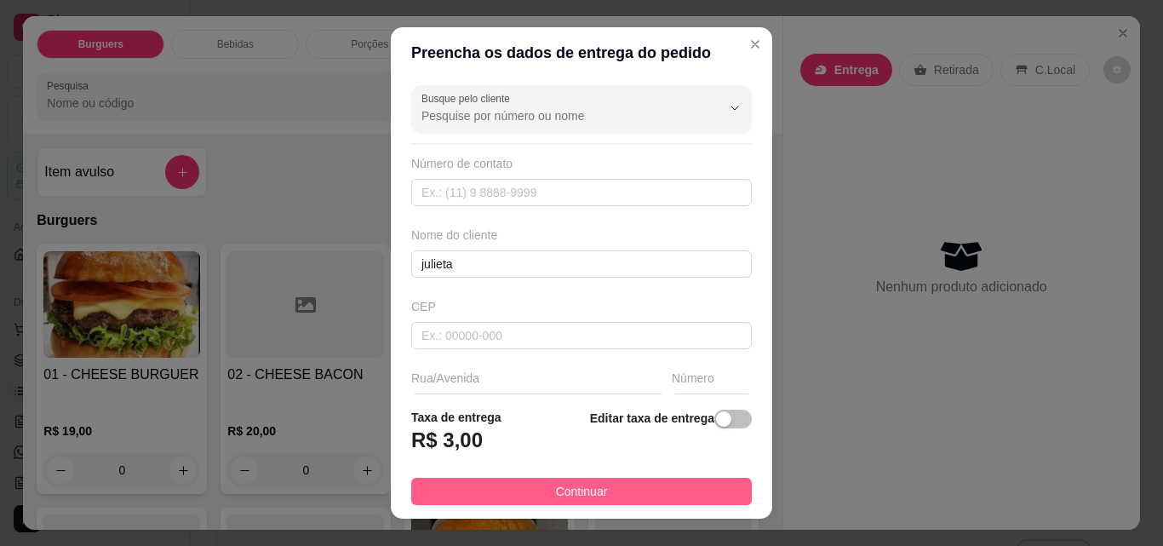
click at [540, 498] on button "Continuar" at bounding box center [581, 491] width 341 height 27
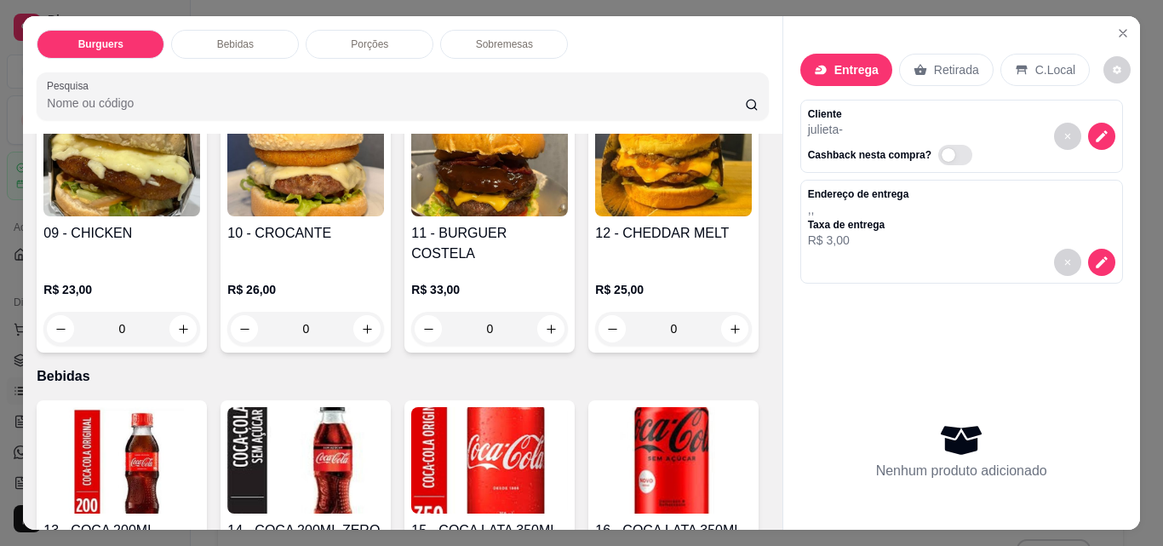
scroll to position [656, 0]
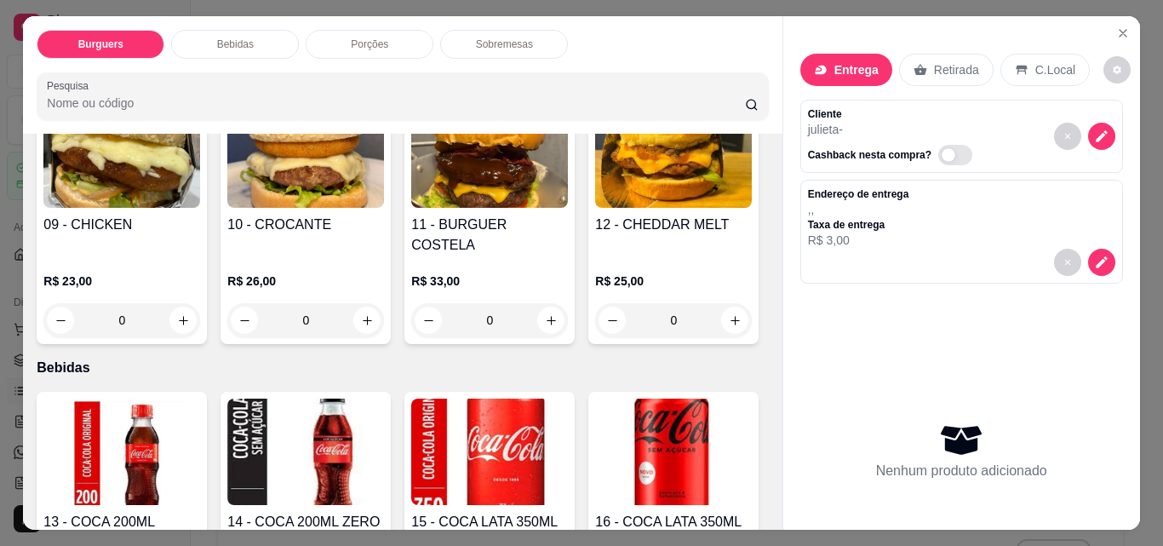
click at [200, 303] on div "0" at bounding box center [121, 320] width 157 height 34
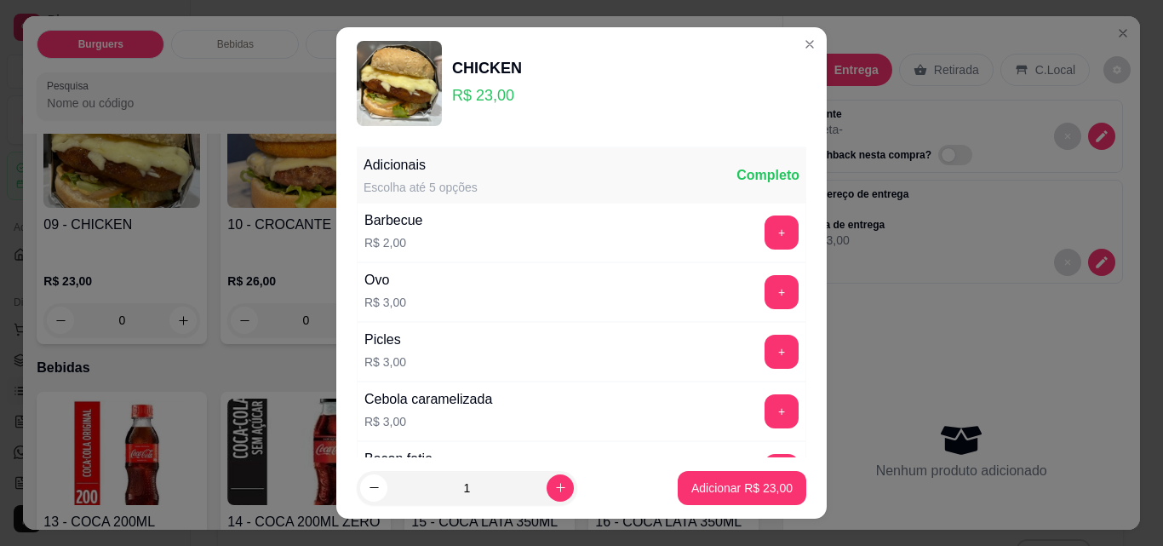
click at [747, 481] on p "Adicionar R$ 23,00" at bounding box center [741, 487] width 101 height 17
type input "1"
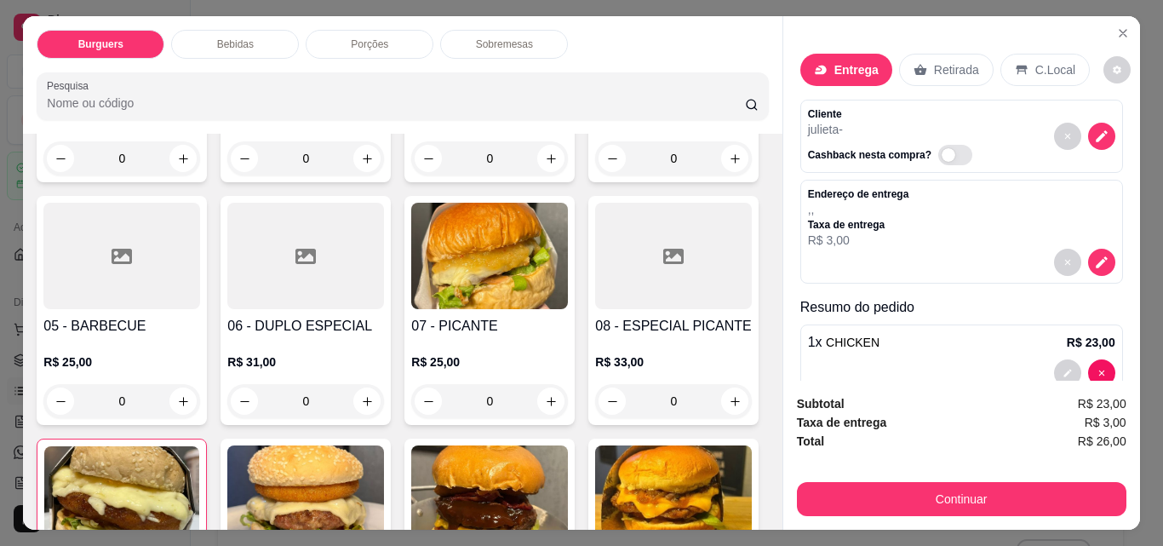
scroll to position [314, 0]
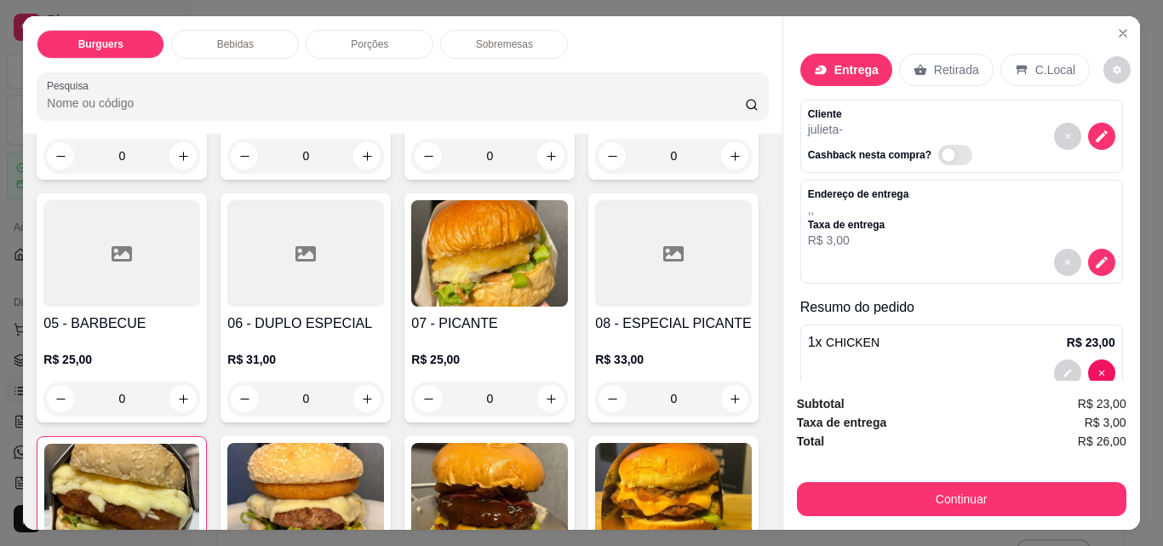
click at [384, 391] on div "0" at bounding box center [305, 398] width 157 height 34
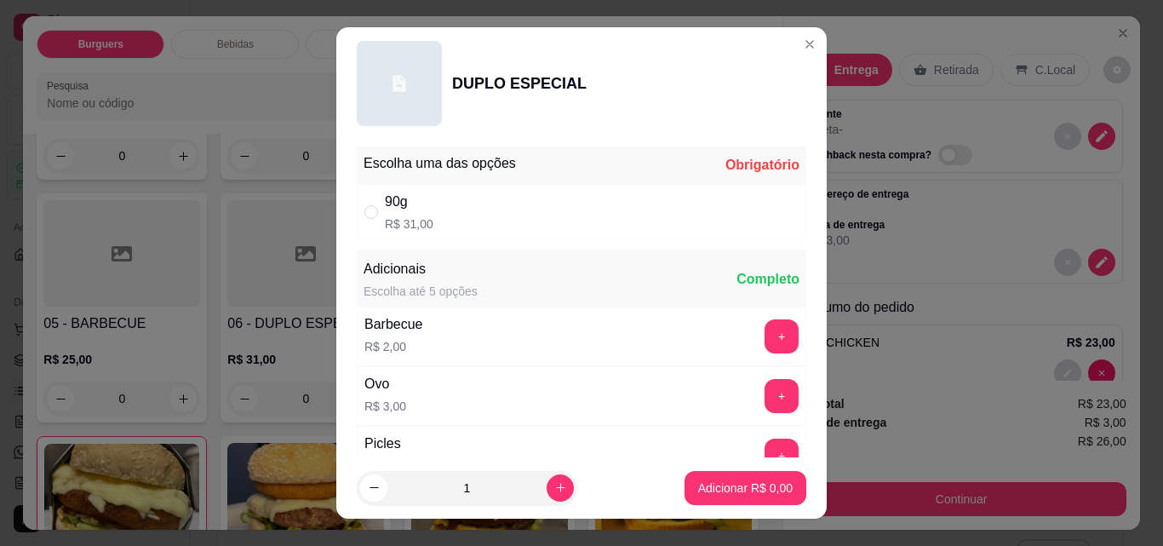
click at [498, 214] on div "90g R$ 31,00" at bounding box center [581, 212] width 449 height 56
radio input "true"
click at [547, 495] on button "increase-product-quantity" at bounding box center [560, 487] width 27 height 27
type input "2"
click at [717, 495] on p "Adicionar R$ 62,00" at bounding box center [742, 487] width 99 height 16
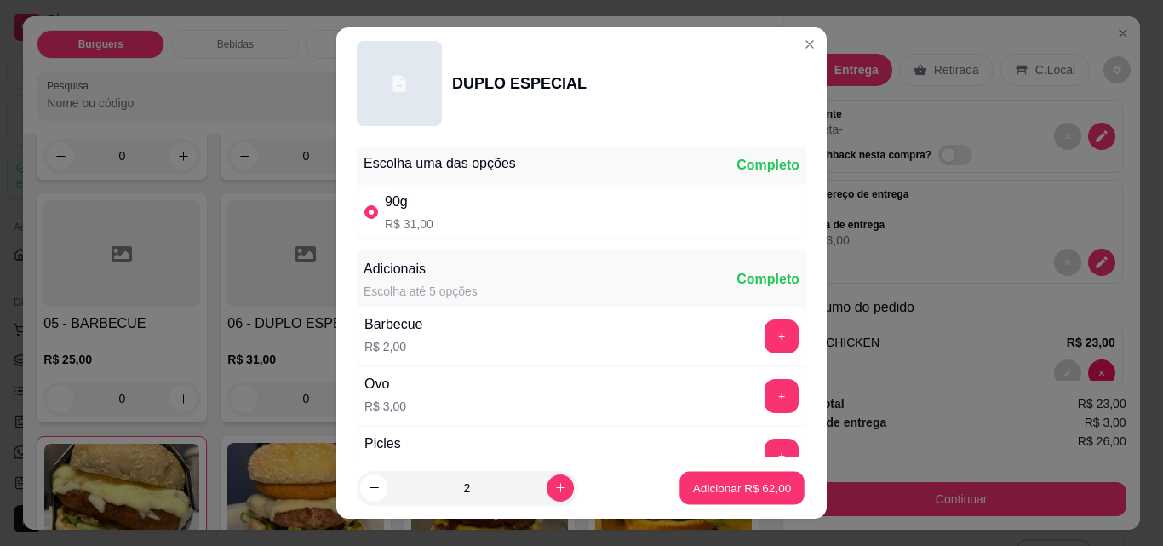
type input "2"
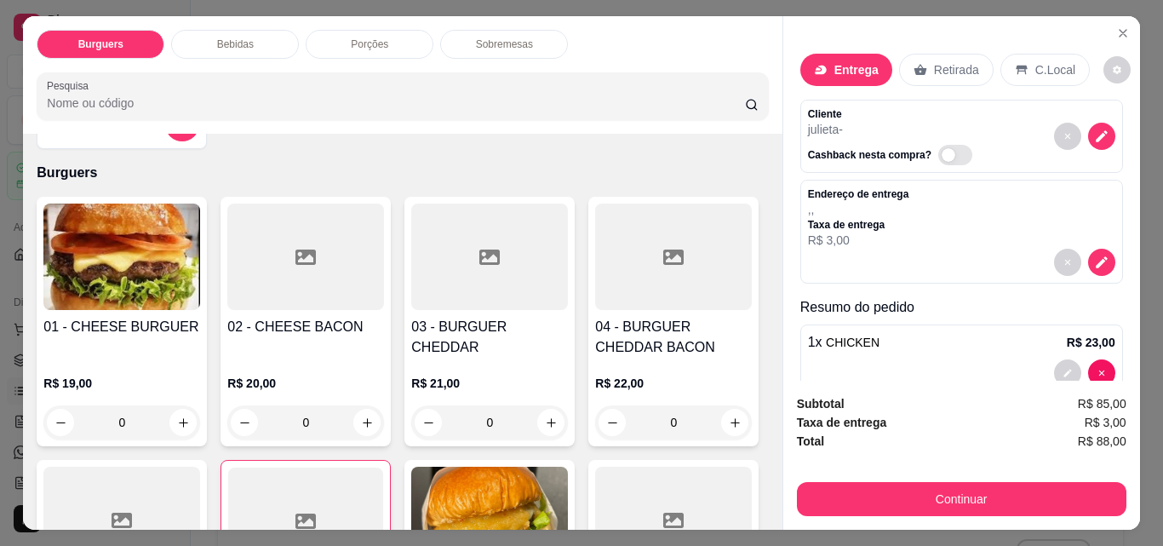
scroll to position [0, 0]
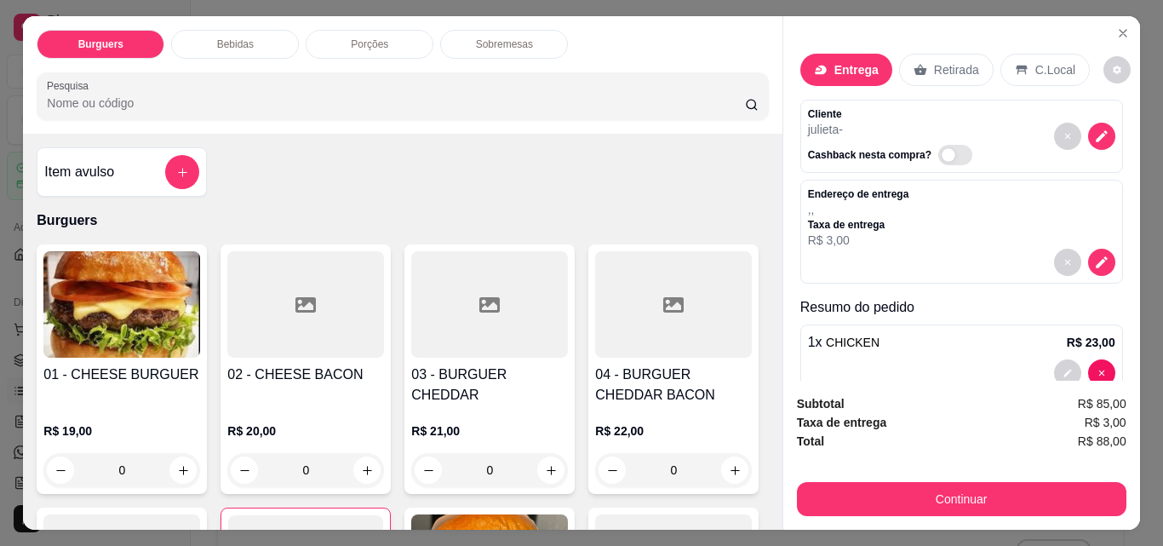
click at [182, 453] on div "0" at bounding box center [121, 470] width 157 height 34
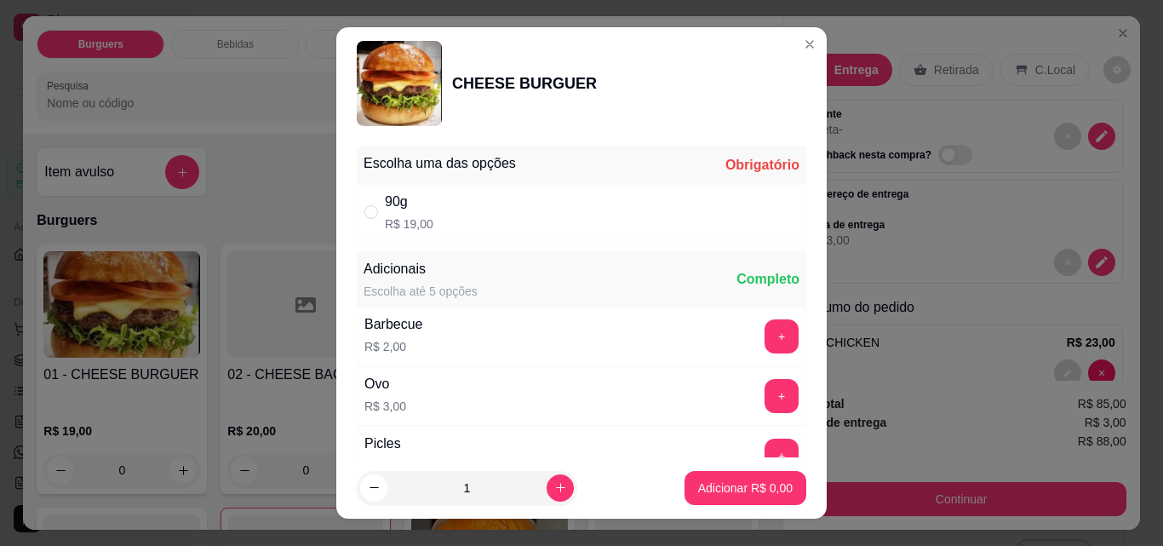
click at [518, 213] on div "90g R$ 19,00" at bounding box center [581, 212] width 449 height 56
radio input "true"
click at [556, 488] on icon "increase-product-quantity" at bounding box center [560, 488] width 9 height 9
click at [554, 490] on icon "increase-product-quantity" at bounding box center [560, 487] width 13 height 13
type input "3"
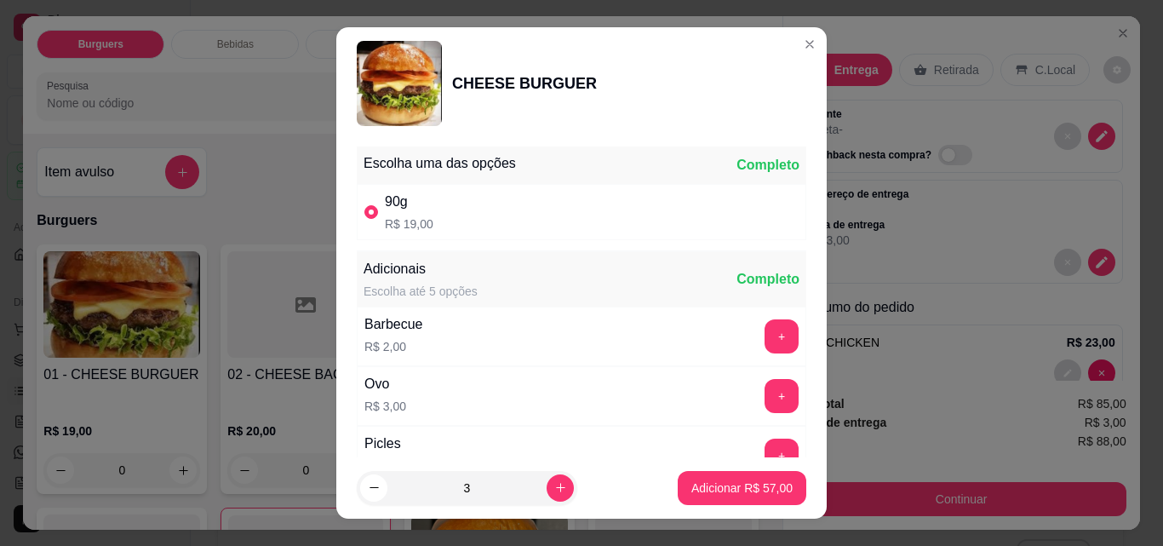
click at [717, 491] on p "Adicionar R$ 57,00" at bounding box center [741, 487] width 101 height 17
type input "3"
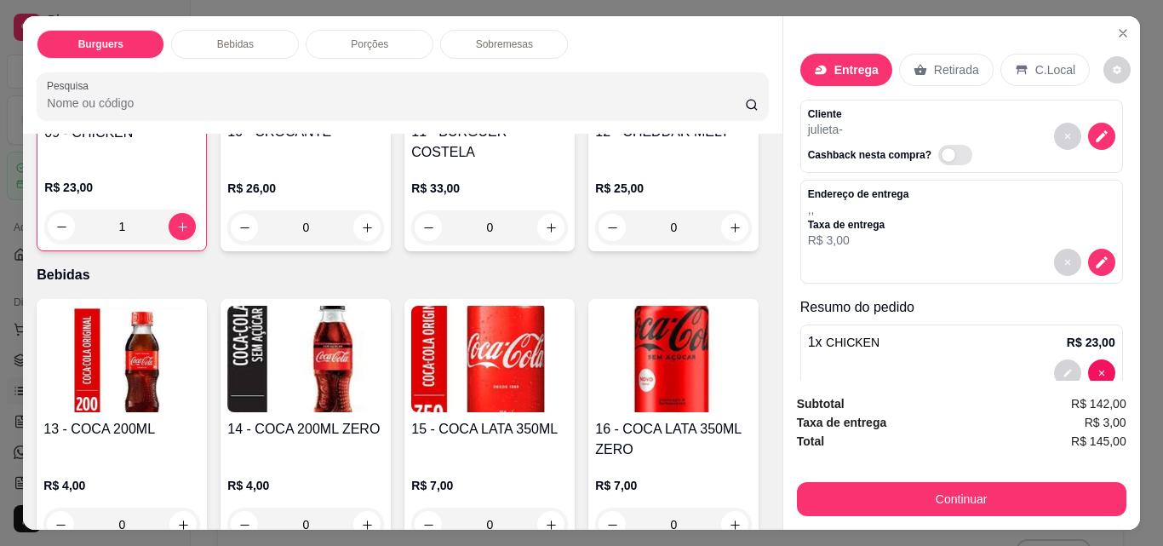
scroll to position [753, 0]
click at [411, 243] on div "0" at bounding box center [489, 226] width 157 height 34
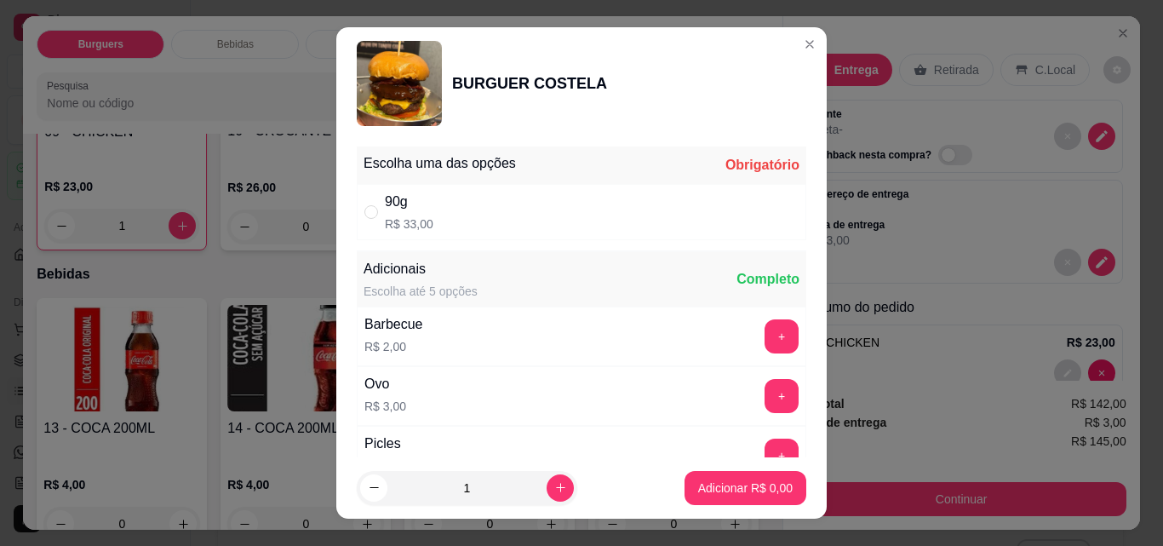
click at [601, 211] on div "90g R$ 33,00" at bounding box center [581, 212] width 449 height 56
radio input "true"
click at [730, 498] on button "Adicionar R$ 33,00" at bounding box center [742, 488] width 129 height 34
type input "1"
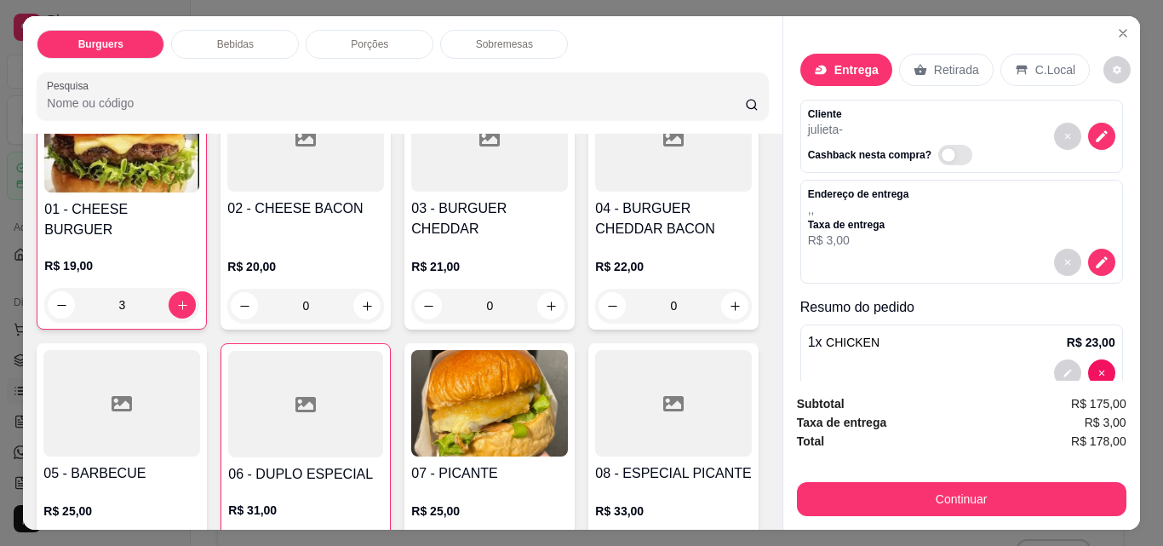
scroll to position [0, 0]
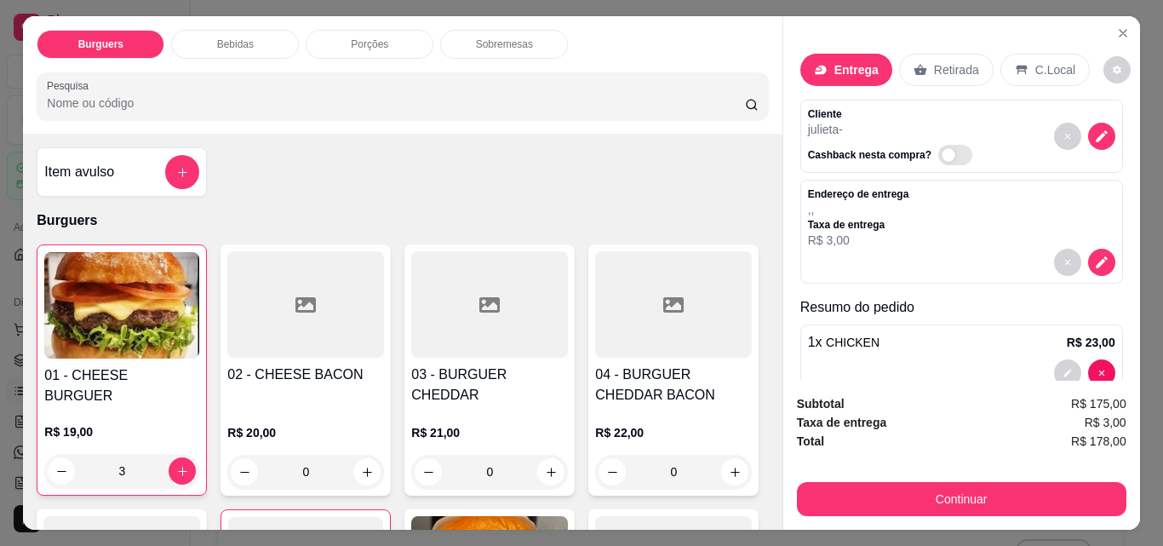
click at [367, 455] on div "0" at bounding box center [305, 472] width 157 height 34
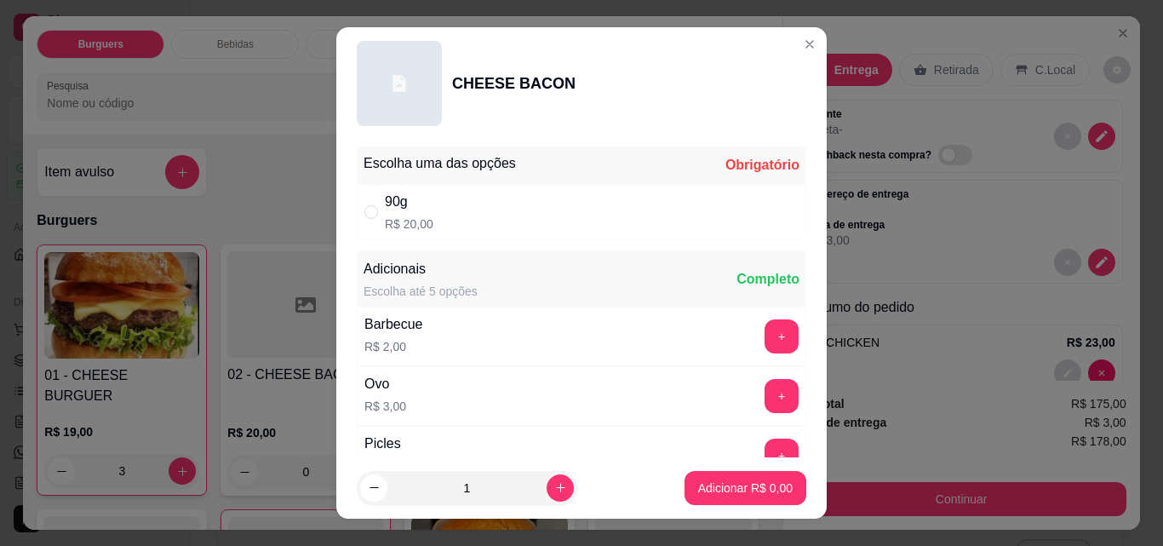
click at [483, 225] on div "90g R$ 20,00" at bounding box center [581, 212] width 449 height 56
radio input "true"
click at [744, 495] on p "Adicionar R$ 20,00" at bounding box center [742, 487] width 99 height 16
type input "1"
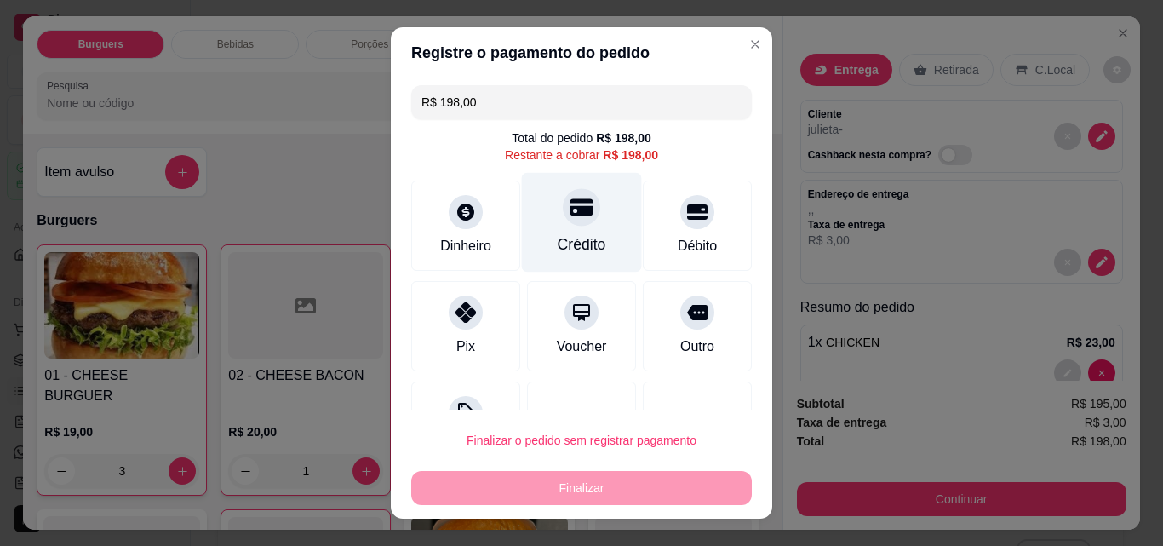
click at [564, 233] on div "Crédito" at bounding box center [582, 223] width 120 height 100
type input "R$ 0,00"
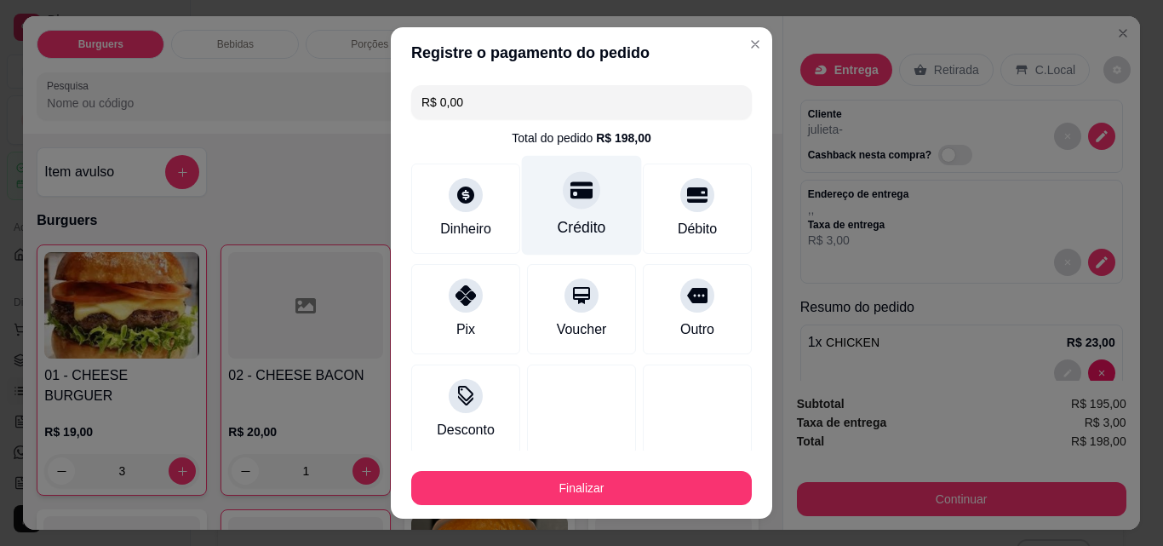
click at [605, 491] on button "Finalizar" at bounding box center [581, 488] width 341 height 34
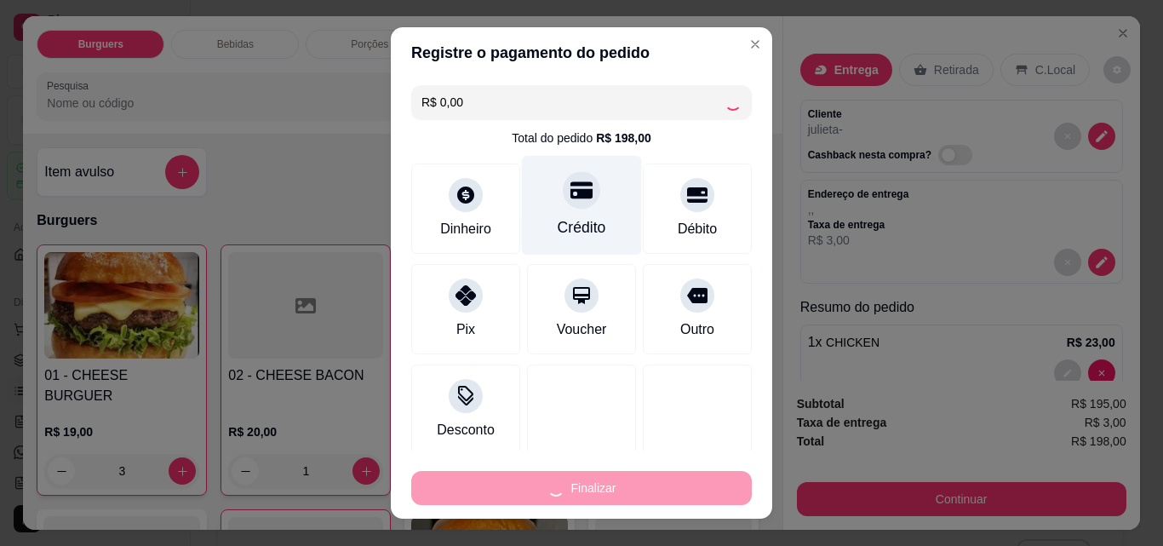
type input "0"
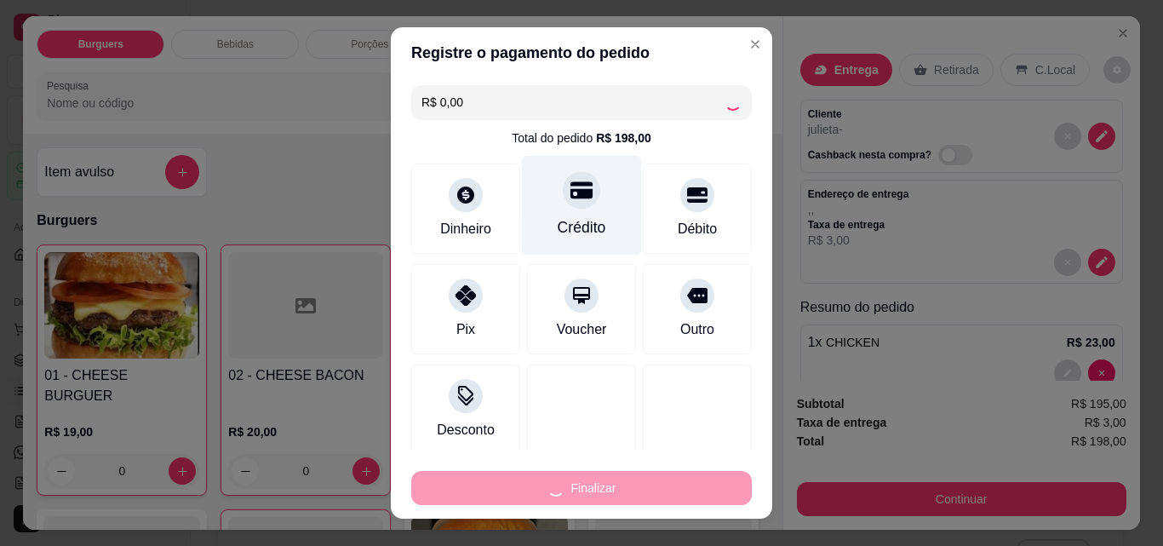
type input "-R$ 198,00"
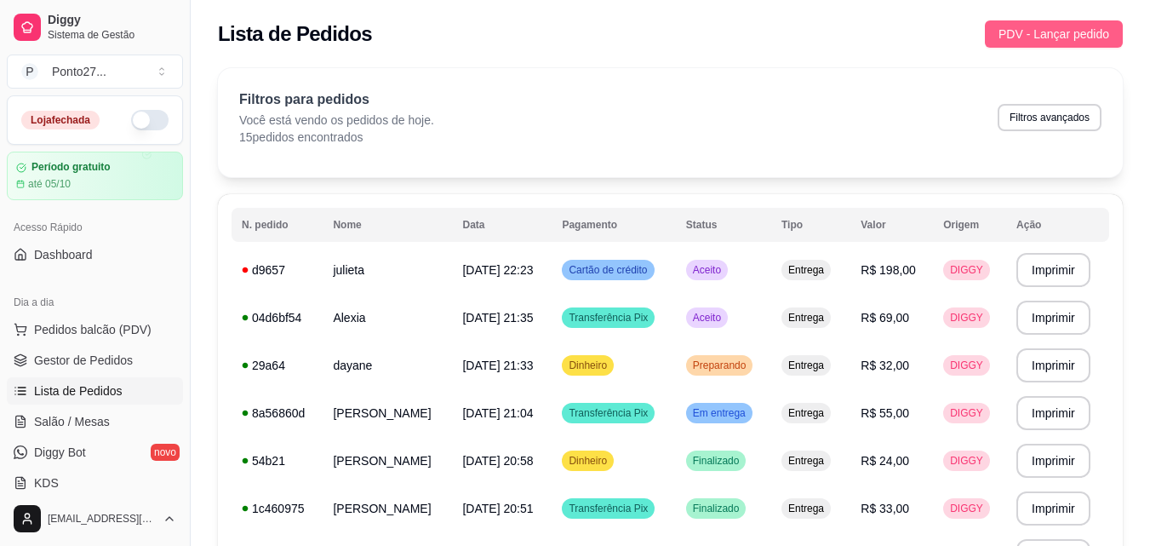
click at [1080, 26] on span "PDV - Lançar pedido" at bounding box center [1054, 34] width 111 height 19
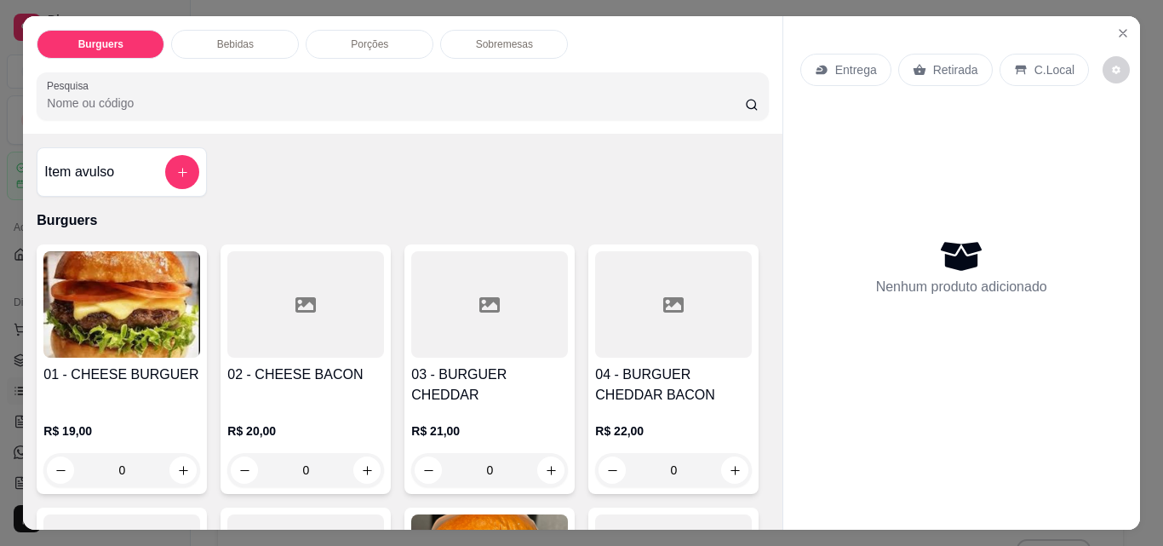
click at [849, 65] on p "Entrega" at bounding box center [856, 69] width 42 height 17
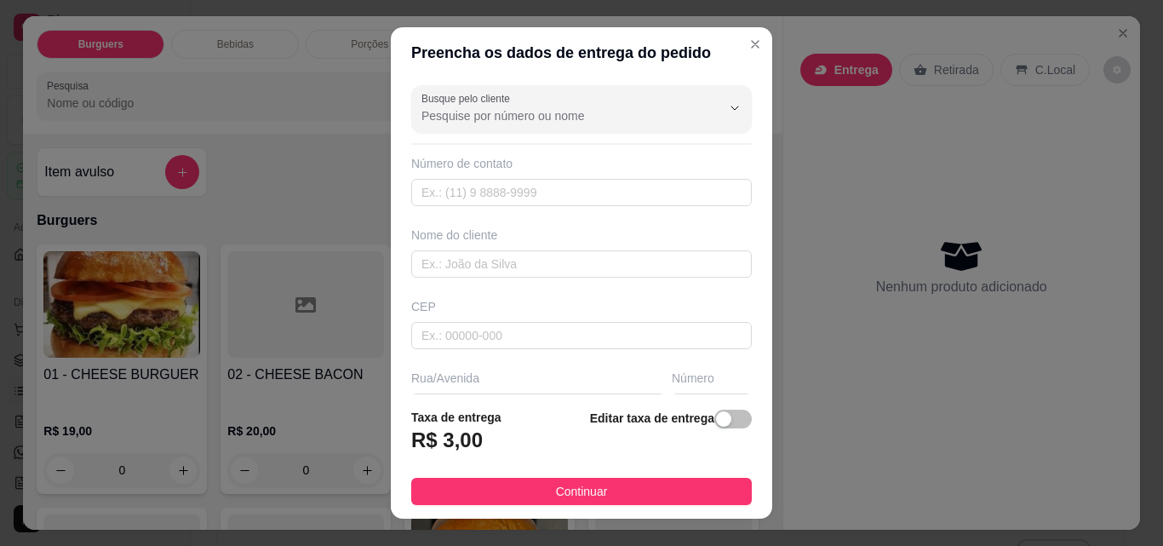
click at [735, 54] on div "Burguers Bebidas Porções Sobremesas Pesquisa" at bounding box center [402, 74] width 759 height 117
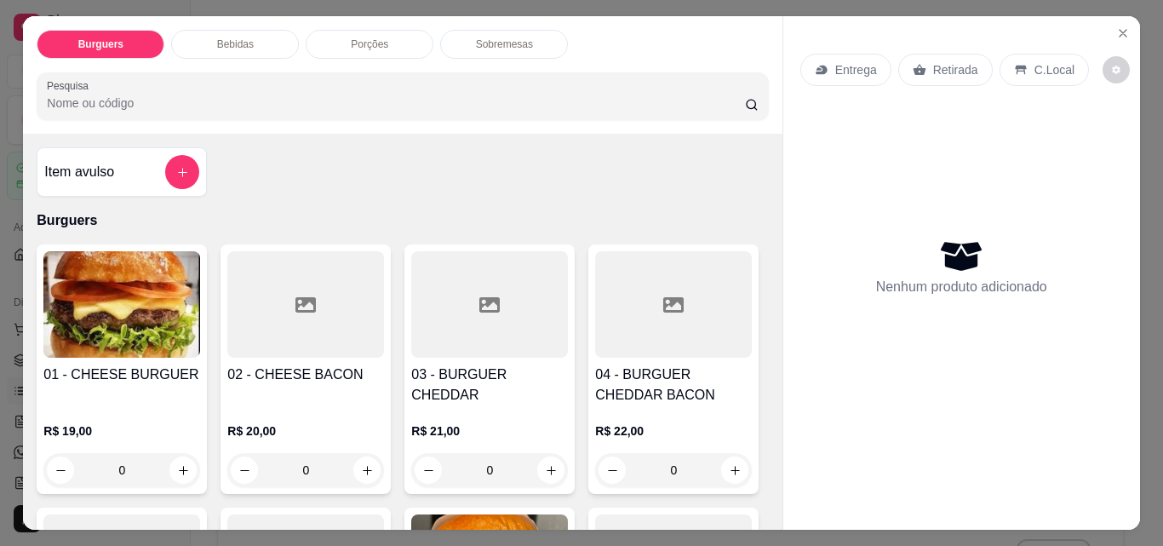
click at [1032, 72] on div "C.Local" at bounding box center [1043, 70] width 89 height 32
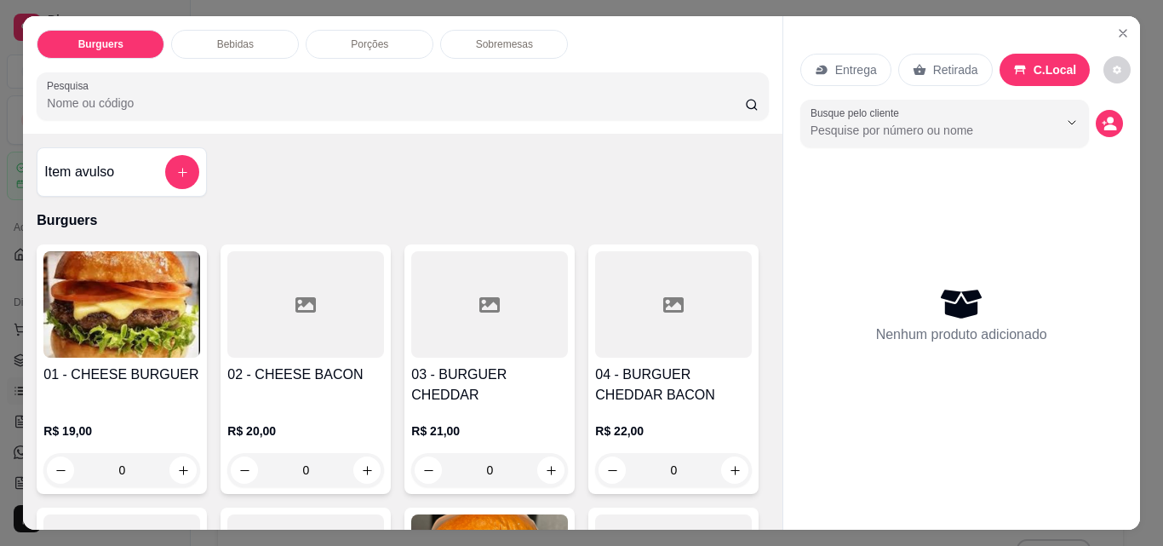
click at [953, 68] on p "Retirada" at bounding box center [955, 69] width 45 height 17
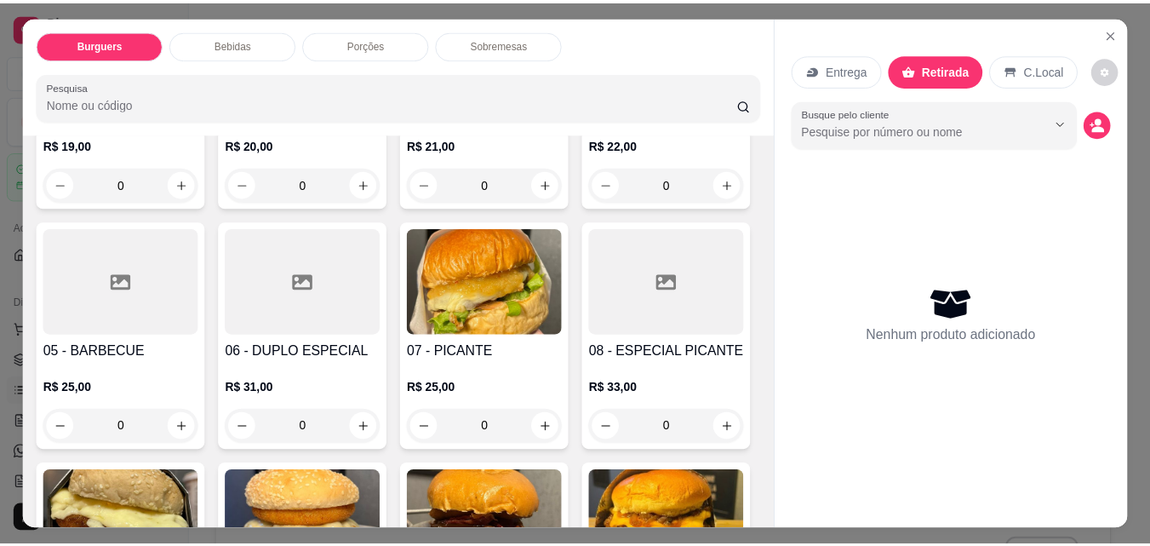
scroll to position [274, 0]
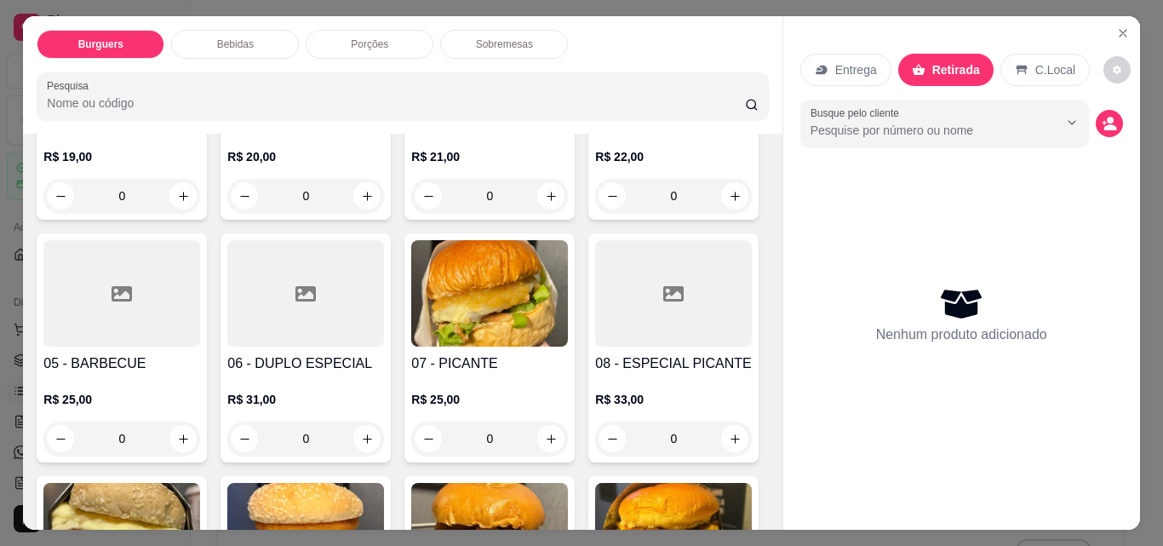
click at [595, 213] on div "0" at bounding box center [673, 196] width 157 height 34
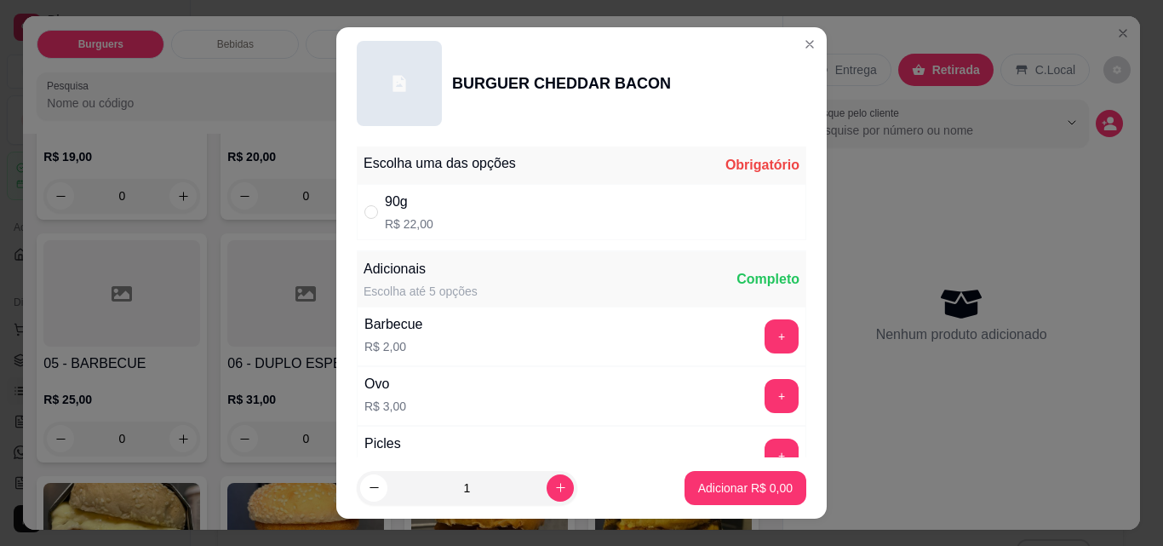
click at [461, 215] on div "90g R$ 22,00" at bounding box center [581, 212] width 449 height 56
radio input "true"
click at [547, 484] on button "increase-product-quantity" at bounding box center [560, 487] width 27 height 27
type input "2"
click at [737, 501] on button "Adicionar R$ 44,00" at bounding box center [741, 488] width 125 height 33
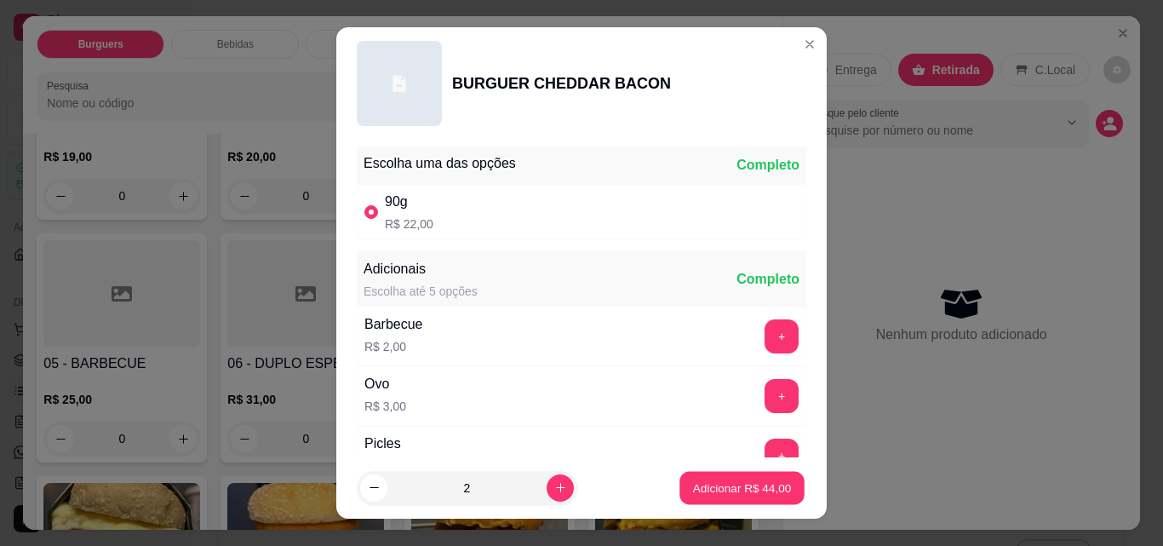
type input "2"
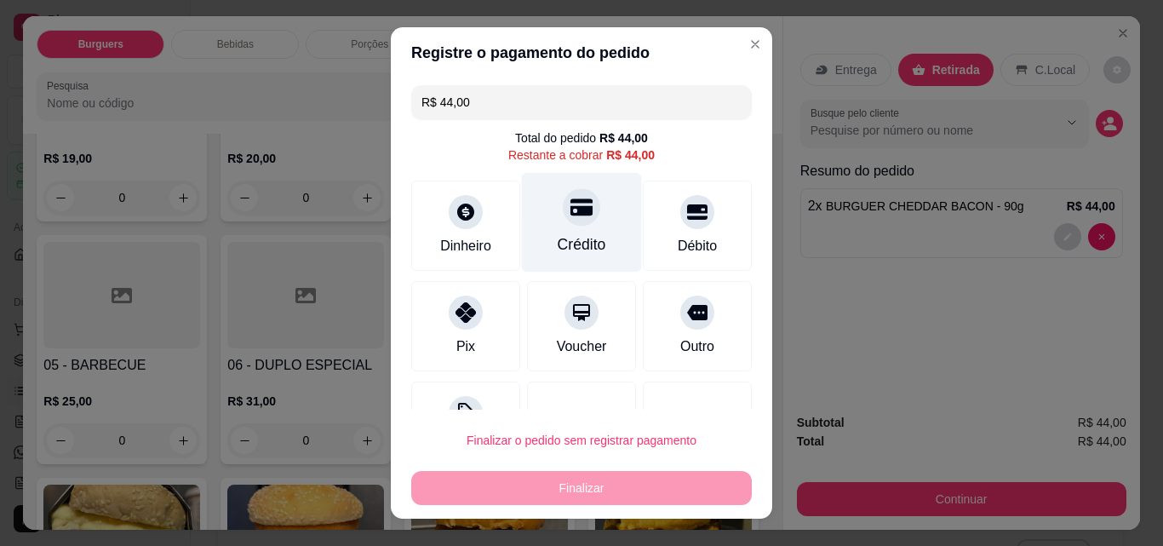
click at [565, 225] on div at bounding box center [581, 206] width 37 height 37
type input "R$ 0,00"
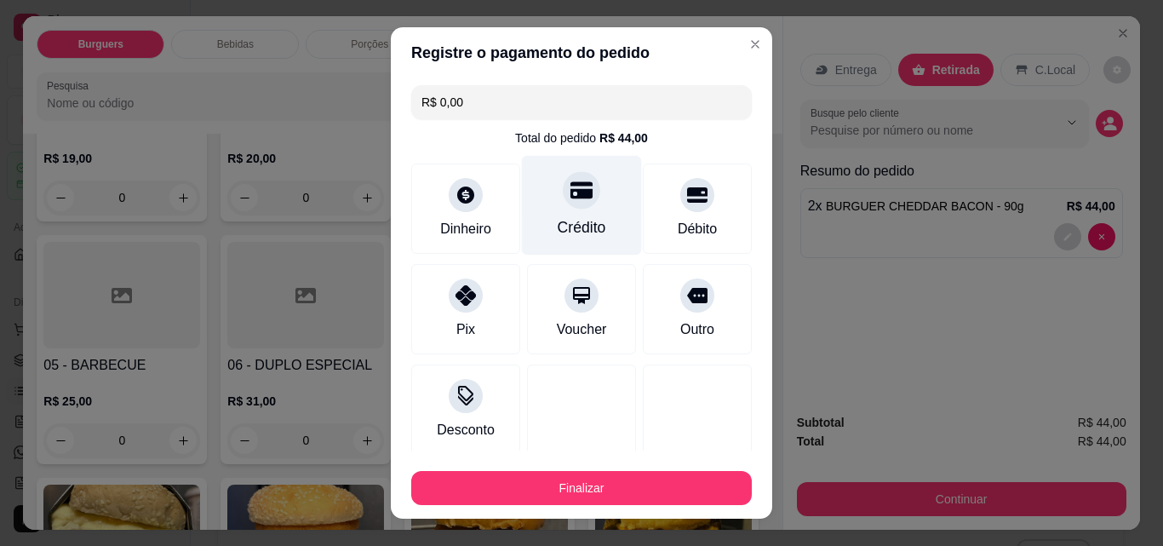
click at [610, 487] on button "Finalizar" at bounding box center [581, 488] width 341 height 34
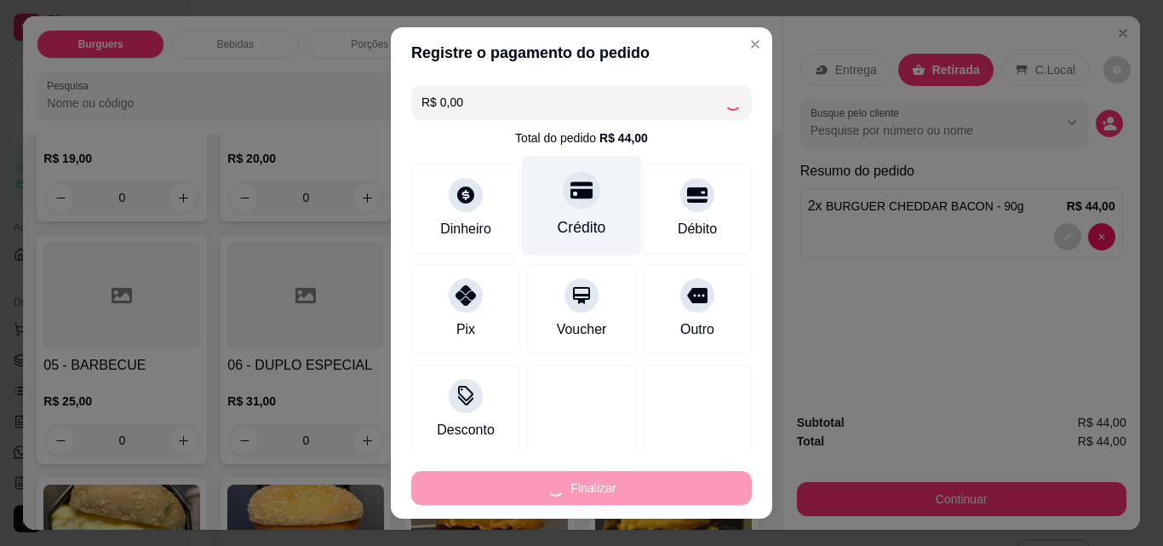
type input "0"
type input "-R$ 44,00"
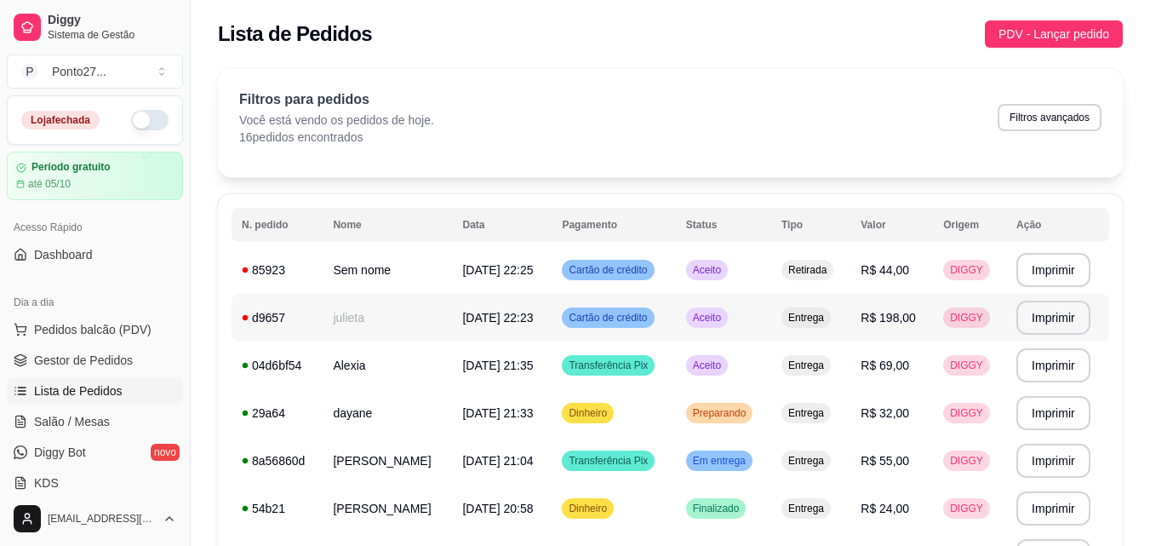
click at [722, 325] on div "Aceito" at bounding box center [707, 317] width 42 height 20
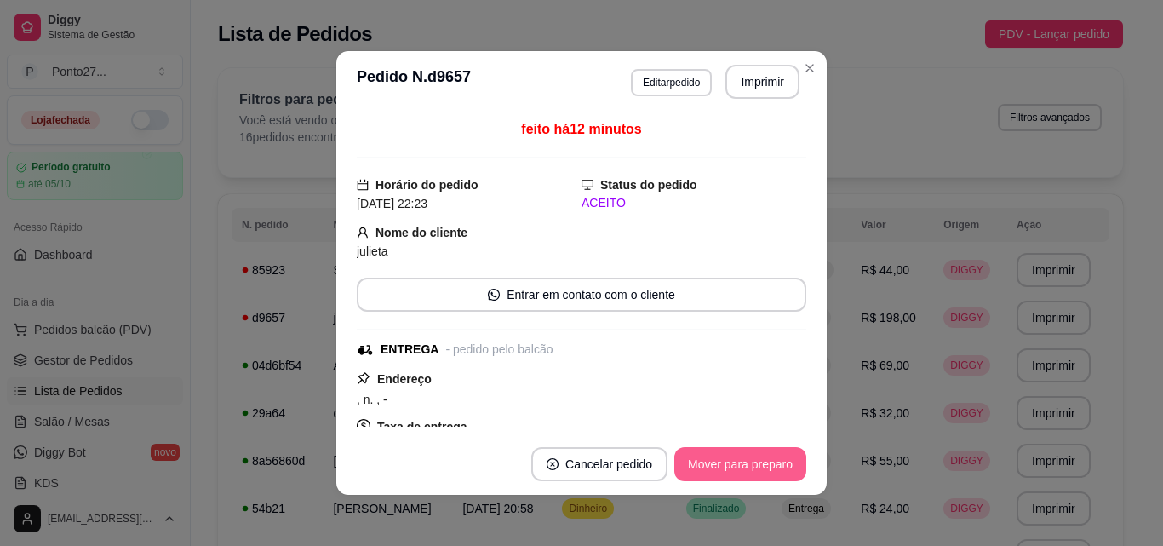
click at [708, 455] on button "Mover para preparo" at bounding box center [740, 464] width 132 height 34
click at [709, 455] on button "Mover para preparo" at bounding box center [740, 464] width 128 height 33
click at [709, 455] on button "Mover para entrega" at bounding box center [740, 464] width 131 height 34
click at [709, 455] on button "Mover para finalizado" at bounding box center [735, 464] width 141 height 34
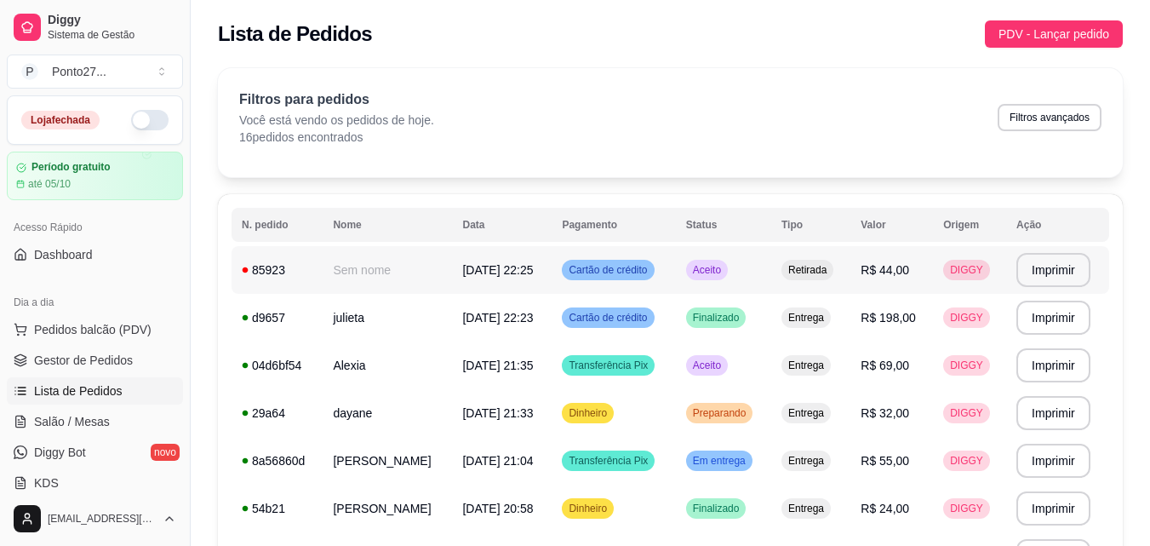
click at [724, 272] on span "Aceito" at bounding box center [707, 270] width 35 height 14
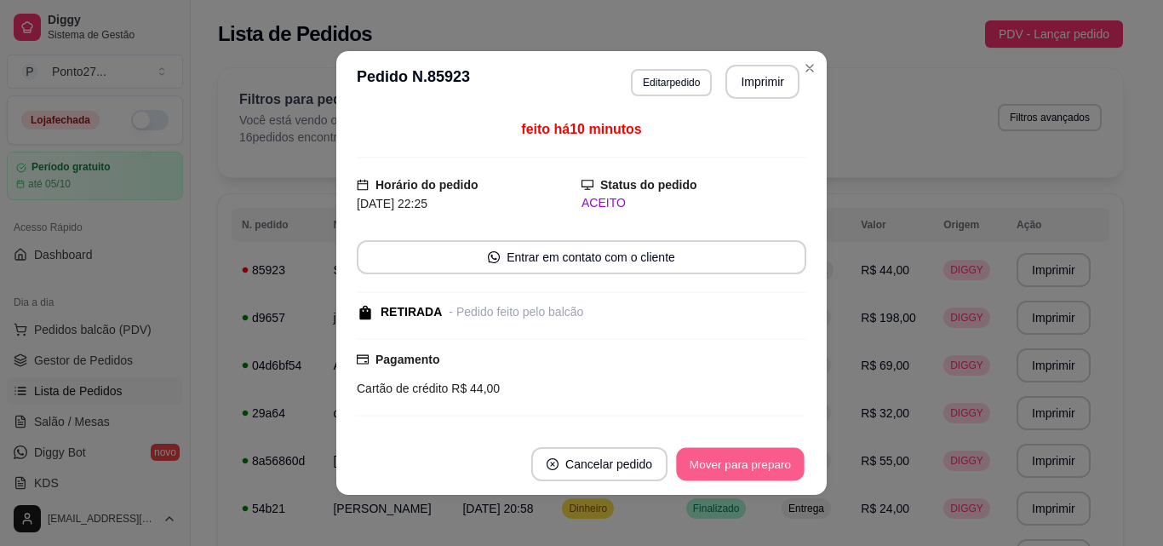
click at [712, 463] on button "Mover para preparo" at bounding box center [740, 464] width 128 height 33
click at [712, 463] on button "Mover para retirada disponível" at bounding box center [712, 464] width 188 height 34
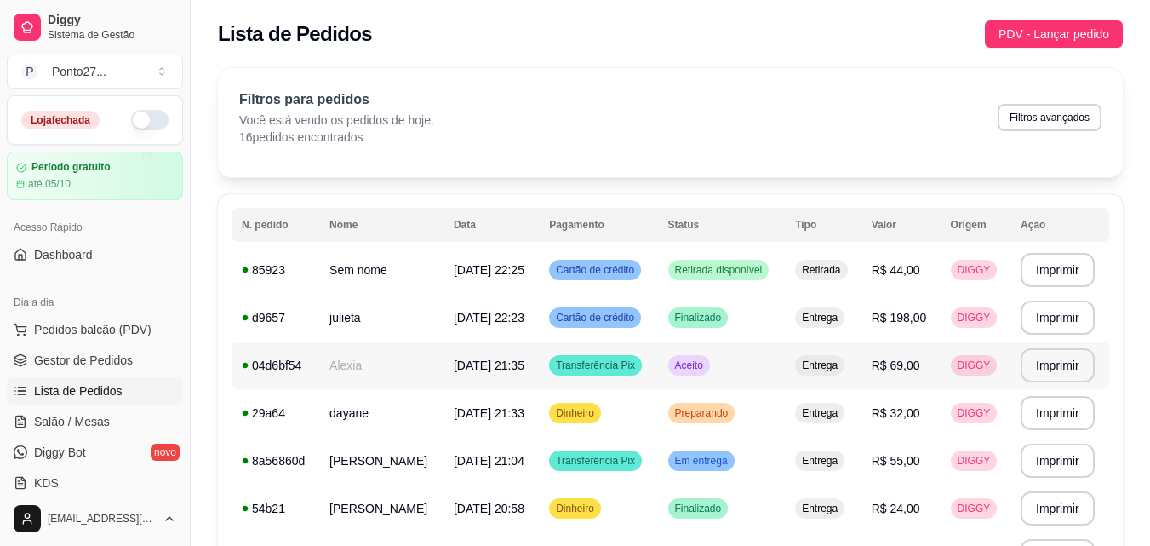
click at [707, 364] on span "Aceito" at bounding box center [689, 365] width 35 height 14
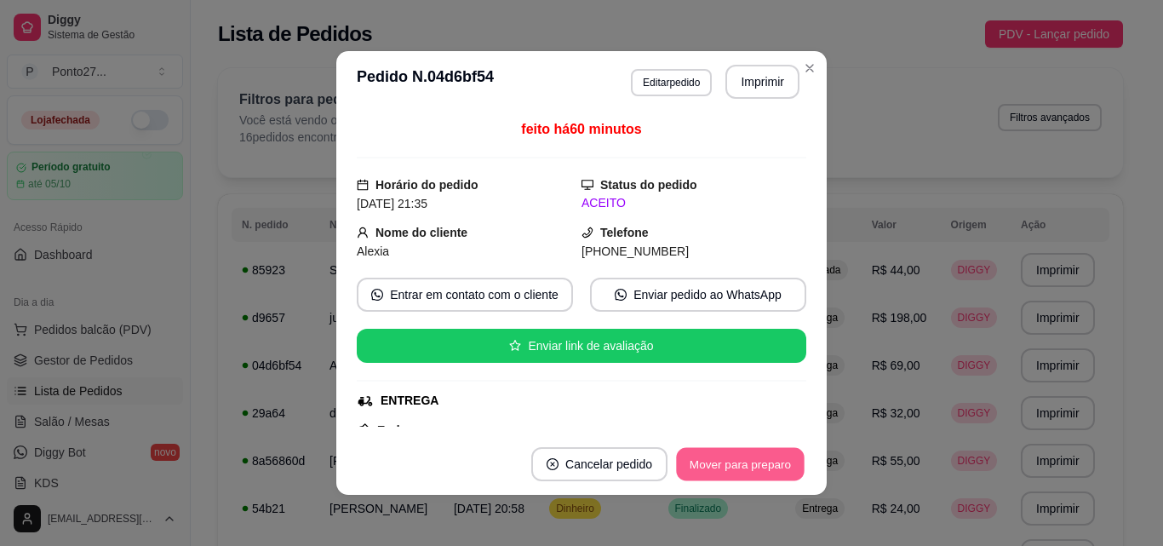
click at [695, 468] on button "Mover para preparo" at bounding box center [740, 464] width 128 height 33
click at [727, 459] on button "Mover para entrega" at bounding box center [740, 464] width 131 height 34
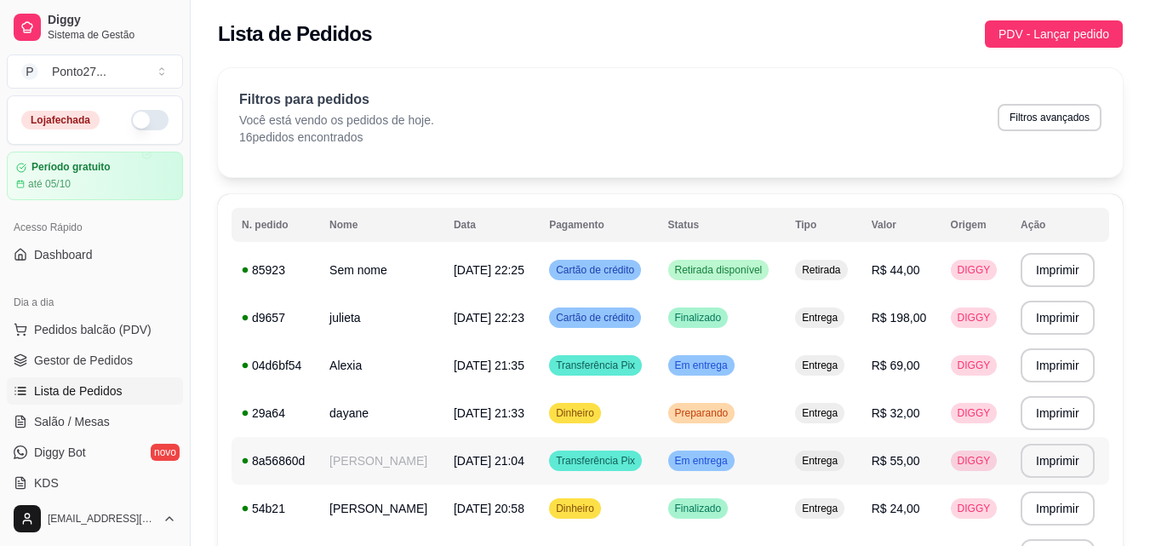
click at [714, 458] on span "Em entrega" at bounding box center [702, 461] width 60 height 14
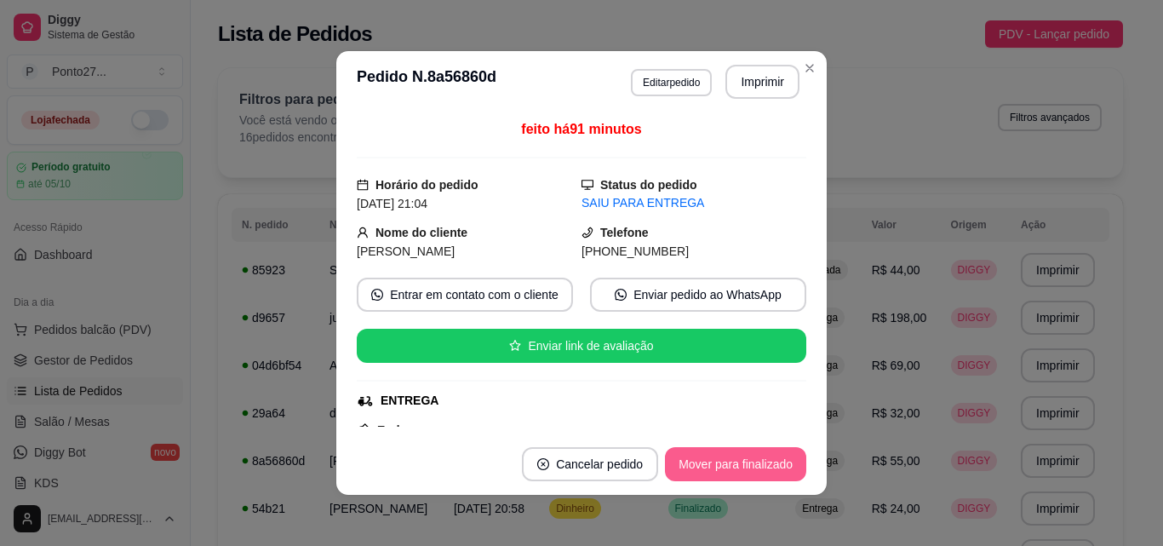
click at [734, 451] on button "Mover para finalizado" at bounding box center [735, 464] width 141 height 34
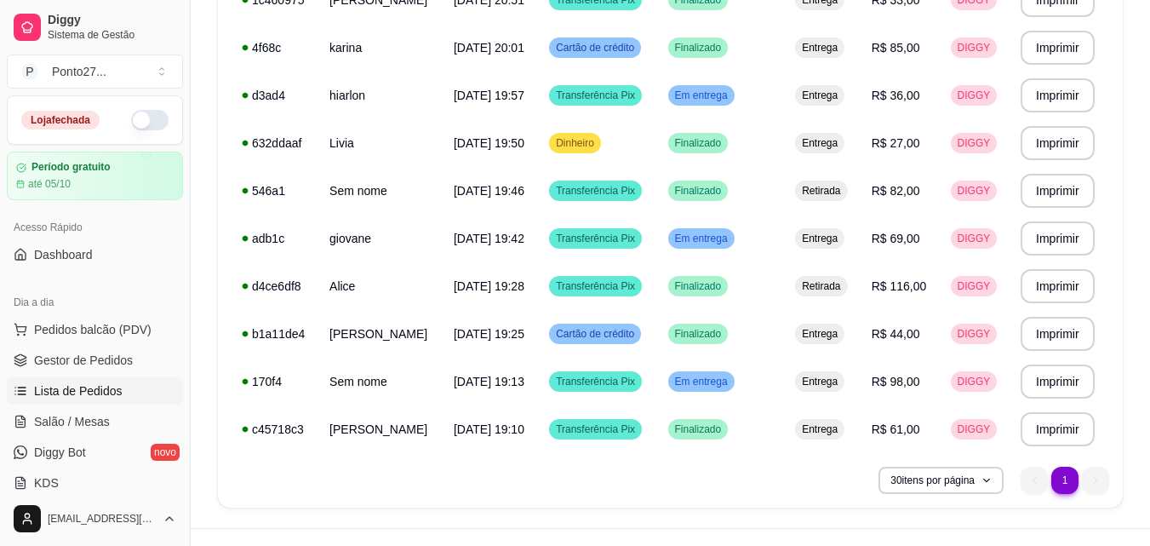
scroll to position [557, 0]
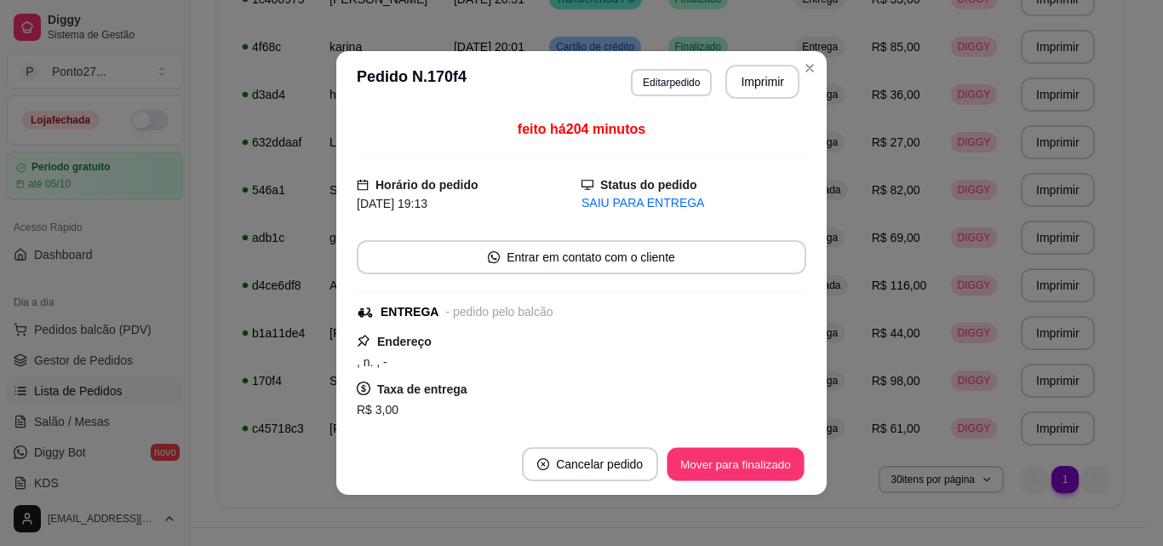
click at [699, 473] on button "Mover para finalizado" at bounding box center [735, 464] width 137 height 33
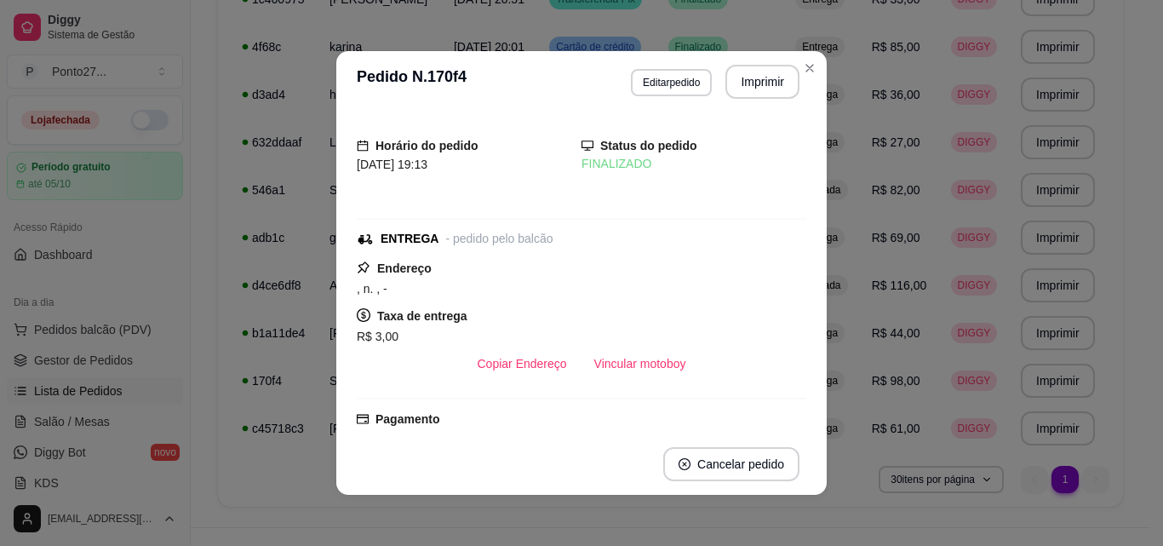
click at [803, 76] on td "Entrega" at bounding box center [823, 95] width 76 height 48
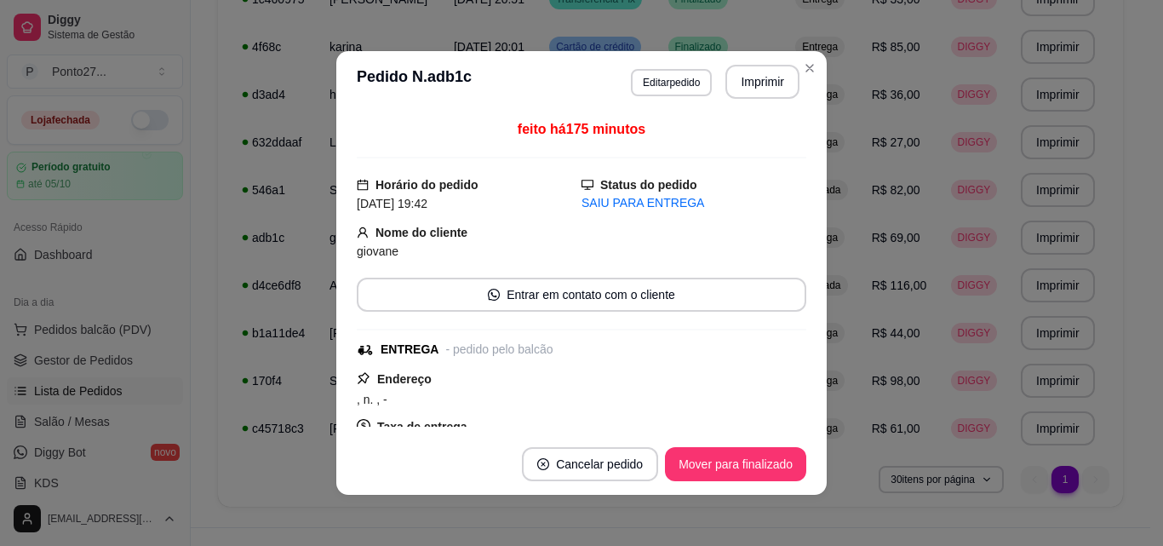
click at [729, 472] on button "Mover para finalizado" at bounding box center [735, 464] width 141 height 34
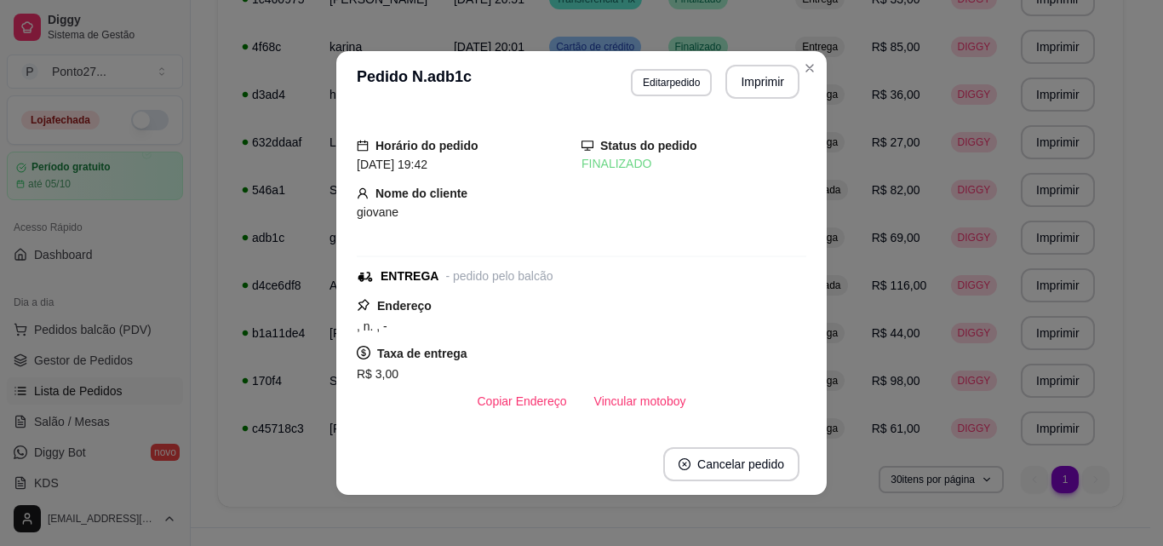
click at [810, 72] on td "Entrega" at bounding box center [823, 95] width 76 height 48
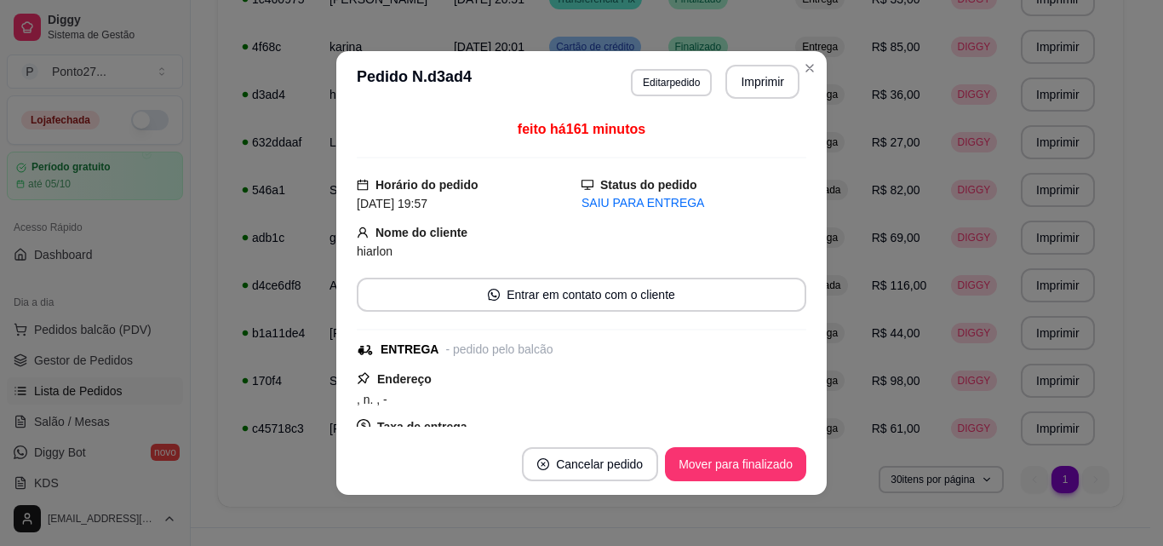
click at [724, 471] on button "Mover para finalizado" at bounding box center [735, 464] width 141 height 34
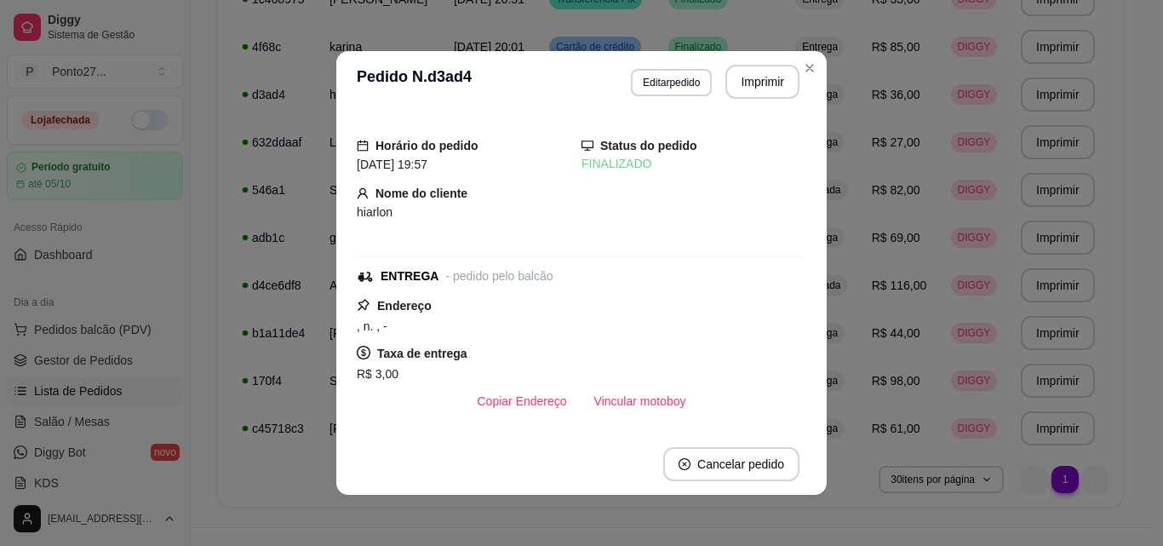
click at [804, 77] on td "Entrega" at bounding box center [823, 95] width 76 height 48
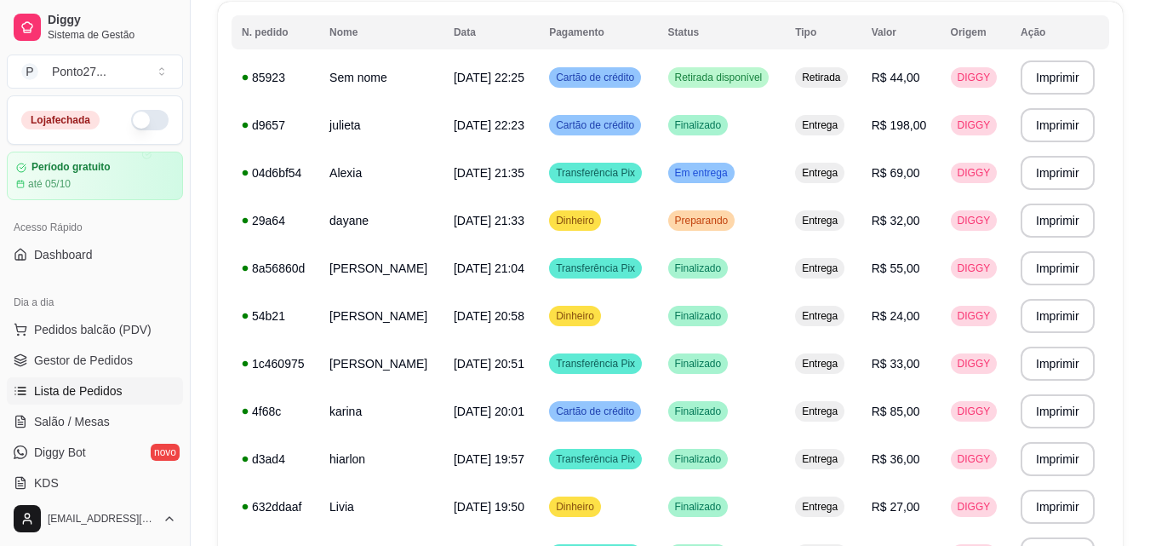
scroll to position [188, 0]
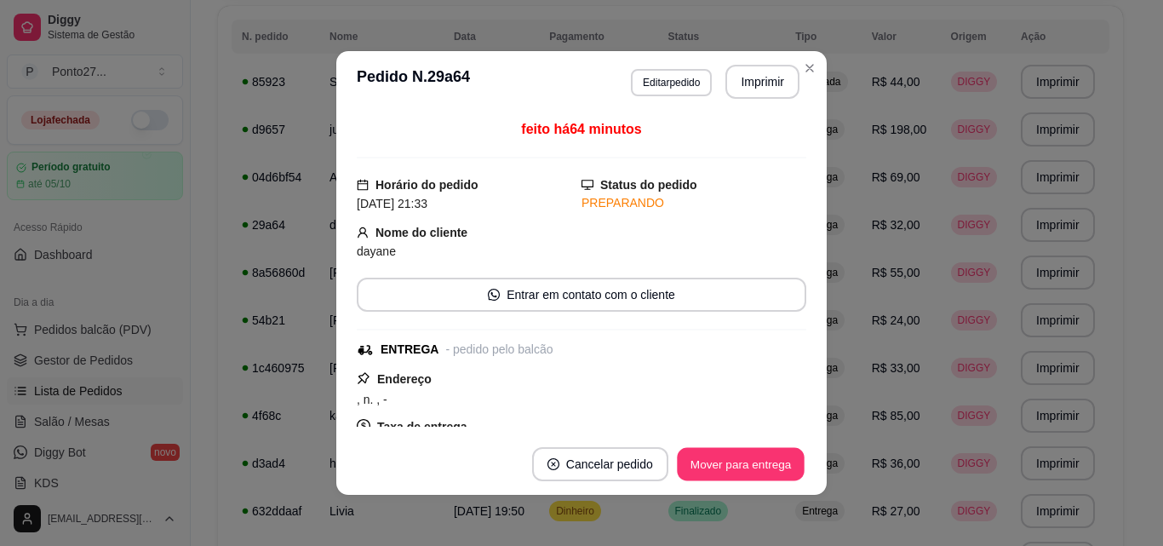
click at [704, 467] on button "Mover para entrega" at bounding box center [741, 464] width 128 height 33
click at [717, 466] on button "Mover para finalizado" at bounding box center [735, 464] width 141 height 34
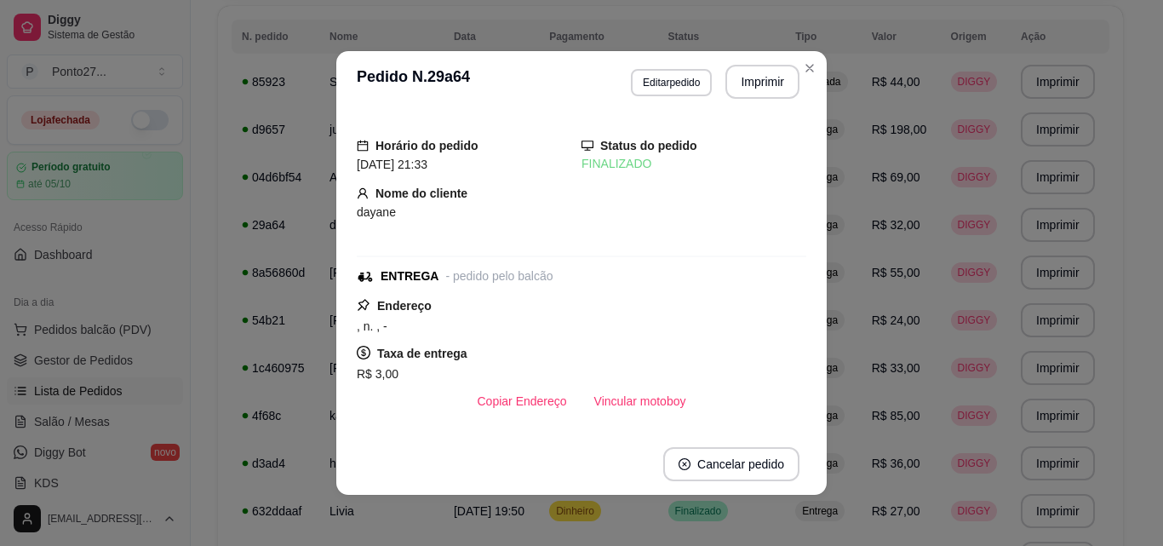
click at [803, 69] on td "Retirada" at bounding box center [823, 82] width 76 height 48
click at [860, 149] on td "Entrega" at bounding box center [823, 130] width 76 height 48
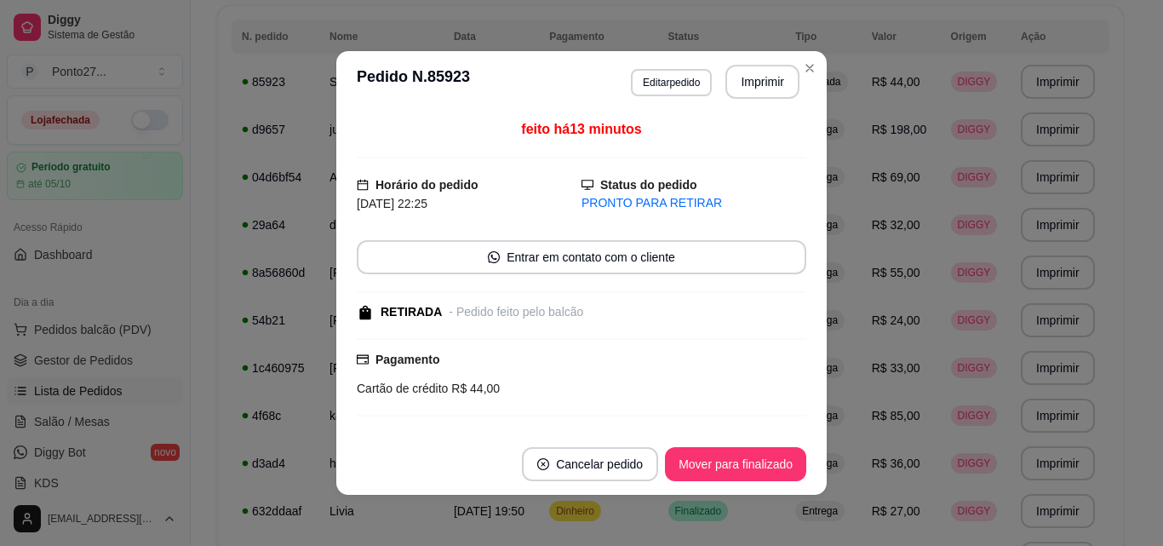
click at [794, 76] on td "Retirada" at bounding box center [823, 82] width 76 height 48
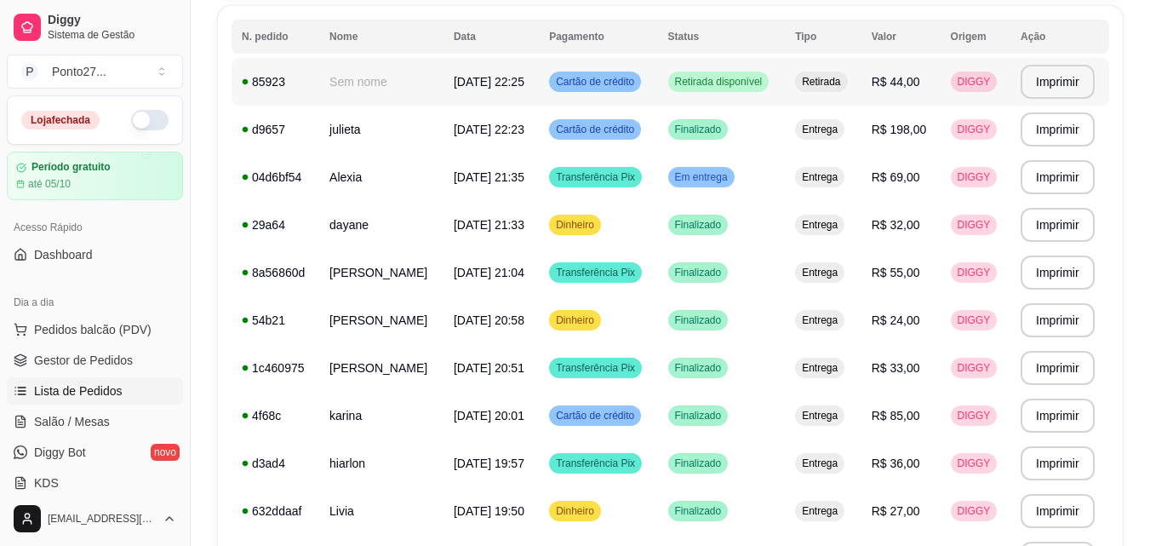
click at [700, 82] on span "Retirada disponível" at bounding box center [719, 82] width 94 height 14
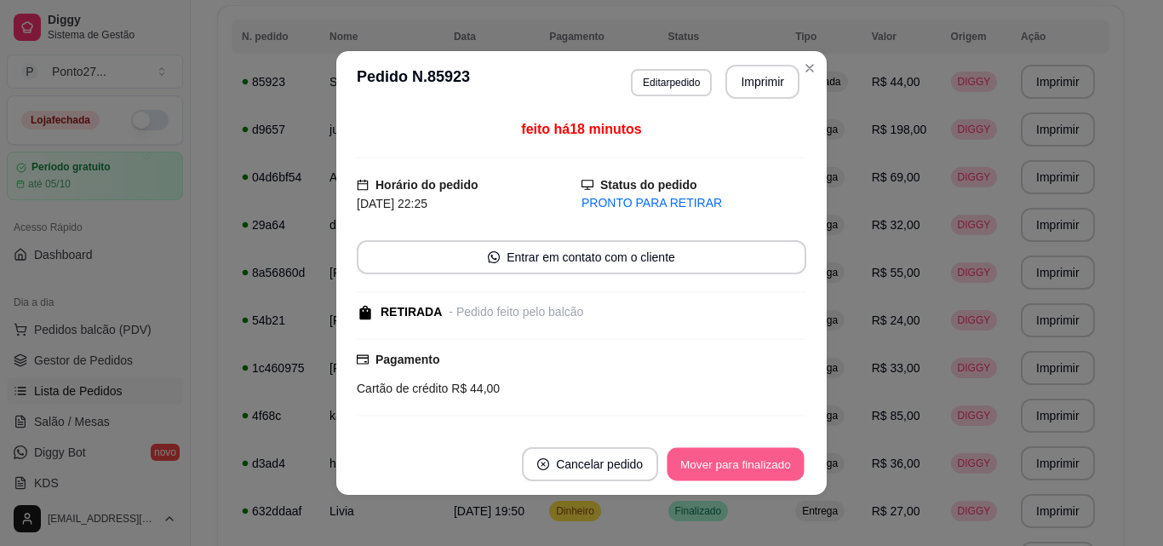
click at [761, 467] on button "Mover para finalizado" at bounding box center [735, 464] width 137 height 33
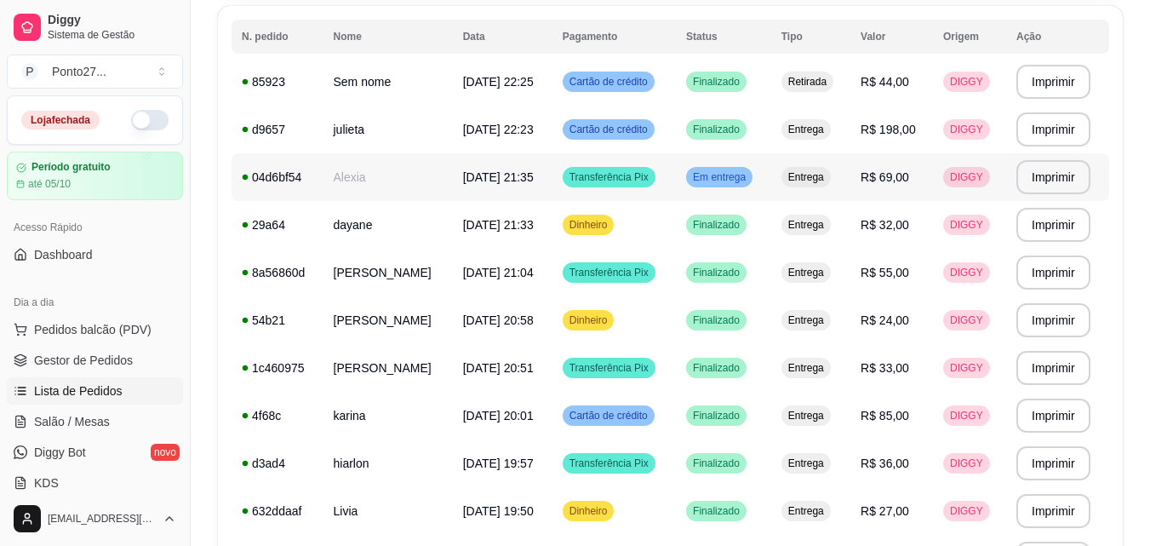
click at [734, 179] on span "Em entrega" at bounding box center [720, 177] width 60 height 14
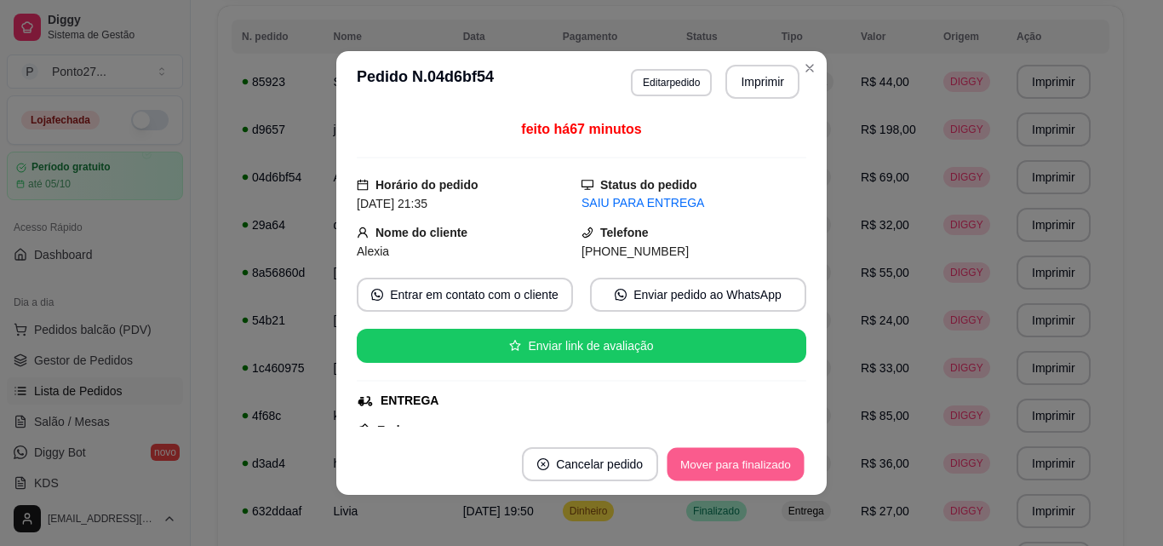
click at [711, 470] on button "Mover para finalizado" at bounding box center [735, 464] width 137 height 33
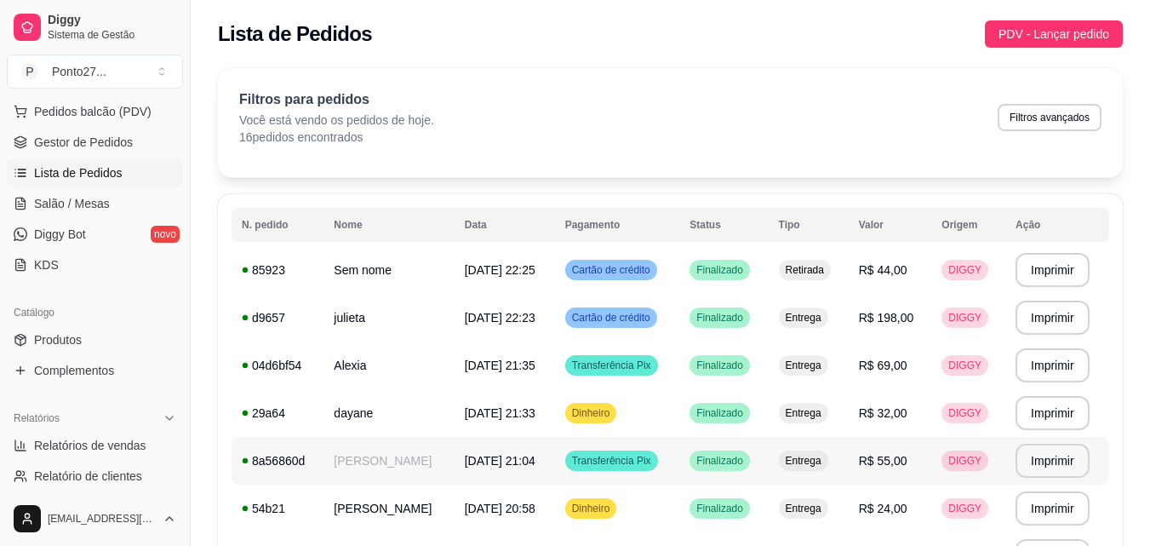
scroll to position [276, 0]
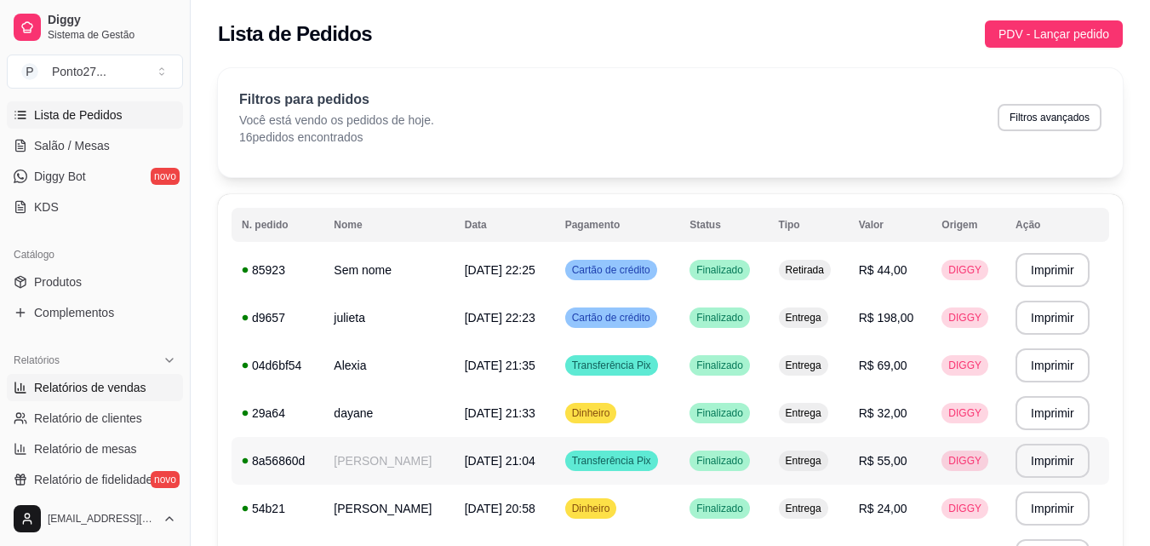
click at [114, 392] on span "Relatórios de vendas" at bounding box center [90, 387] width 112 height 17
select select "ALL"
select select "0"
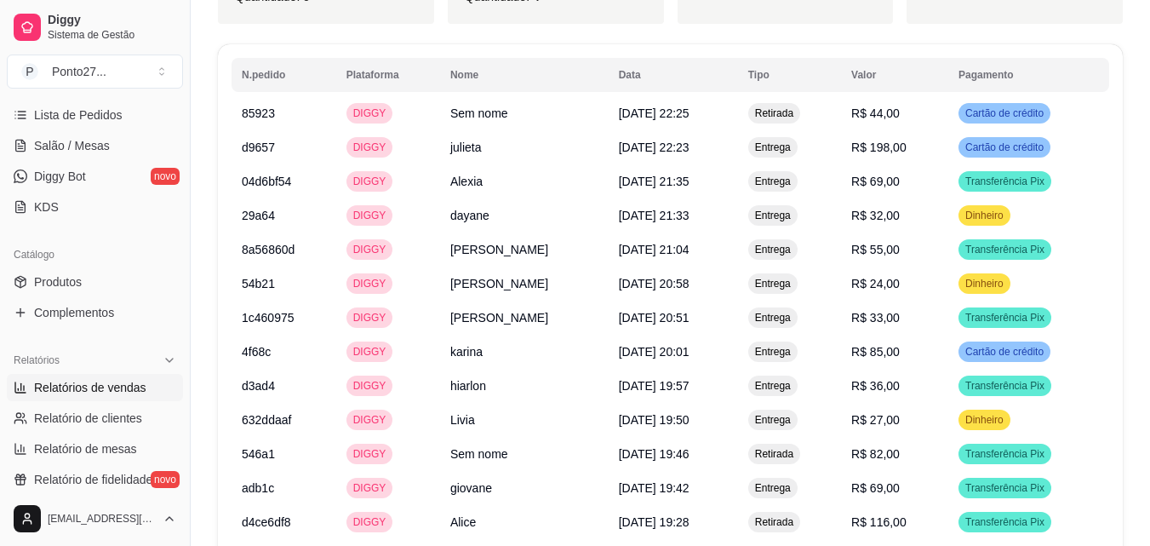
scroll to position [970, 0]
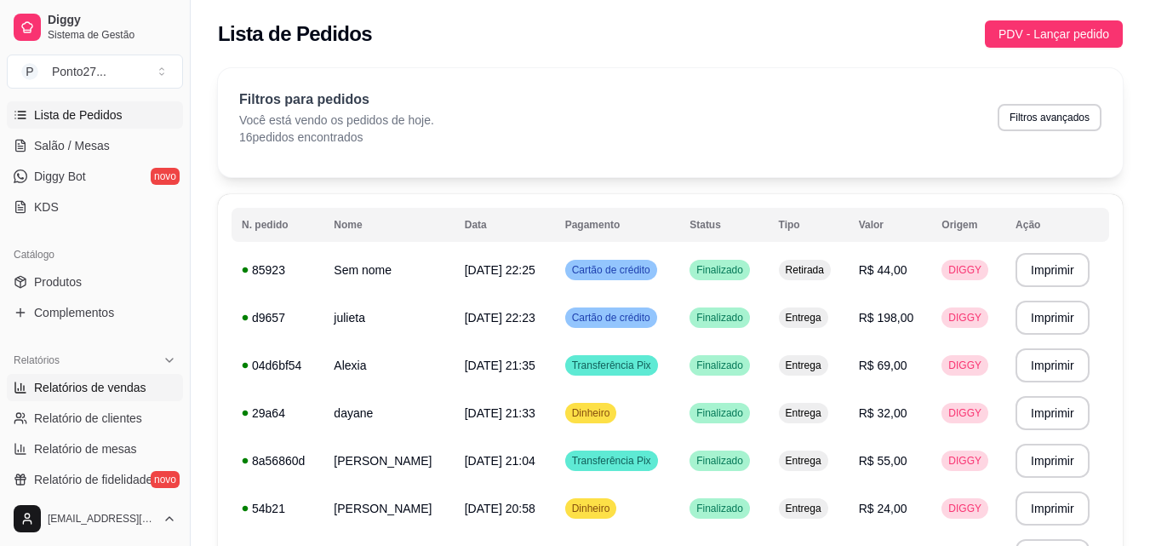
click at [127, 386] on span "Relatórios de vendas" at bounding box center [90, 387] width 112 height 17
select select "ALL"
select select "0"
